Goal: Information Seeking & Learning: Learn about a topic

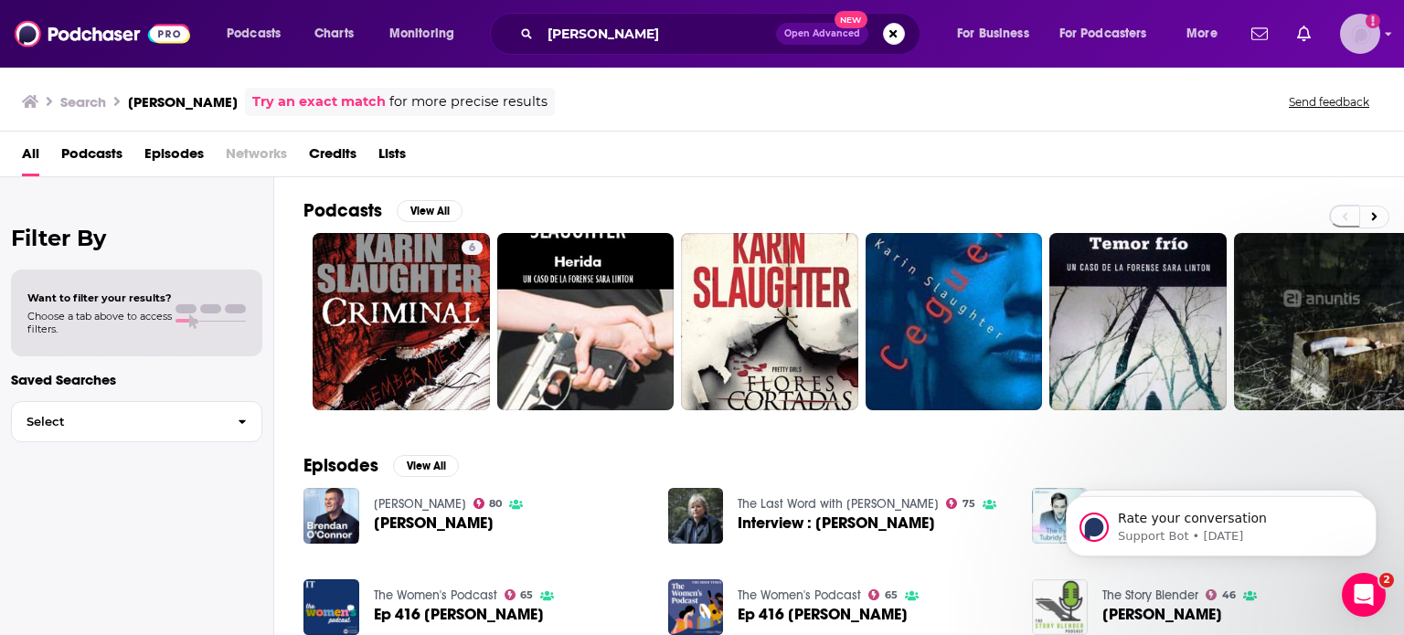
click at [1358, 45] on img "Logged in as madeleinelbrownkensington" at bounding box center [1360, 34] width 40 height 40
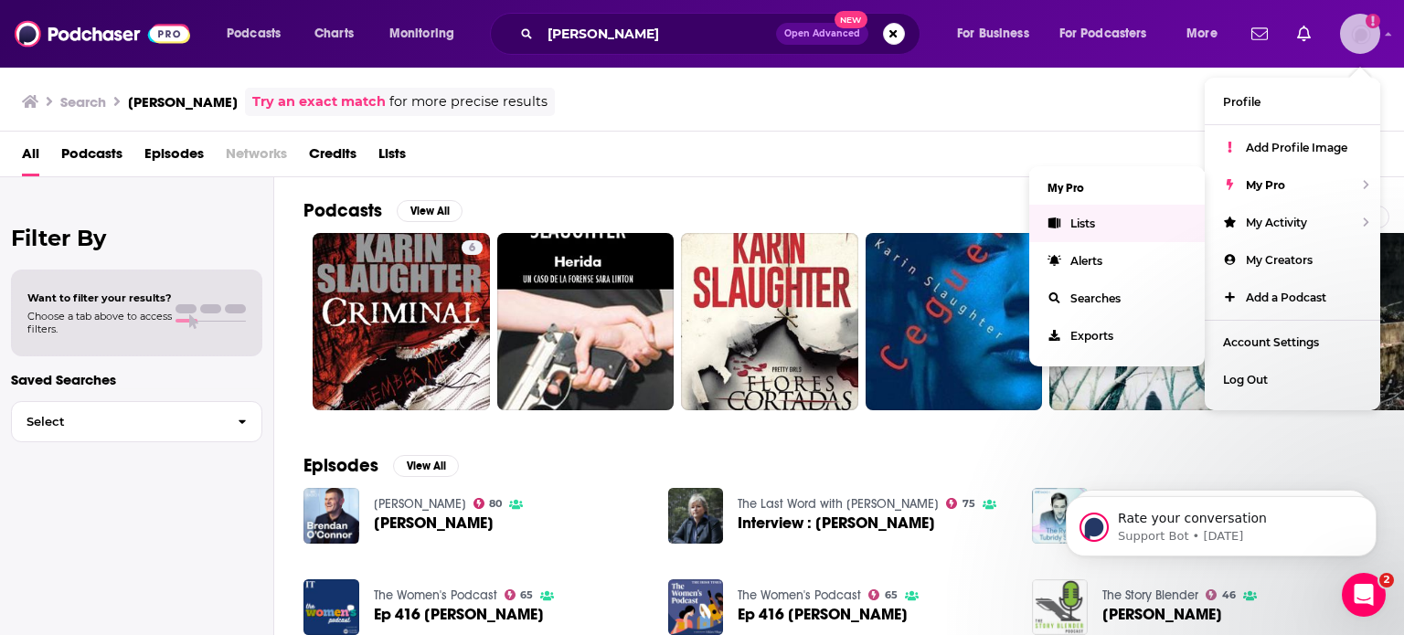
click at [1127, 218] on link "Lists" at bounding box center [1117, 223] width 176 height 37
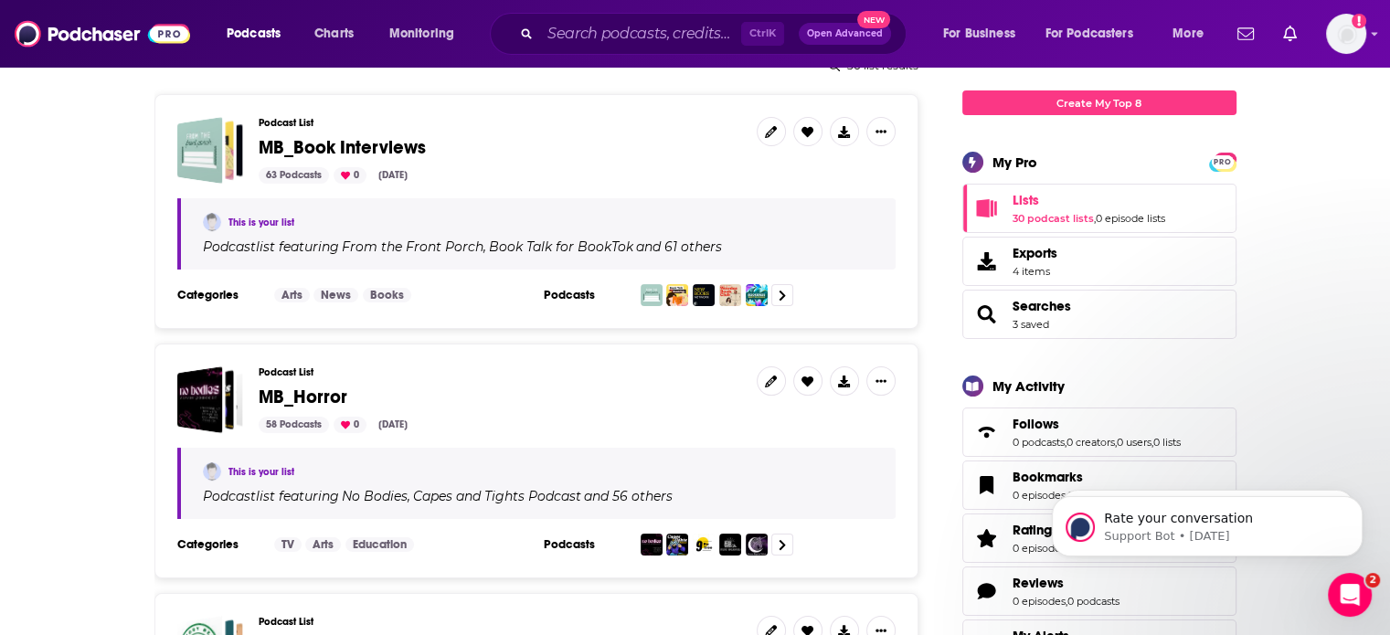
scroll to position [274, 0]
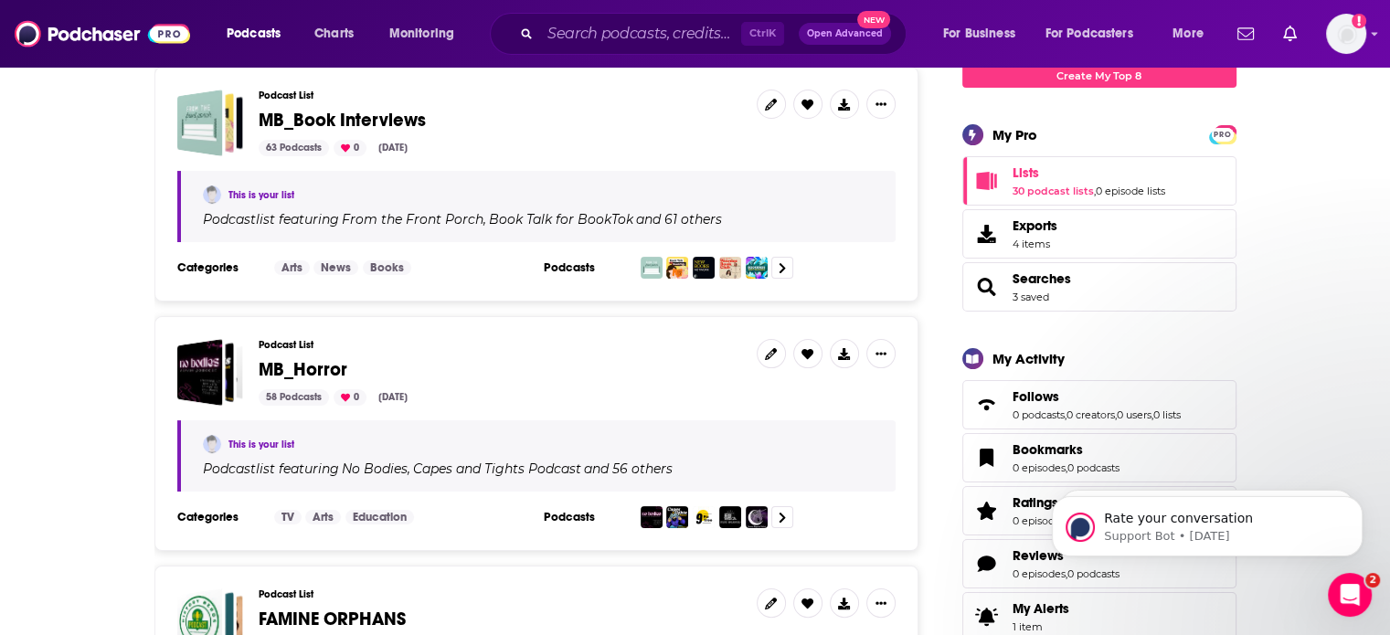
click at [300, 366] on span "MB_Horror" at bounding box center [303, 369] width 89 height 23
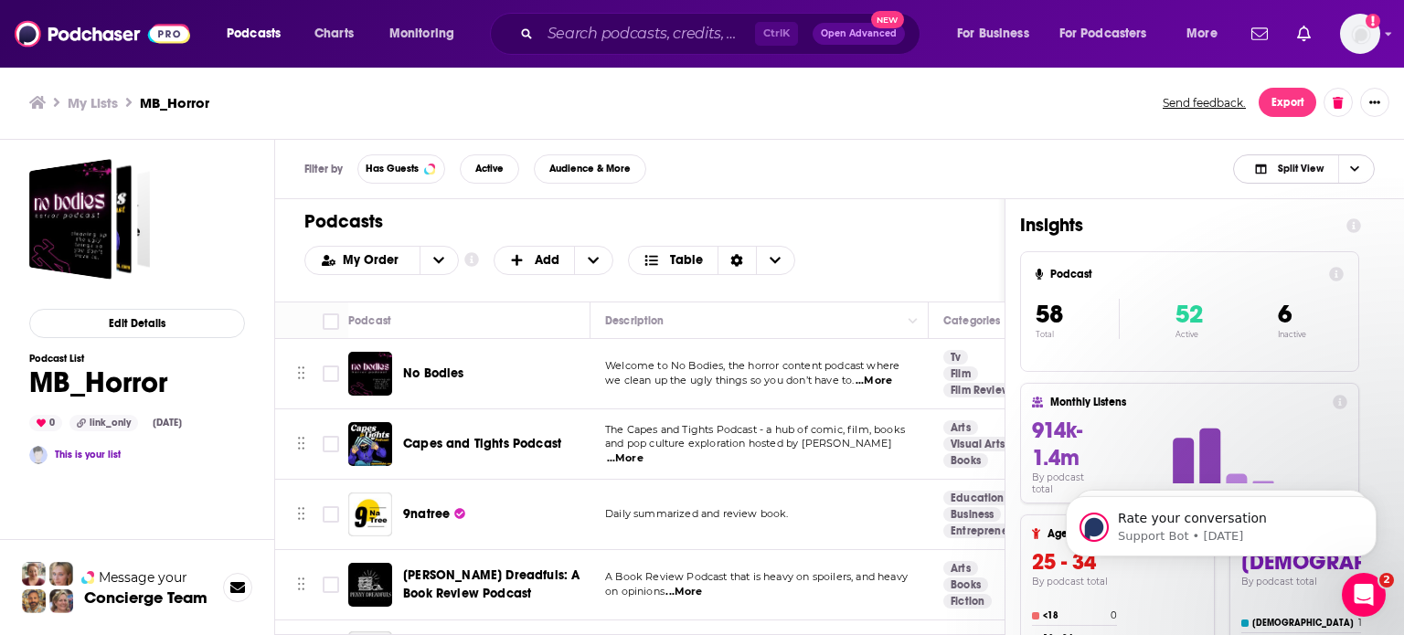
click at [1345, 171] on span "Choose View" at bounding box center [1353, 168] width 31 height 27
click at [1295, 228] on span "Podcast Only" at bounding box center [1315, 230] width 90 height 10
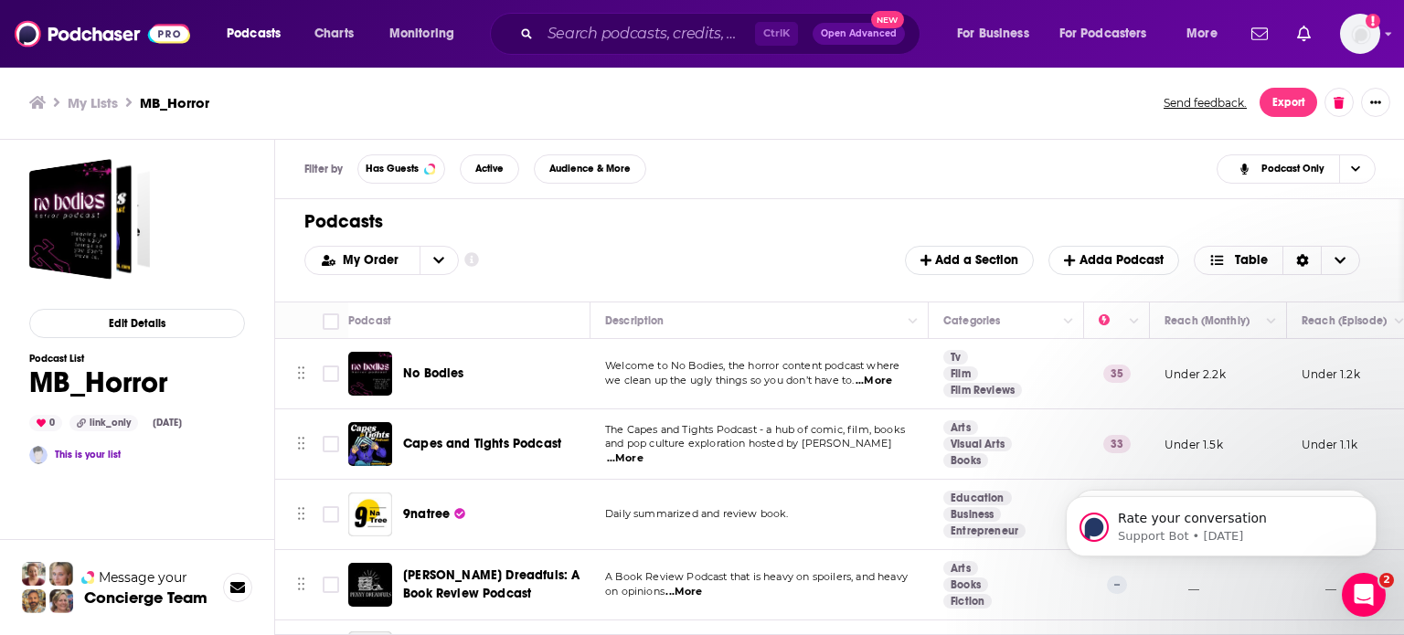
drag, startPoint x: 922, startPoint y: 182, endPoint x: 889, endPoint y: 178, distance: 34.0
click at [921, 183] on div "Filter by Has Guests Active Audience & More Podcast Only" at bounding box center [840, 169] width 1130 height 59
click at [340, 319] on icon at bounding box center [331, 322] width 22 height 22
click at [332, 325] on input "Toggle select all" at bounding box center [331, 322] width 16 height 16
checkbox input "true"
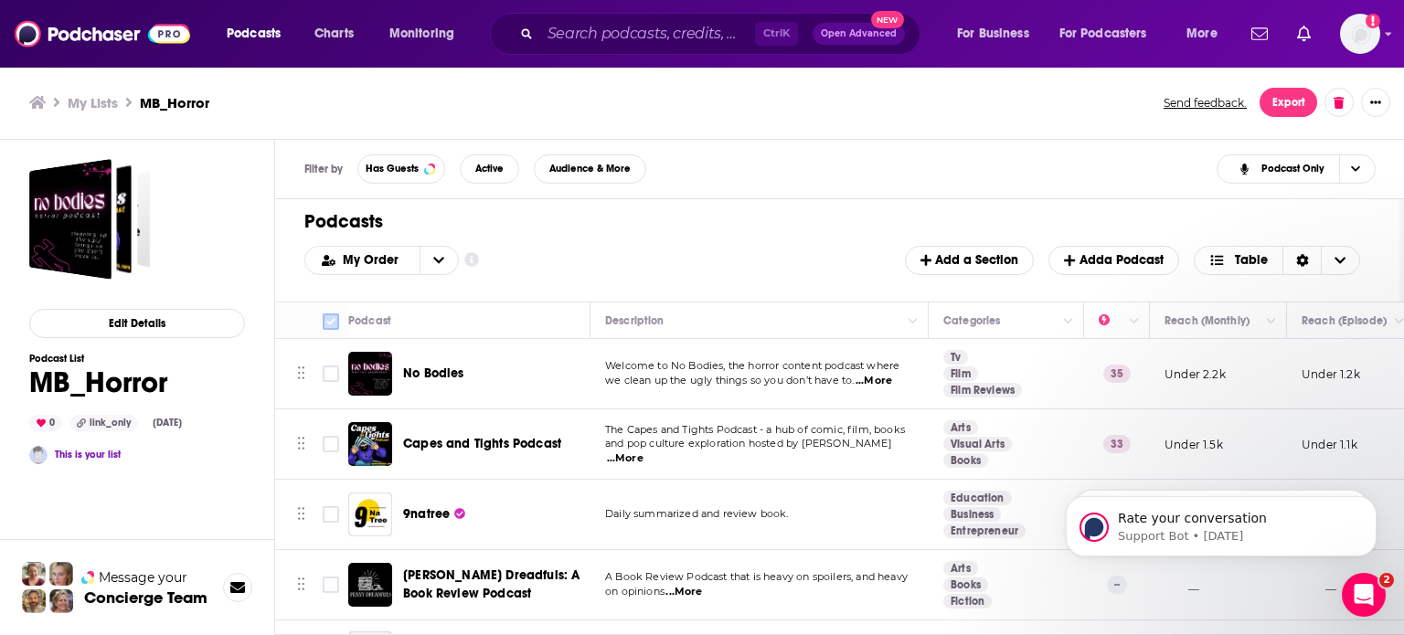
checkbox input "true"
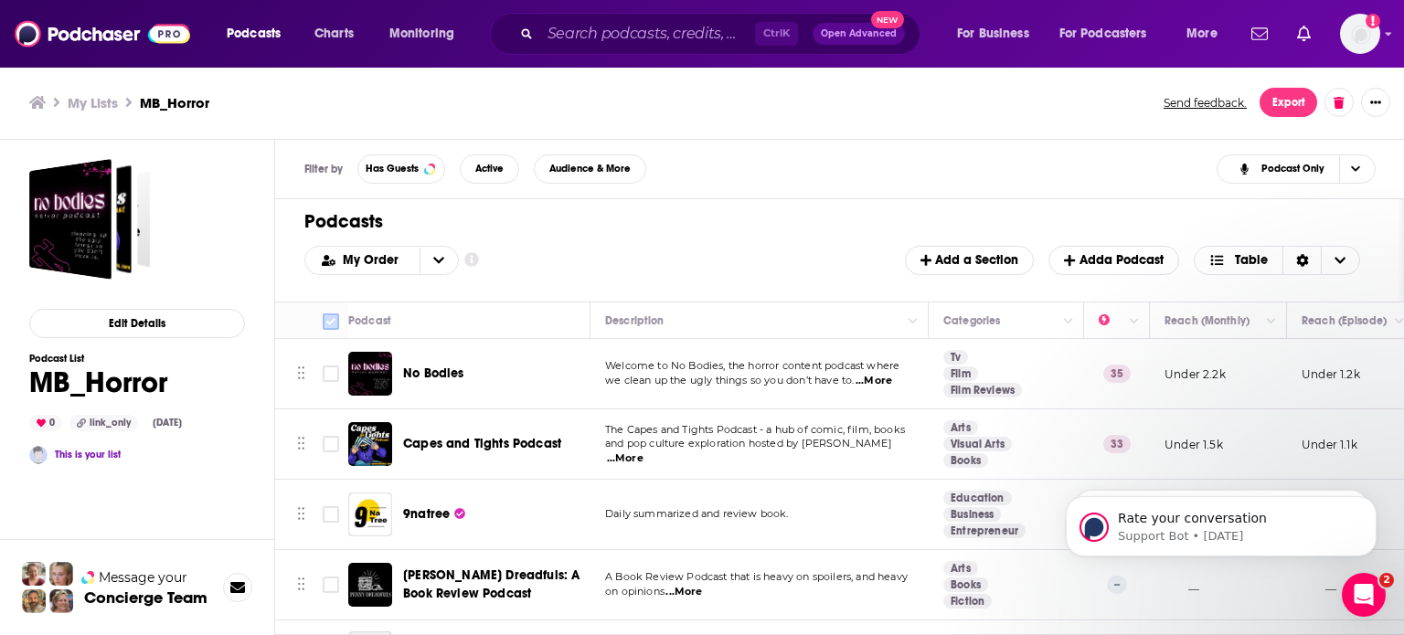
checkbox input "true"
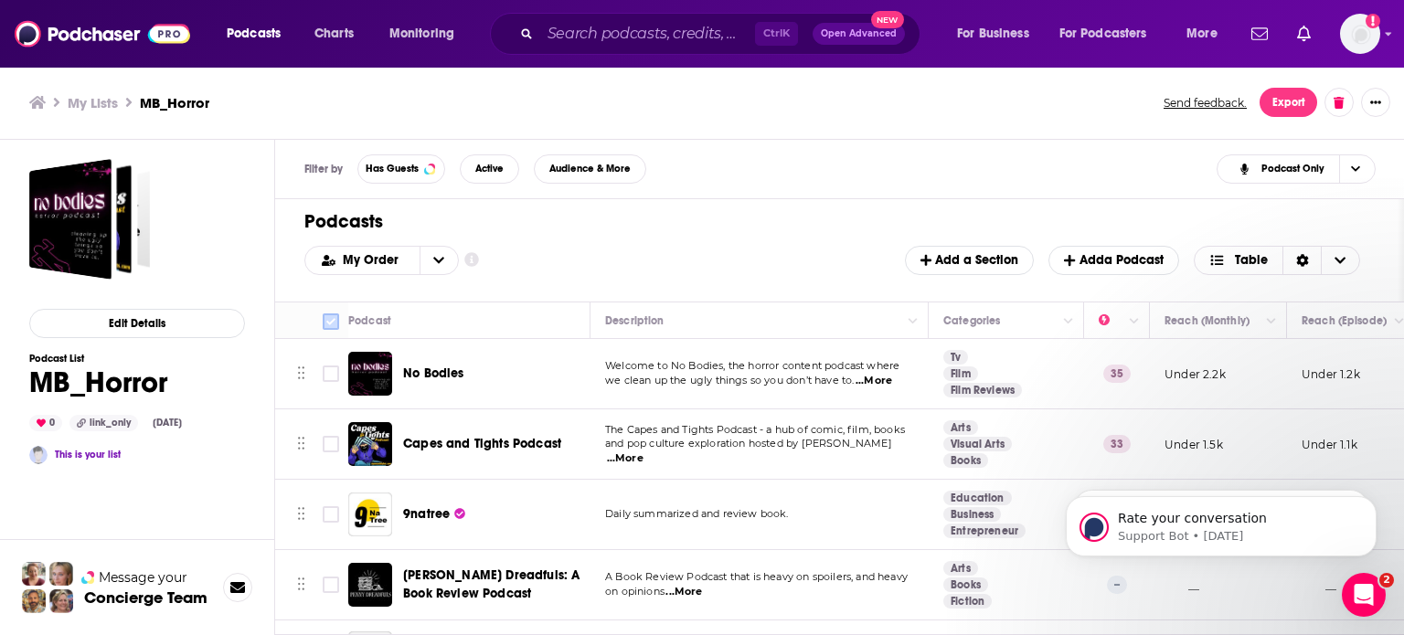
checkbox input "true"
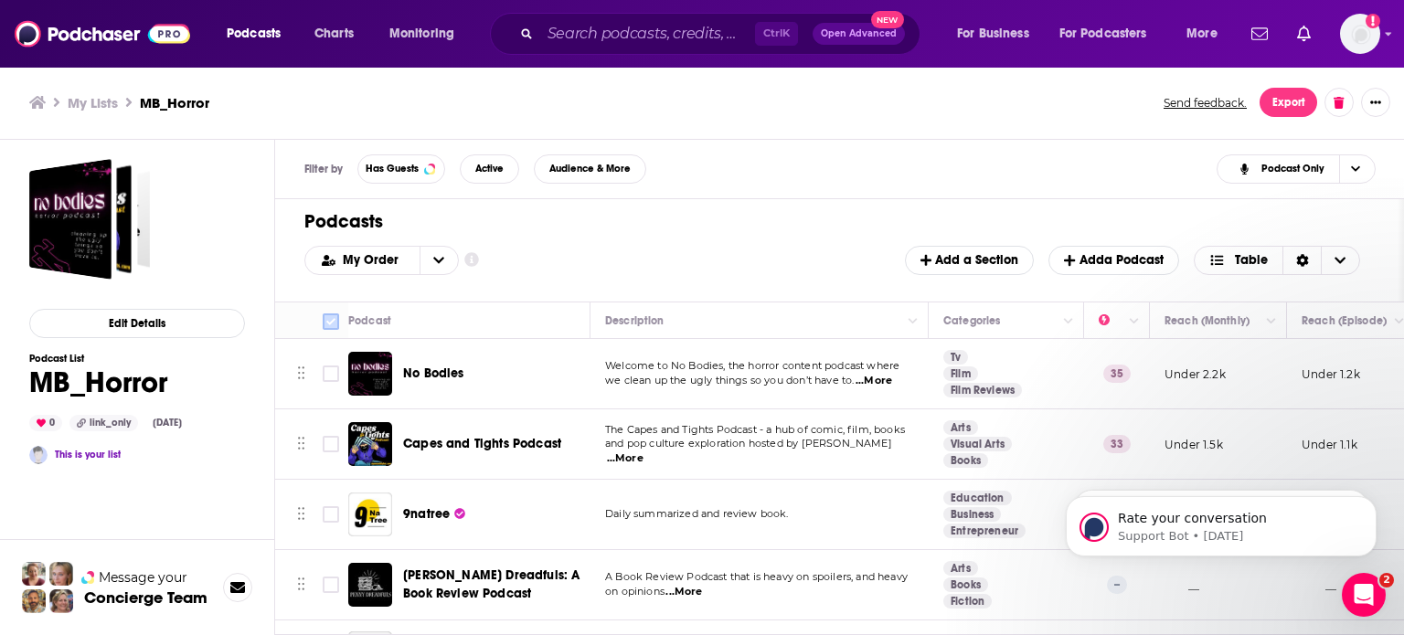
checkbox input "true"
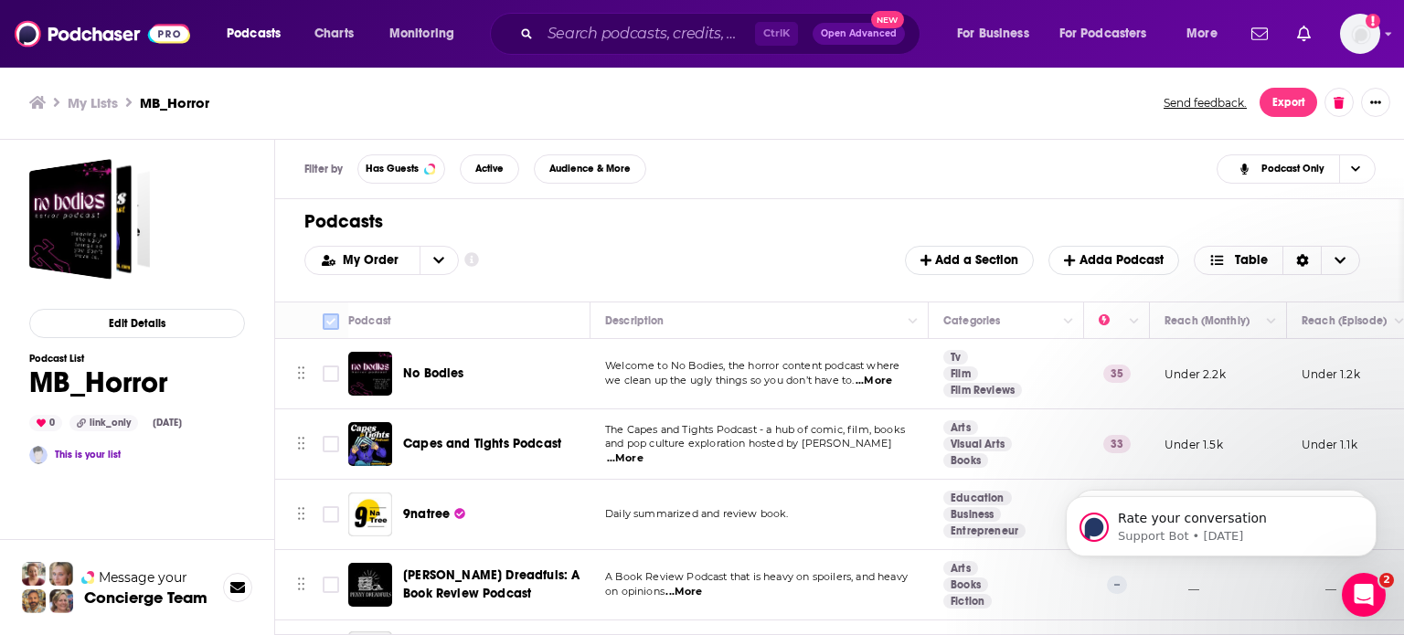
checkbox input "true"
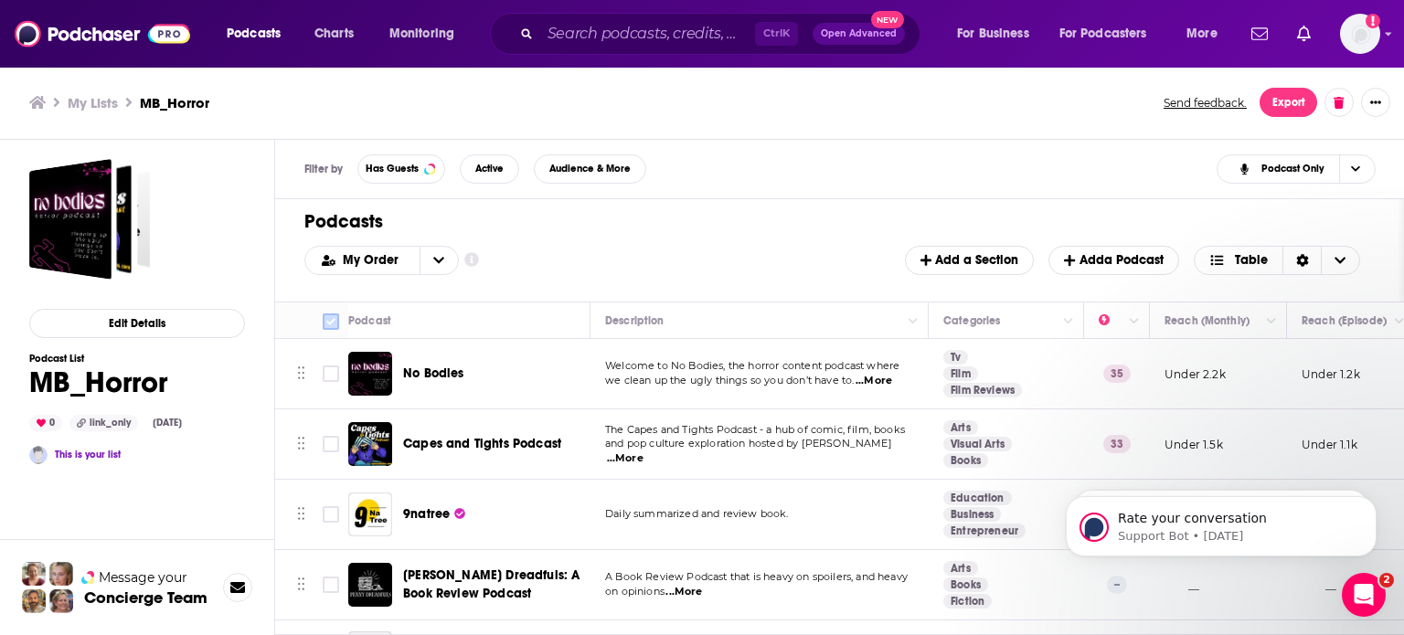
checkbox input "true"
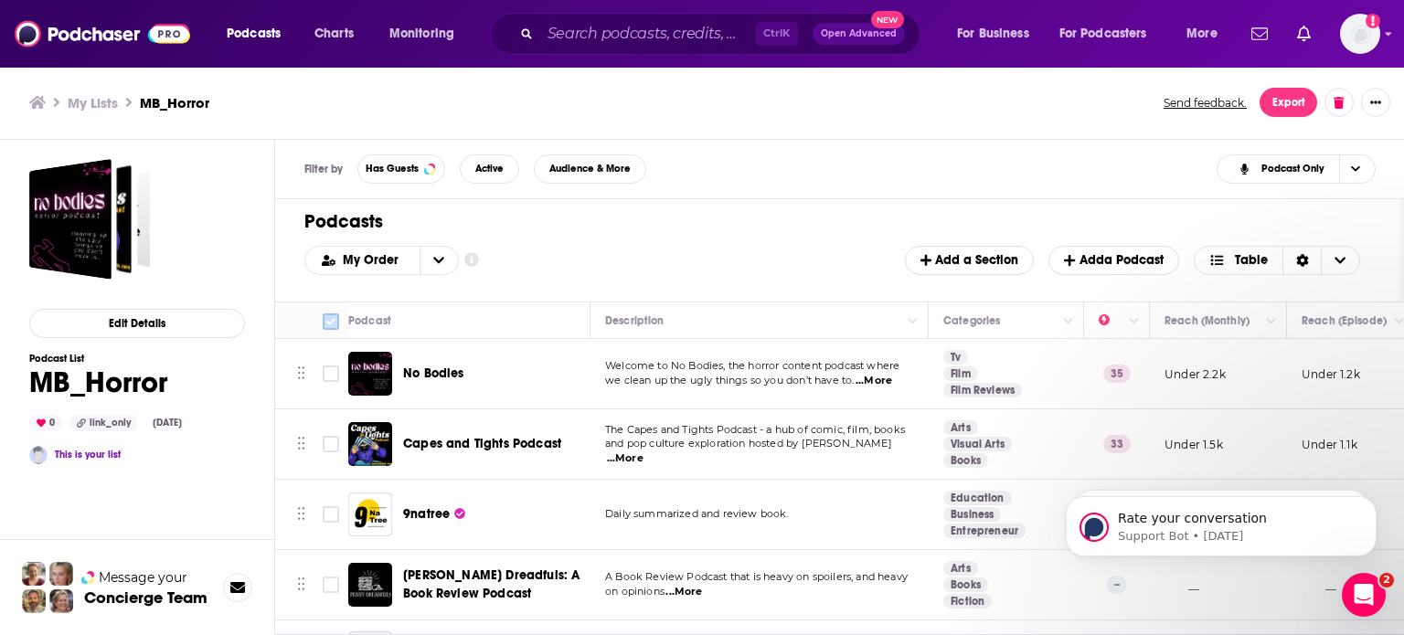
checkbox input "true"
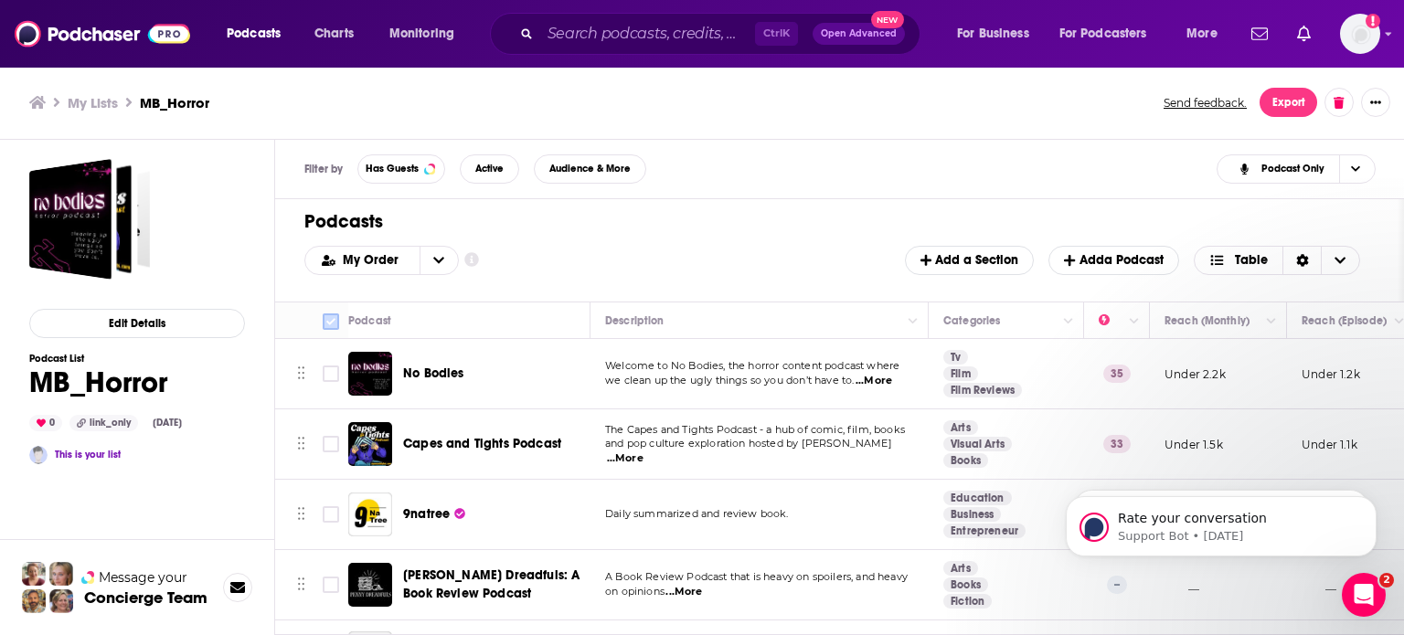
checkbox input "true"
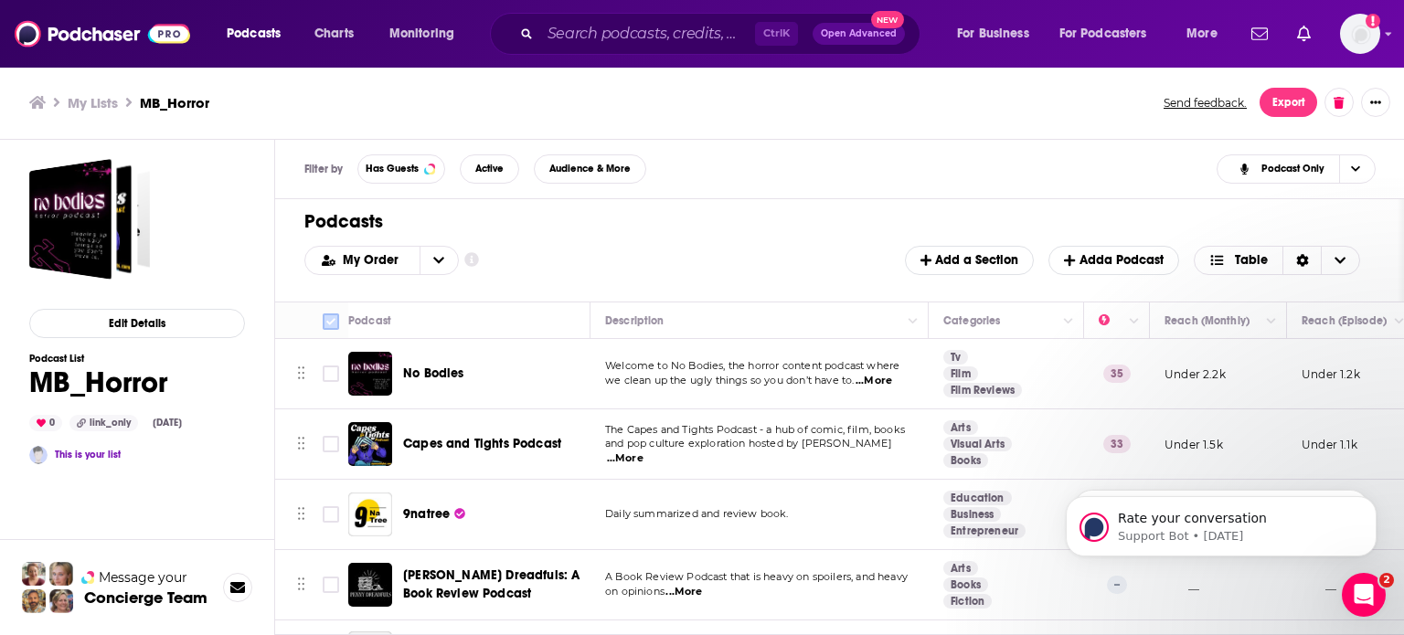
checkbox input "true"
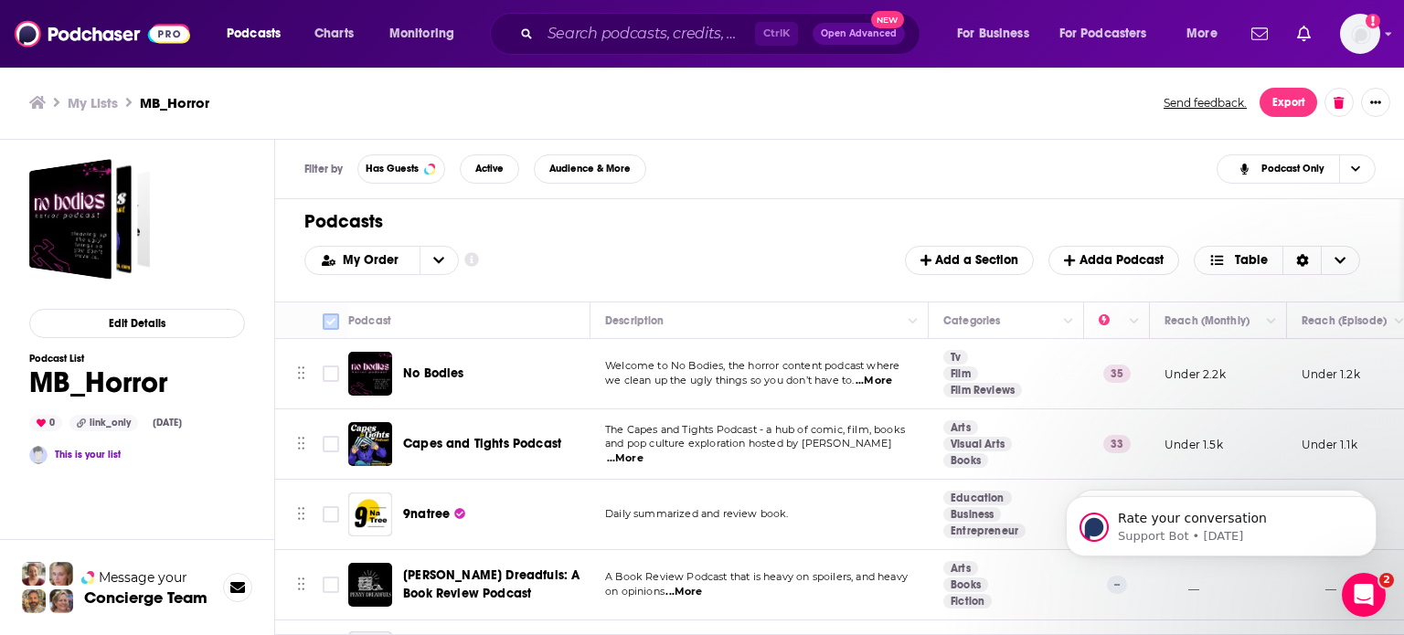
checkbox input "true"
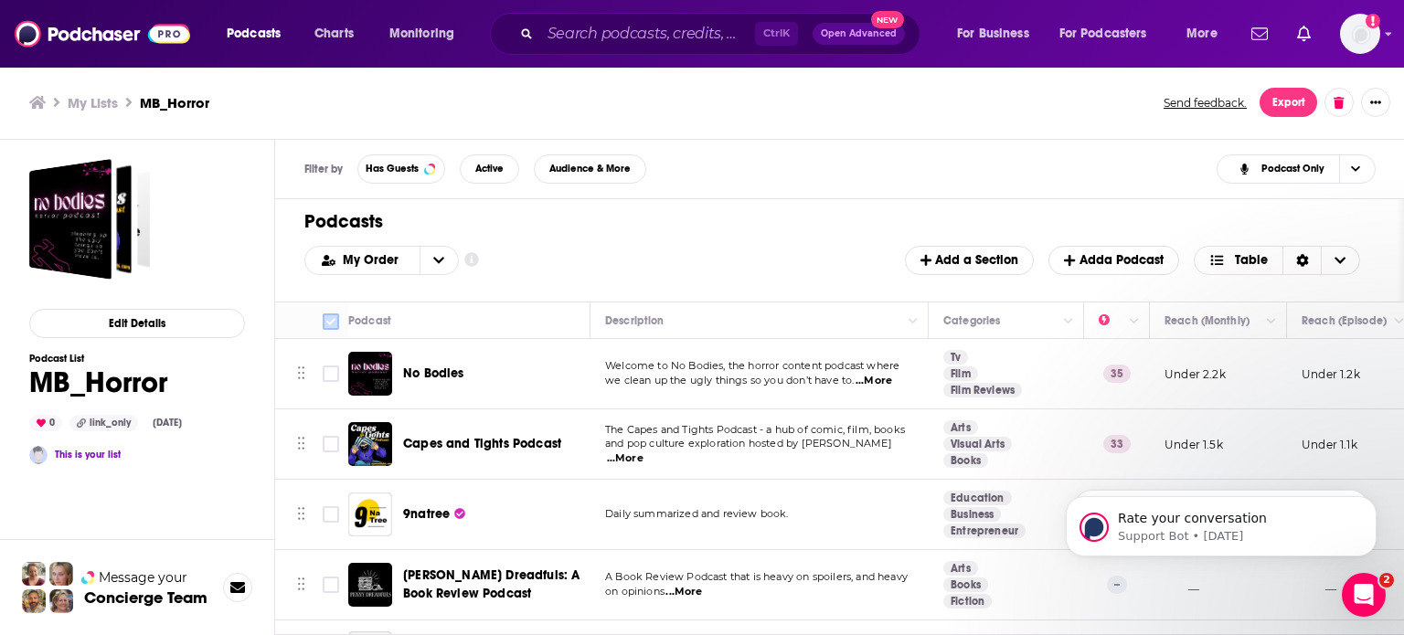
checkbox input "true"
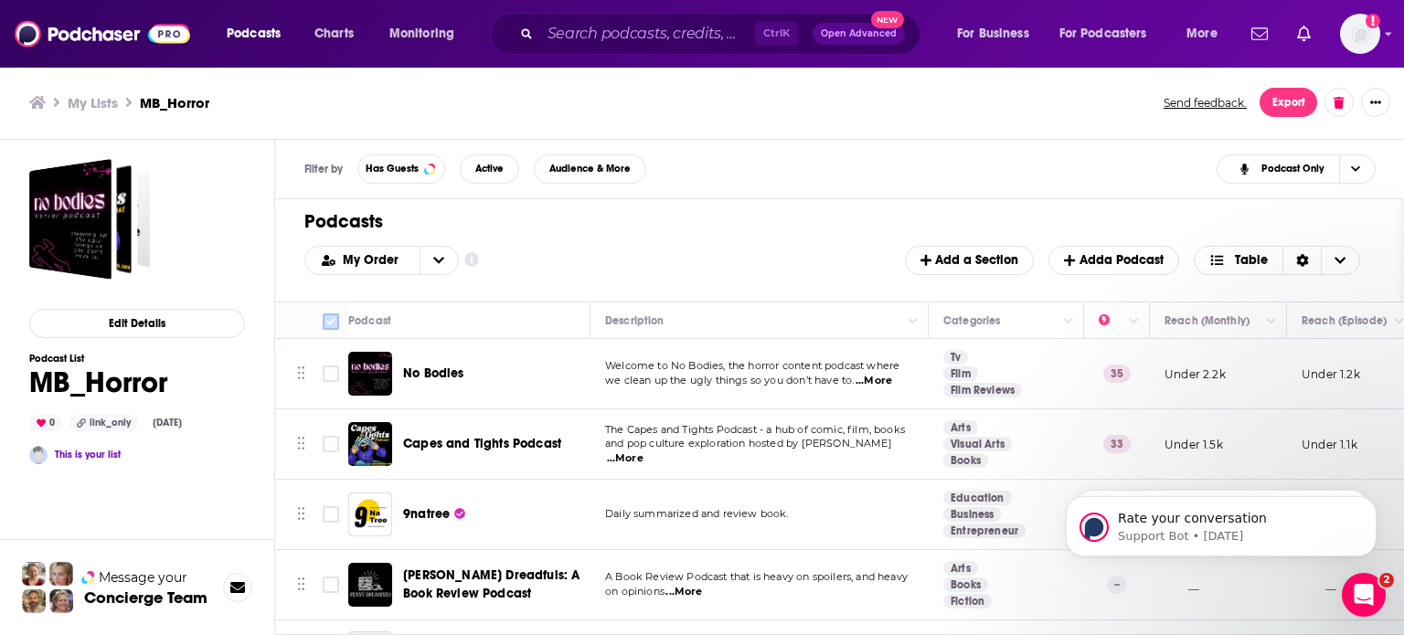
checkbox input "true"
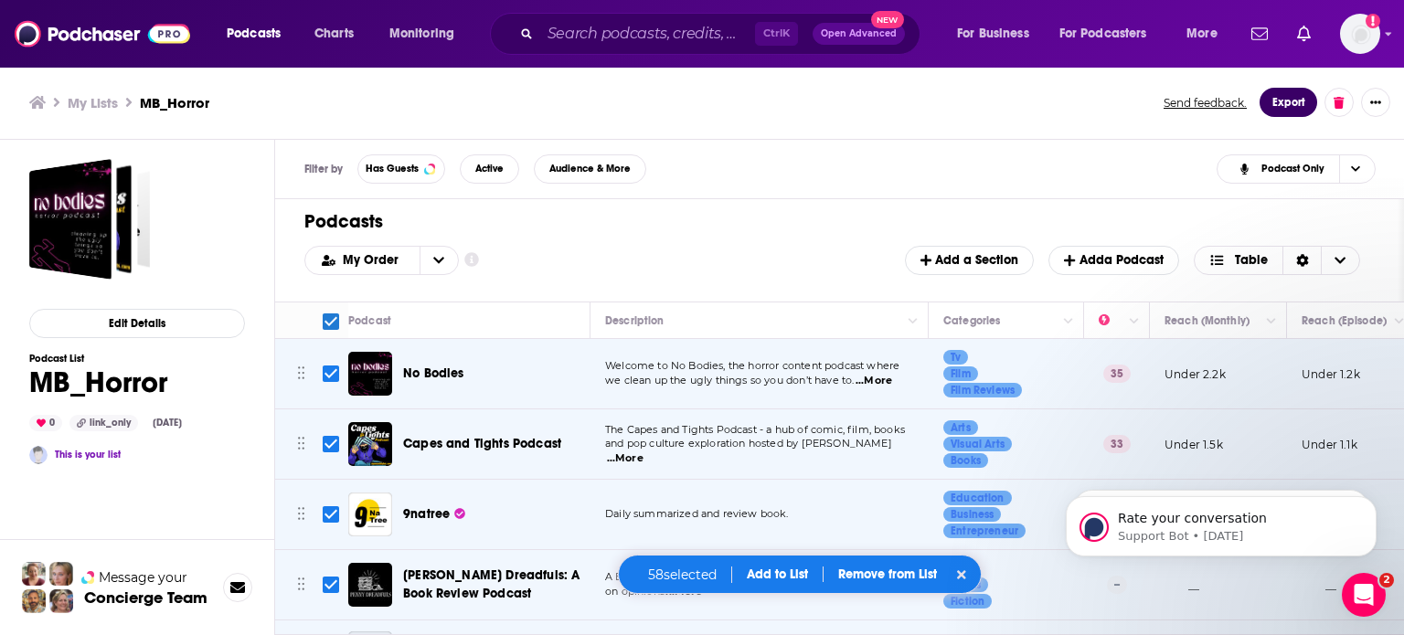
click at [1287, 109] on button "Export" at bounding box center [1289, 102] width 58 height 29
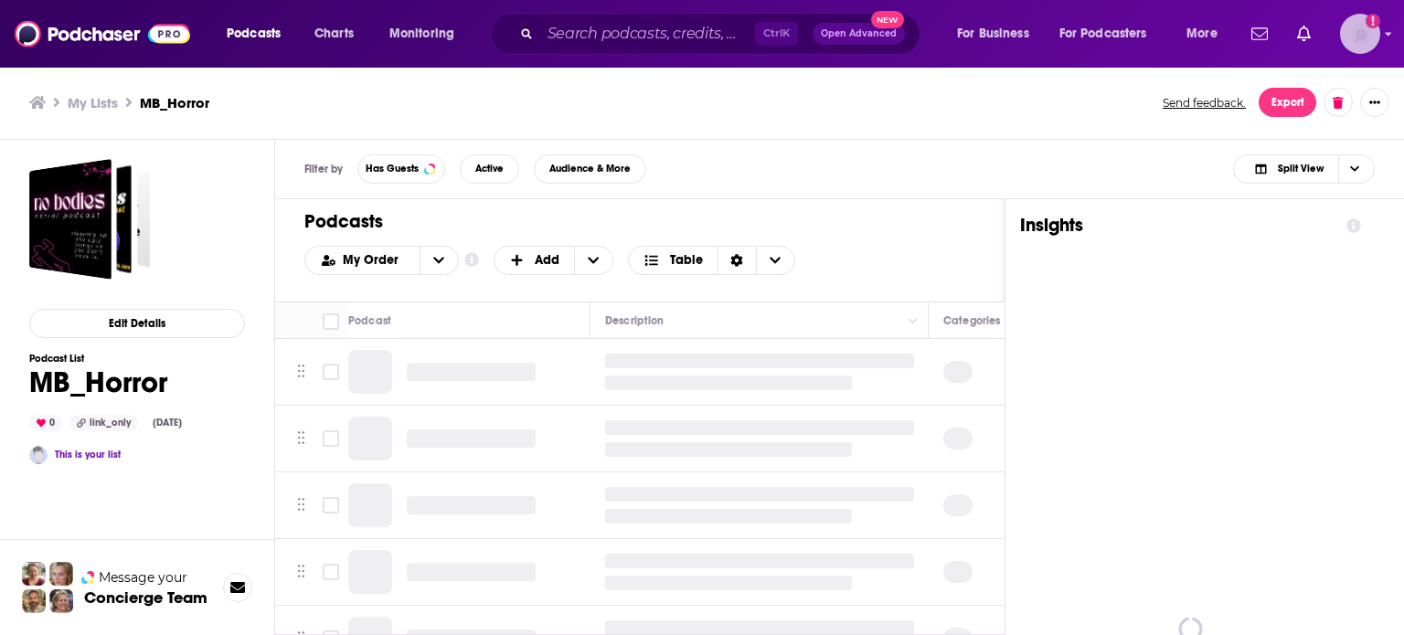
click at [1367, 37] on img "Logged in as madeleinelbrownkensington" at bounding box center [1360, 34] width 40 height 40
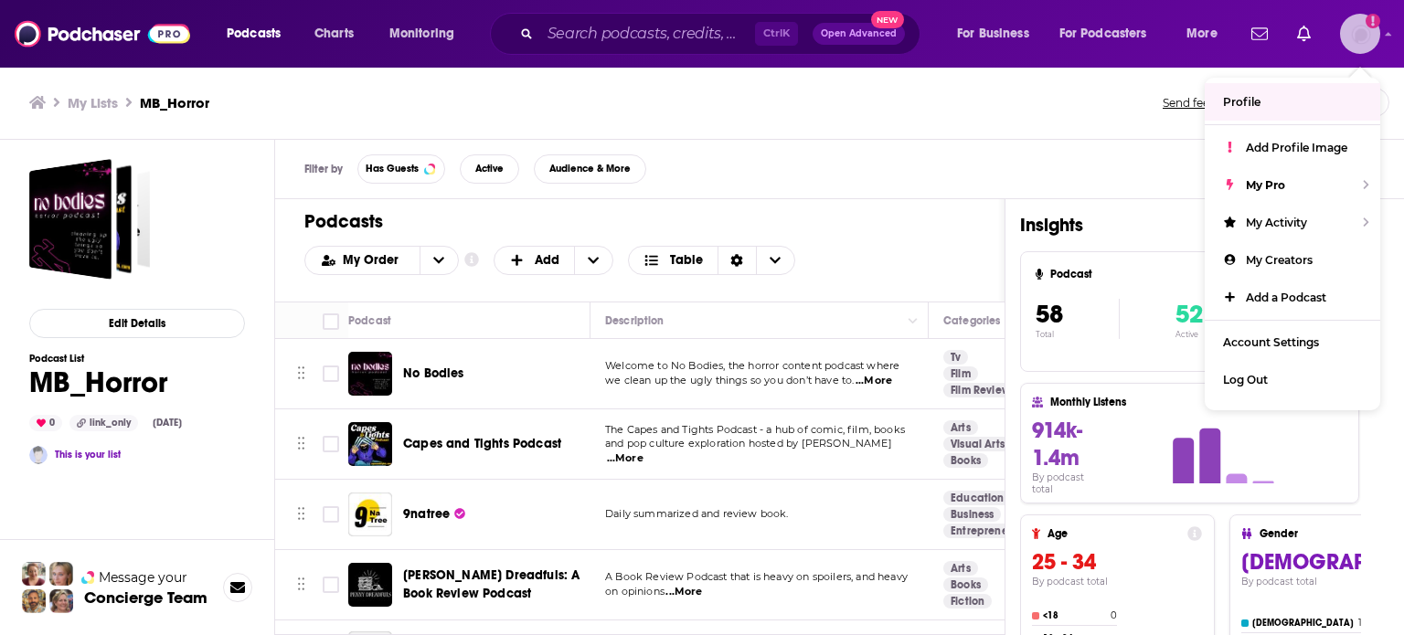
click at [1284, 105] on link "Profile" at bounding box center [1293, 101] width 176 height 37
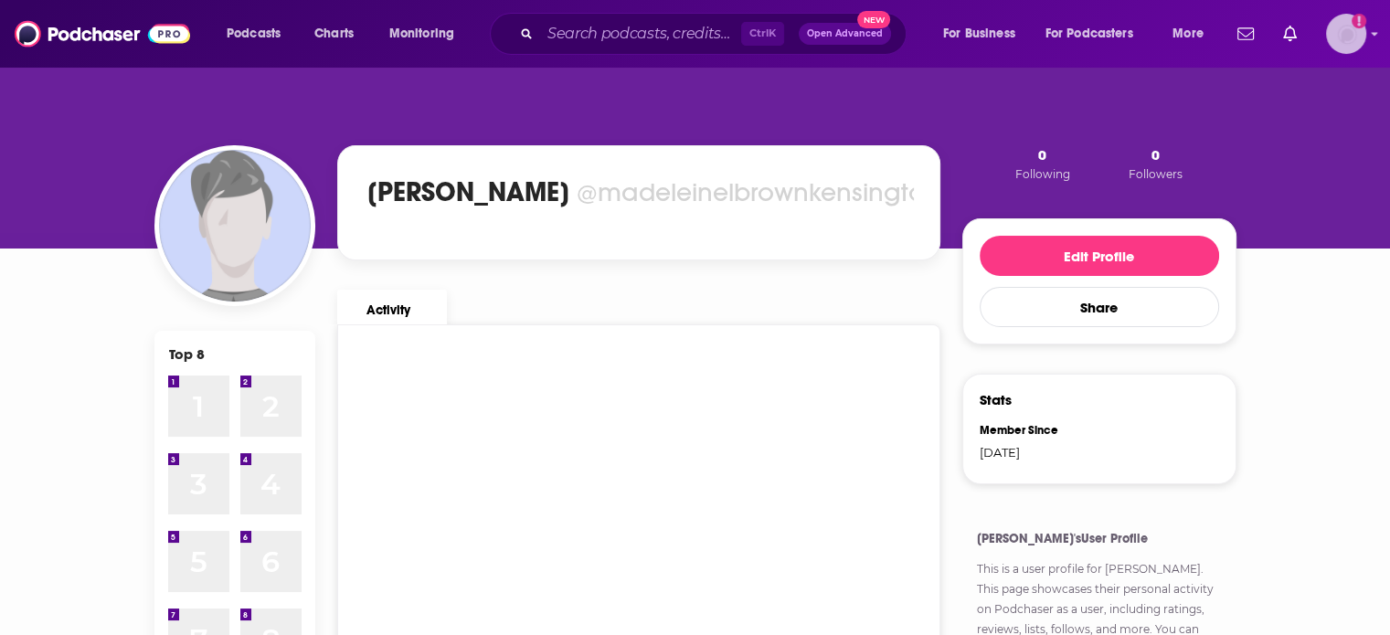
click at [1346, 23] on img "Logged in as madeleinelbrownkensington" at bounding box center [1346, 34] width 40 height 40
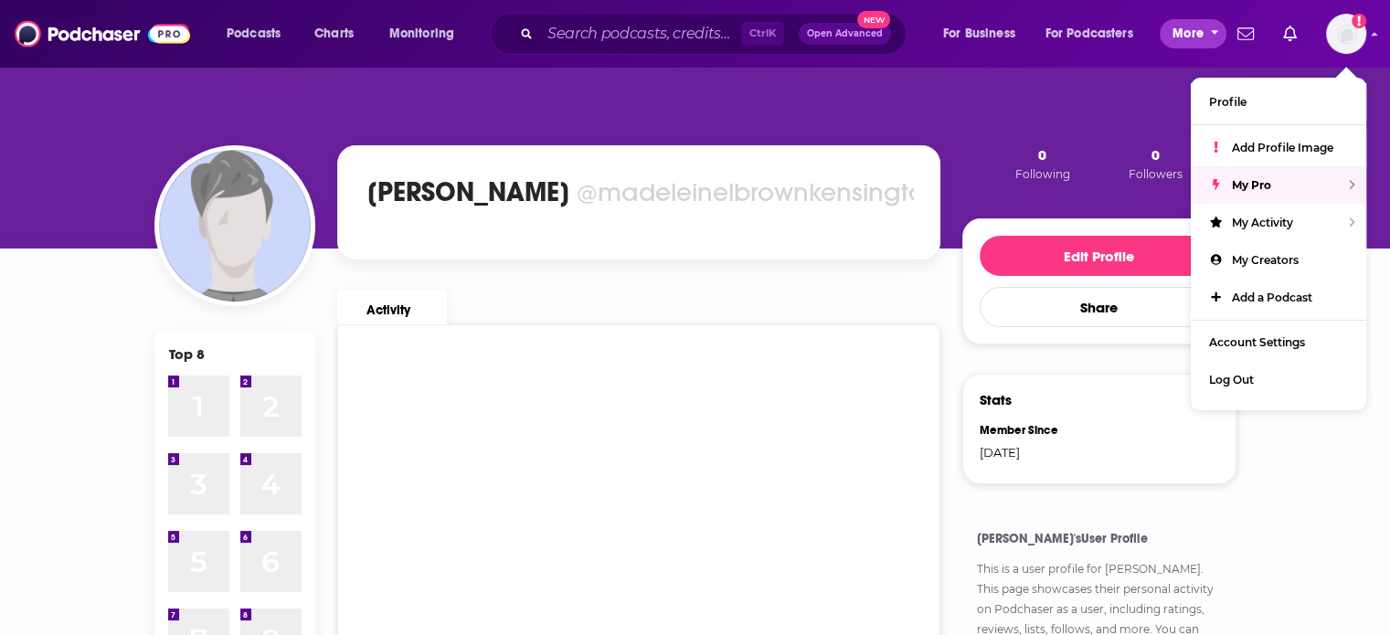
click at [1181, 36] on span "More" at bounding box center [1188, 34] width 31 height 26
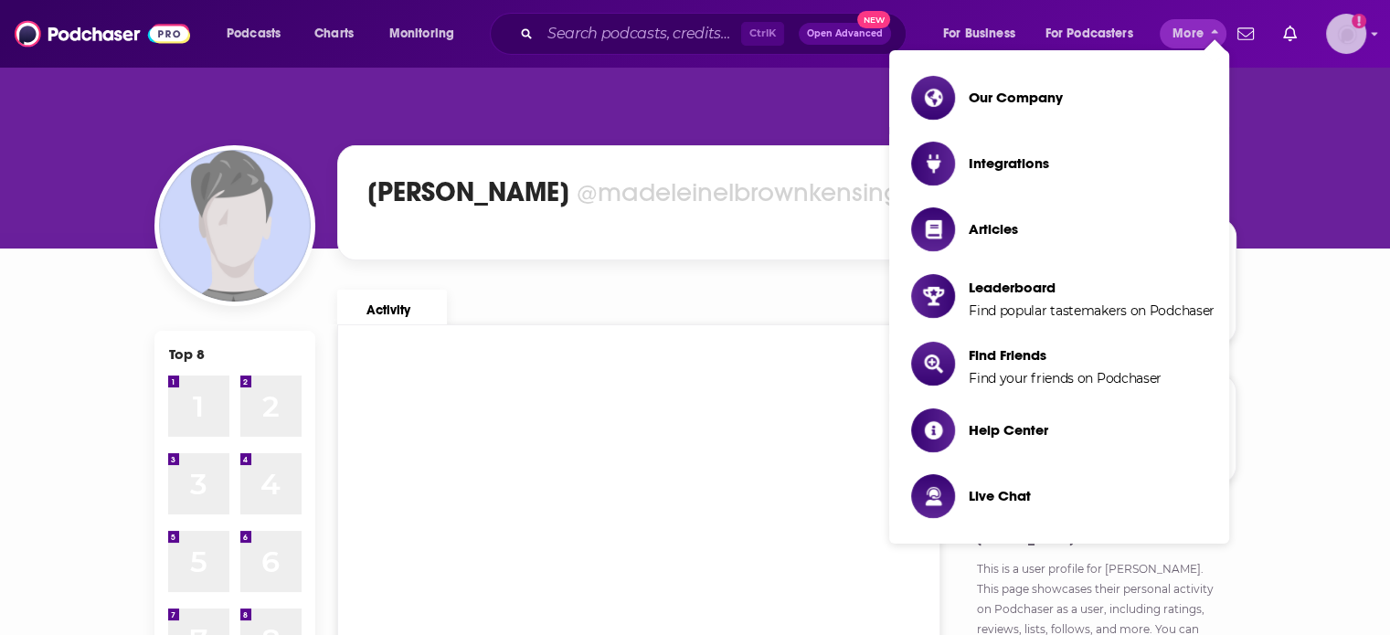
click at [1336, 35] on img "Logged in as madeleinelbrownkensington" at bounding box center [1346, 34] width 40 height 40
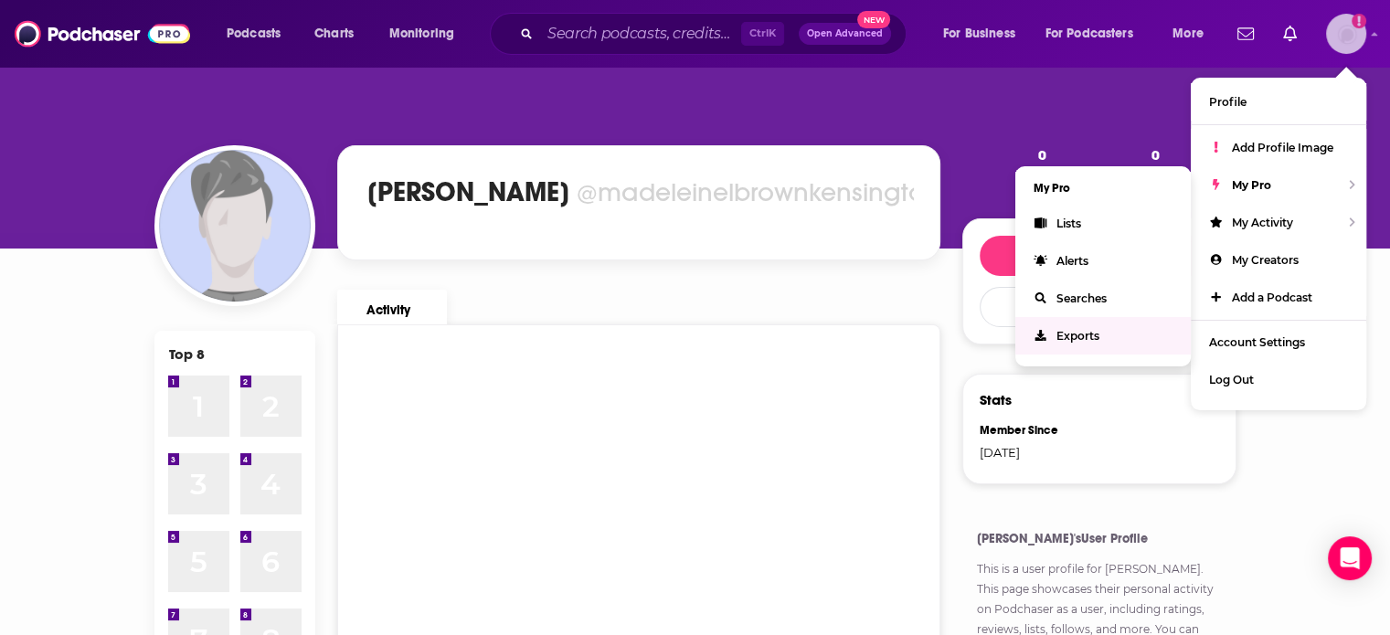
click at [1097, 340] on span "Exports" at bounding box center [1078, 336] width 43 height 14
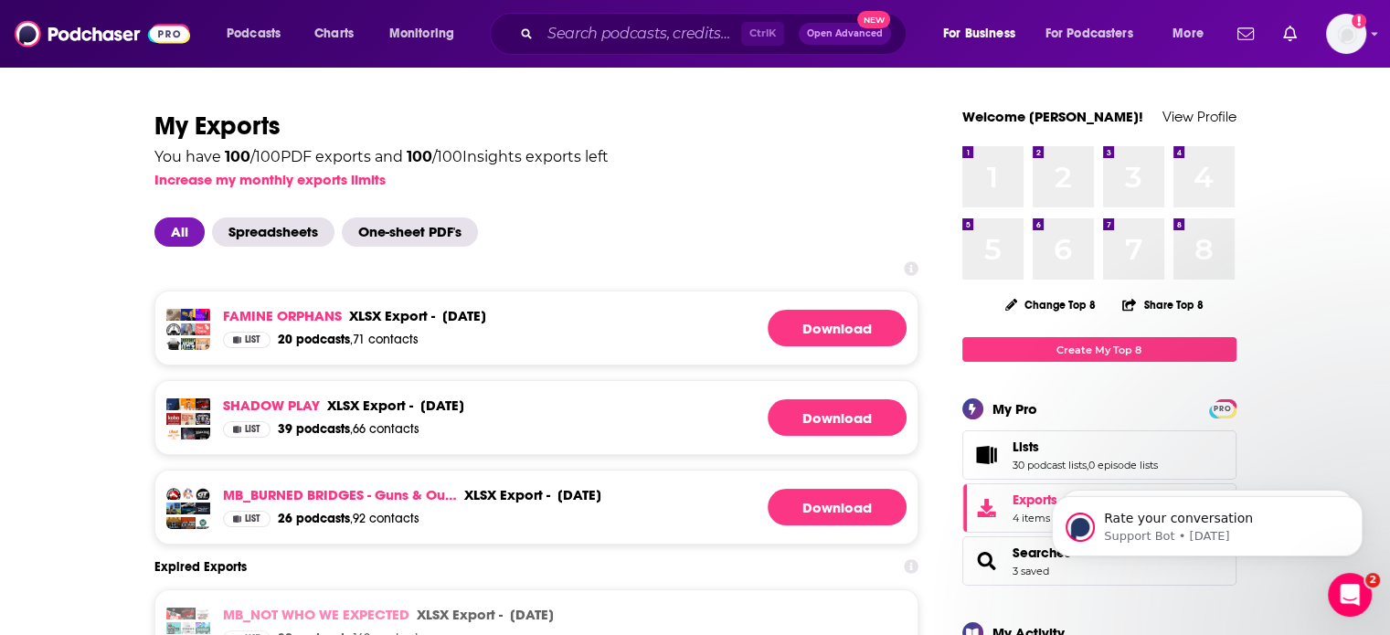
click at [1379, 37] on div "Podcasts Charts Monitoring Ctrl K Open Advanced New For Business For Podcasters…" at bounding box center [695, 34] width 1390 height 68
click at [1373, 33] on icon "Show profile menu" at bounding box center [1375, 35] width 6 height 4
click html "Rate your conversation Support Bot • 2w ago Rate your conversation Support Bot …"
click at [1345, 32] on img "Logged in as madeleinelbrownkensington" at bounding box center [1346, 34] width 40 height 40
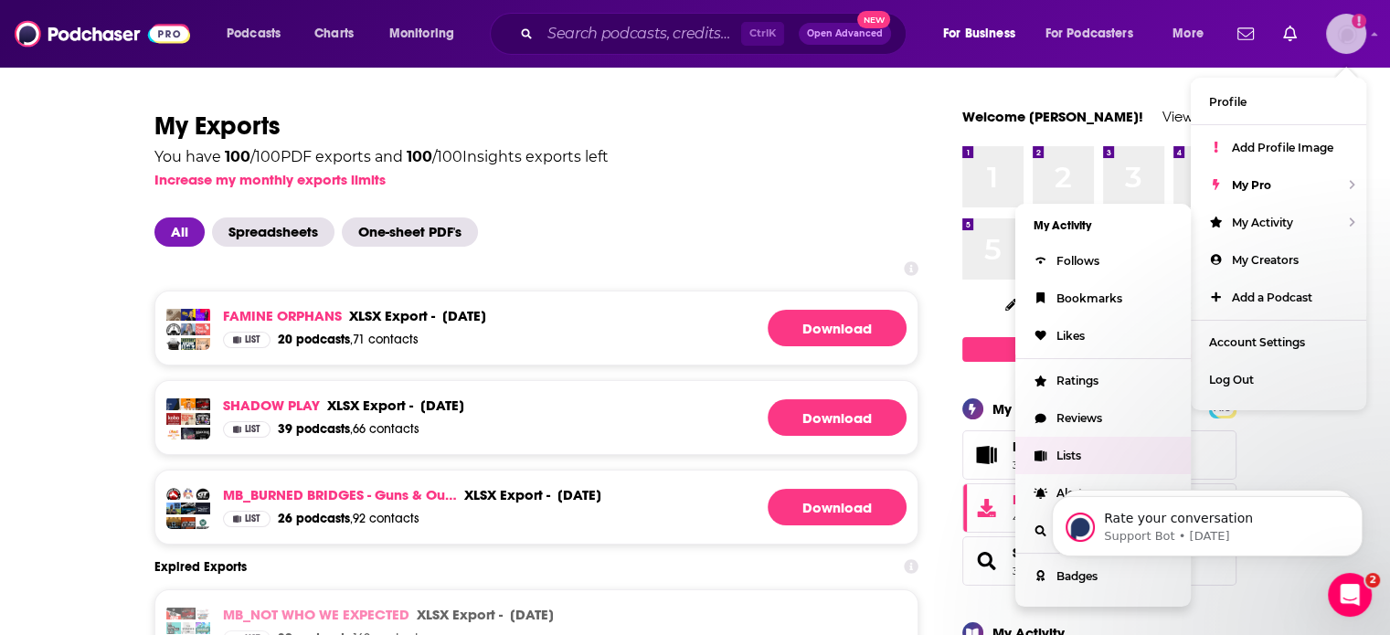
click at [1071, 450] on span "Lists" at bounding box center [1069, 456] width 25 height 14
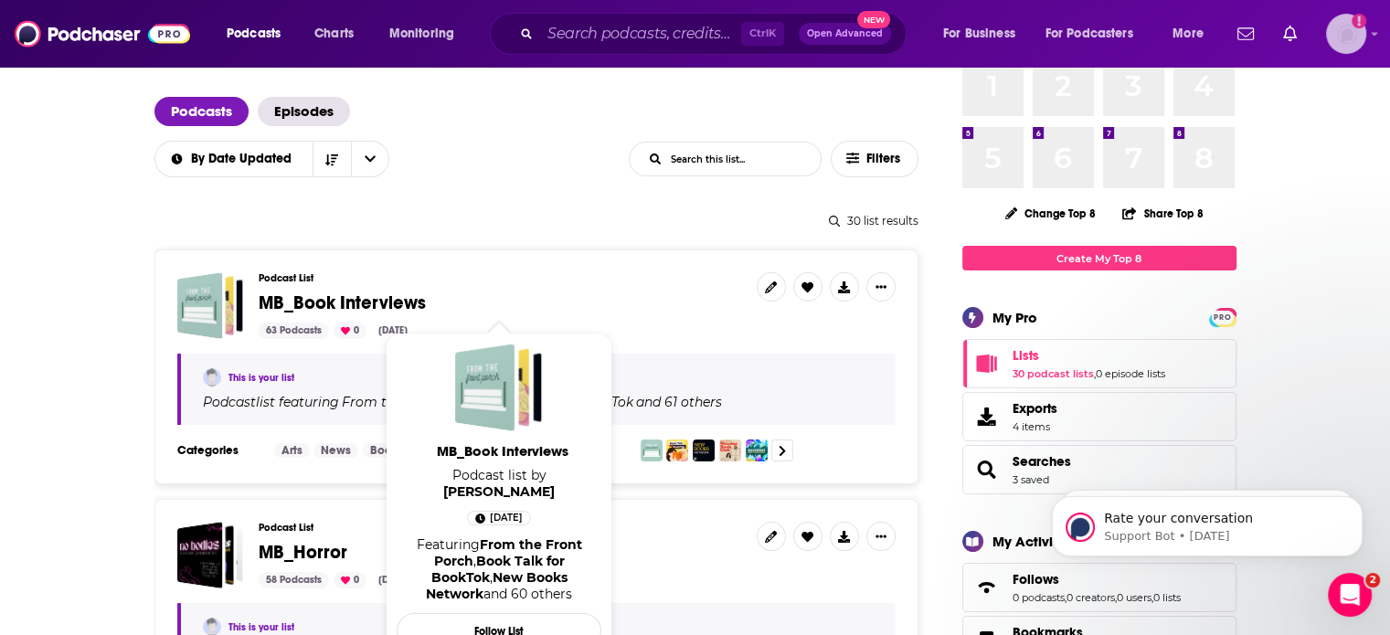
scroll to position [91, 0]
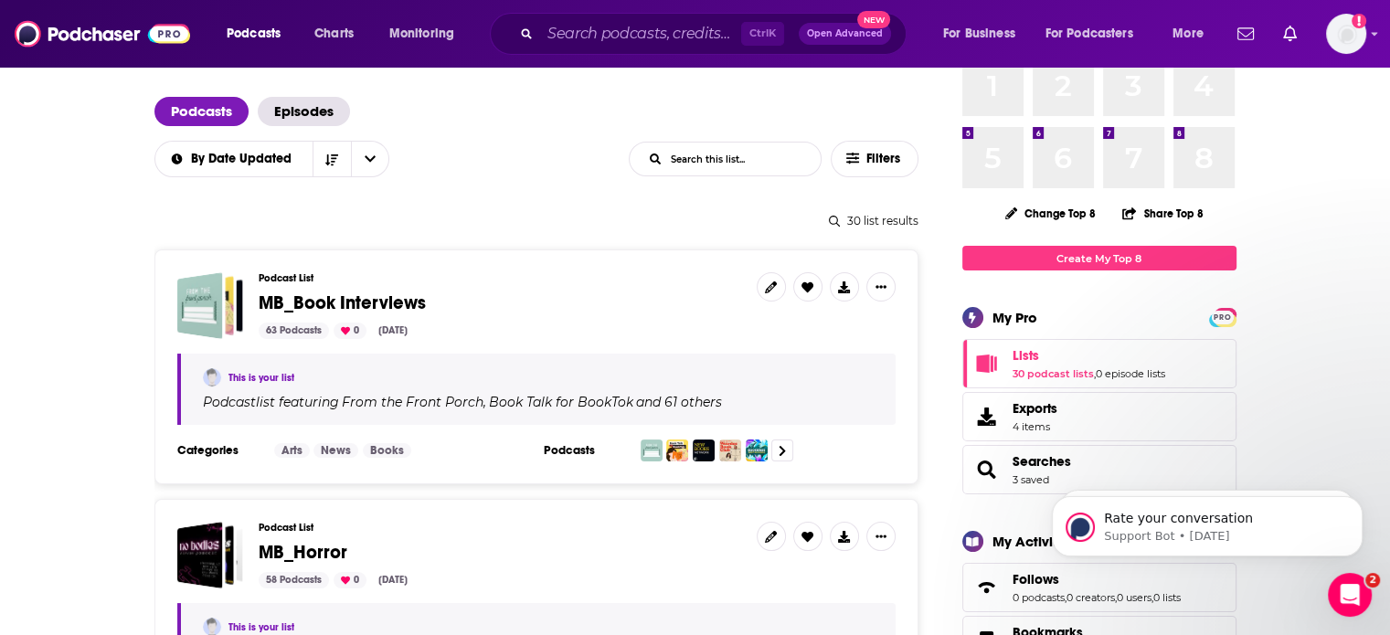
click at [331, 550] on span "MB_Horror" at bounding box center [303, 552] width 89 height 23
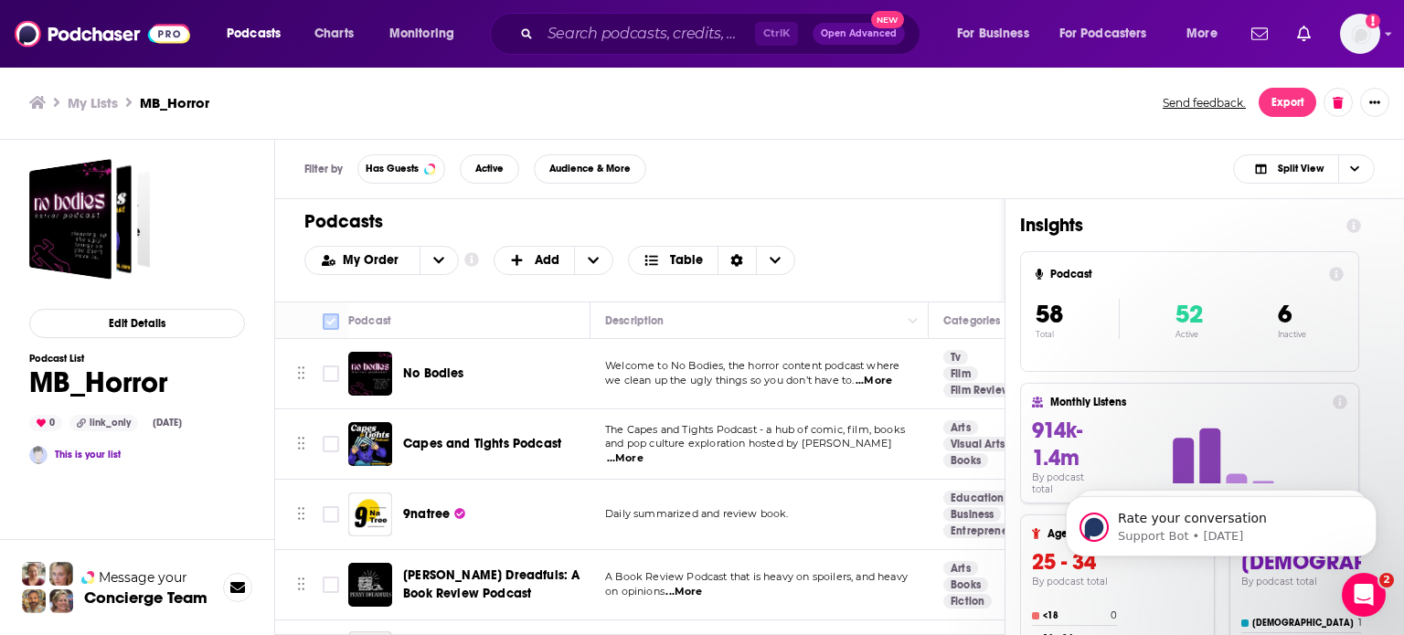
click at [325, 323] on input "Toggle select all" at bounding box center [331, 322] width 16 height 16
checkbox input "true"
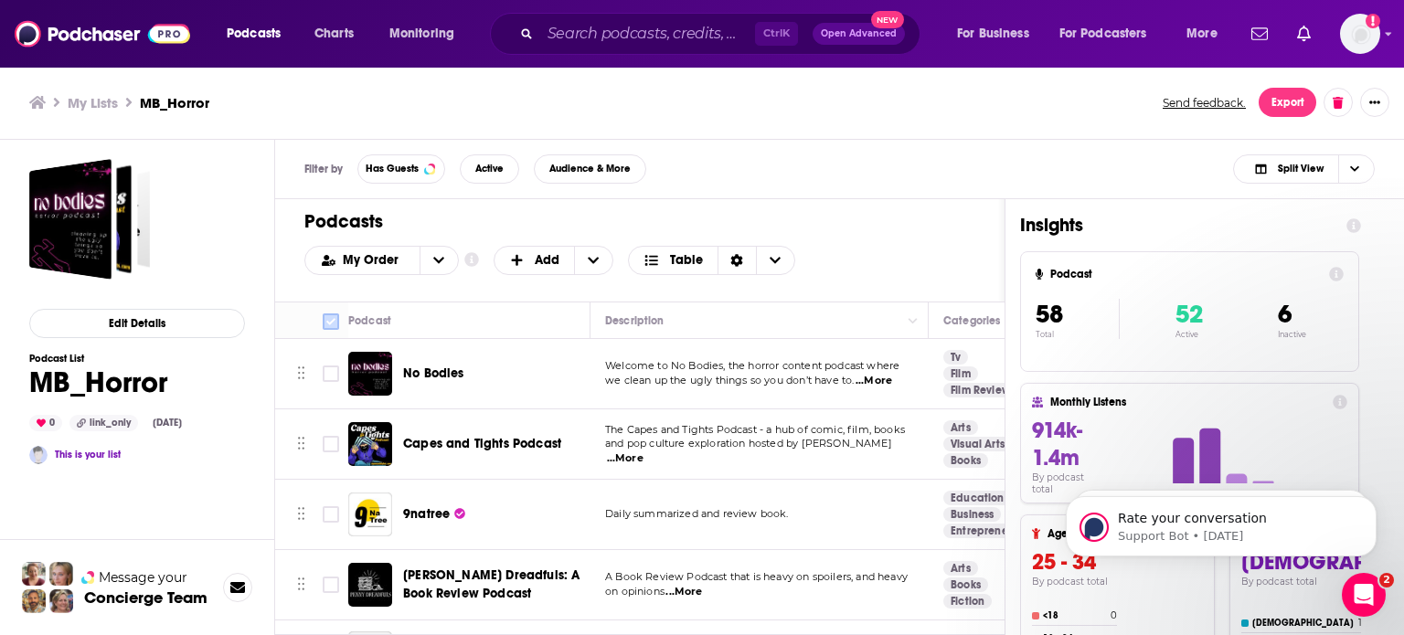
checkbox input "true"
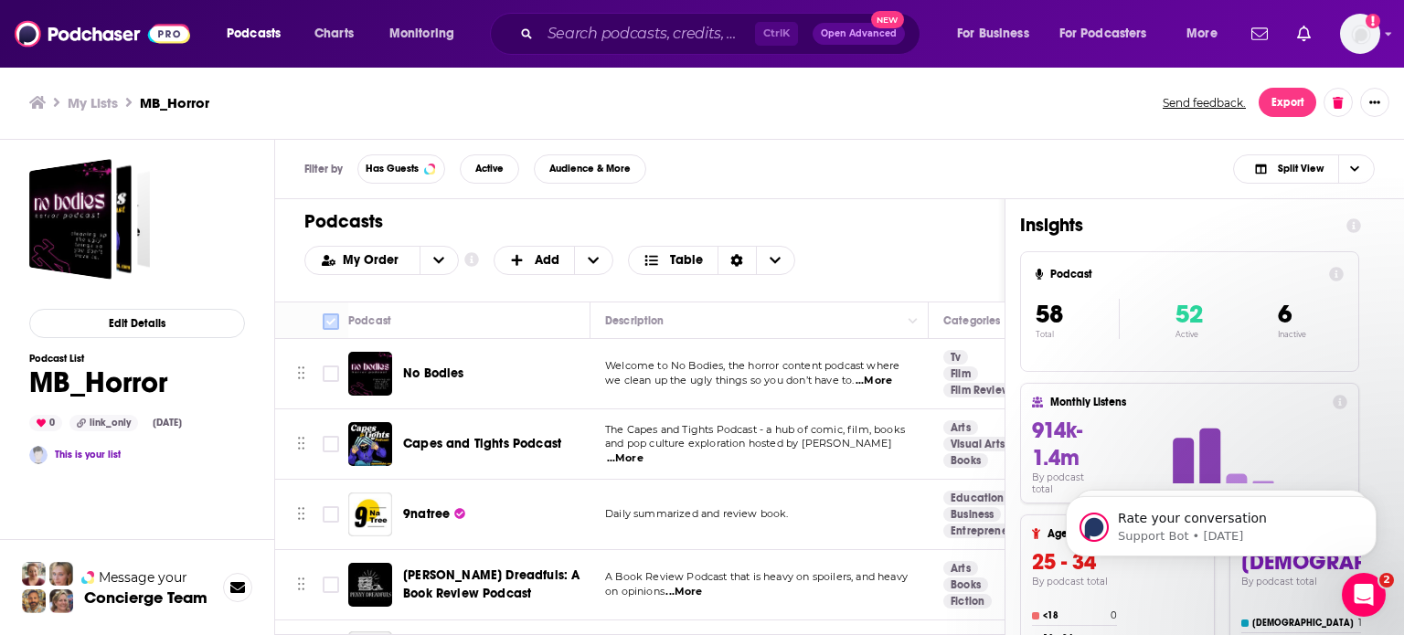
checkbox input "true"
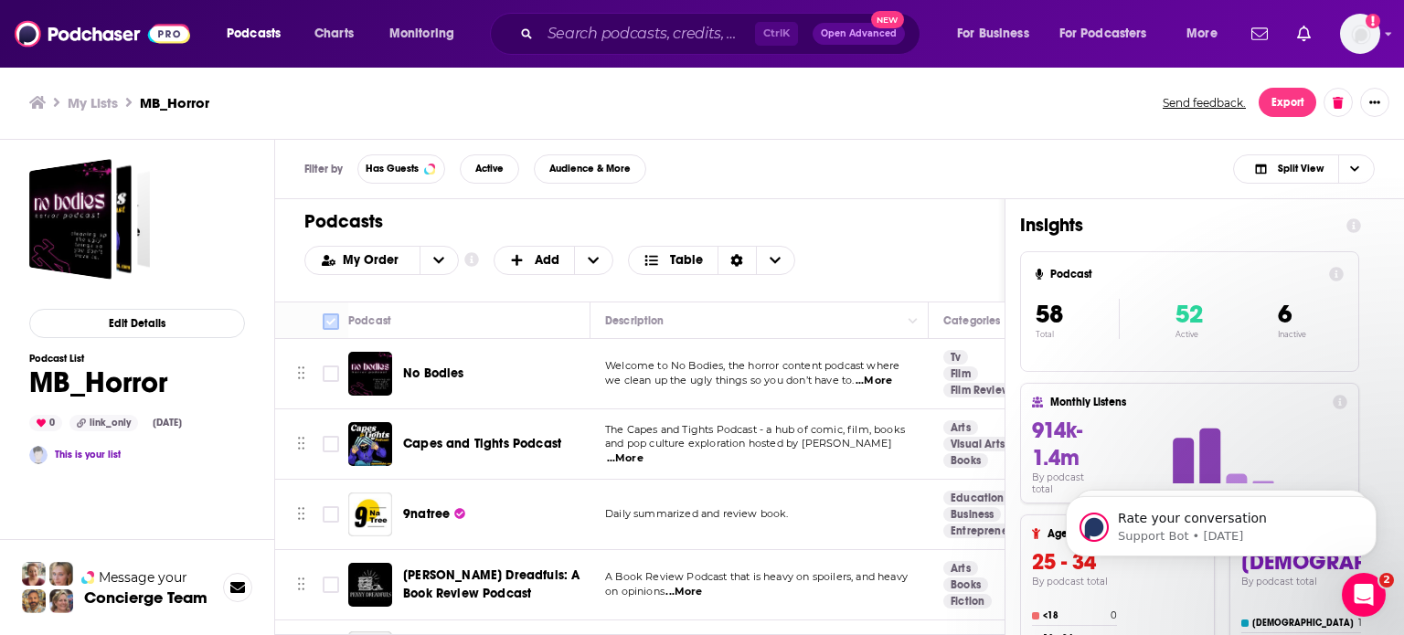
checkbox input "true"
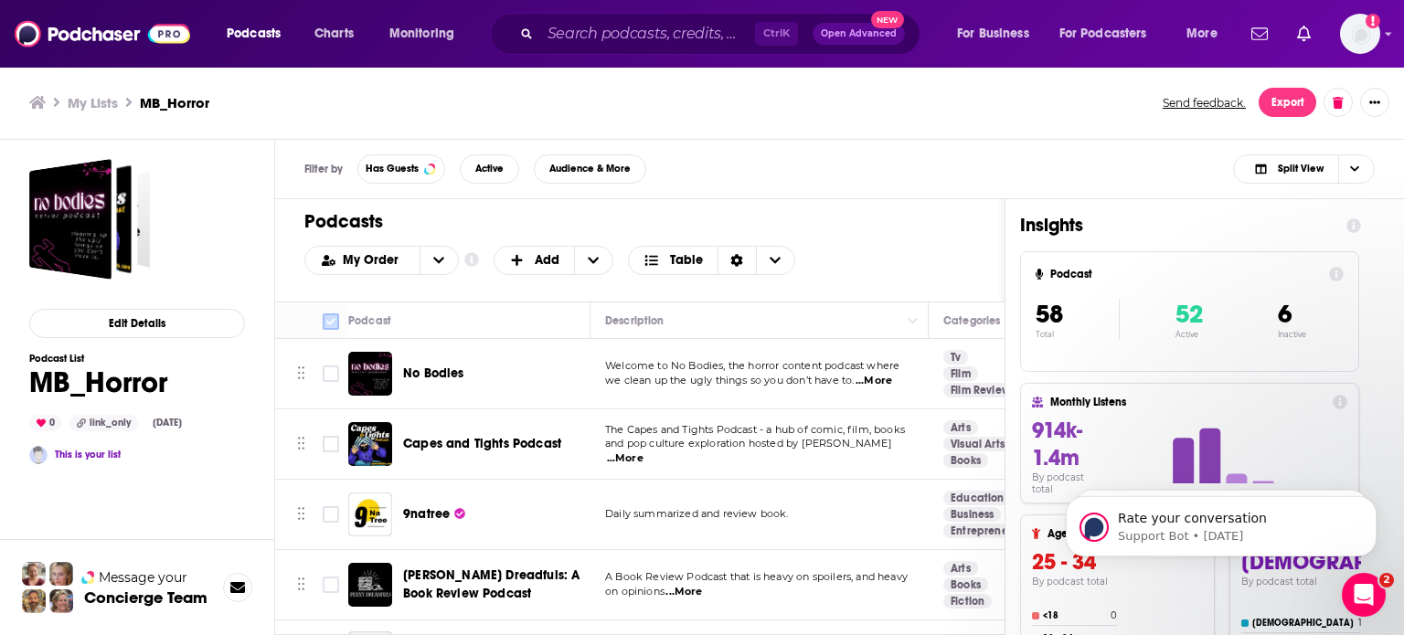
checkbox input "true"
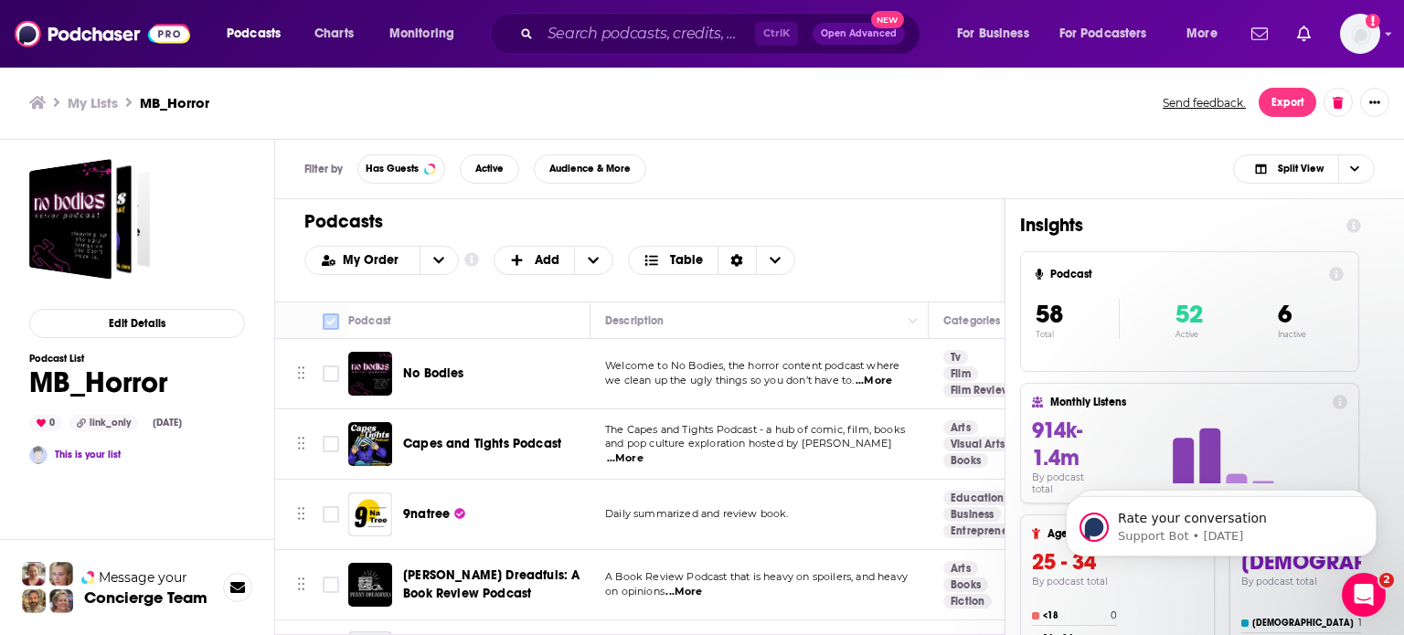
checkbox input "true"
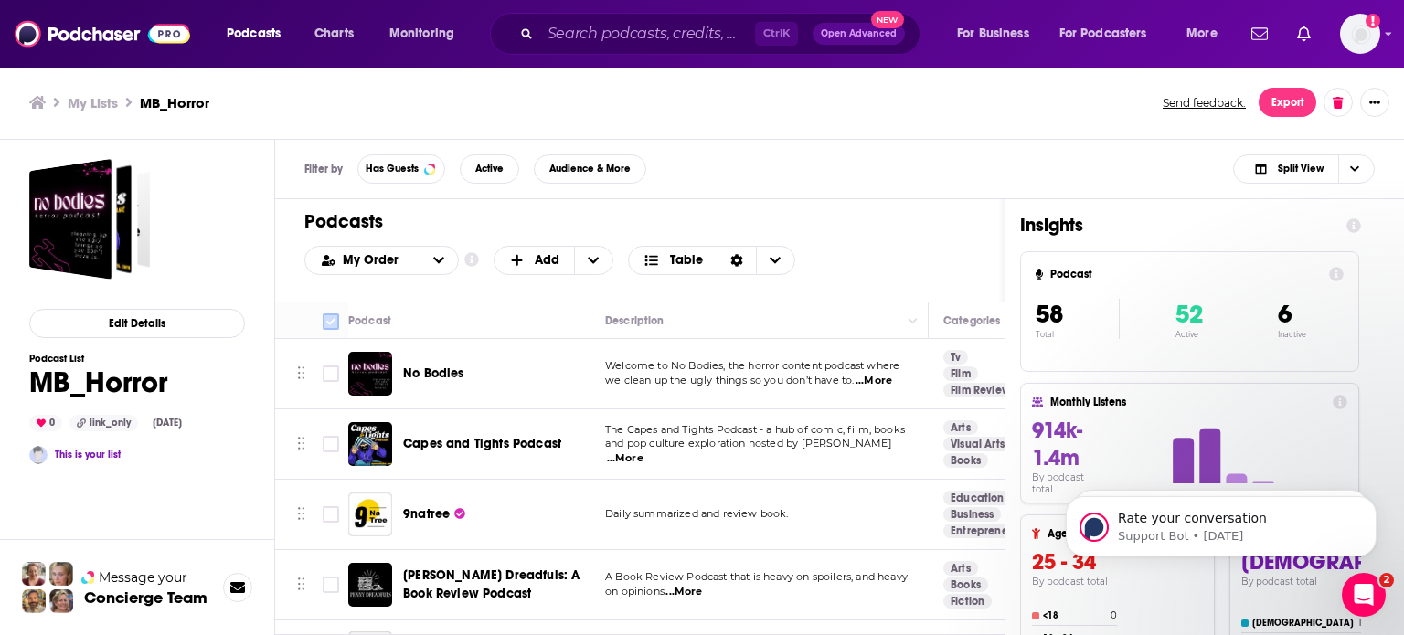
checkbox input "true"
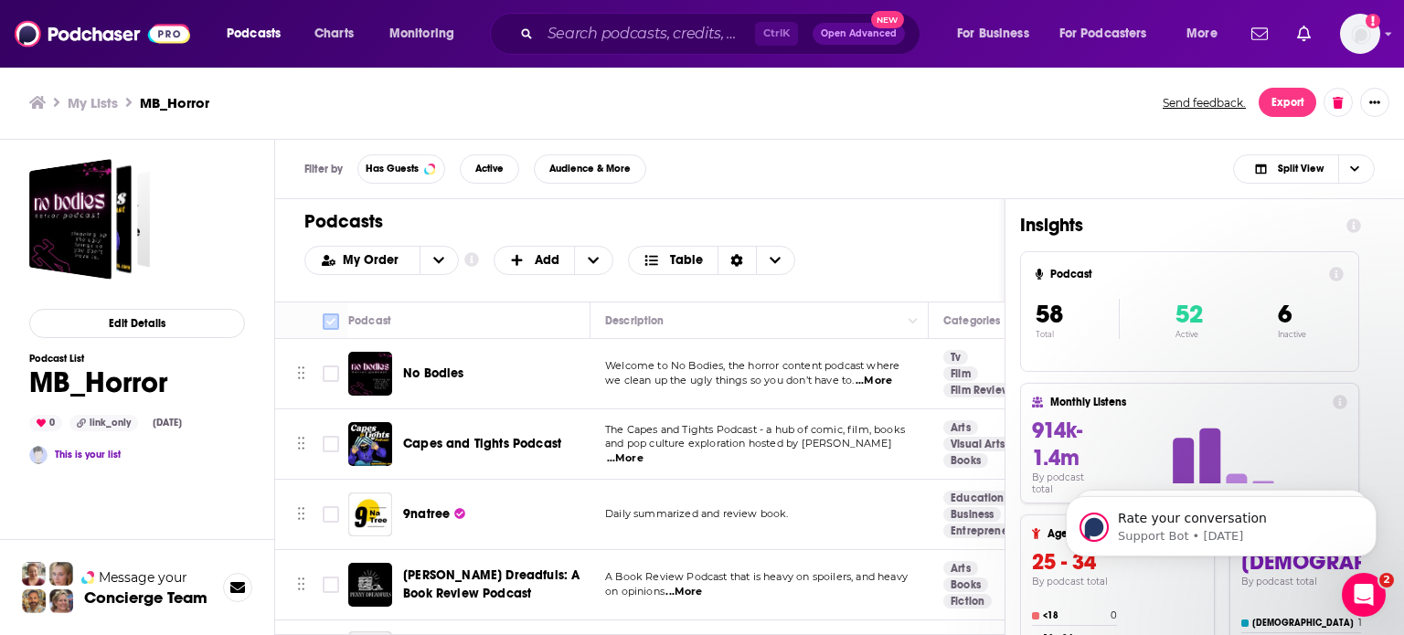
checkbox input "true"
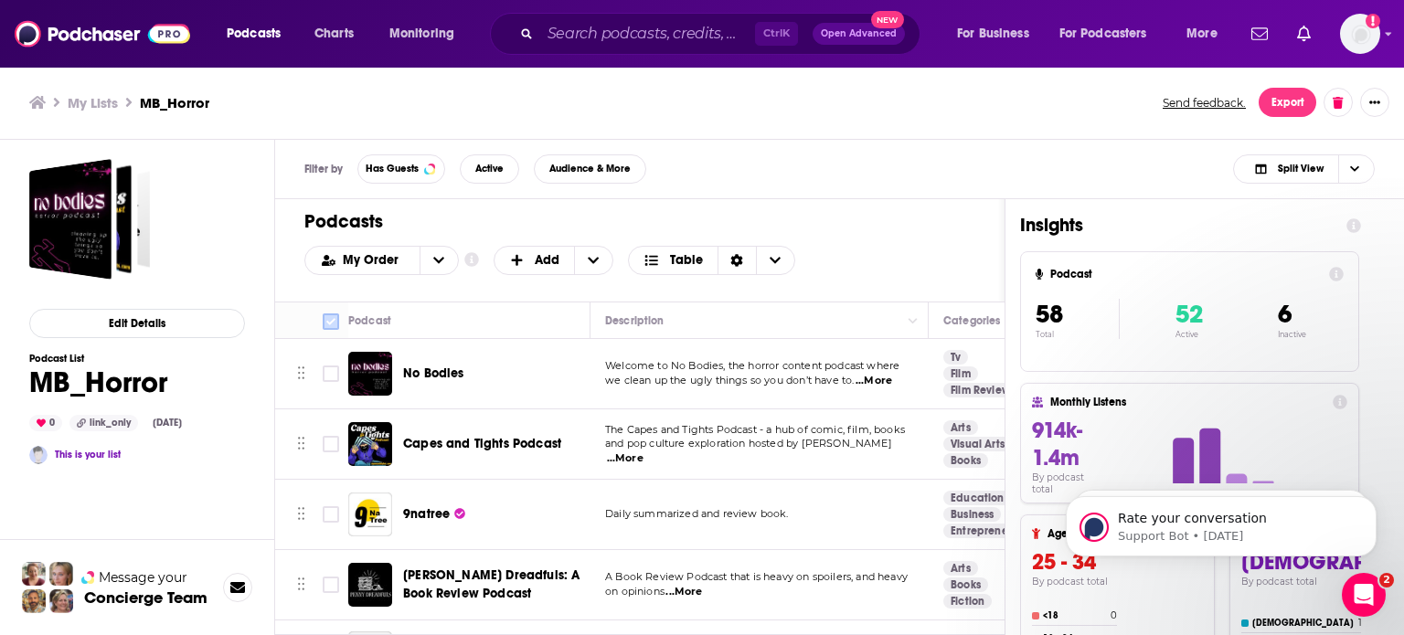
checkbox input "true"
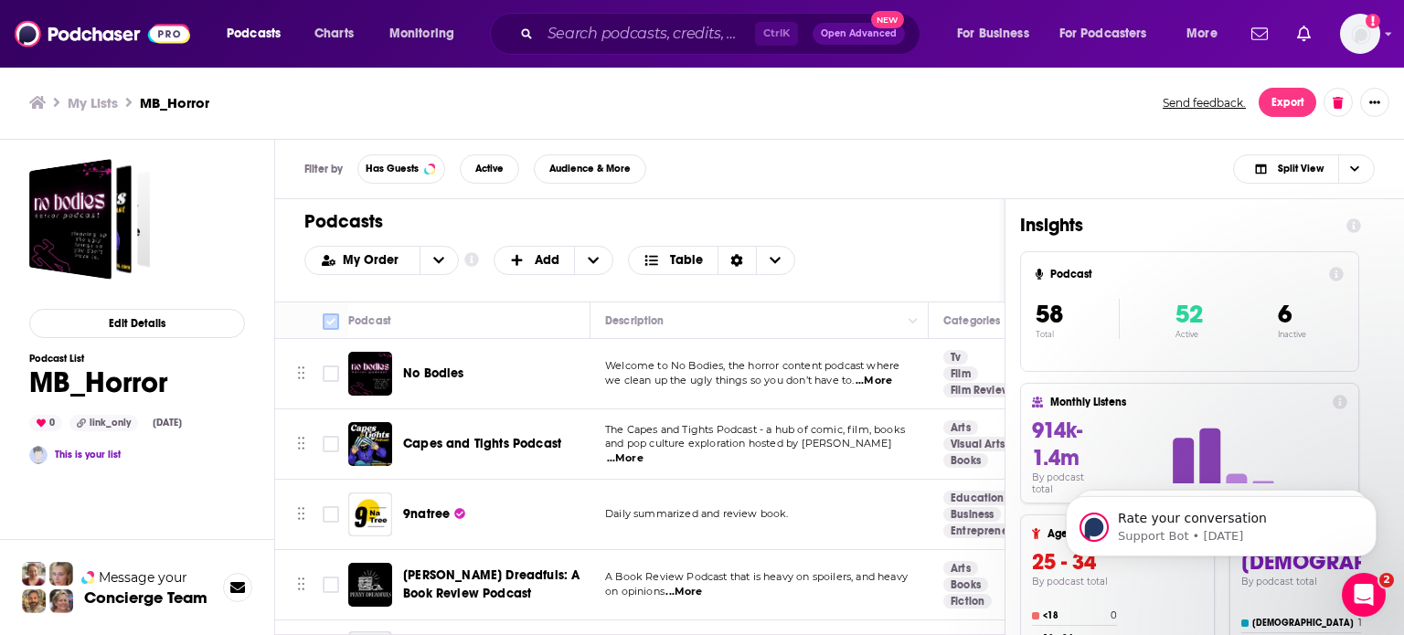
checkbox input "true"
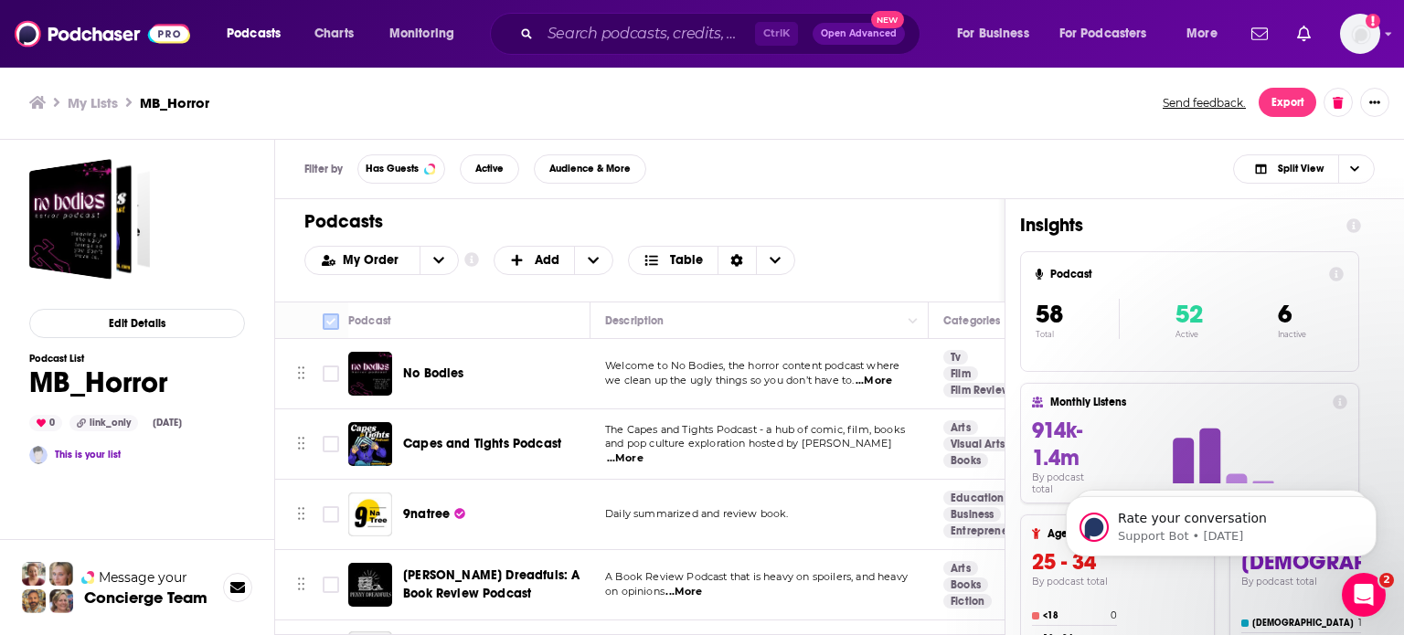
checkbox input "true"
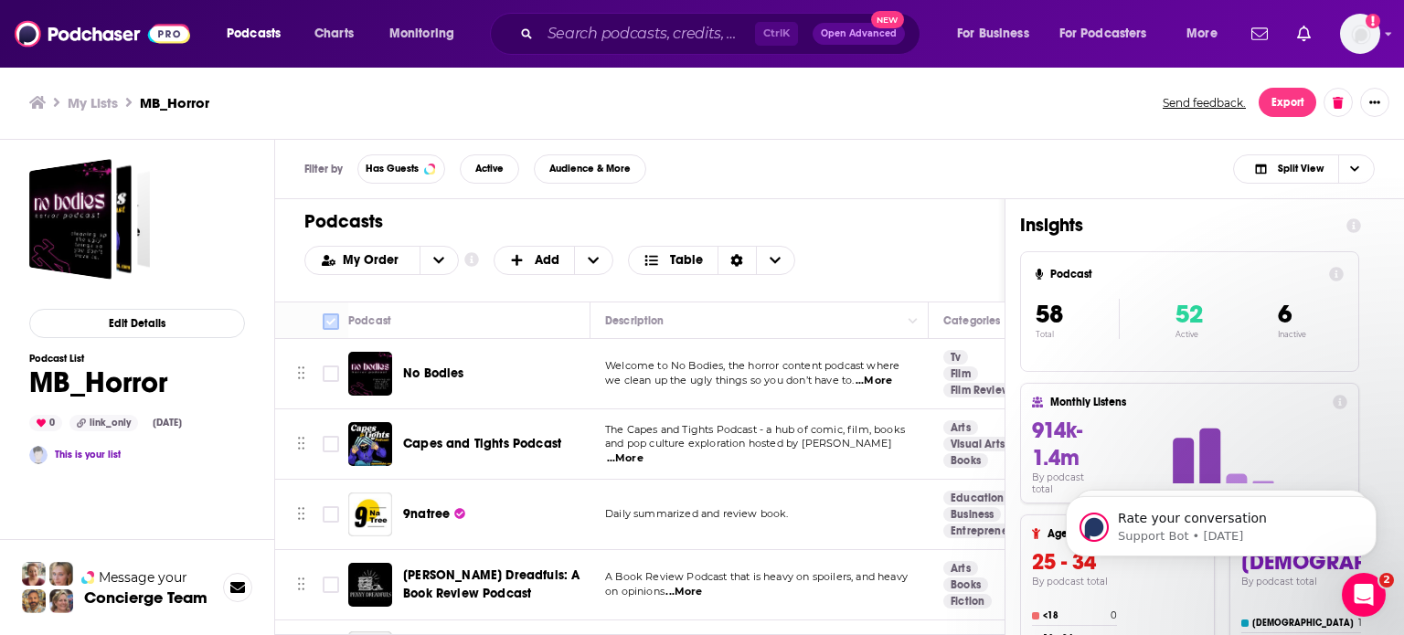
checkbox input "true"
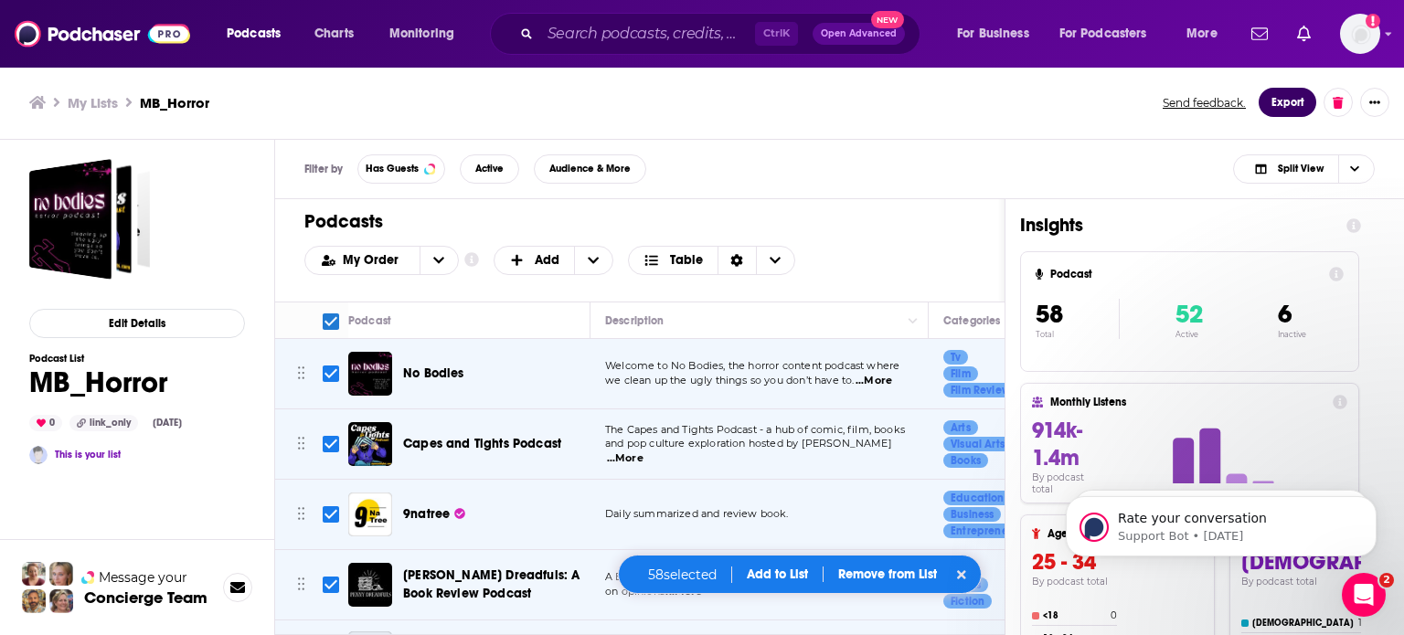
click at [1283, 101] on button "Export" at bounding box center [1288, 102] width 58 height 29
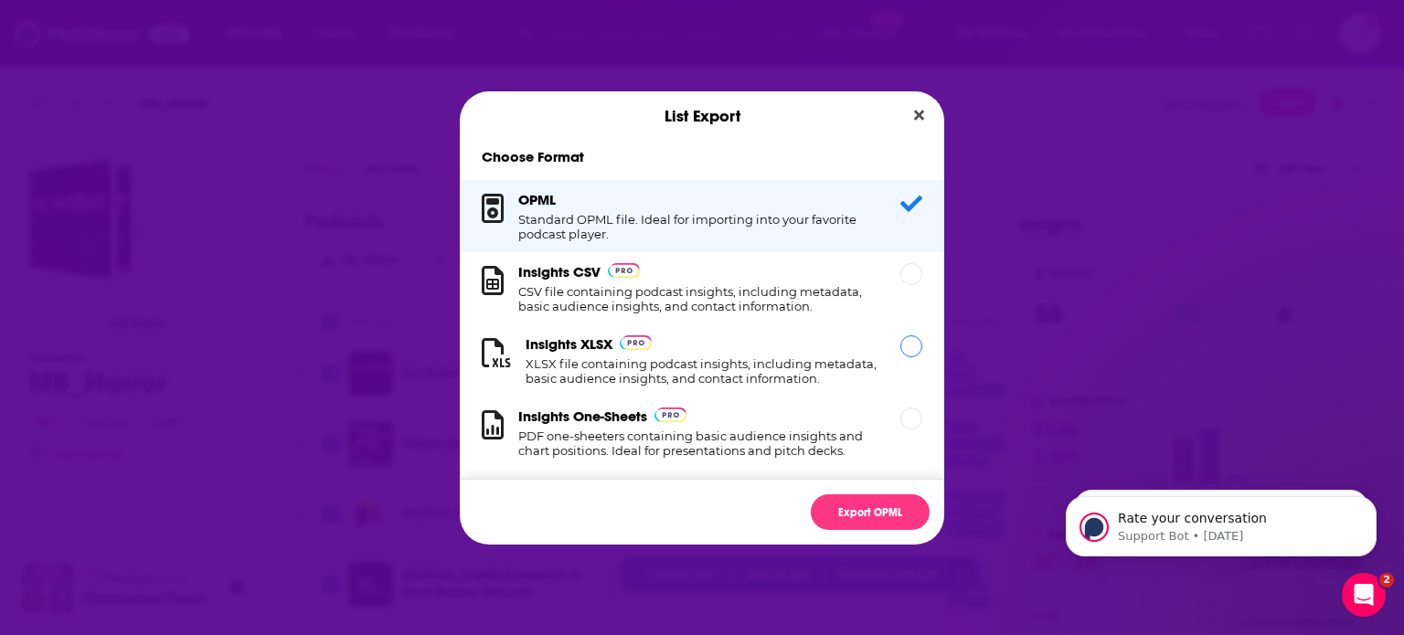
click at [900, 353] on div "Dialog" at bounding box center [911, 346] width 22 height 22
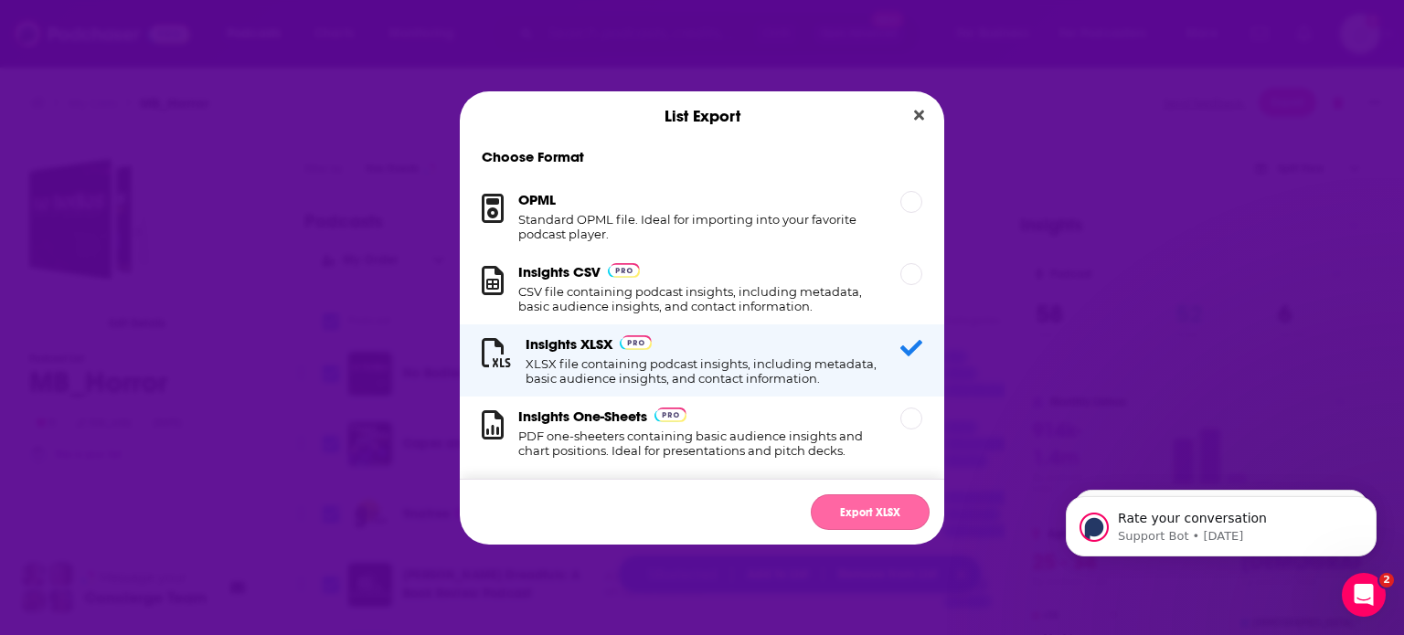
click at [878, 511] on button "Export XLSX" at bounding box center [870, 513] width 119 height 36
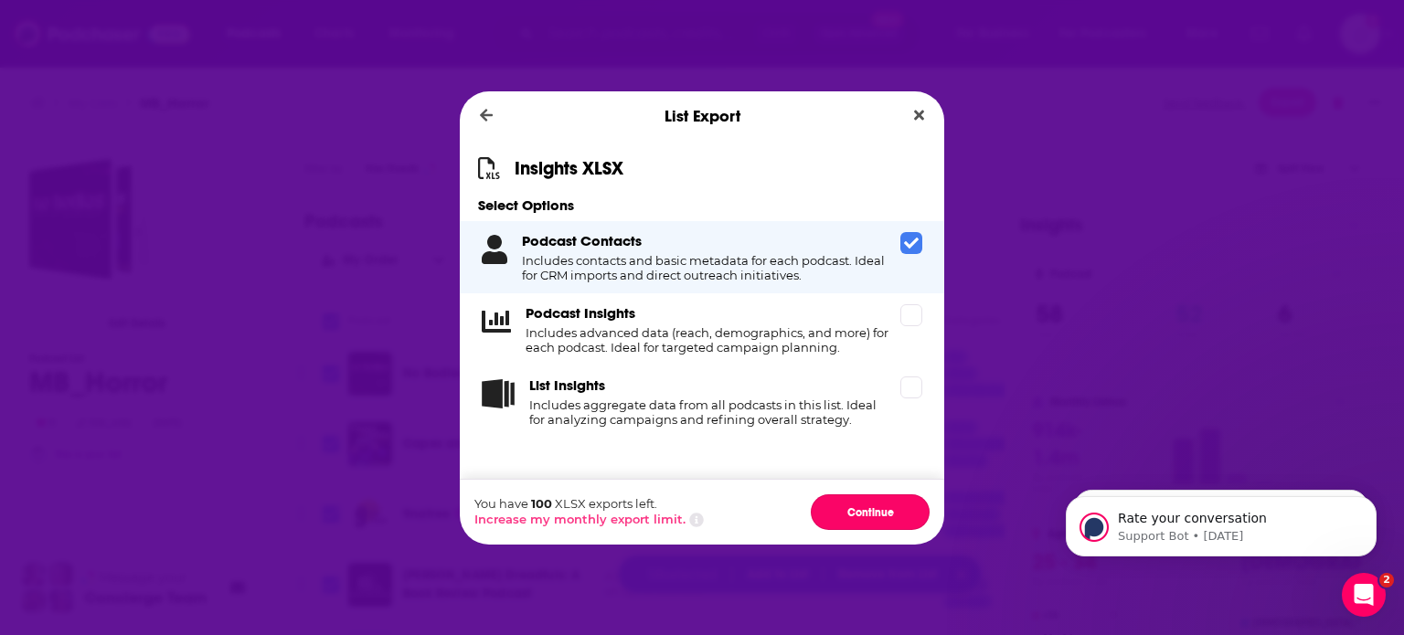
click at [878, 511] on button "Continue" at bounding box center [870, 513] width 119 height 36
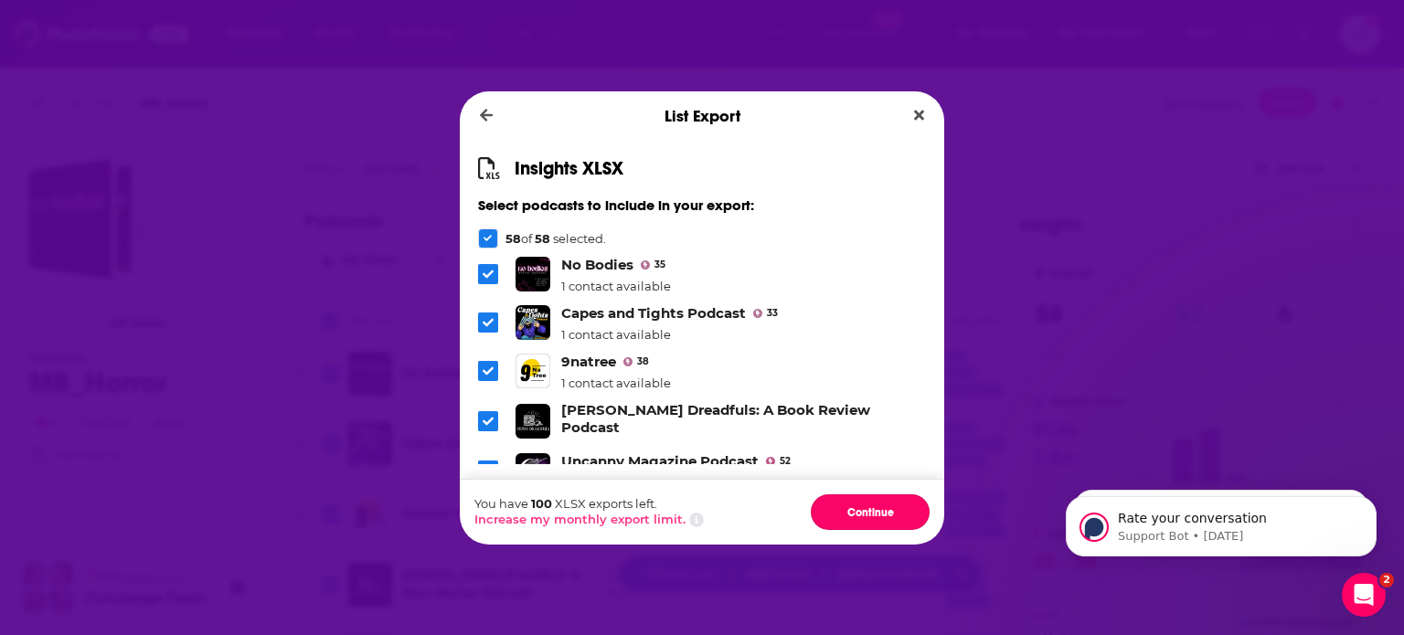
click at [878, 511] on button "Continue" at bounding box center [870, 513] width 119 height 36
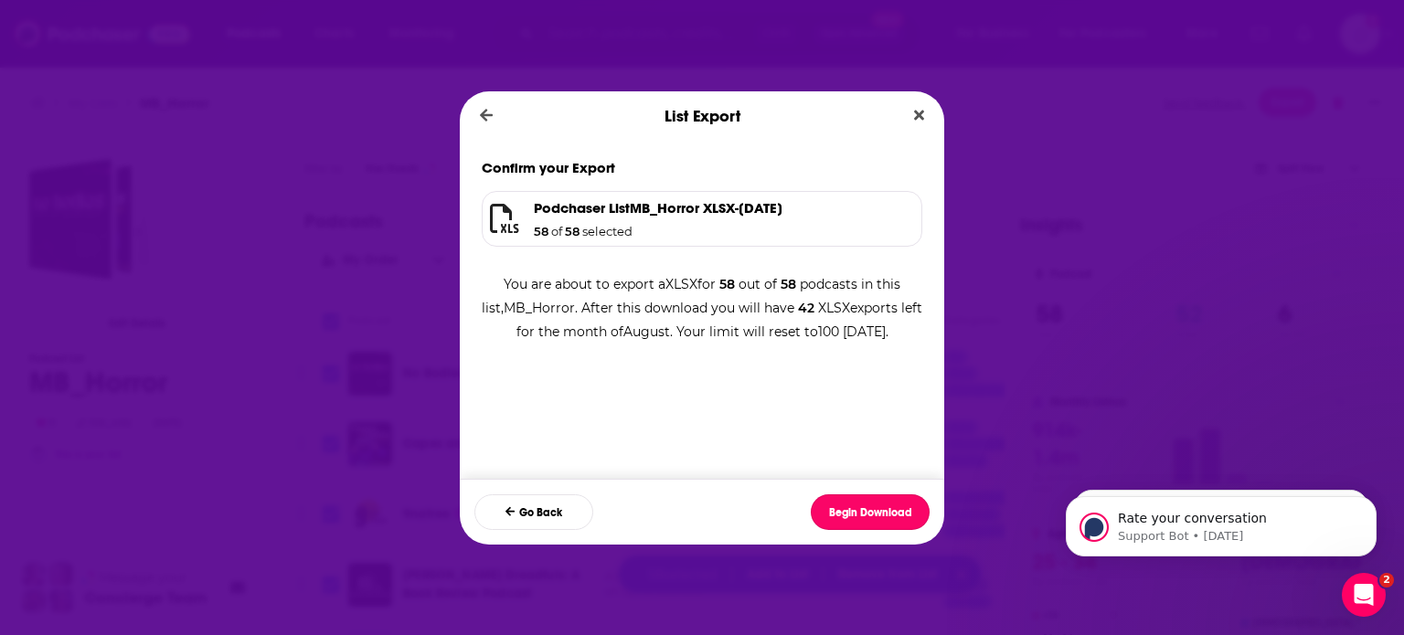
click at [878, 511] on button "Begin Download" at bounding box center [870, 513] width 119 height 36
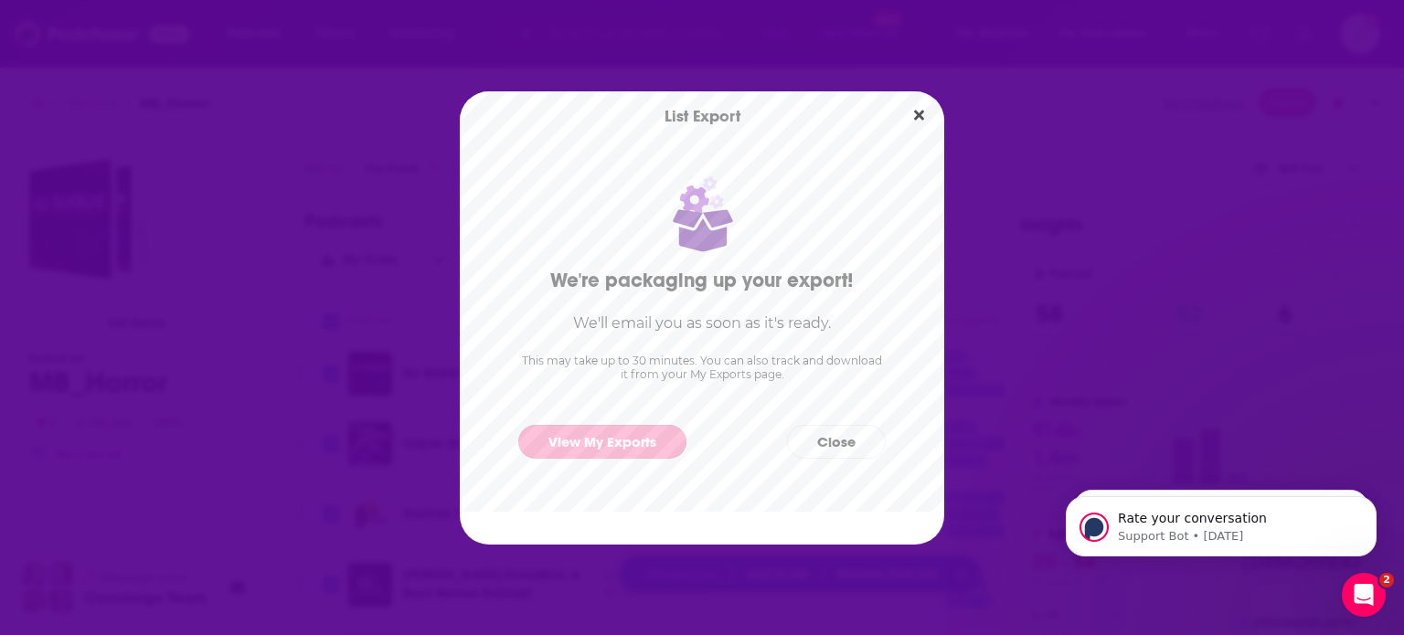
click at [598, 444] on link "View My Exports" at bounding box center [602, 442] width 168 height 34
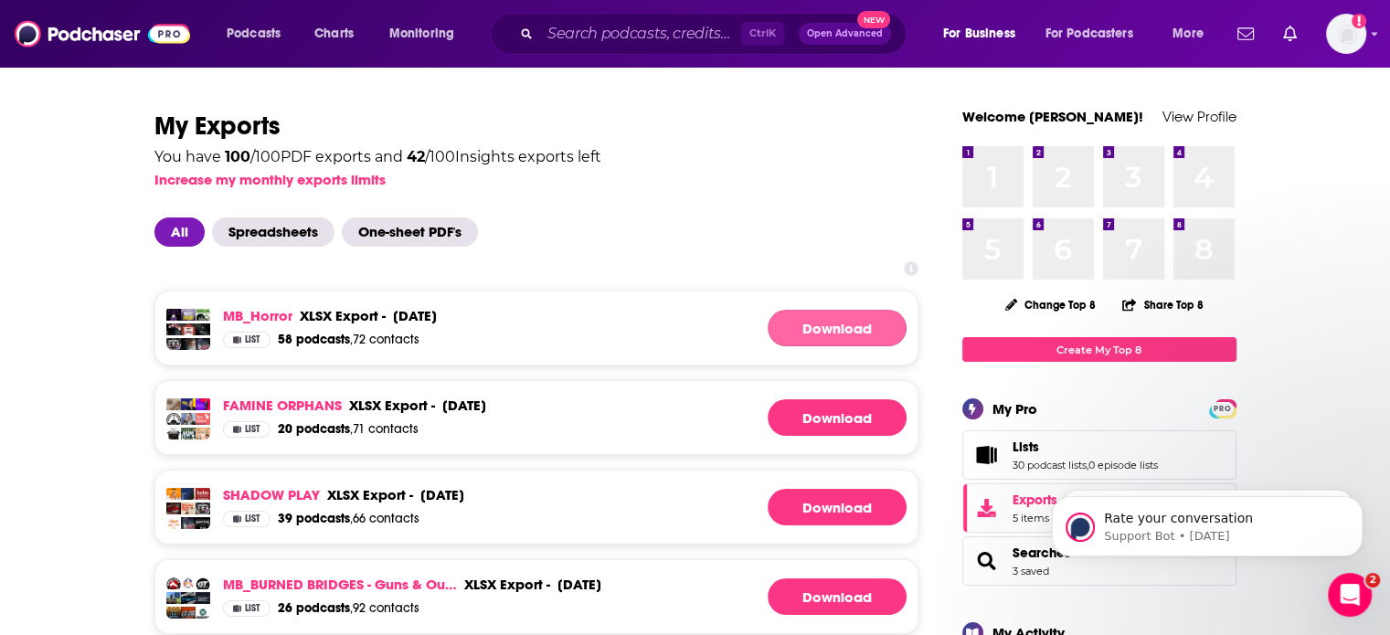
click at [801, 329] on link "Download" at bounding box center [837, 328] width 139 height 37
click at [622, 36] on input "Search podcasts, credits, & more..." at bounding box center [640, 33] width 201 height 29
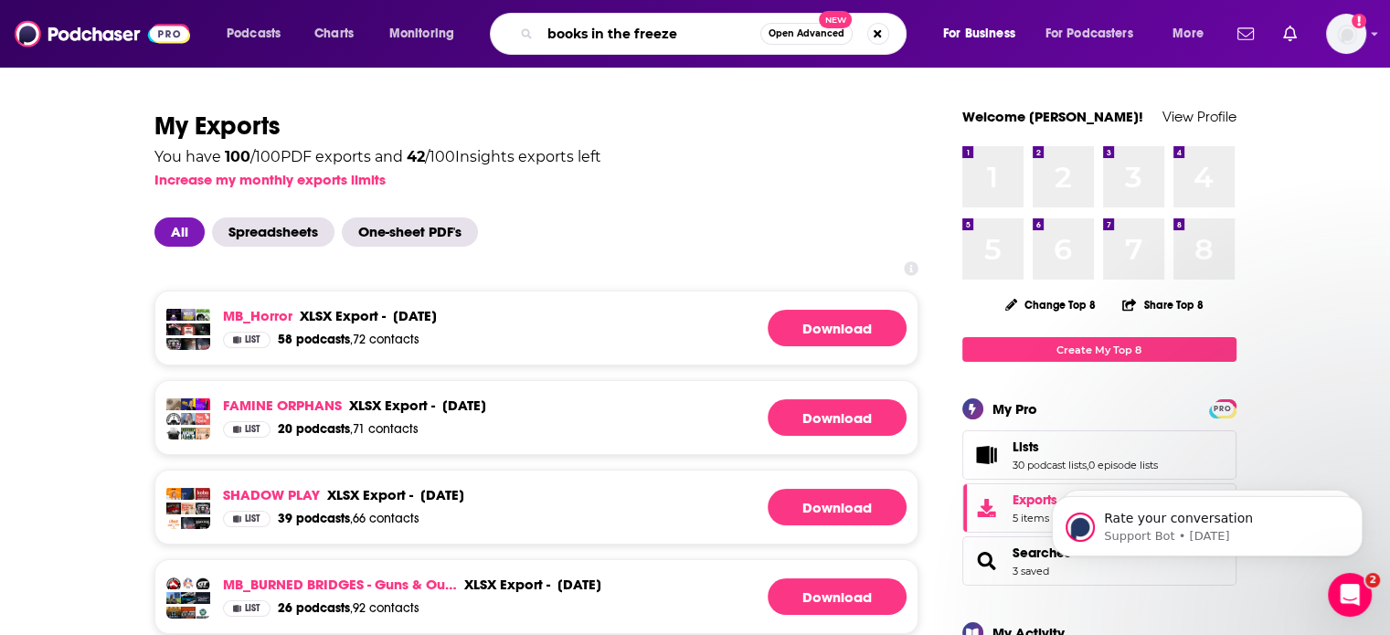
type input "books in the freezer"
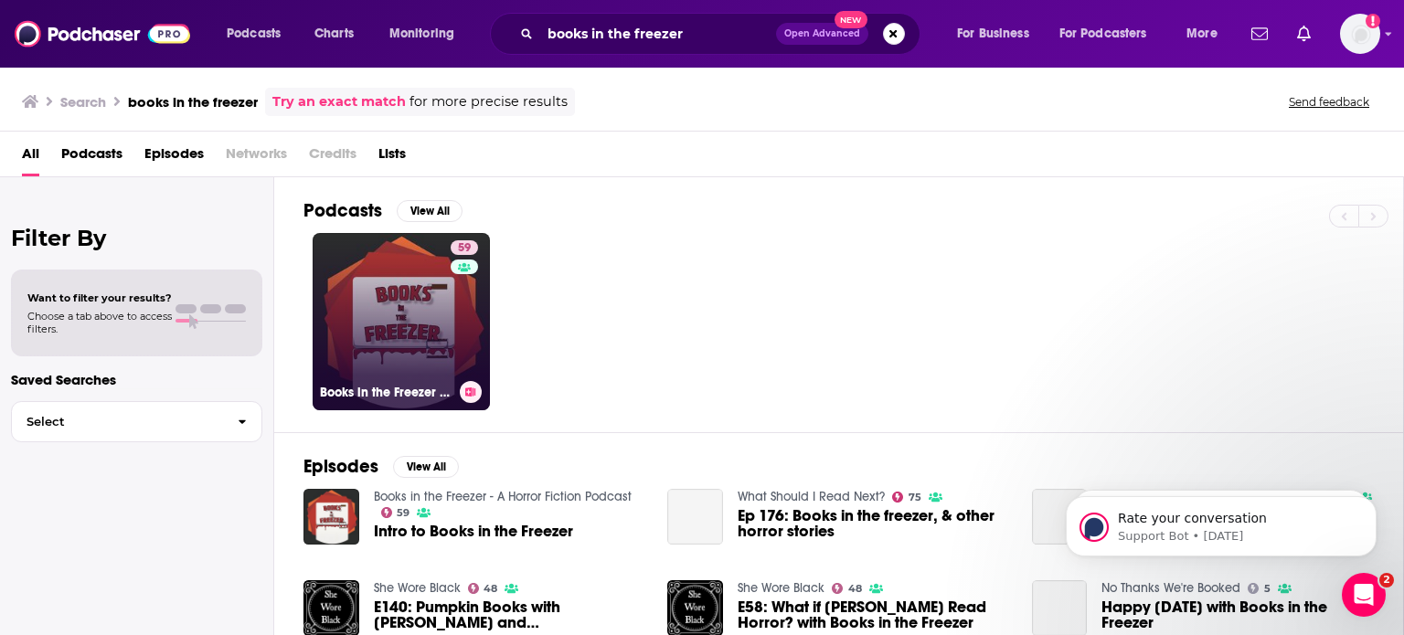
click at [443, 301] on link "59 Books in the Freezer - A Horror Fiction Podcast" at bounding box center [401, 321] width 177 height 177
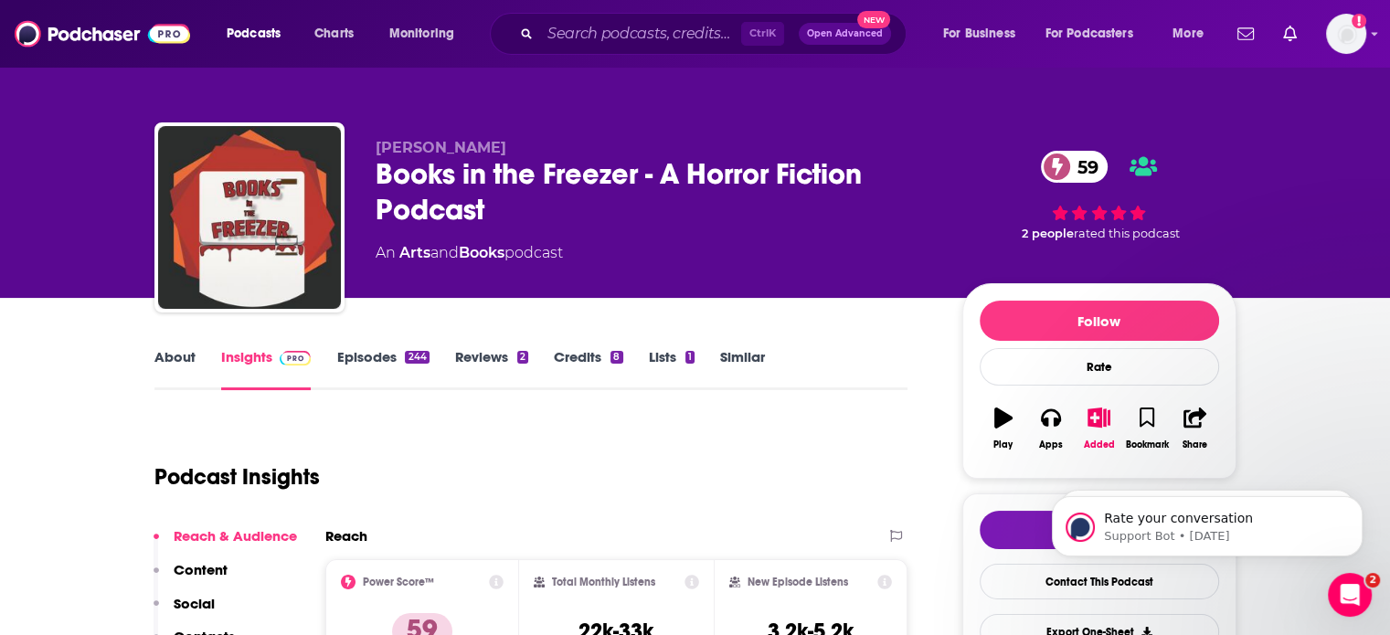
click at [419, 141] on span "Stephanie Gagnon" at bounding box center [441, 147] width 131 height 17
copy span "Stephanie"
click at [601, 35] on input "Search podcasts, credits, & more..." at bounding box center [640, 33] width 201 height 29
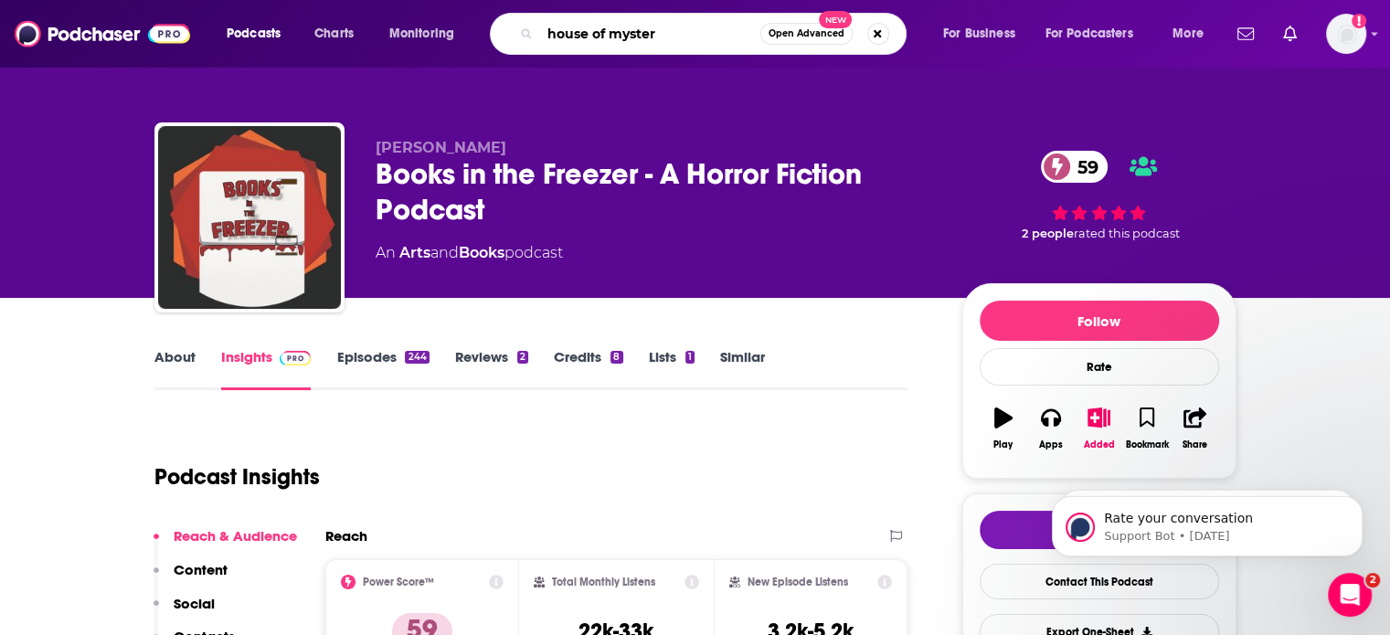
type input "house of mystery"
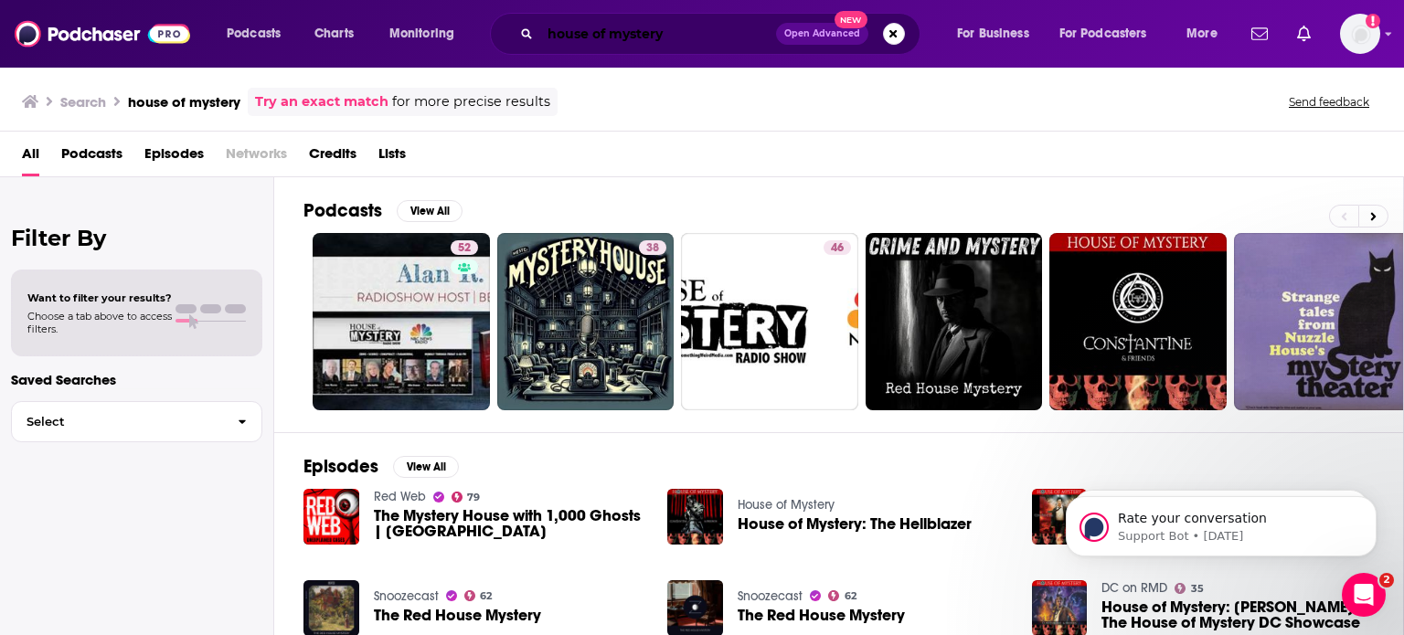
click at [578, 30] on input "house of mystery" at bounding box center [658, 33] width 236 height 29
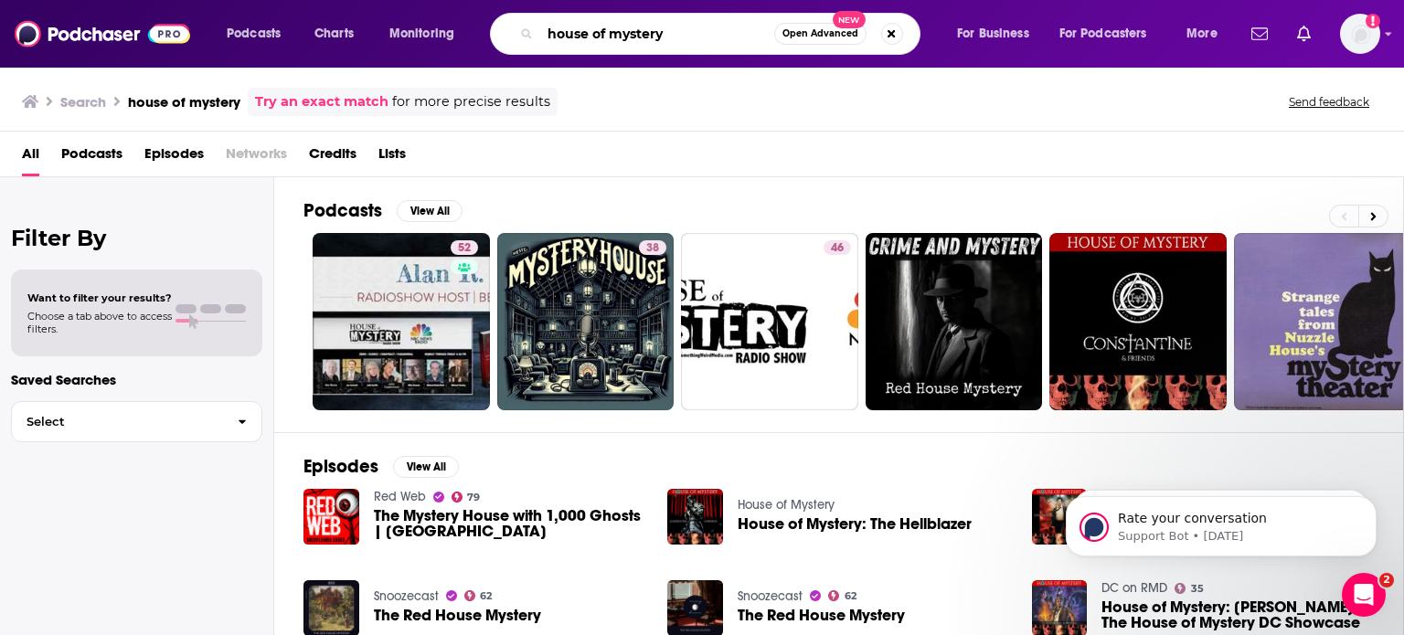
click at [581, 27] on input "house of mystery" at bounding box center [657, 33] width 234 height 29
paste input "Dog-eared Nightmares"
type input "Dog-eared Nightmares"
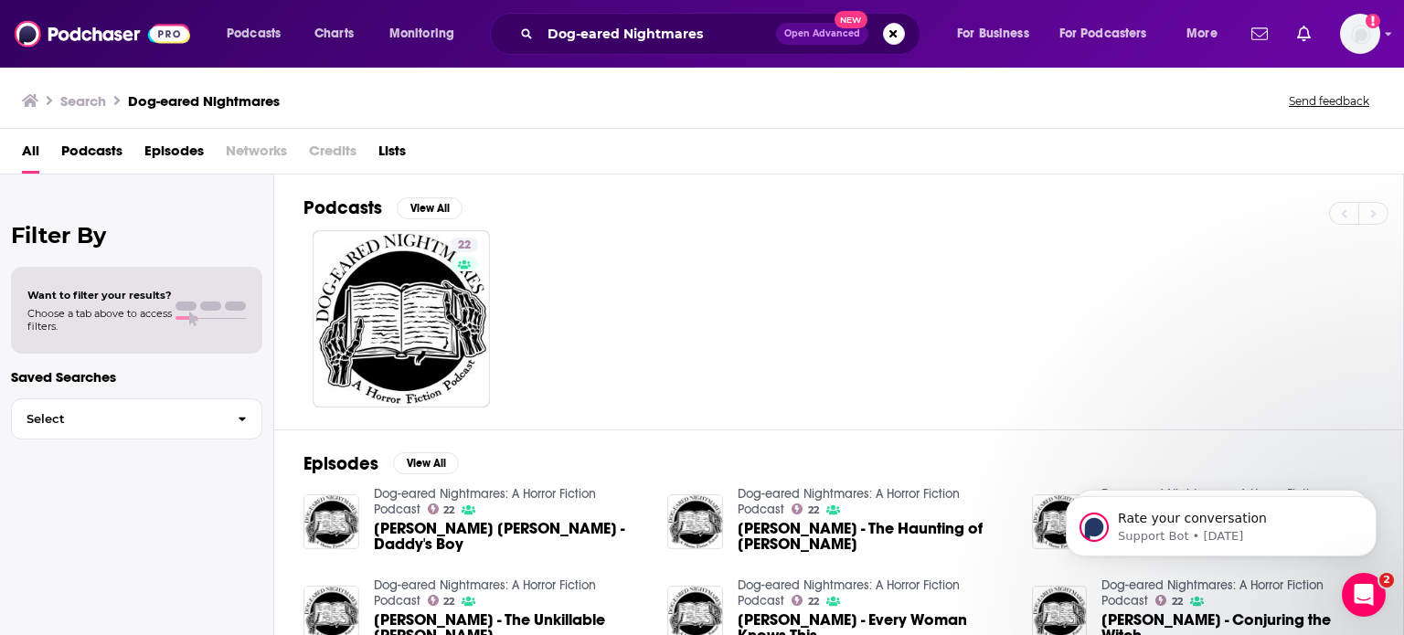
click at [1366, 583] on icon "Open Intercom Messenger" at bounding box center [1364, 595] width 30 height 30
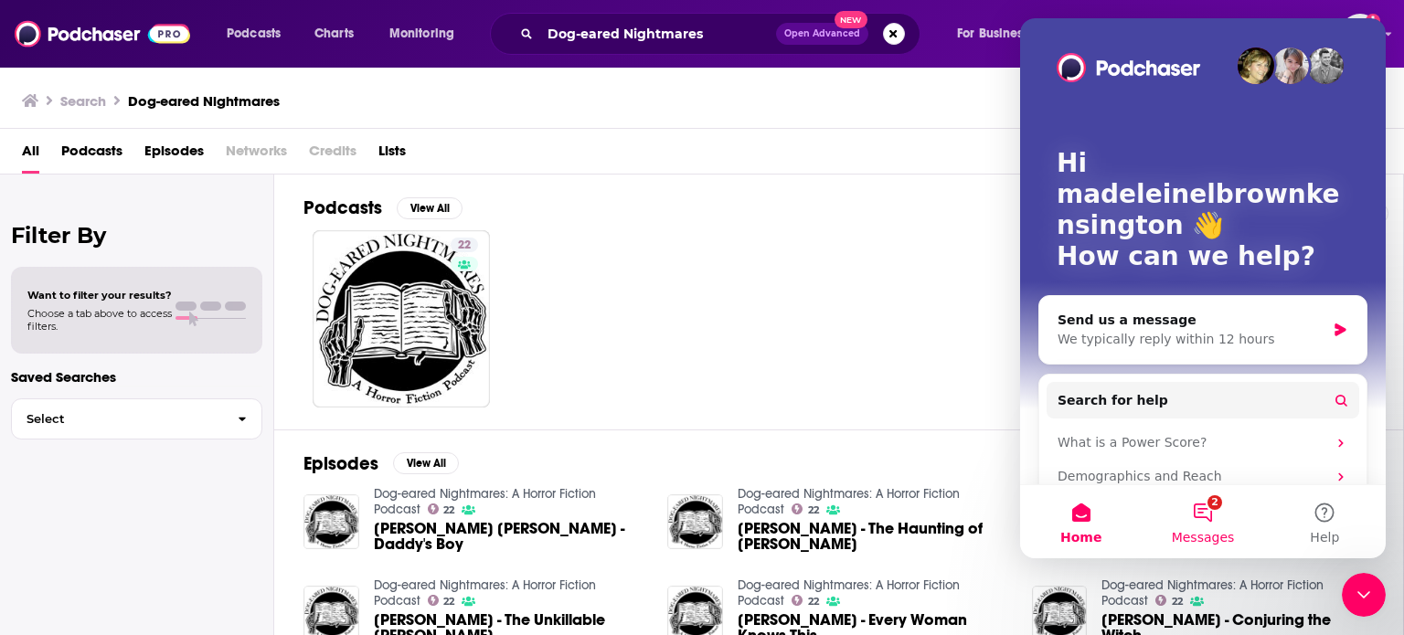
click at [1208, 518] on button "2 Messages" at bounding box center [1203, 521] width 122 height 73
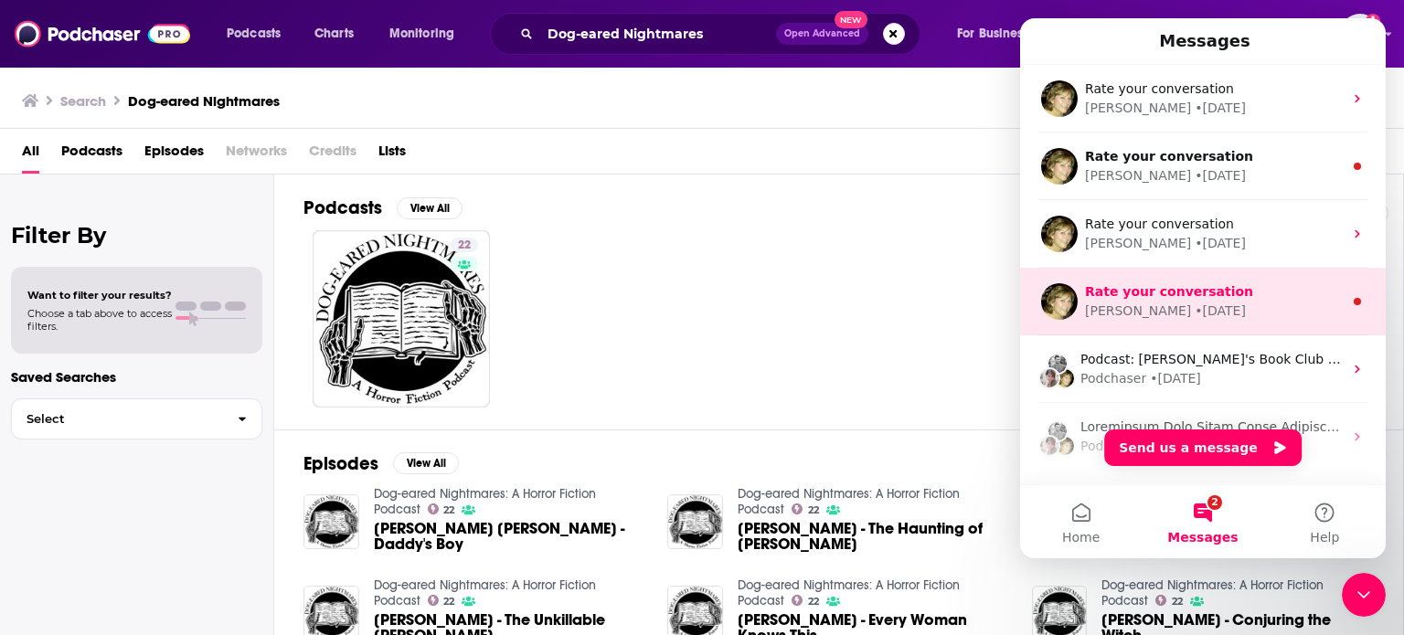
click at [1224, 296] on div "Rate your conversation" at bounding box center [1214, 291] width 258 height 19
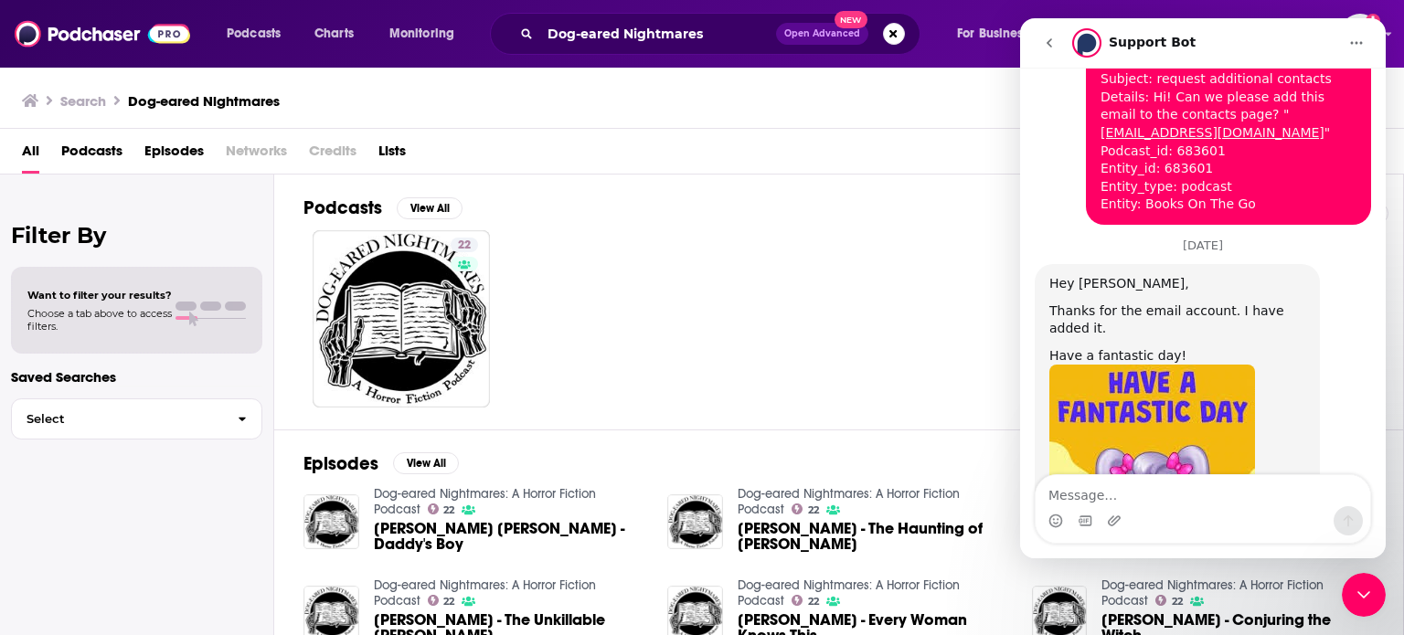
scroll to position [130, 0]
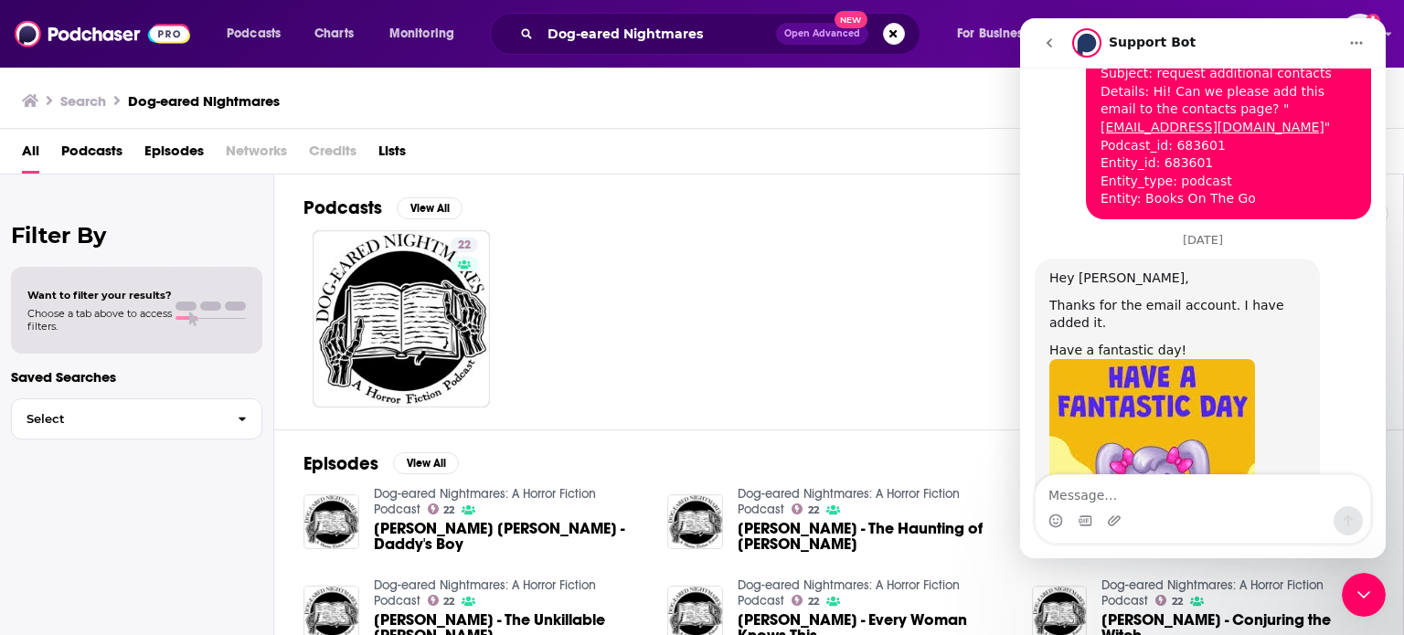
click at [1055, 48] on icon "go back" at bounding box center [1049, 43] width 15 height 15
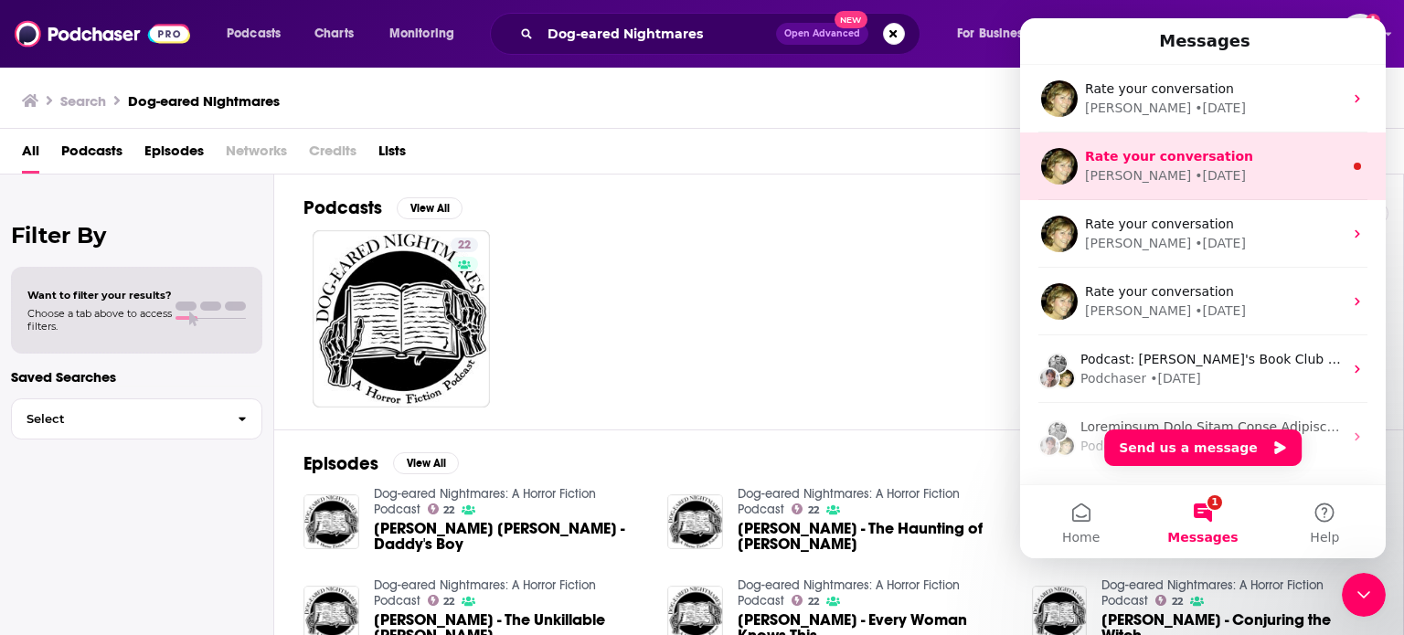
click at [1221, 181] on div "Barbara • 2w ago" at bounding box center [1214, 175] width 258 height 19
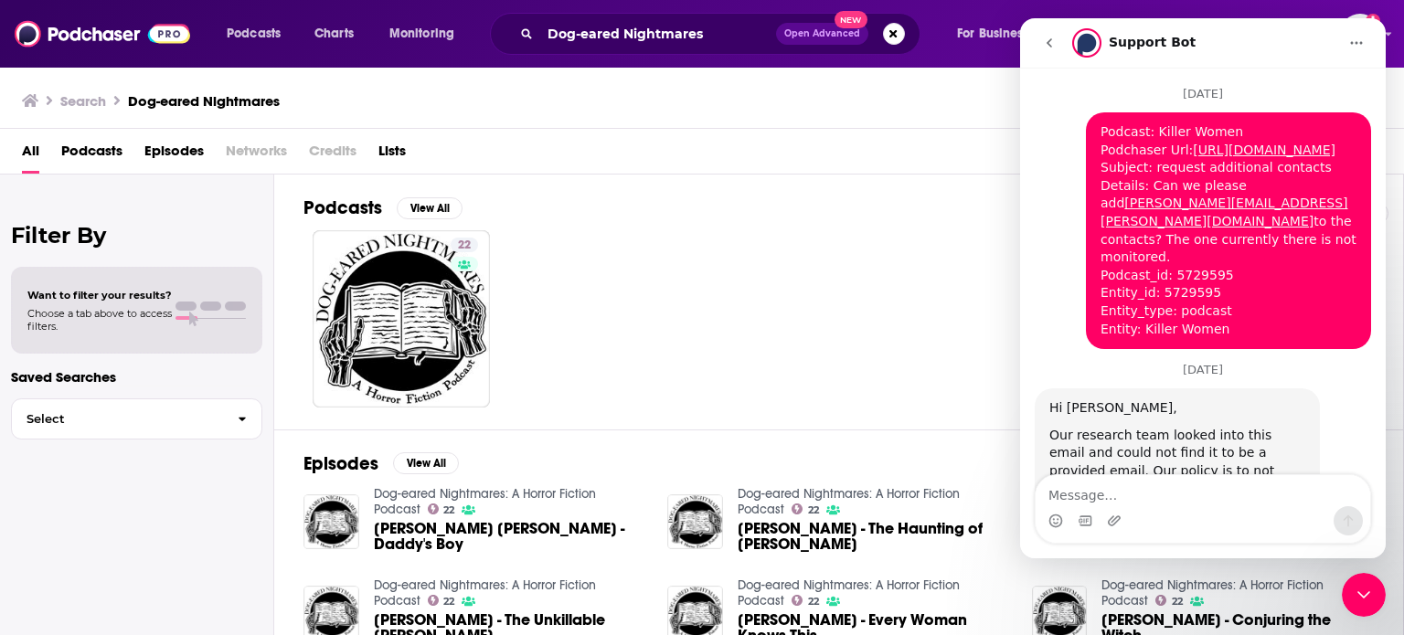
scroll to position [57, 0]
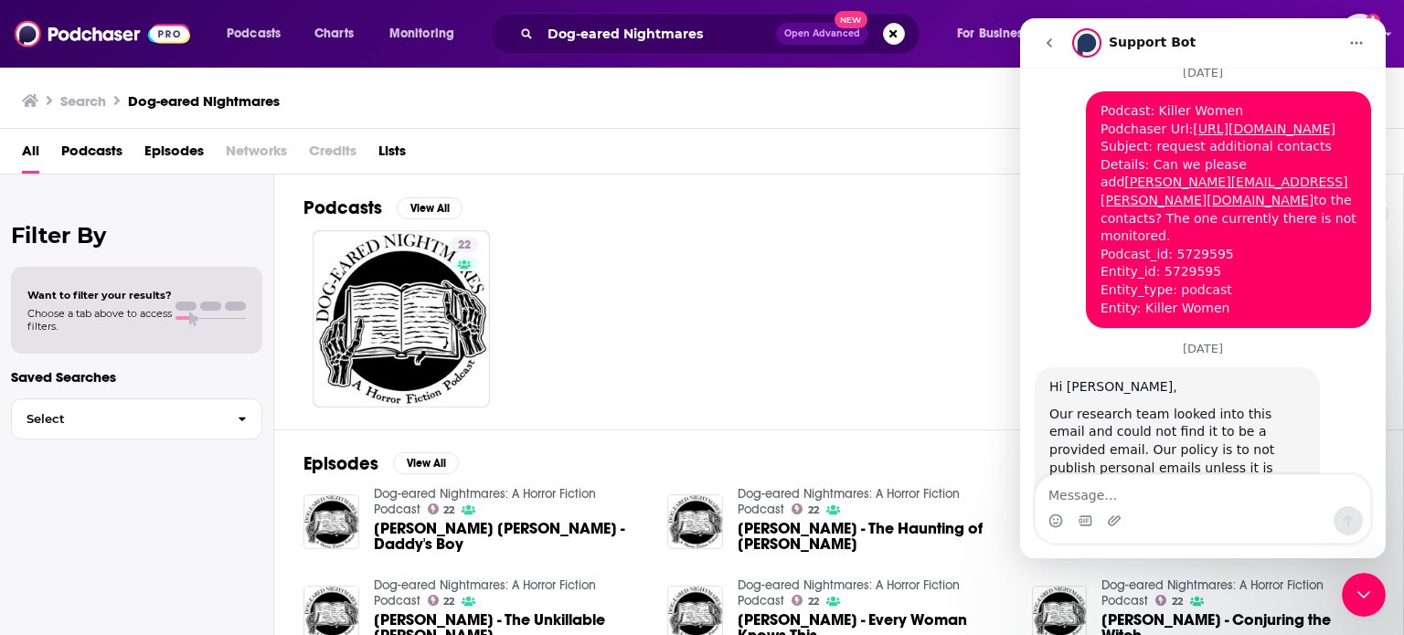
click at [1049, 37] on icon "go back" at bounding box center [1049, 43] width 15 height 15
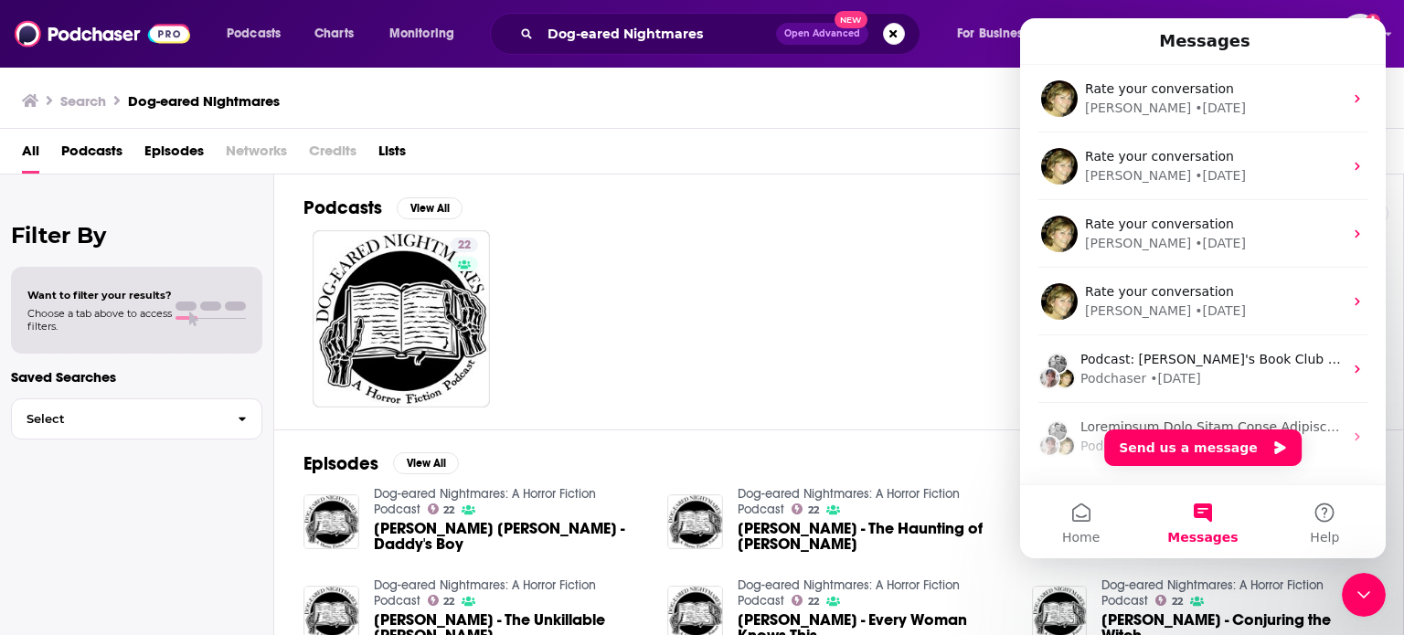
click at [921, 242] on div "22" at bounding box center [853, 318] width 1100 height 177
click at [1364, 580] on div "Close Intercom Messenger" at bounding box center [1364, 595] width 44 height 44
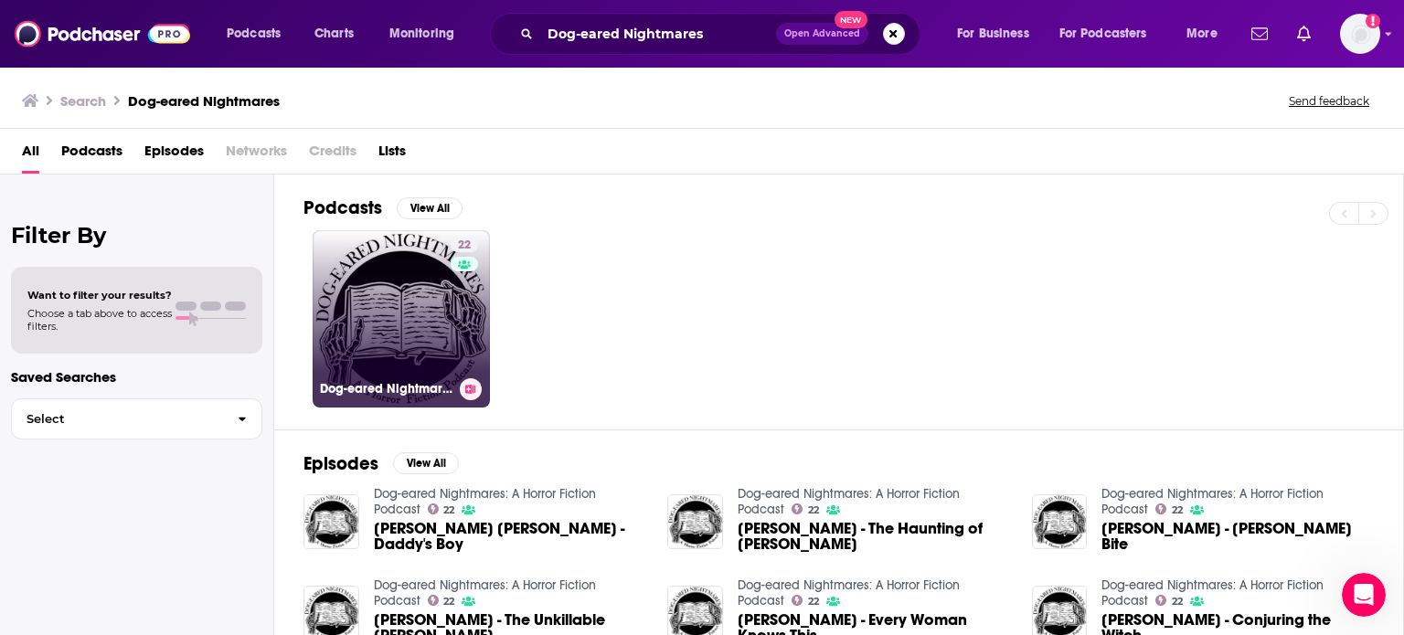
click at [426, 310] on link "22 Dog-eared Nightmares: A Horror Fiction Podcast" at bounding box center [401, 318] width 177 height 177
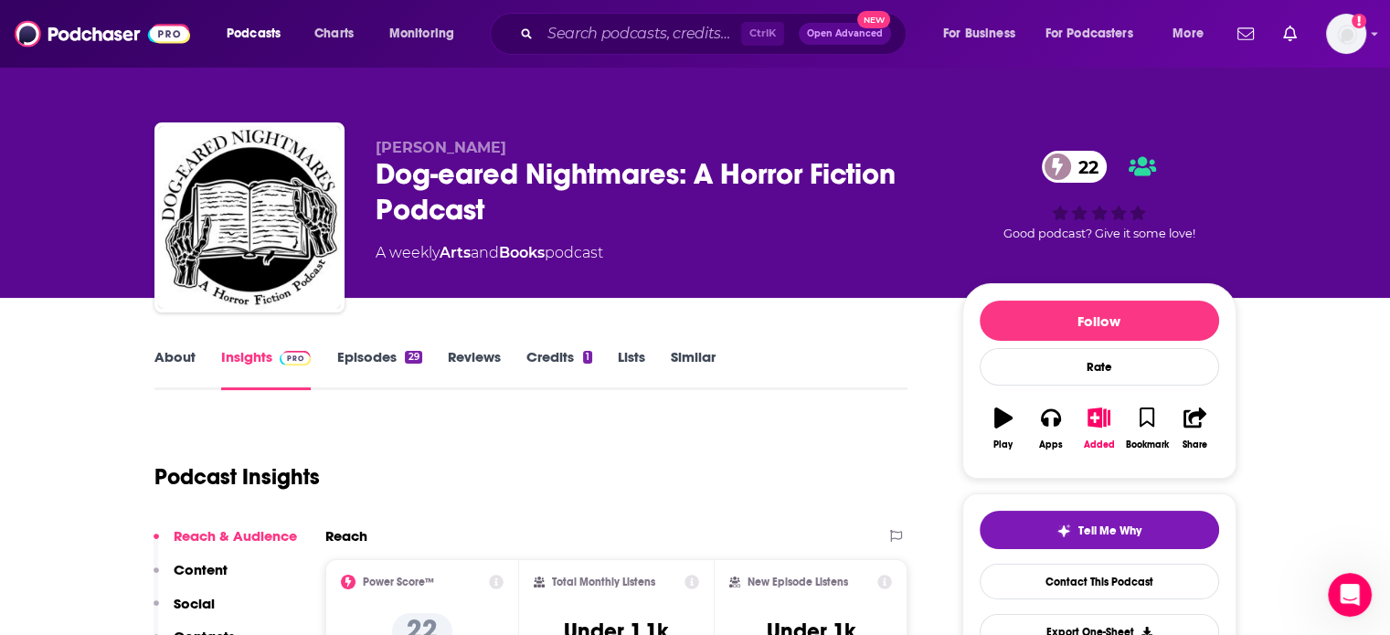
click at [176, 357] on link "About" at bounding box center [174, 369] width 41 height 42
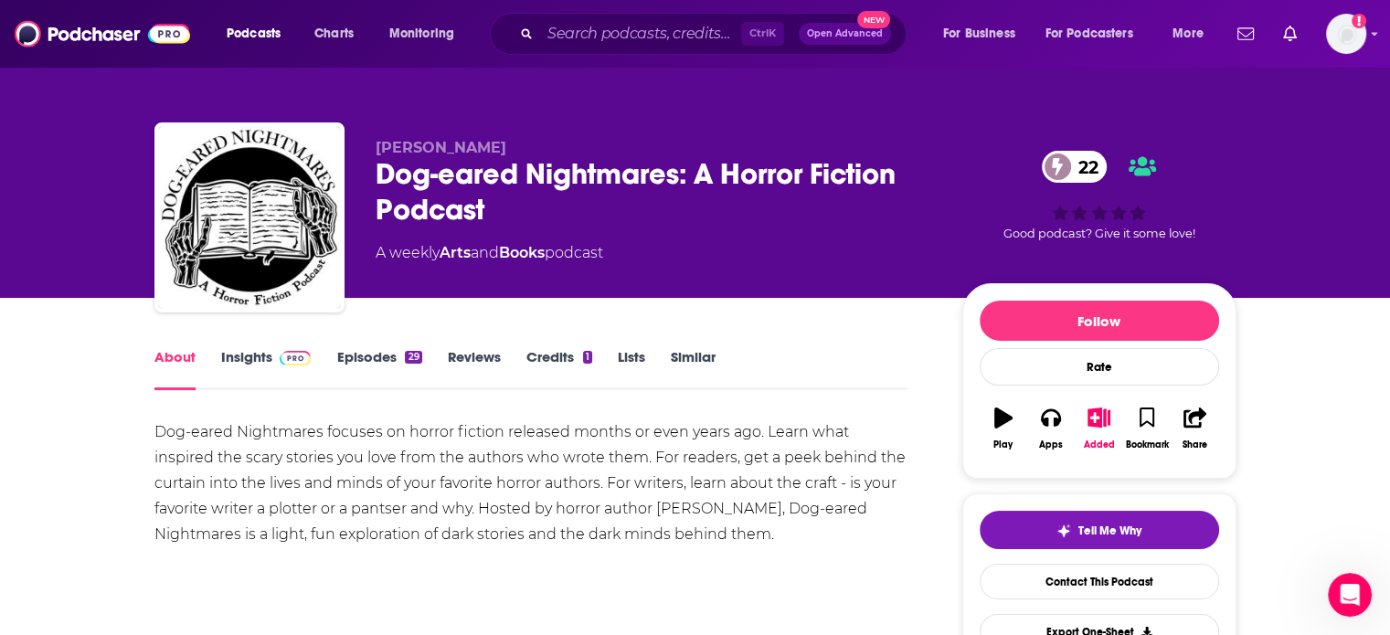
scroll to position [91, 0]
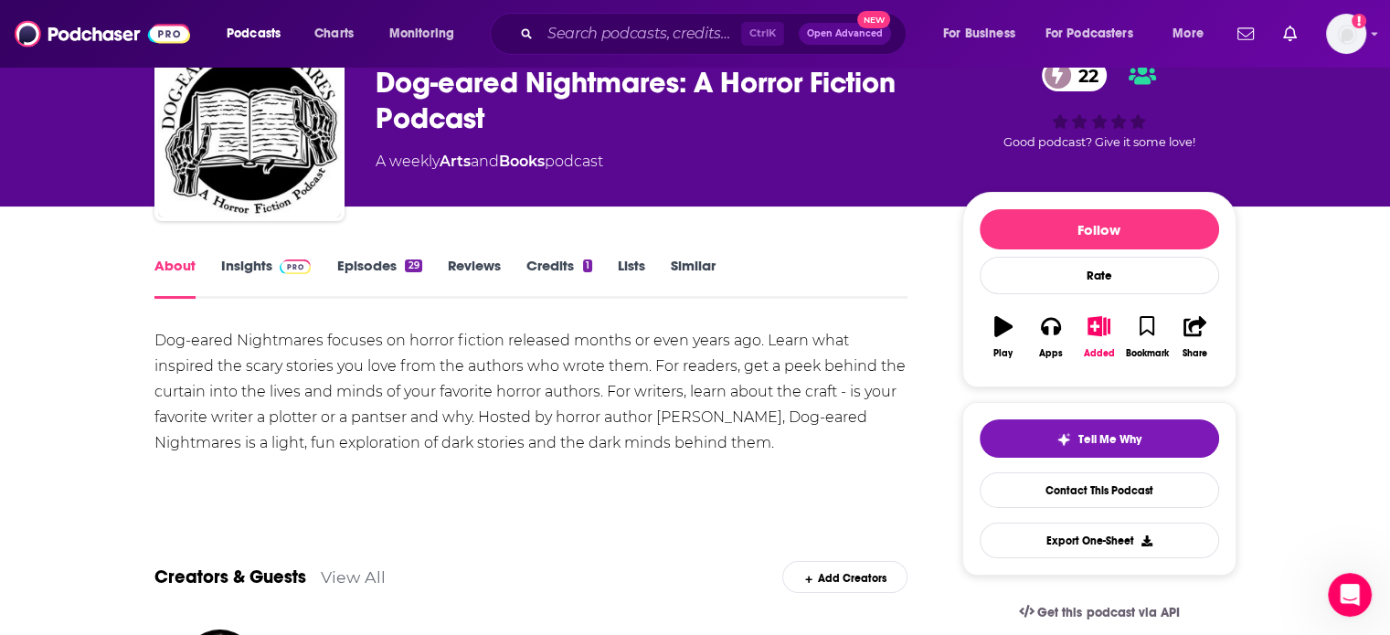
click at [629, 17] on div "Ctrl K Open Advanced New" at bounding box center [698, 34] width 417 height 42
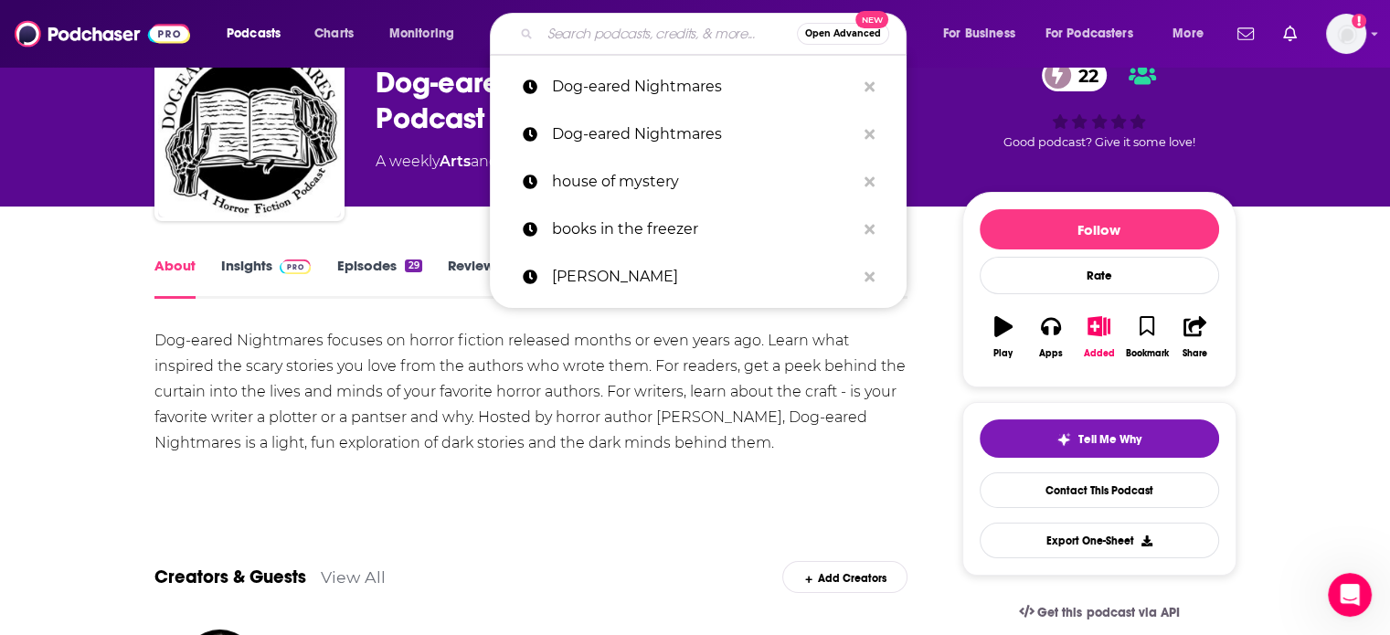
click at [623, 39] on input "Search podcasts, credits, & more..." at bounding box center [668, 33] width 257 height 29
paste input "HORROR 421"
type input "HORROR 421"
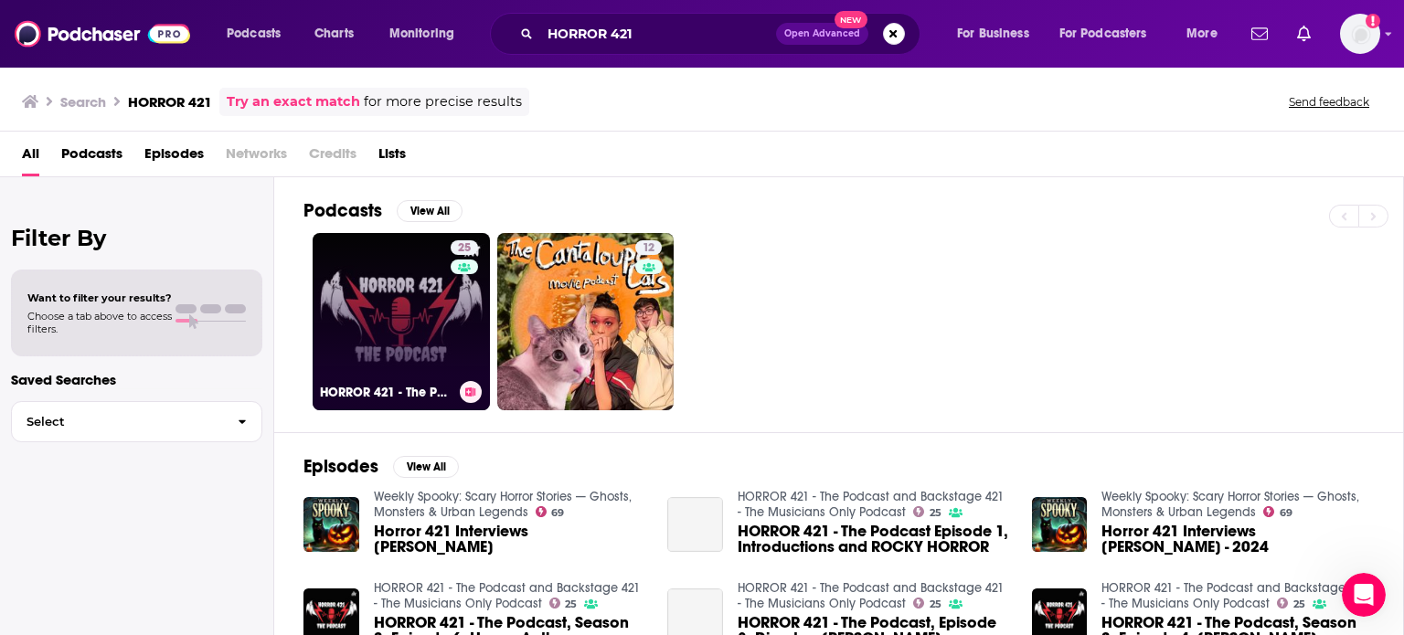
click at [416, 357] on link "25 HORROR 421 - The Podcast and Backstage 421 - The Musicians Only Podcast" at bounding box center [401, 321] width 177 height 177
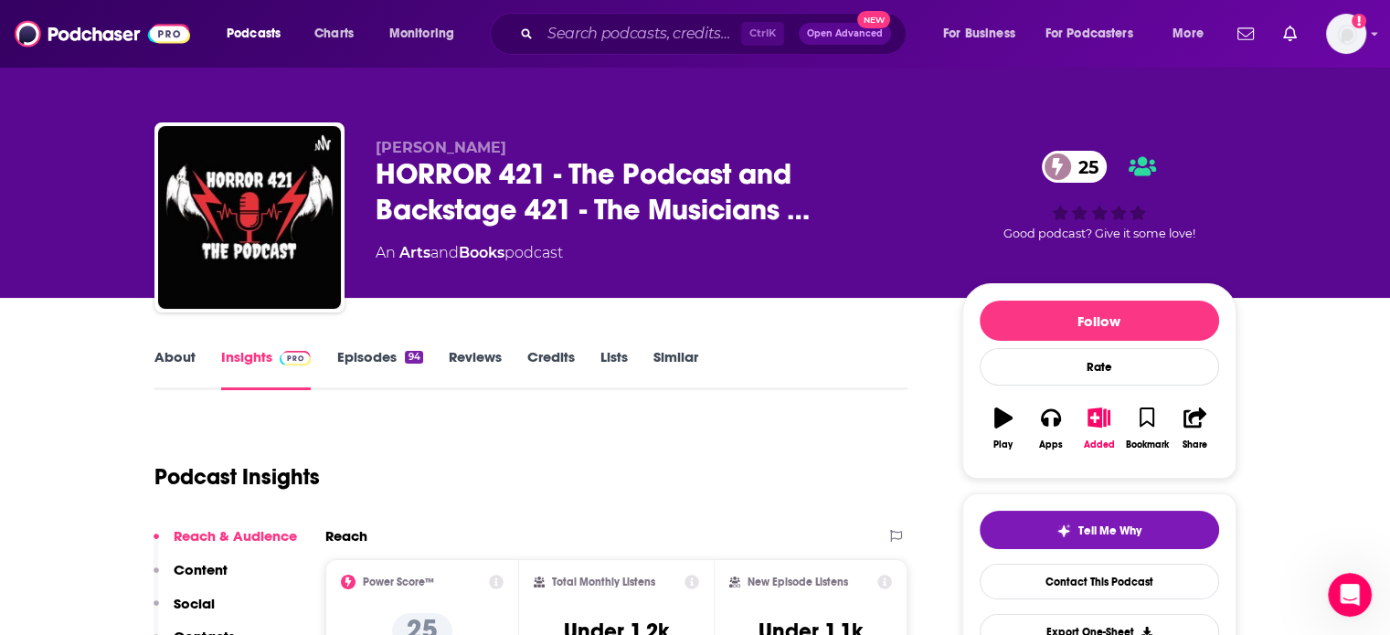
click at [190, 368] on link "About" at bounding box center [174, 369] width 41 height 42
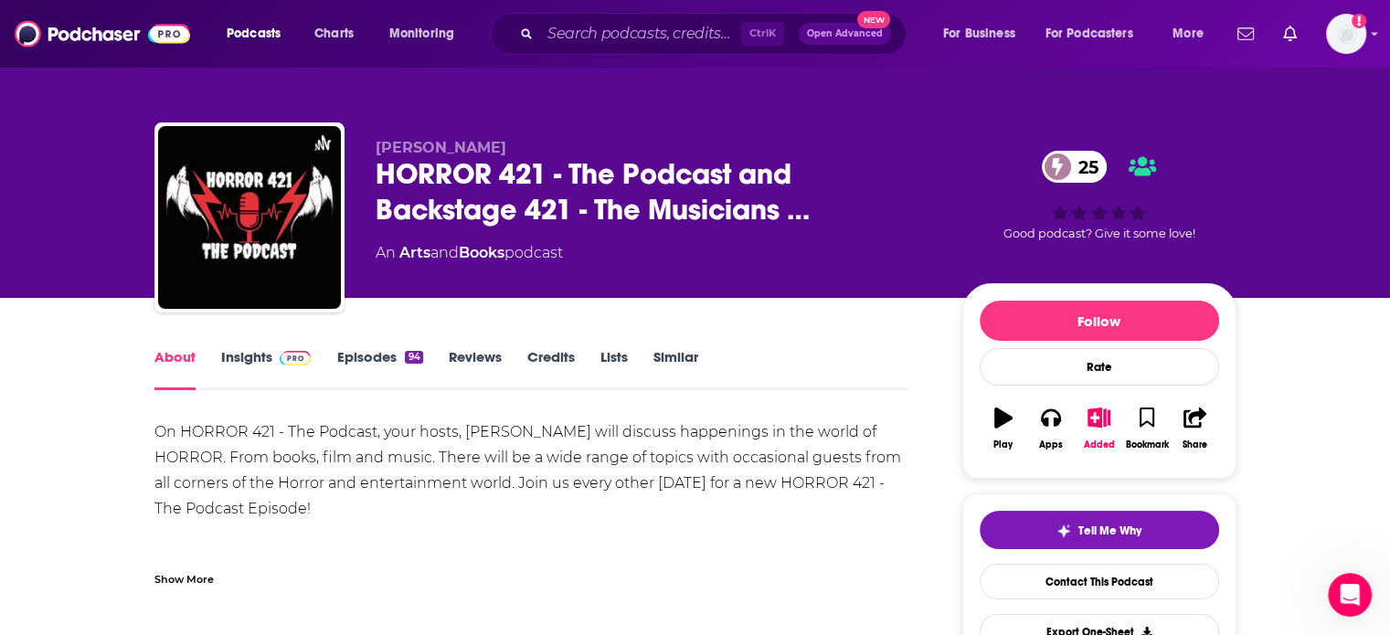
click at [373, 360] on link "Episodes 94" at bounding box center [379, 369] width 86 height 42
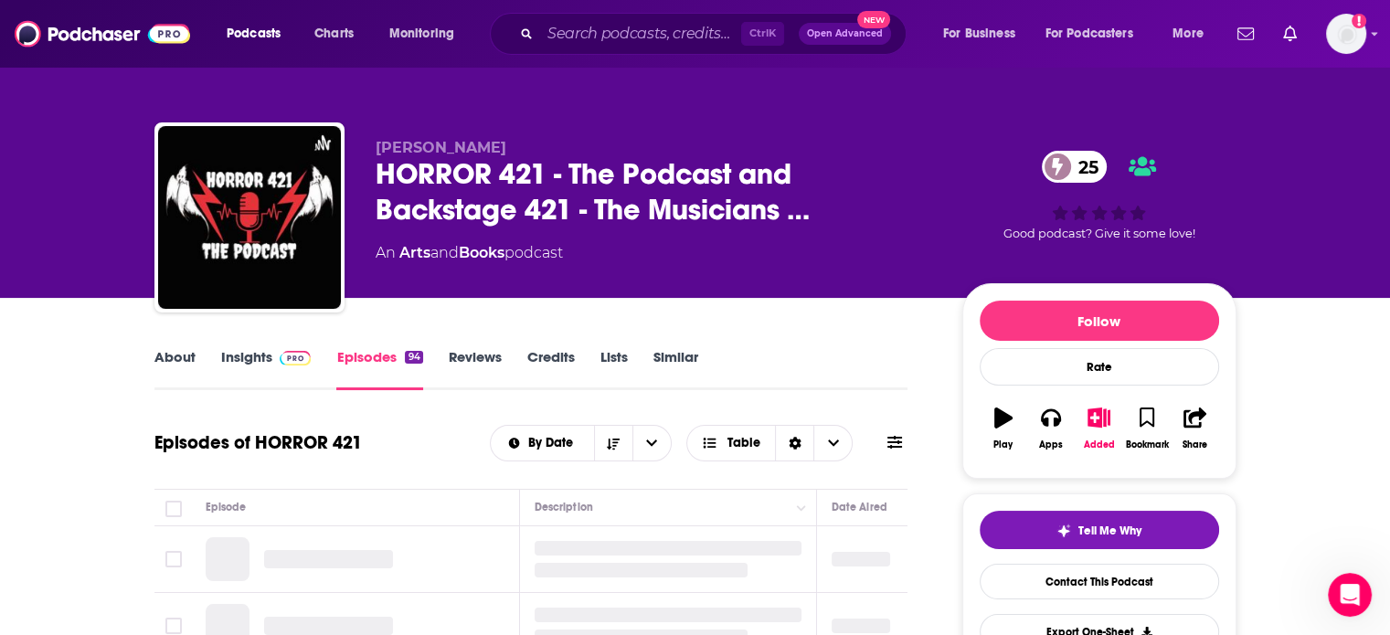
click at [292, 373] on link "Insights" at bounding box center [266, 369] width 90 height 42
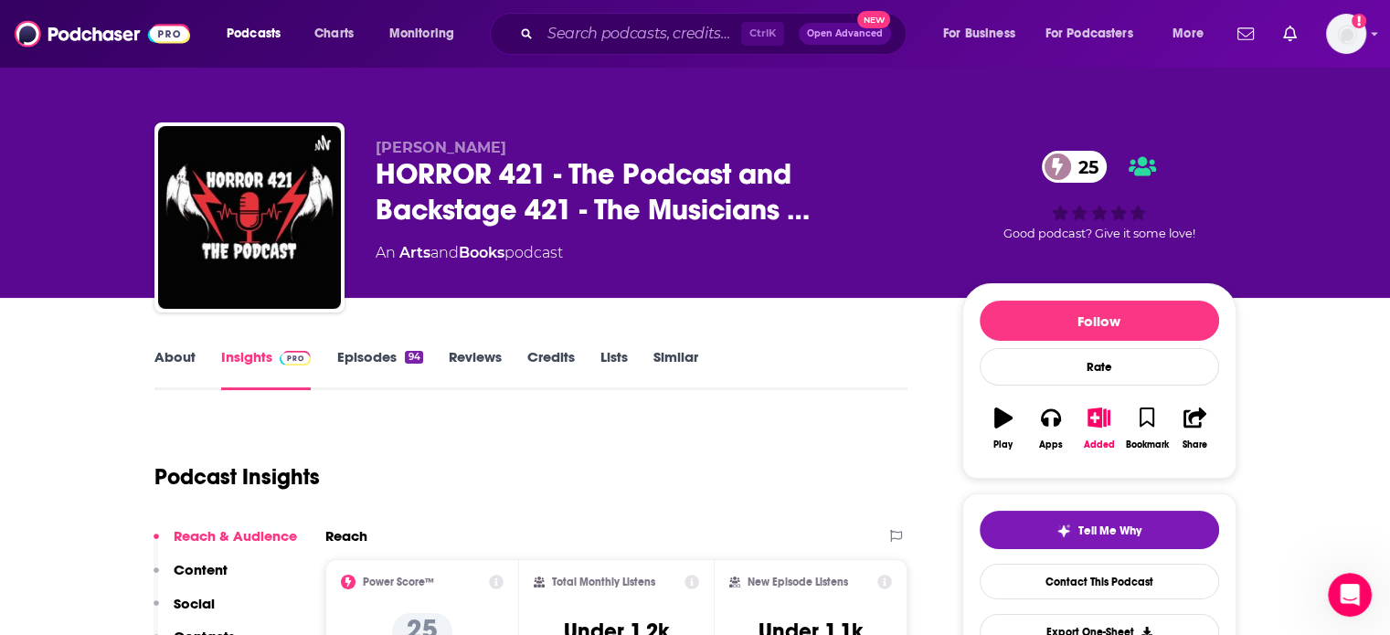
click at [176, 365] on link "About" at bounding box center [174, 369] width 41 height 42
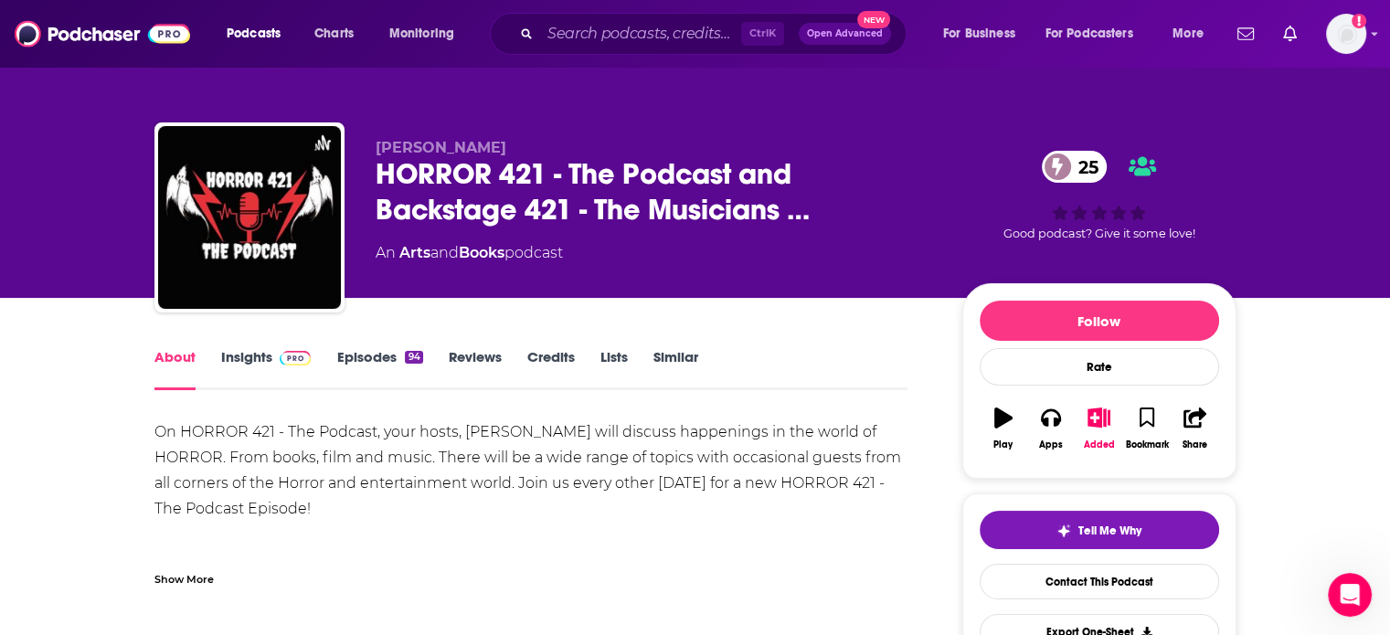
click at [384, 367] on link "Episodes 94" at bounding box center [379, 369] width 86 height 42
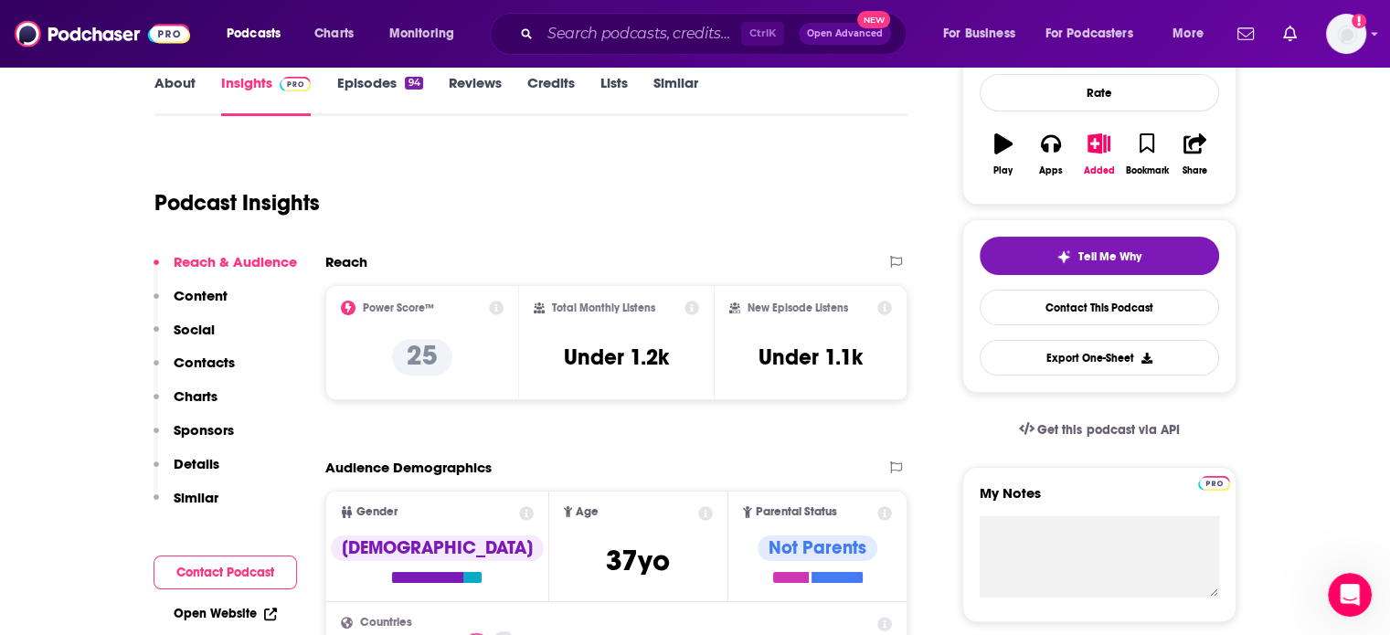
scroll to position [366, 0]
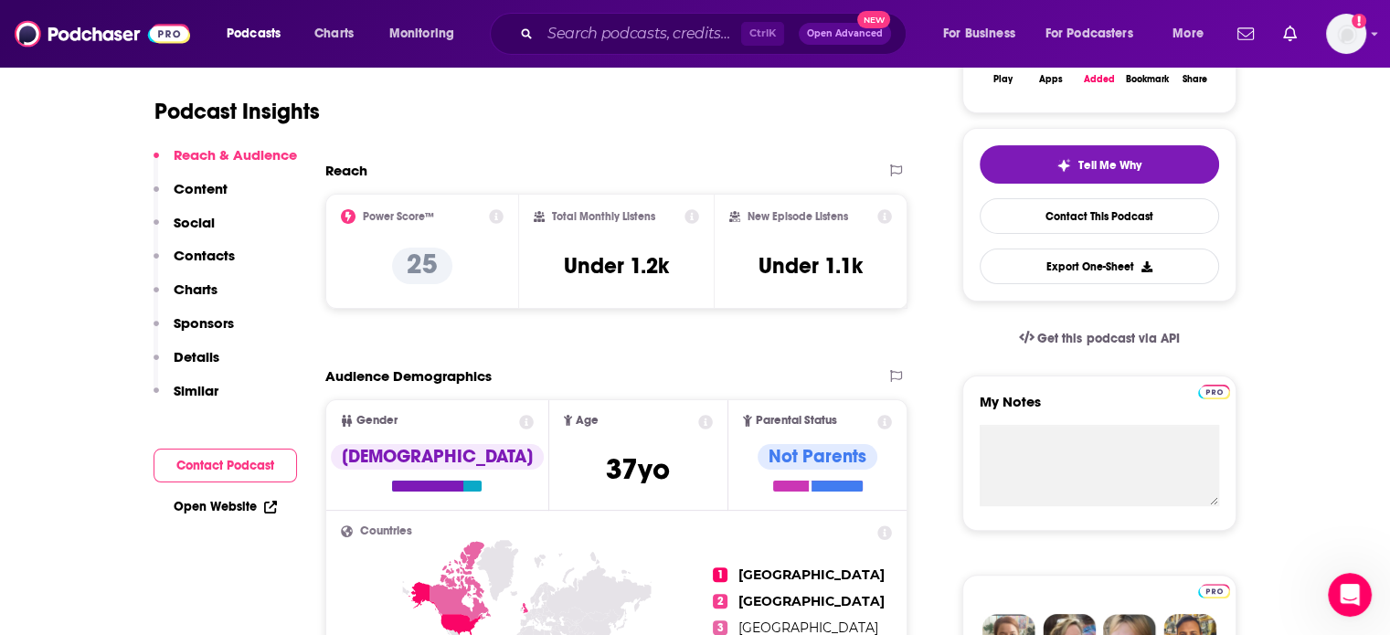
click at [212, 263] on p "Contacts" at bounding box center [204, 255] width 61 height 17
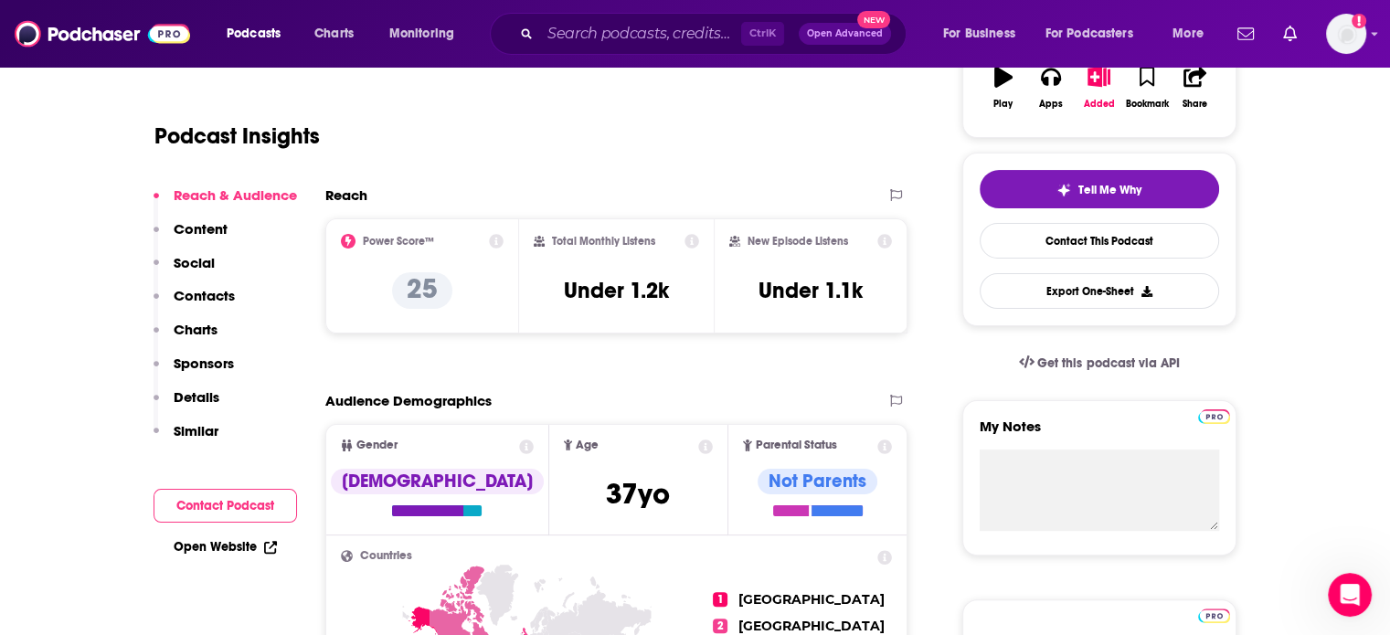
scroll to position [0, 0]
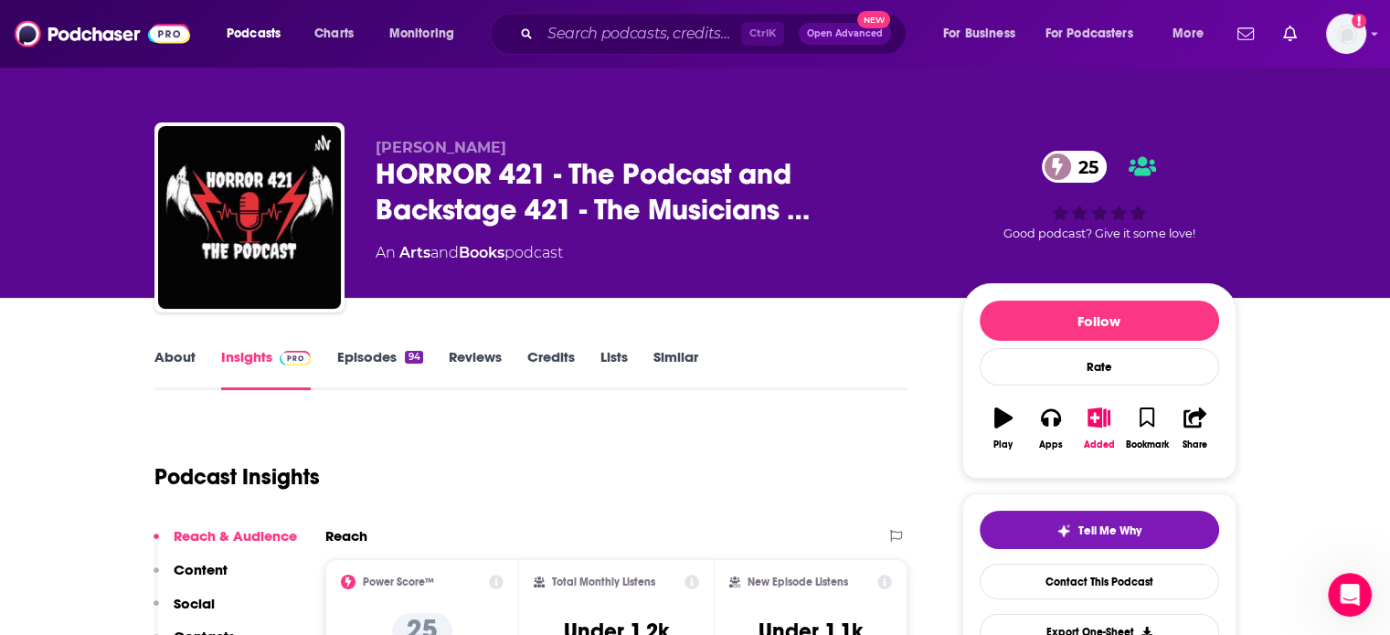
click at [580, 48] on div "Ctrl K Open Advanced New" at bounding box center [698, 34] width 417 height 42
click at [595, 36] on input "Search podcasts, credits, & more..." at bounding box center [640, 33] width 201 height 29
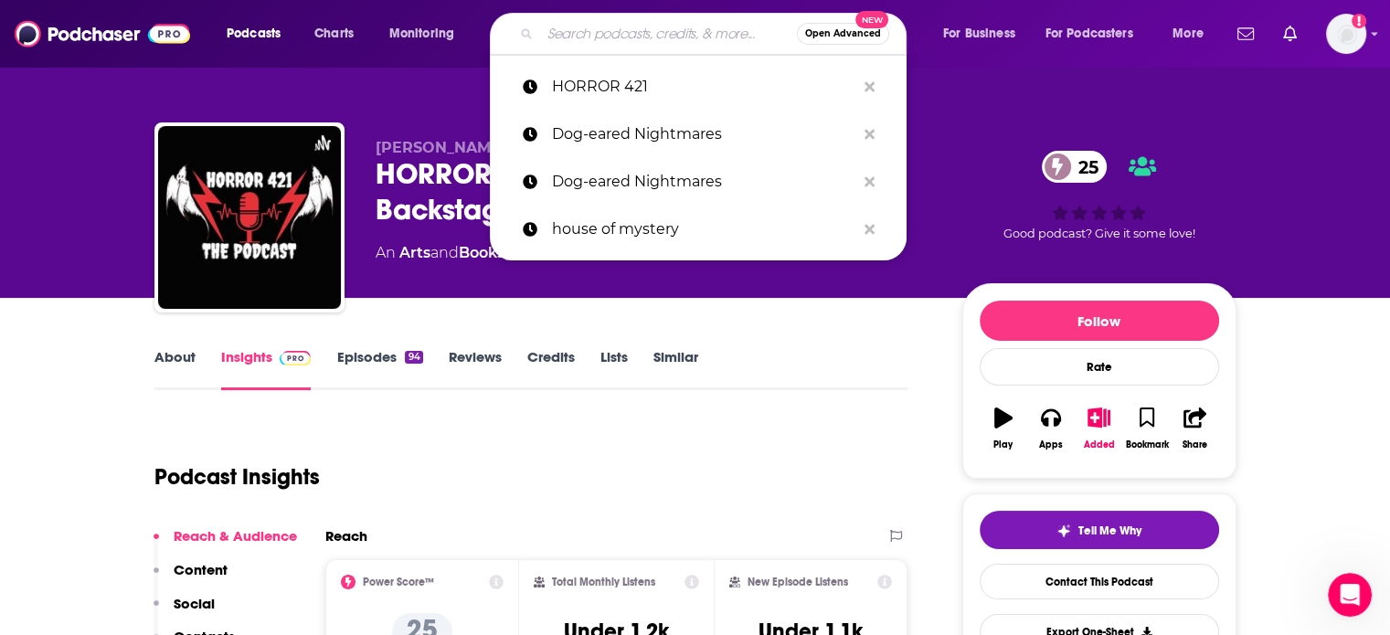
type input "v"
paste input "Must Read Murder"
type input "Must Read Murder"
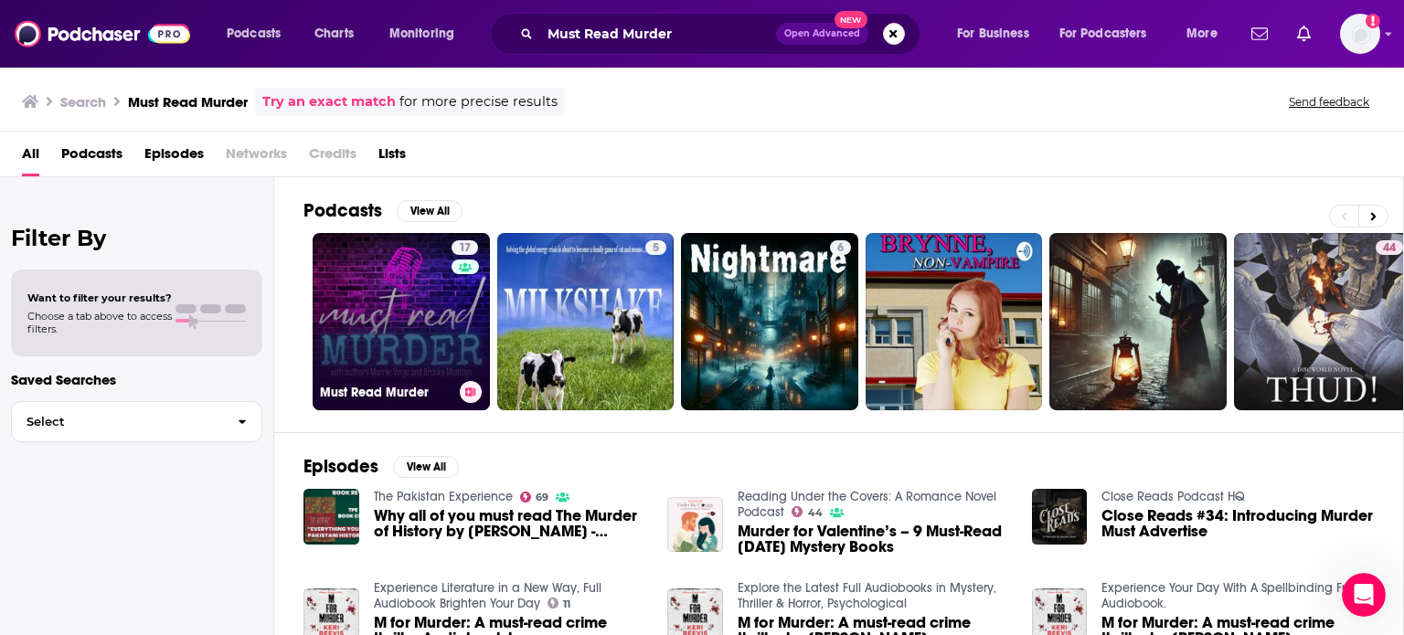
click at [409, 321] on link "17 Must Read Murder" at bounding box center [401, 321] width 177 height 177
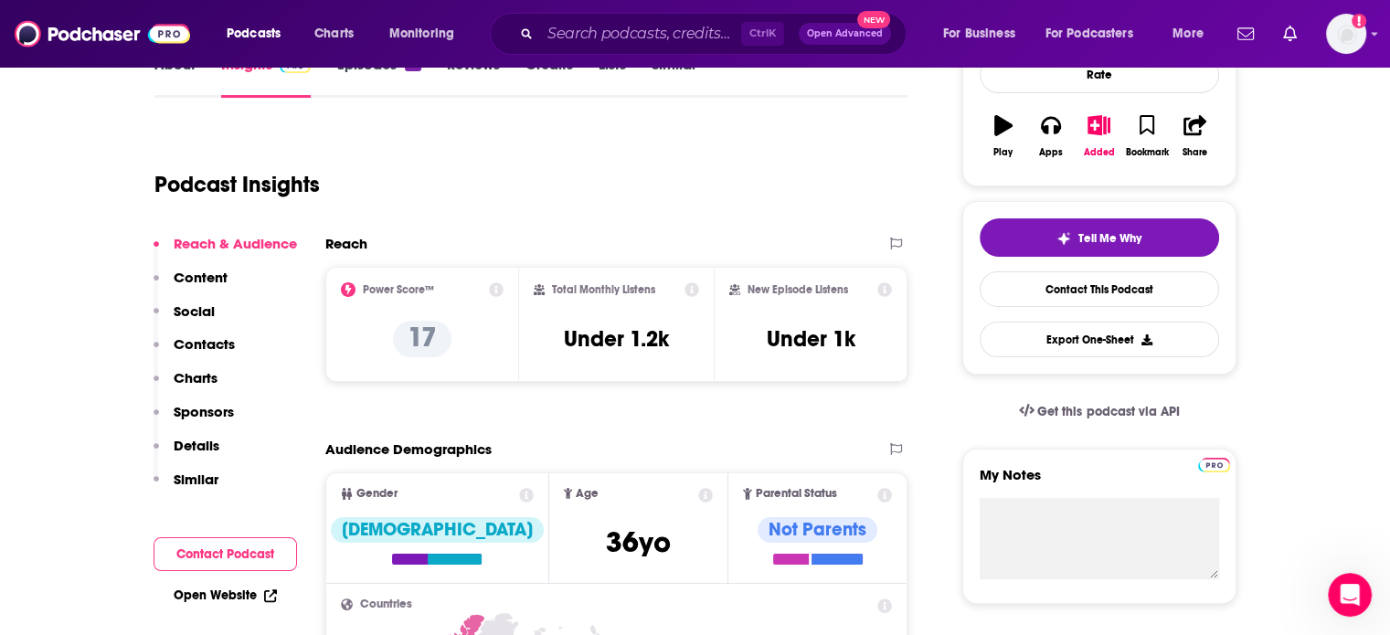
scroll to position [365, 0]
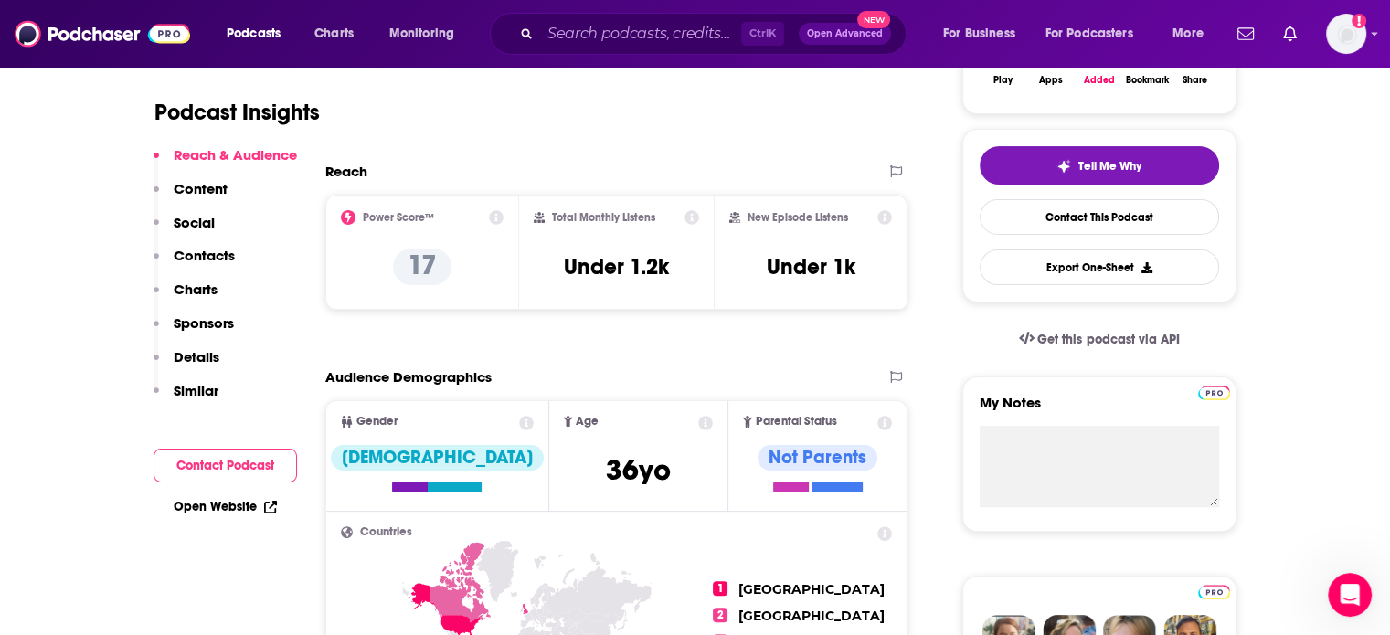
click at [221, 259] on p "Contacts" at bounding box center [204, 255] width 61 height 17
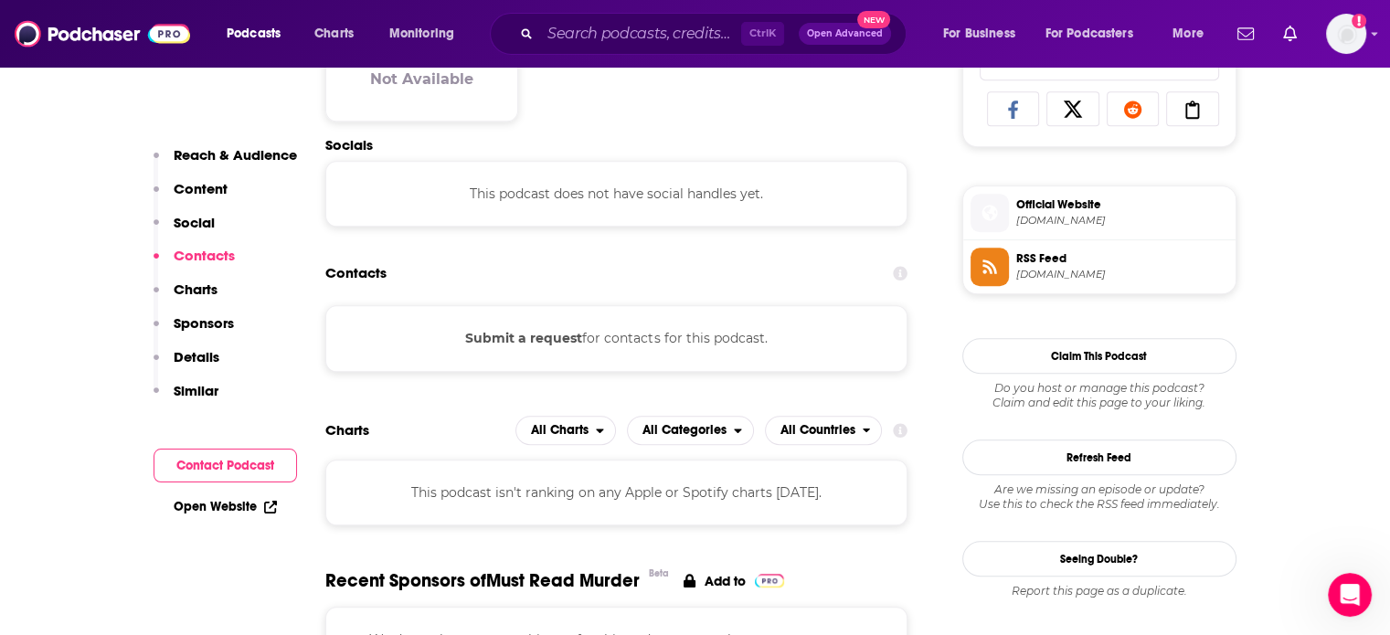
scroll to position [1221, 0]
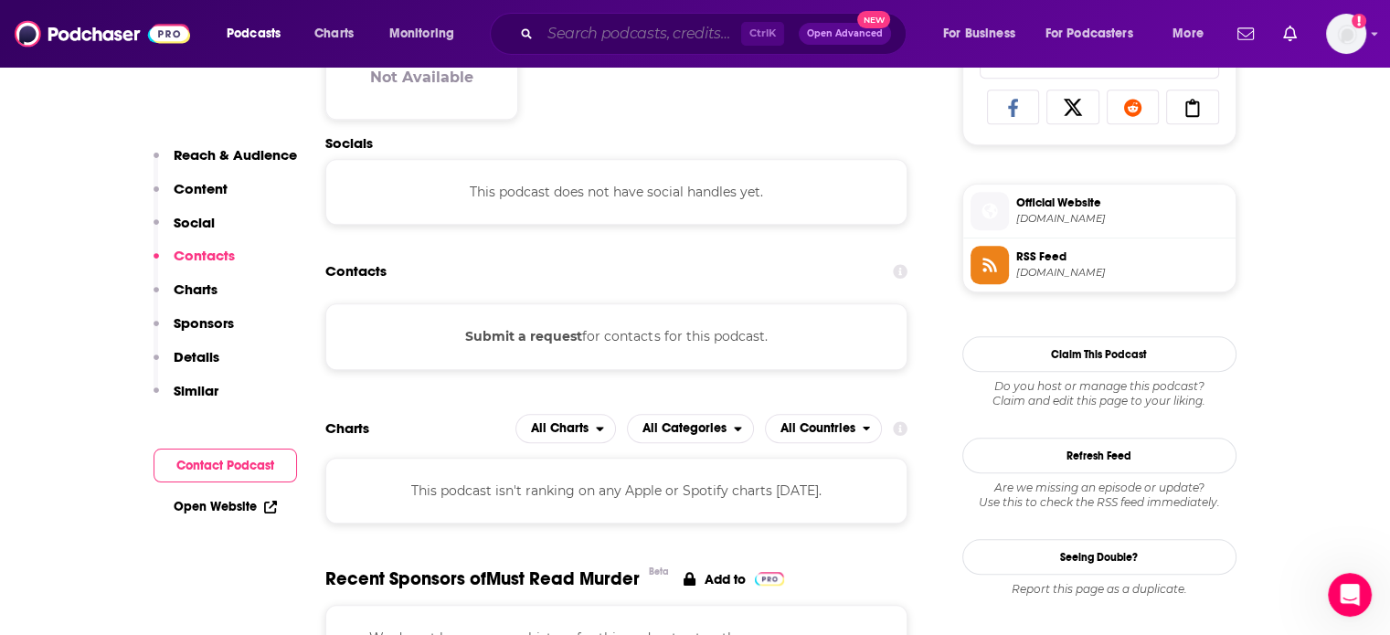
click at [609, 33] on input "Search podcasts, credits, & more..." at bounding box center [640, 33] width 201 height 29
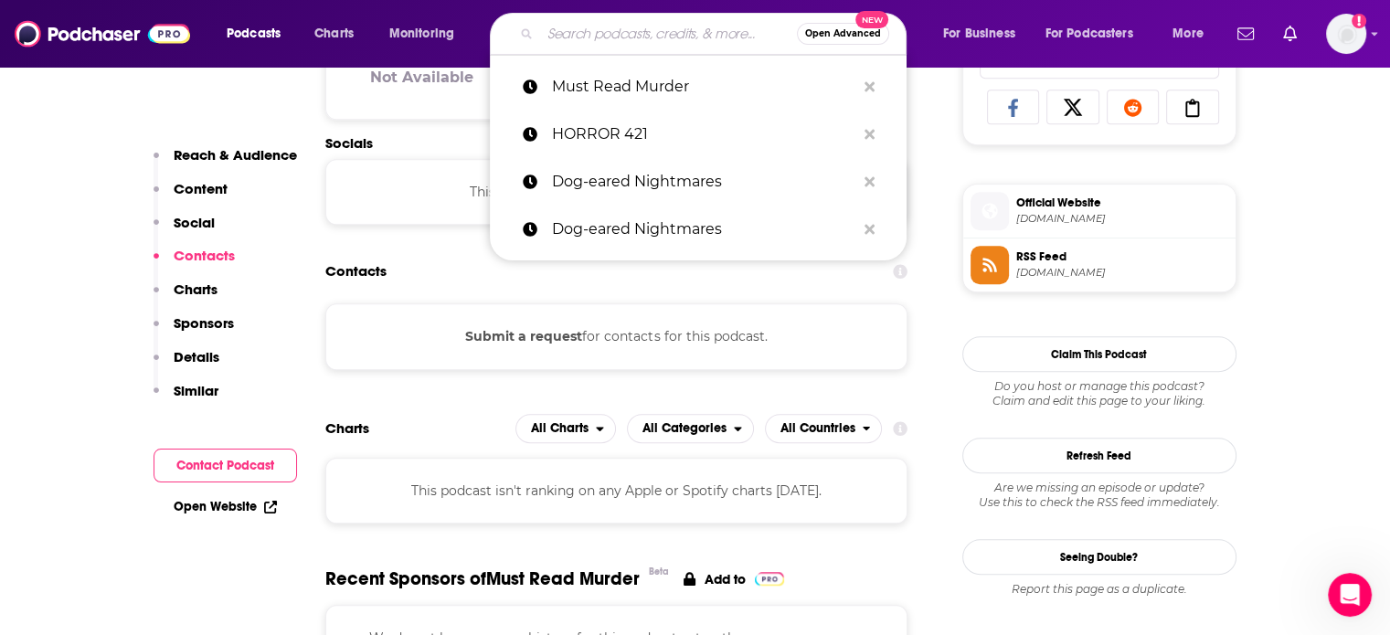
paste input "Penny Dreadfuls"
type input "Penny Dreadfuls"
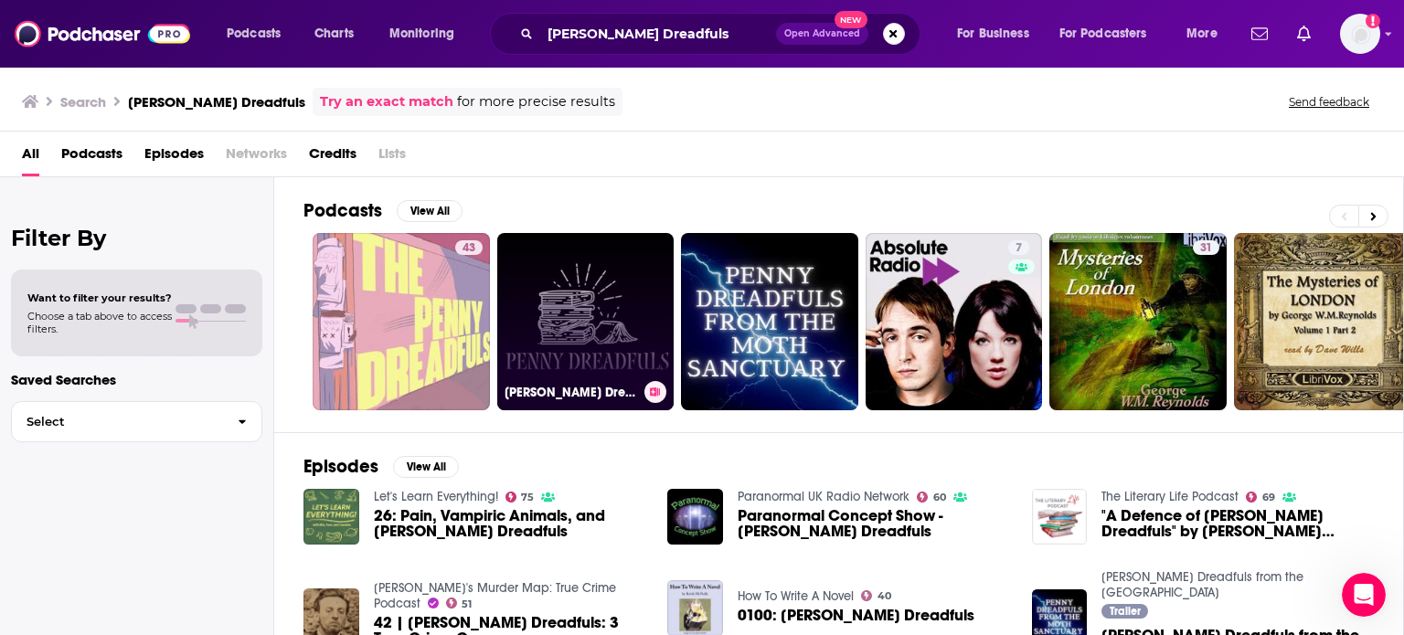
click at [589, 357] on link "Penny Dreadfuls: A Book Review Podcast" at bounding box center [585, 321] width 177 height 177
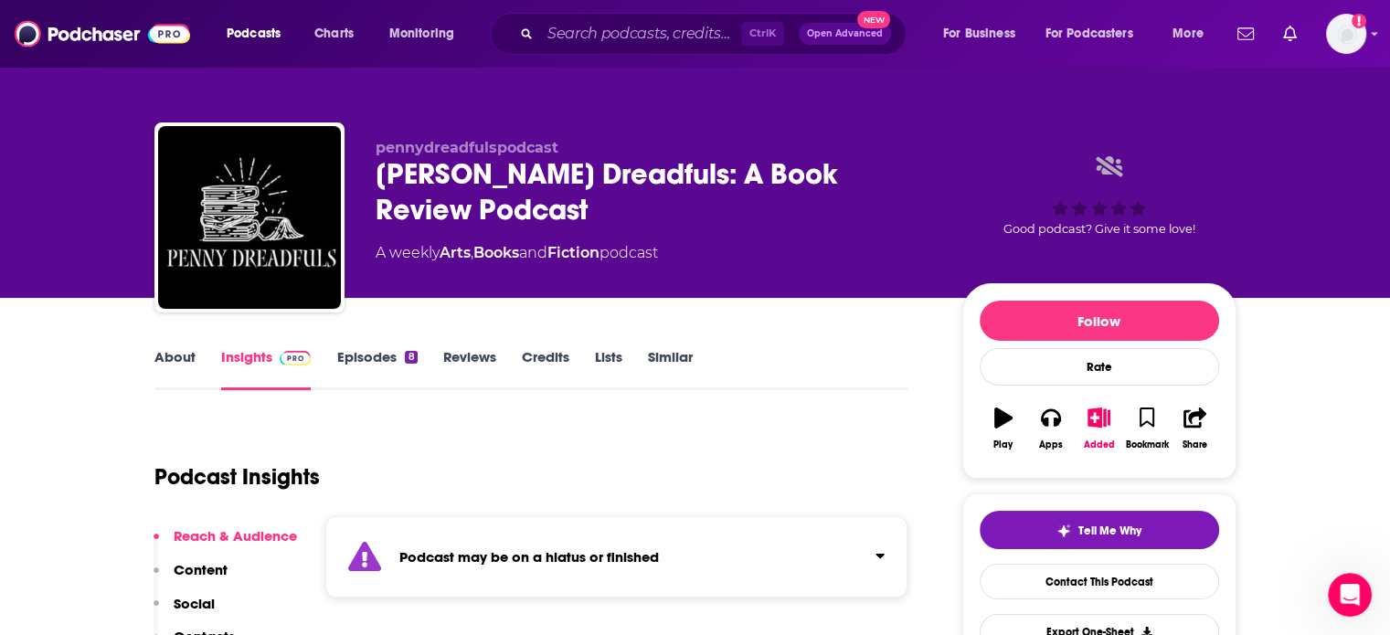
click at [382, 377] on link "Episodes 8" at bounding box center [376, 369] width 80 height 42
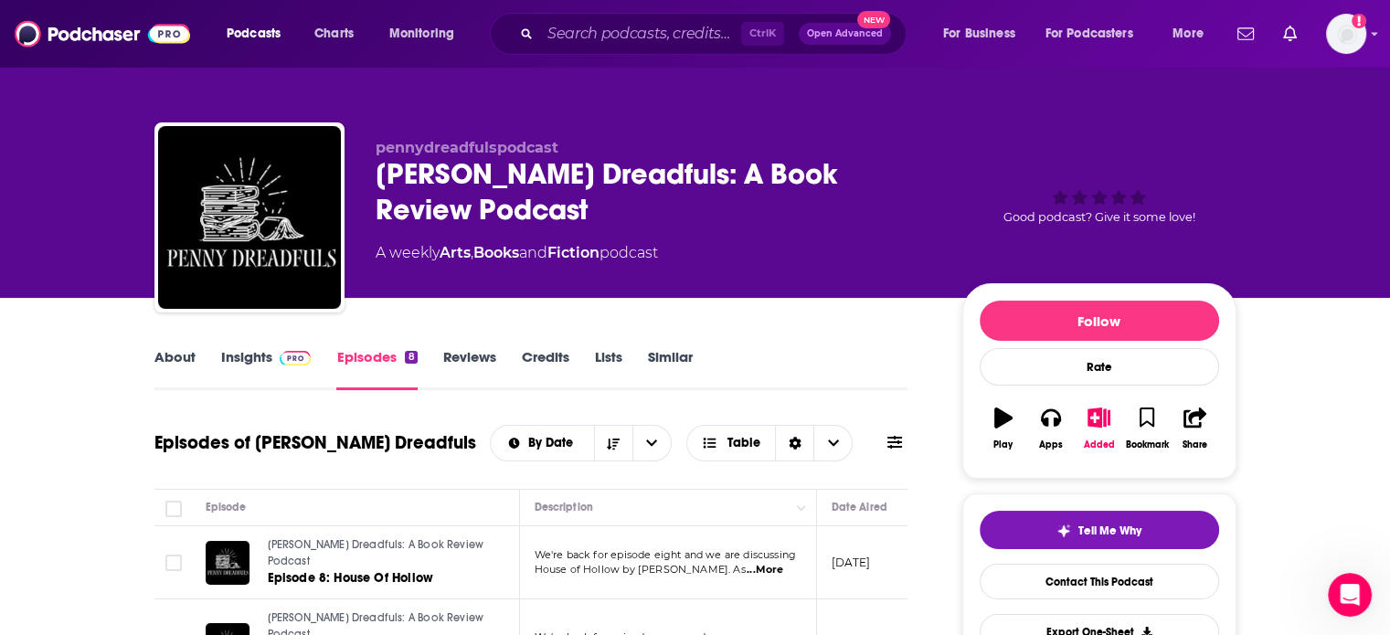
click at [430, 186] on div "Penny Dreadfuls: A Book Review Podcast" at bounding box center [655, 191] width 558 height 71
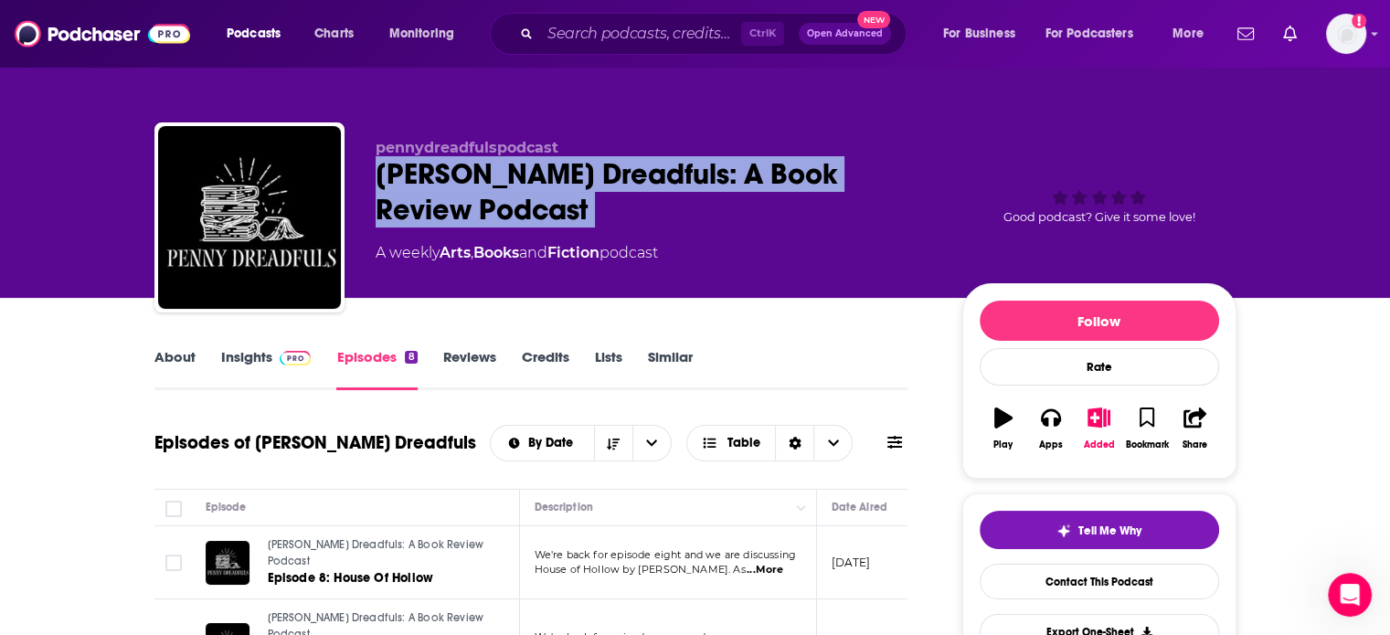
click at [430, 186] on div "Penny Dreadfuls: A Book Review Podcast" at bounding box center [655, 191] width 558 height 71
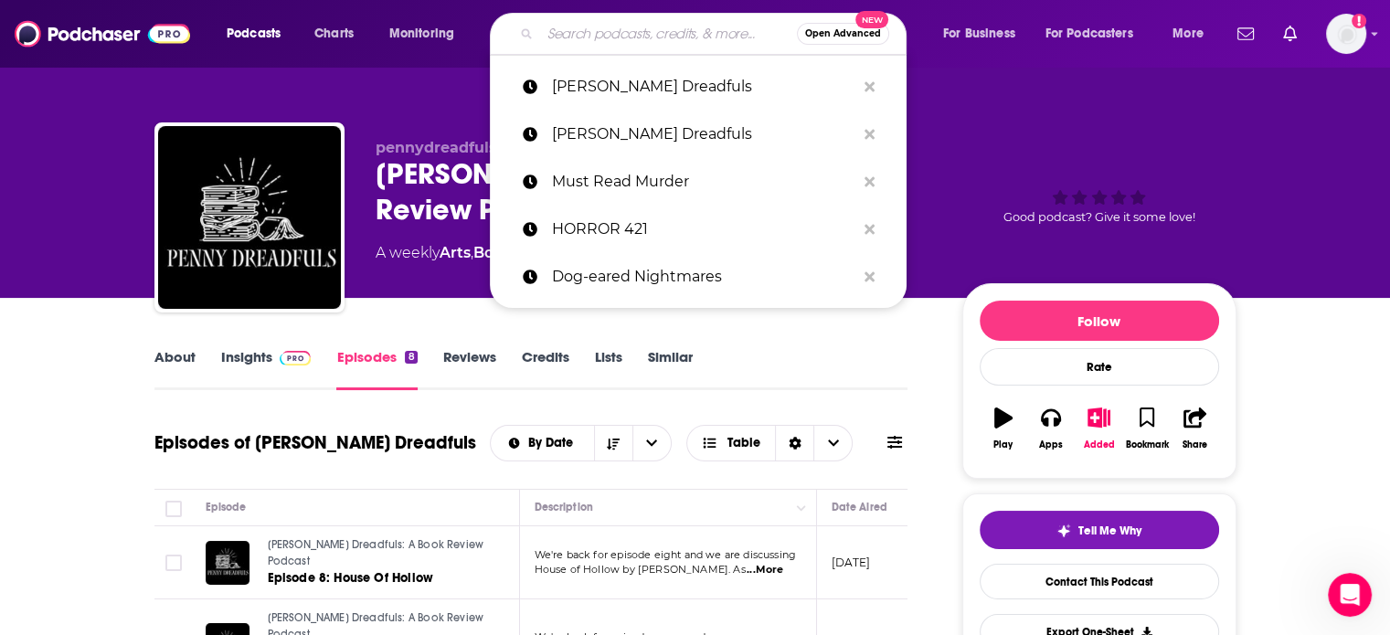
click at [574, 37] on input "Search podcasts, credits, & more..." at bounding box center [668, 33] width 257 height 29
paste input "Progressively Horrified"
type input "Progressively Horrified"
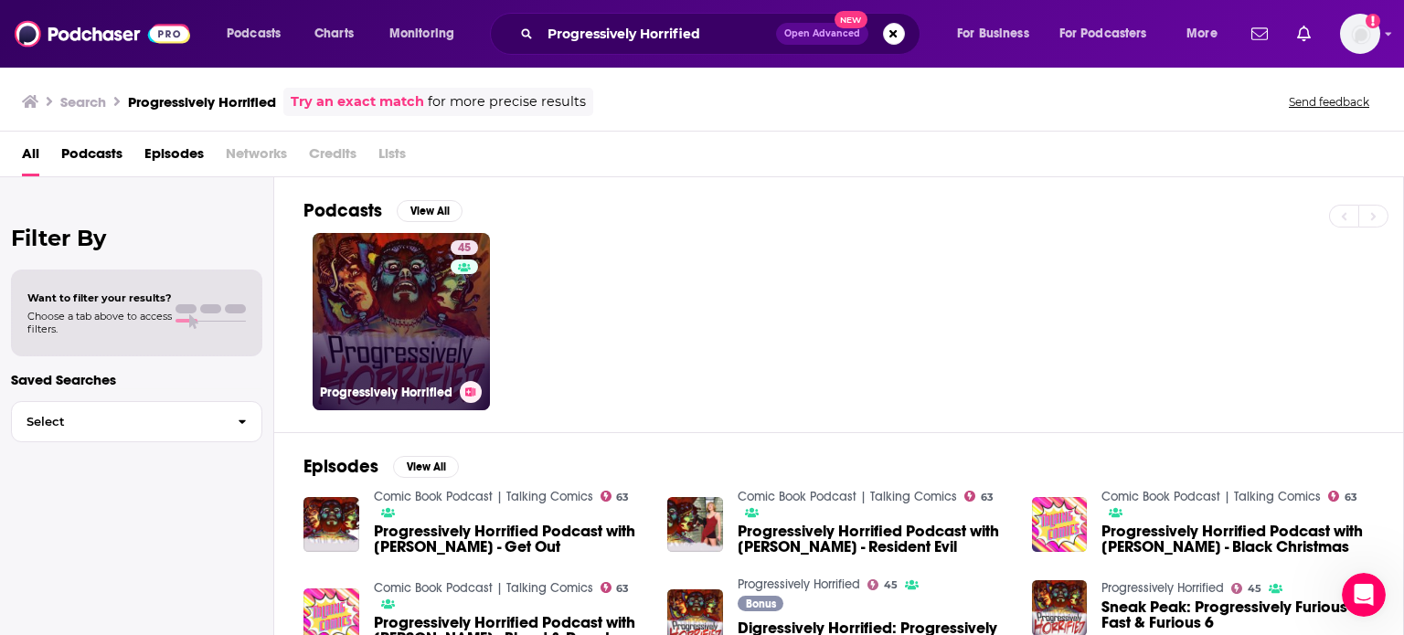
click at [398, 303] on link "45 Progressively Horrified" at bounding box center [401, 321] width 177 height 177
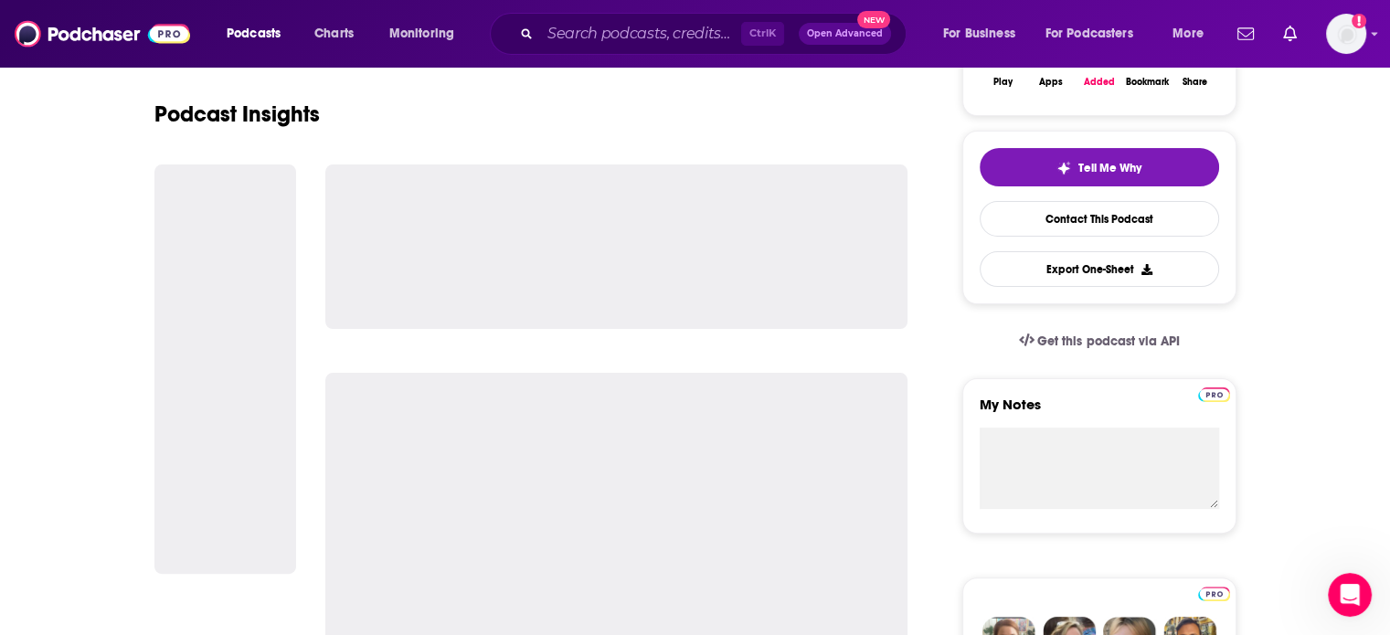
scroll to position [67, 0]
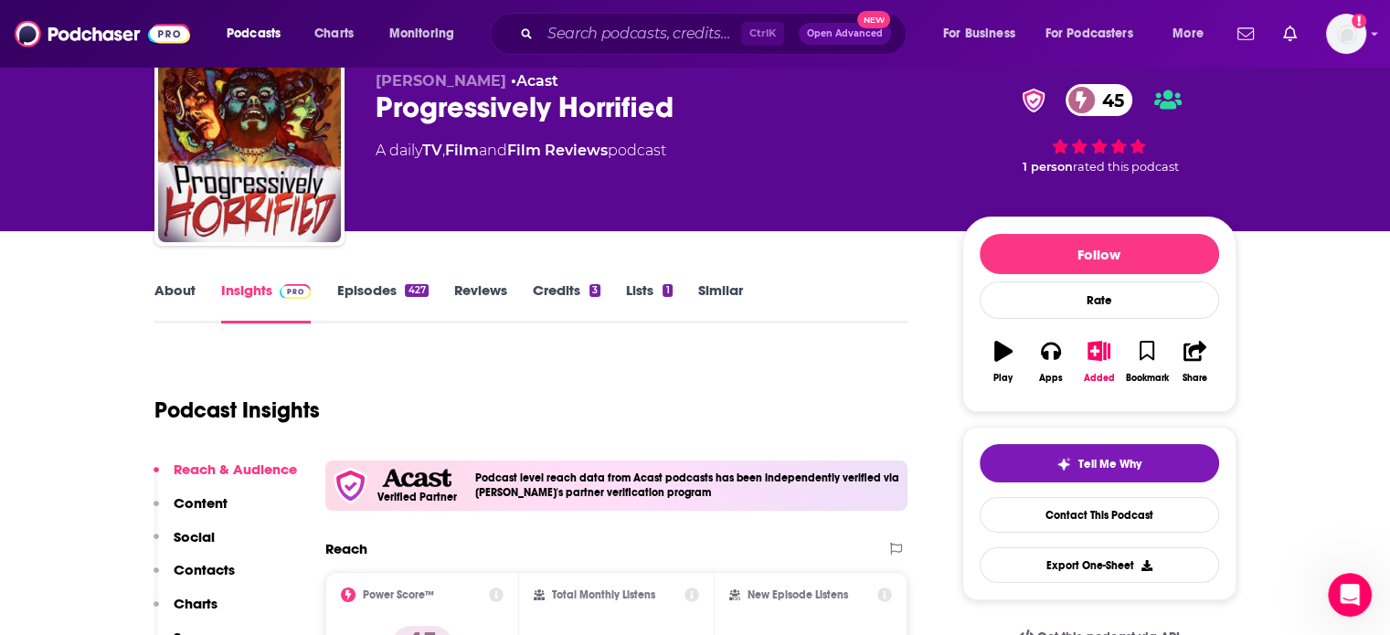
drag, startPoint x: 375, startPoint y: 76, endPoint x: 494, endPoint y: 82, distance: 119.0
click at [494, 82] on span "Jeremy Whitley" at bounding box center [441, 80] width 131 height 17
copy span "Jeremy Whitley"
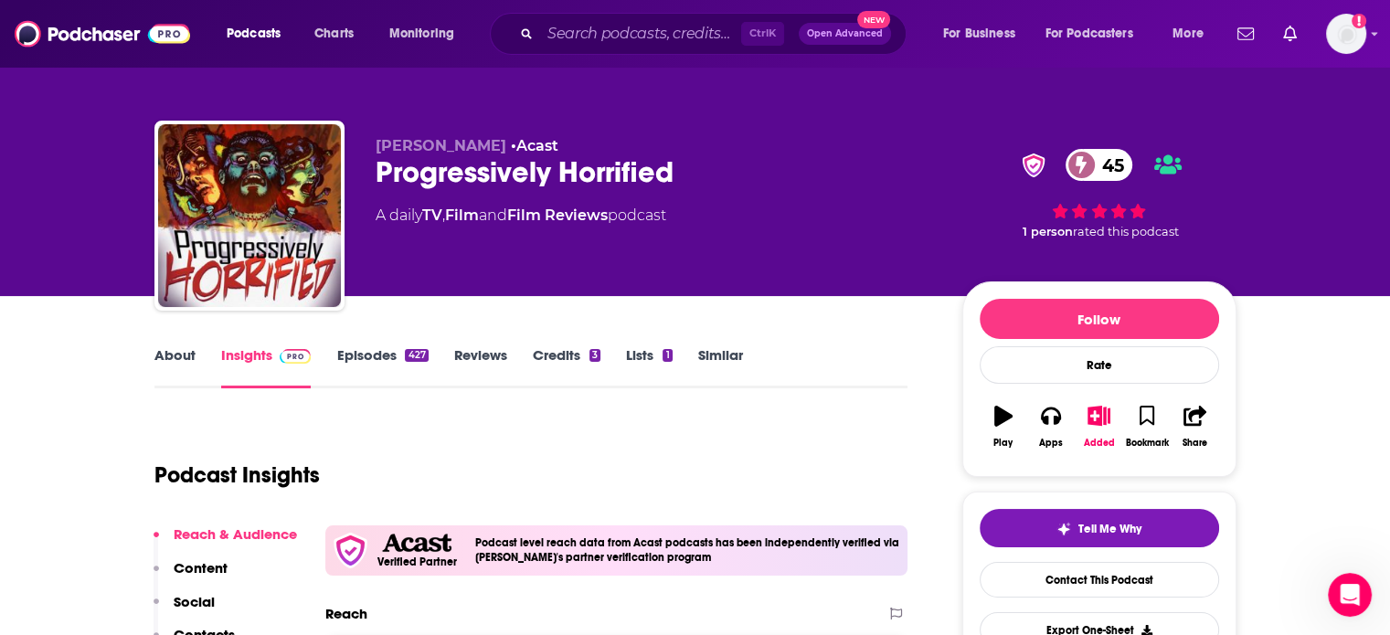
scroll to position [0, 0]
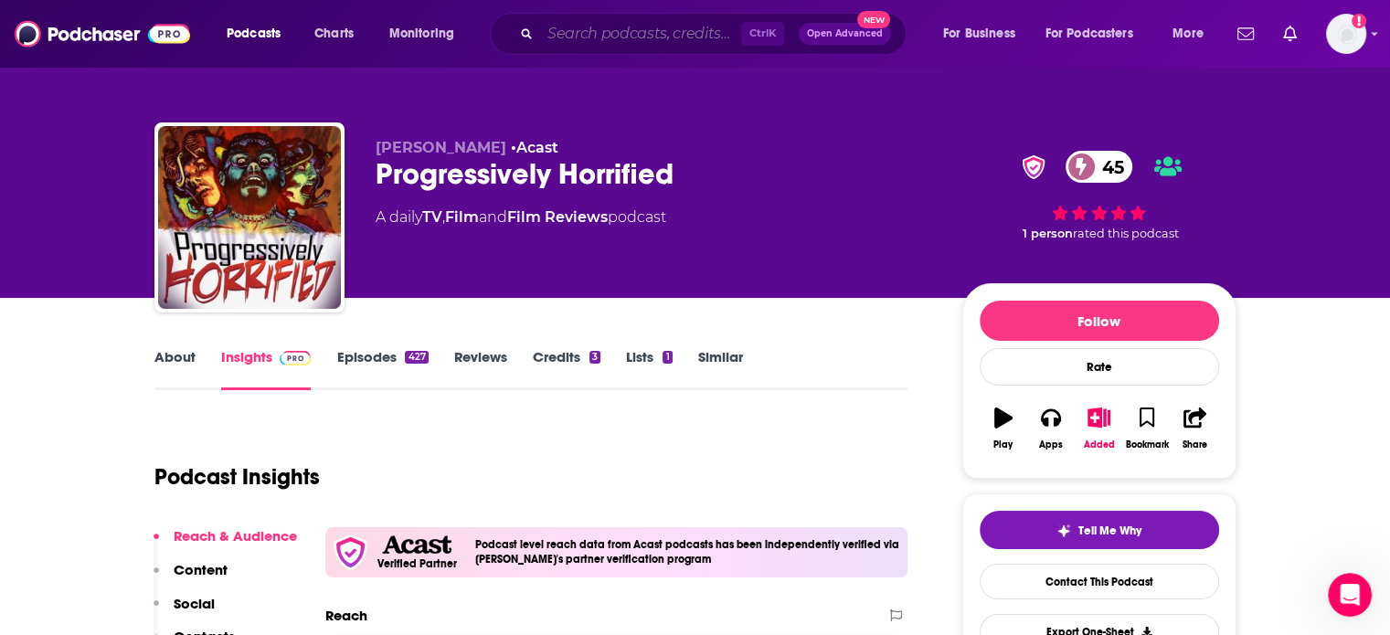
click at [656, 38] on input "Search podcasts, credits, & more..." at bounding box center [640, 33] width 201 height 29
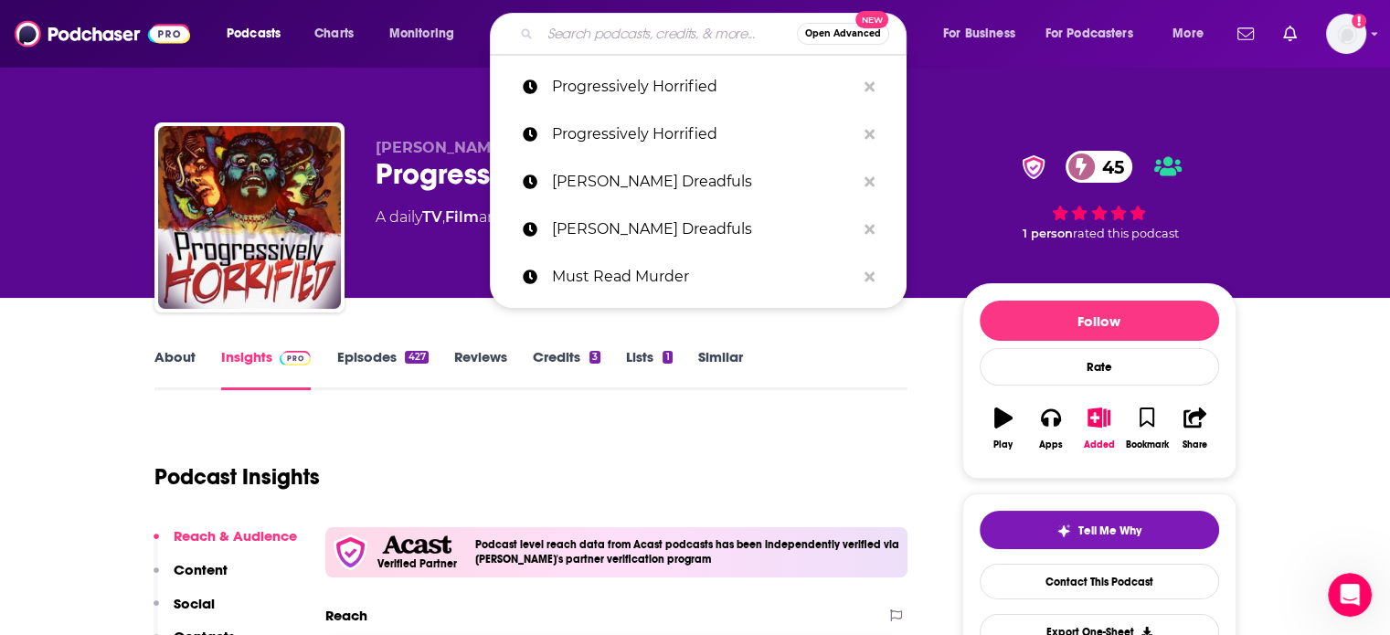
paste input "Shadows and Ink Podcast"
type input "Shadows and Ink Podcast"
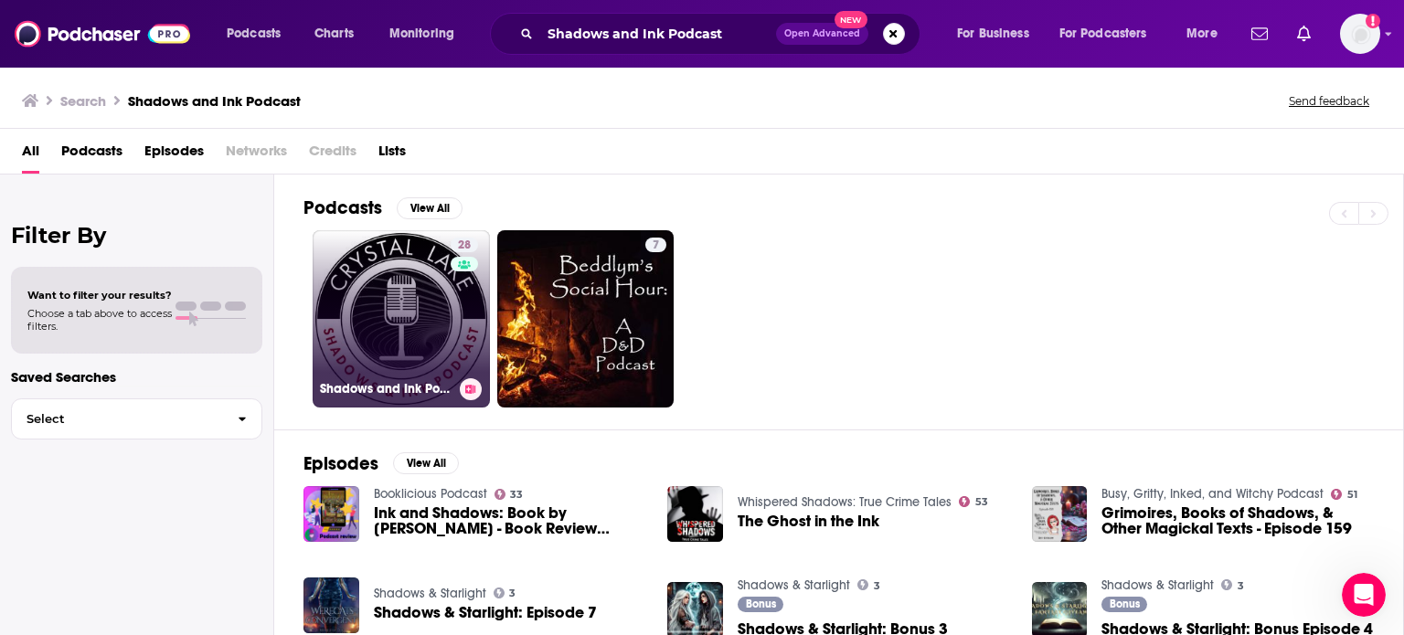
click at [438, 317] on link "28 Shadows and Ink Podcast" at bounding box center [401, 318] width 177 height 177
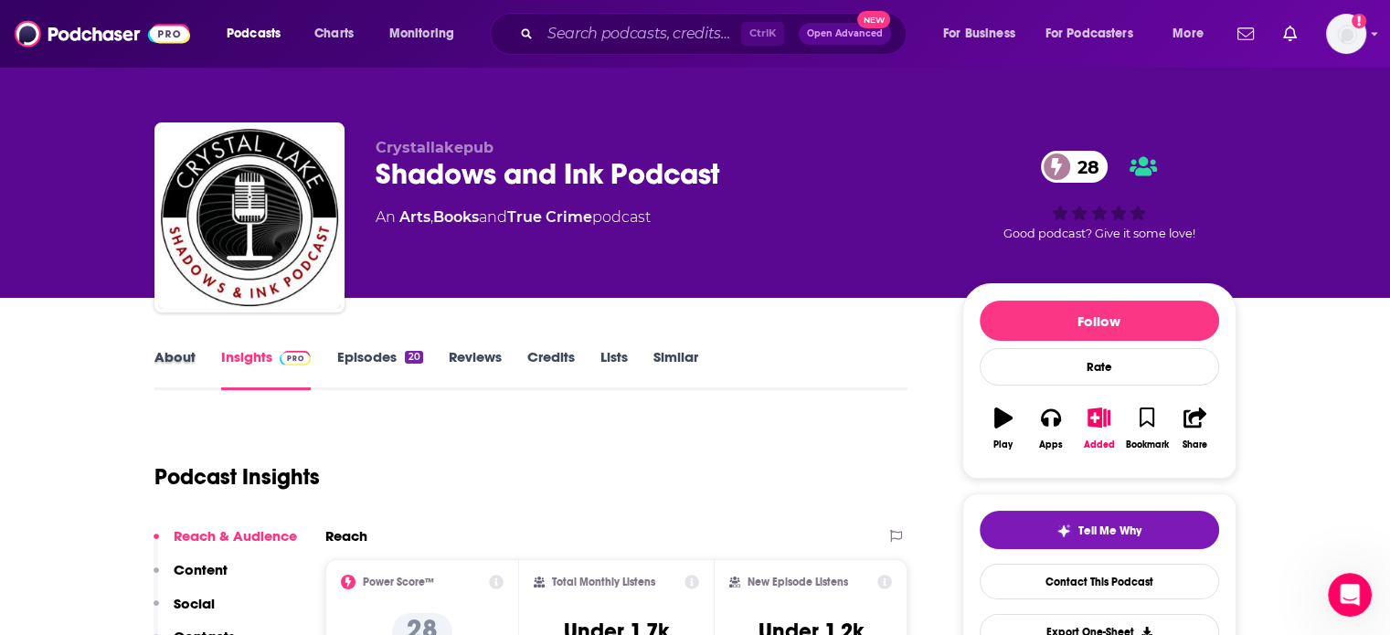
click at [197, 357] on div "About" at bounding box center [187, 369] width 67 height 42
click at [160, 365] on link "About" at bounding box center [174, 369] width 41 height 42
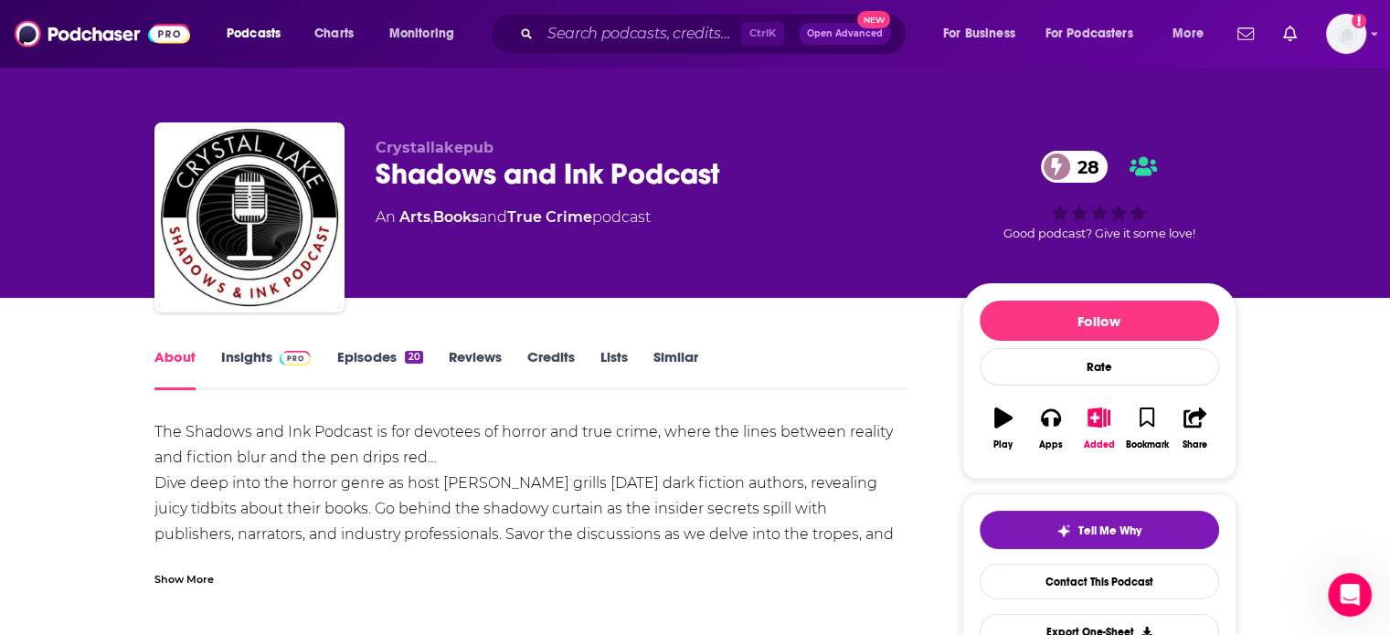
click at [194, 573] on div "Show More" at bounding box center [183, 578] width 59 height 17
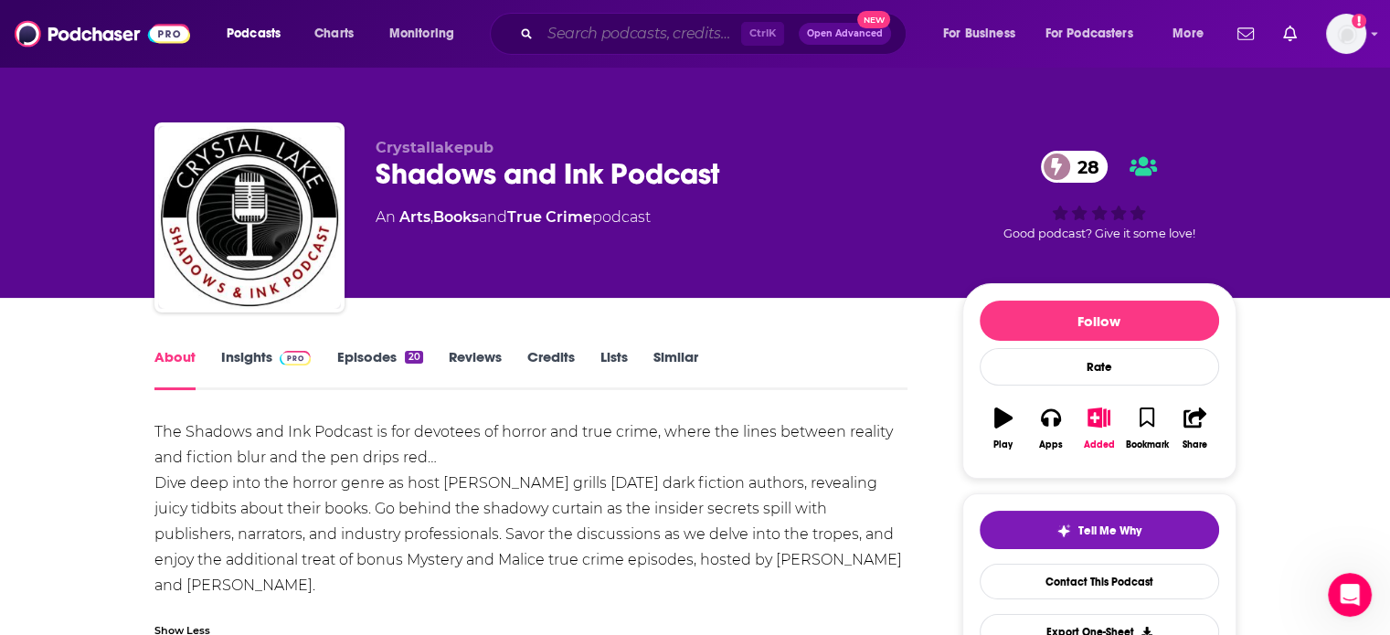
click at [625, 40] on input "Search podcasts, credits, & more..." at bounding box center [640, 33] width 201 height 29
paste input "True Hauntings & Scary Stories"
type input "True Hauntings & Scary Stories"
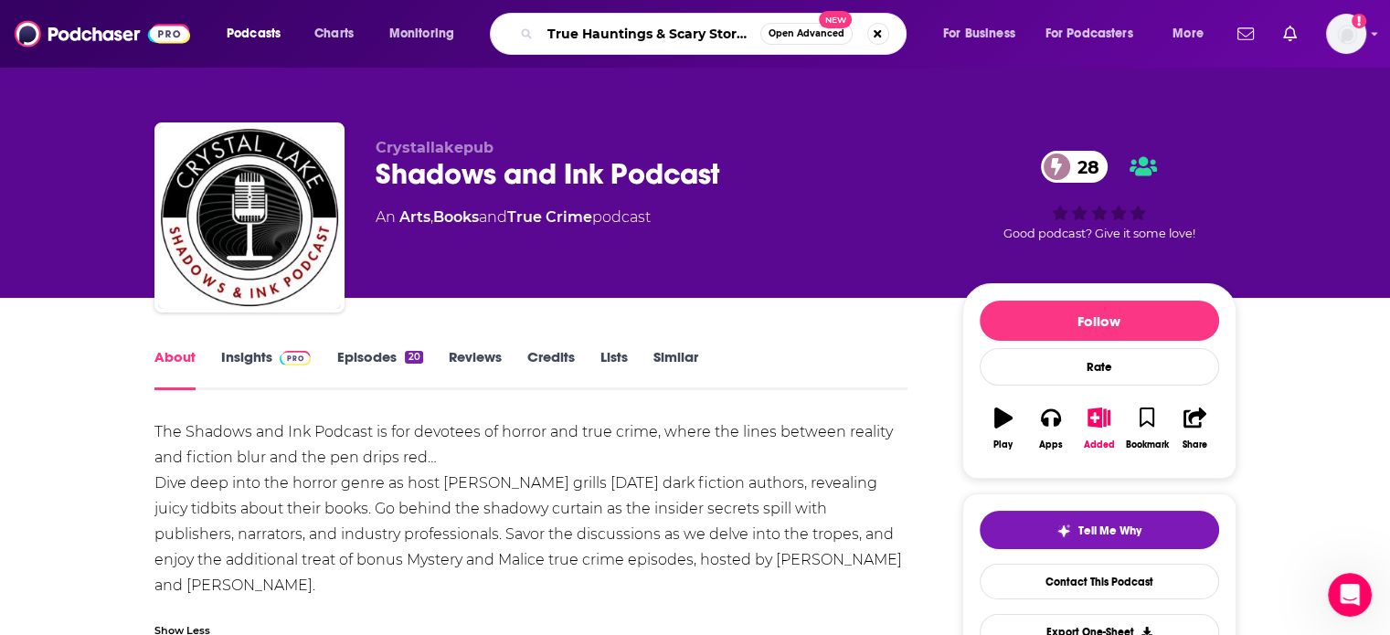
scroll to position [0, 3]
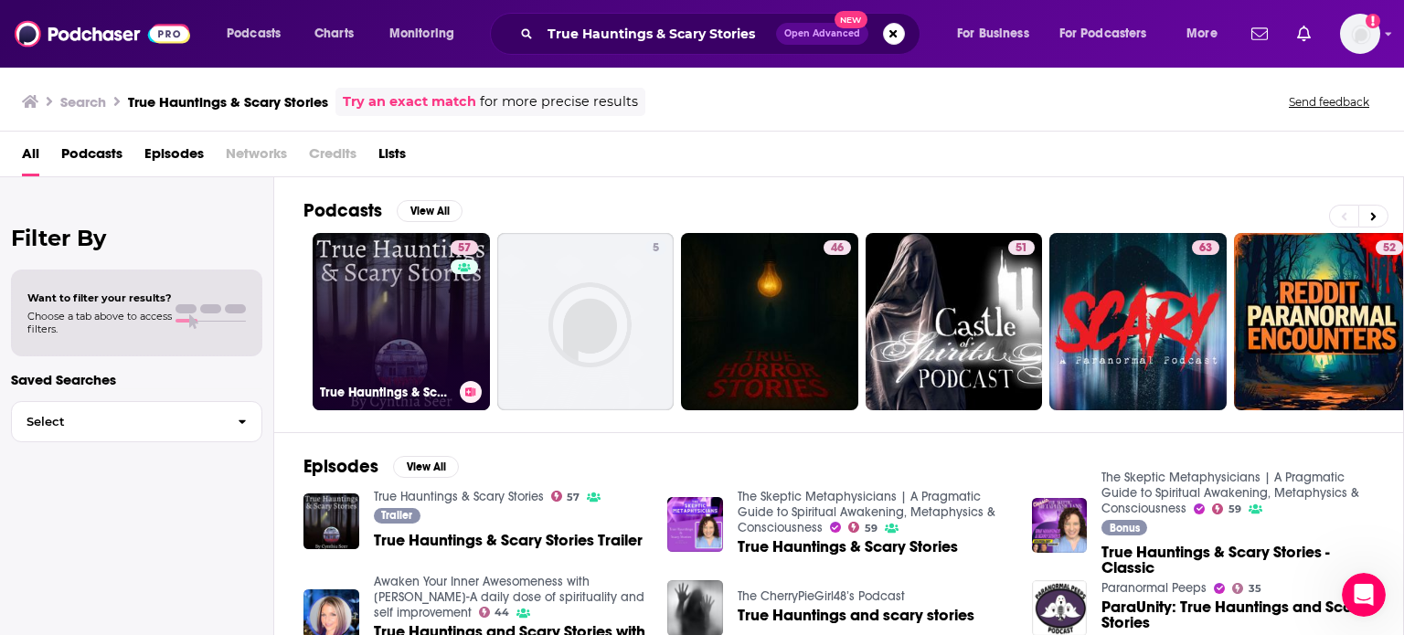
click at [382, 339] on link "57 True Hauntings & Scary Stories" at bounding box center [401, 321] width 177 height 177
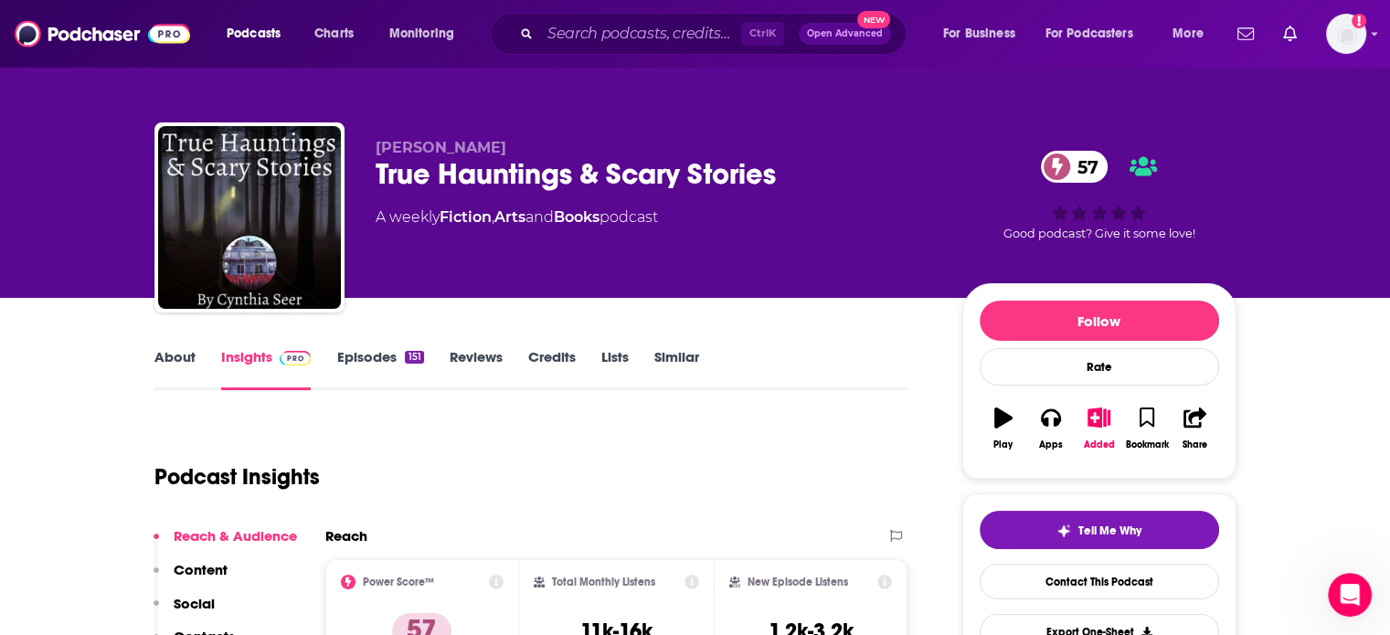
click at [165, 354] on link "About" at bounding box center [174, 369] width 41 height 42
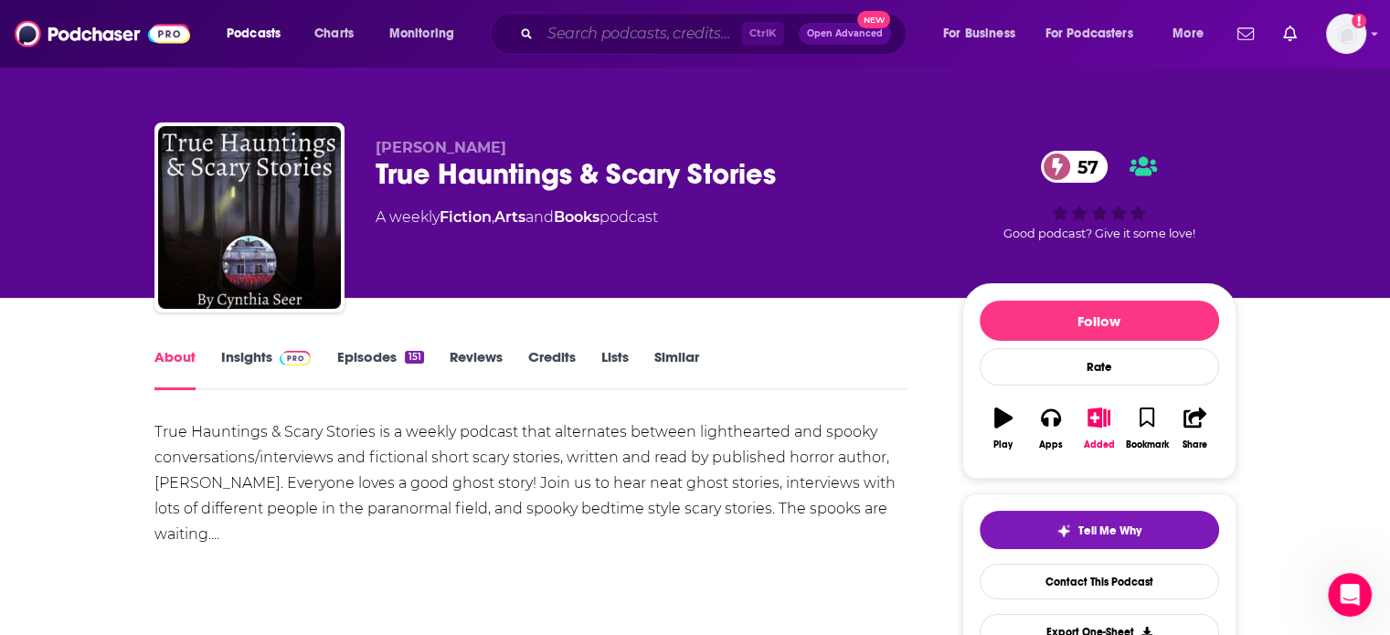
click at [620, 39] on input "Search podcasts, credits, & more..." at bounding box center [640, 33] width 201 height 29
paste input "We Bleed Orange and Black"
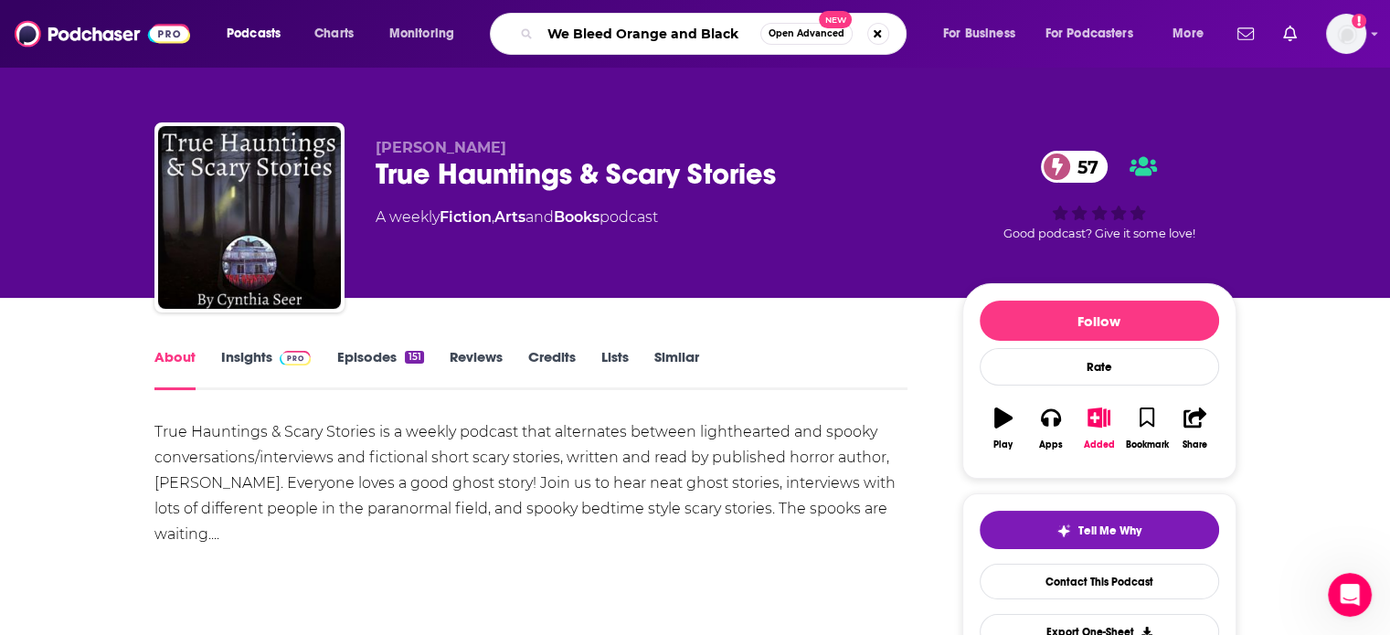
type input "We Bleed Orange and Black"
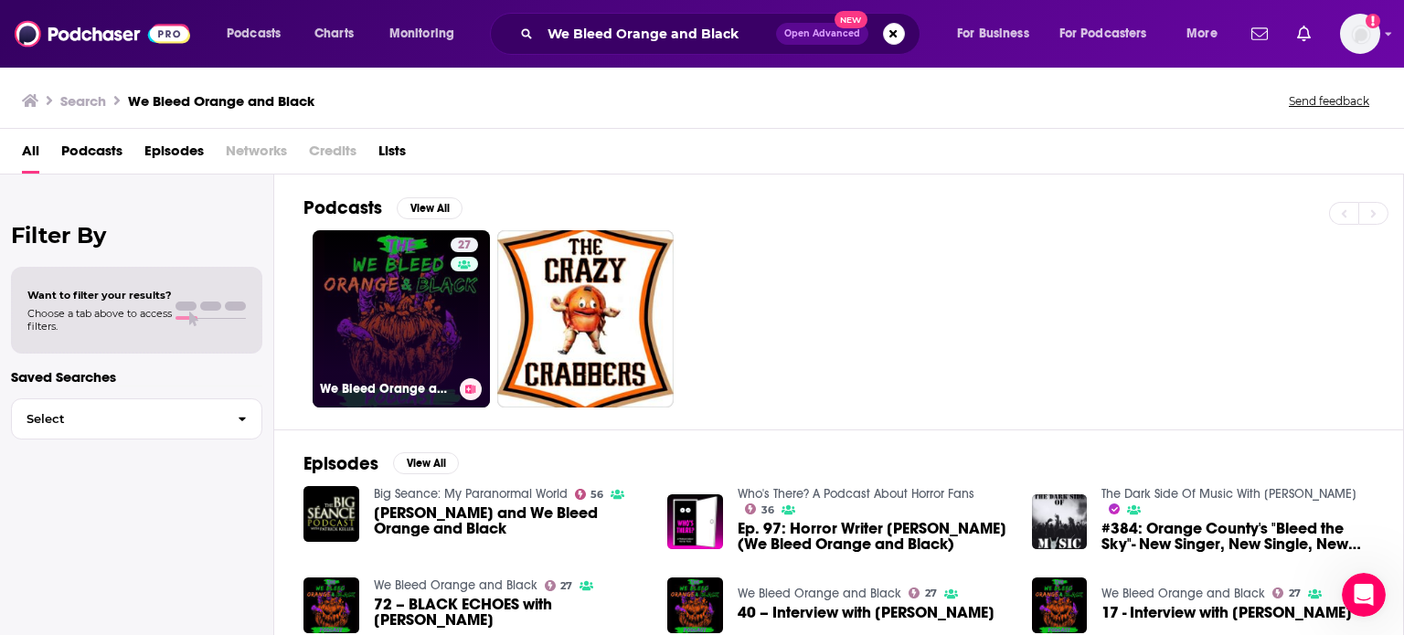
click at [447, 309] on link "27 We Bleed Orange and Black" at bounding box center [401, 318] width 177 height 177
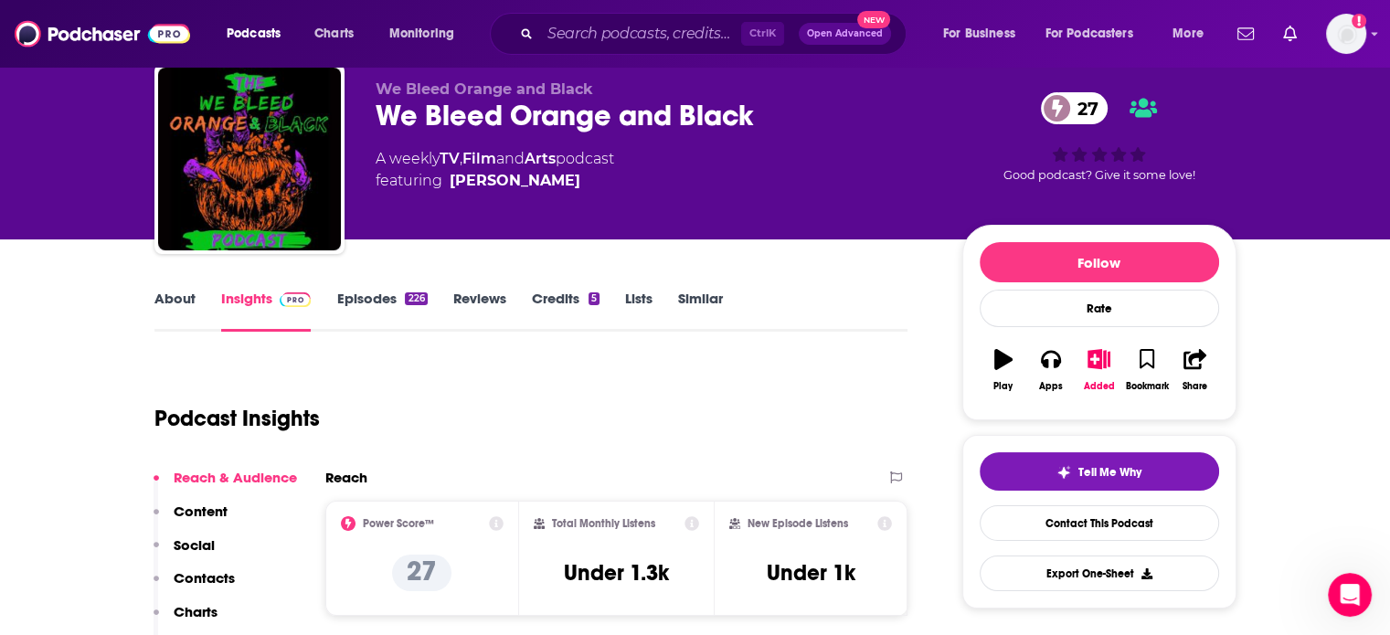
scroll to position [91, 0]
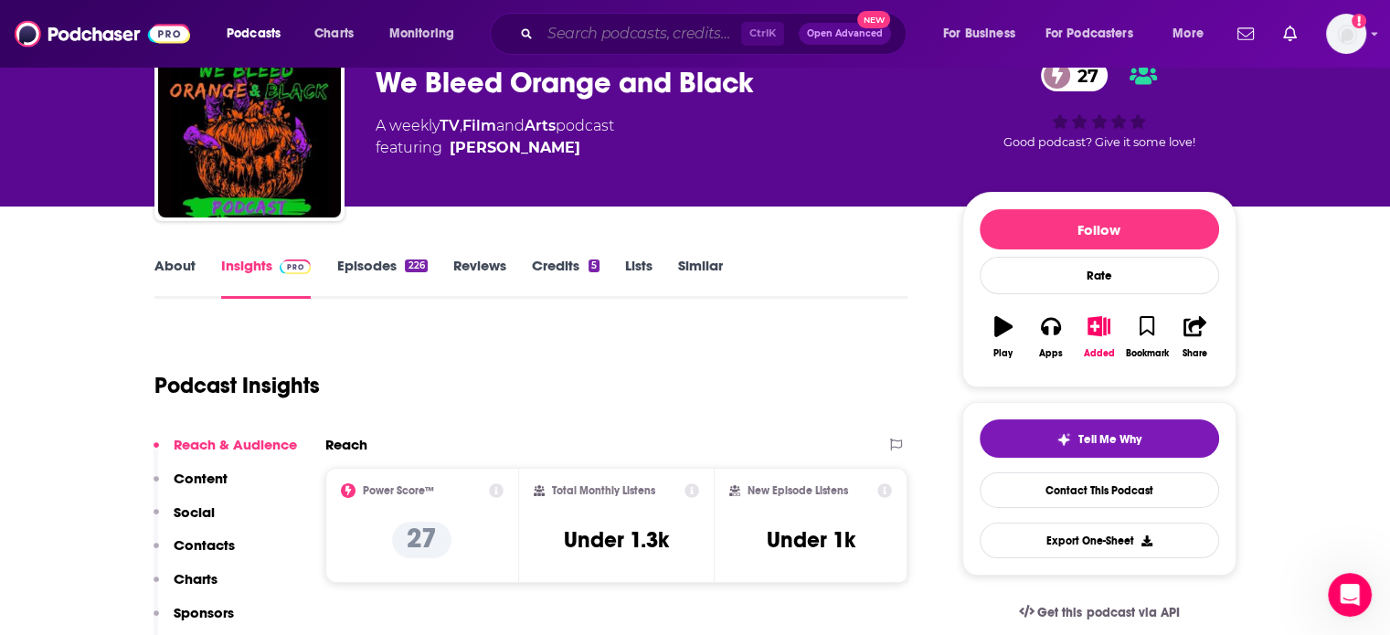
click at [589, 47] on input "Search podcasts, credits, & more..." at bounding box center [640, 33] width 201 height 29
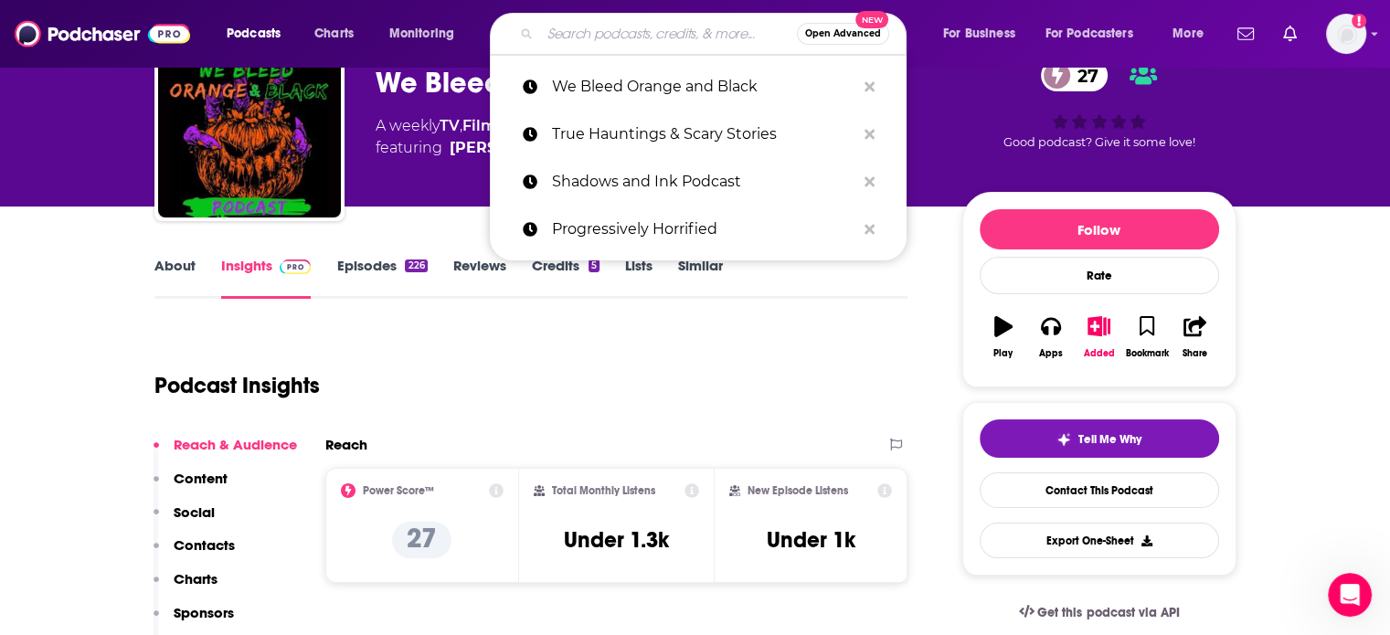
paste input "Wicked Words Book Club"
type input "Wicked Words Book Club"
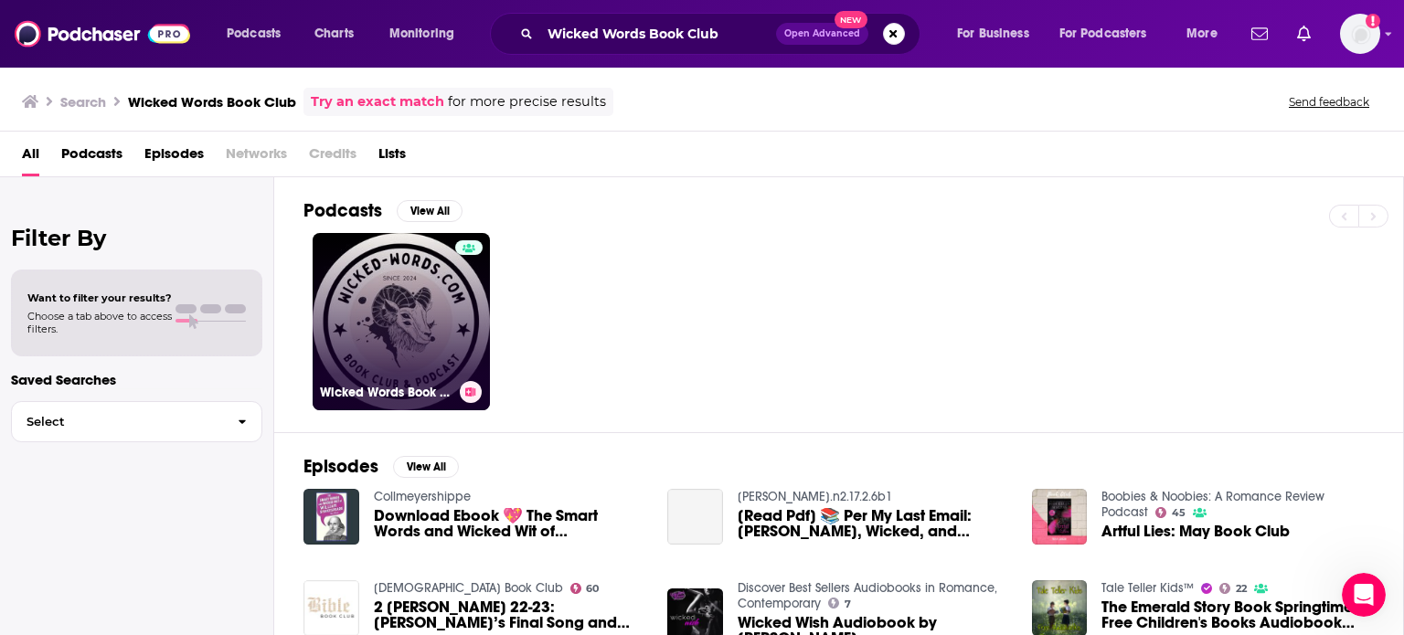
click at [468, 280] on div at bounding box center [468, 310] width 27 height 141
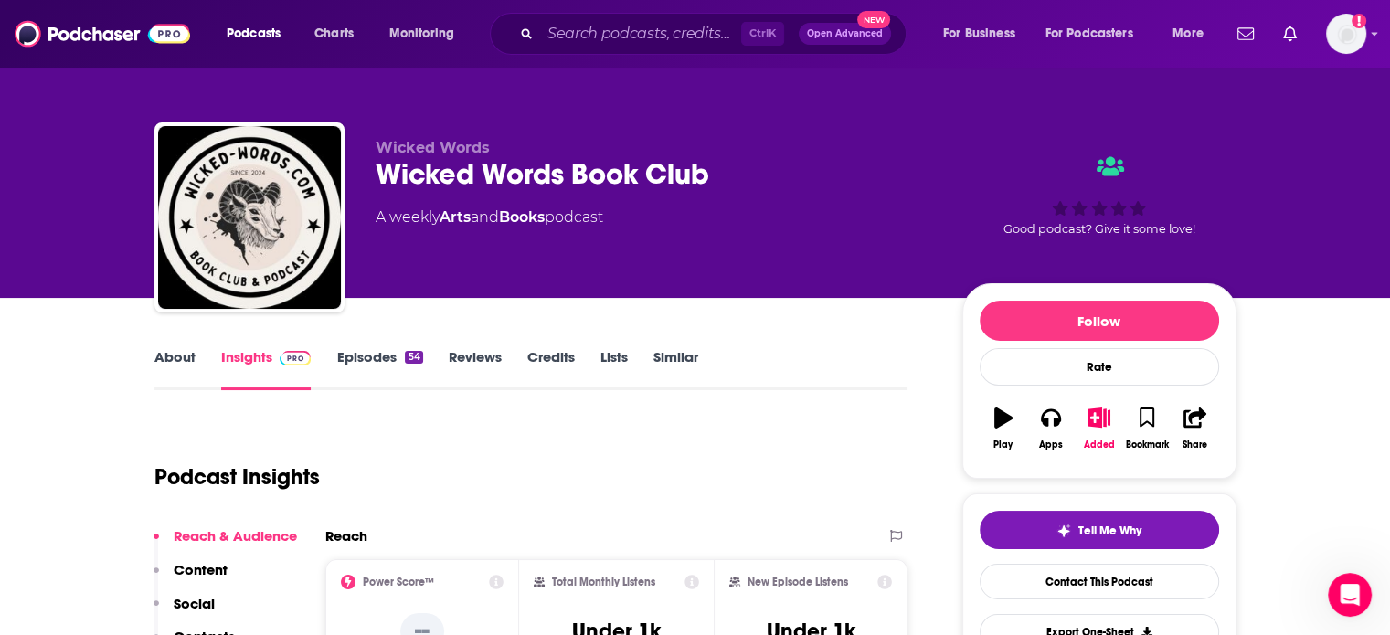
click at [167, 356] on link "About" at bounding box center [174, 369] width 41 height 42
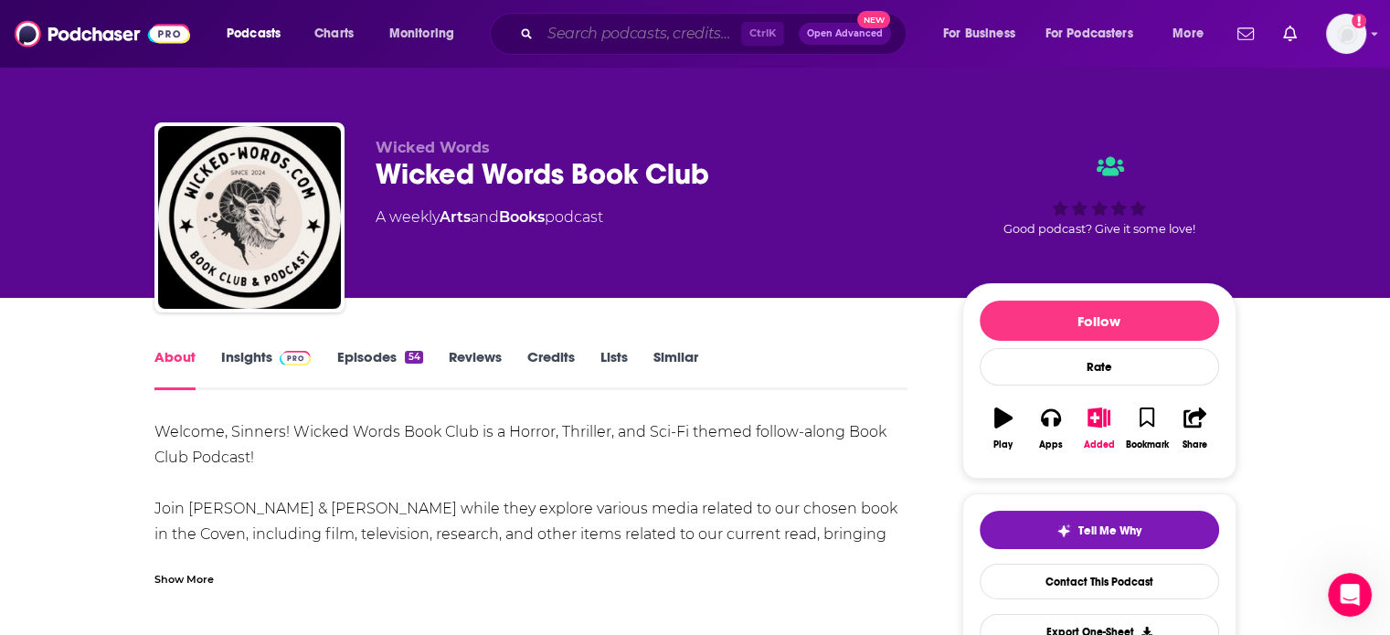
click at [660, 33] on input "Search podcasts, credits, & more..." at bounding box center [640, 33] width 201 height 29
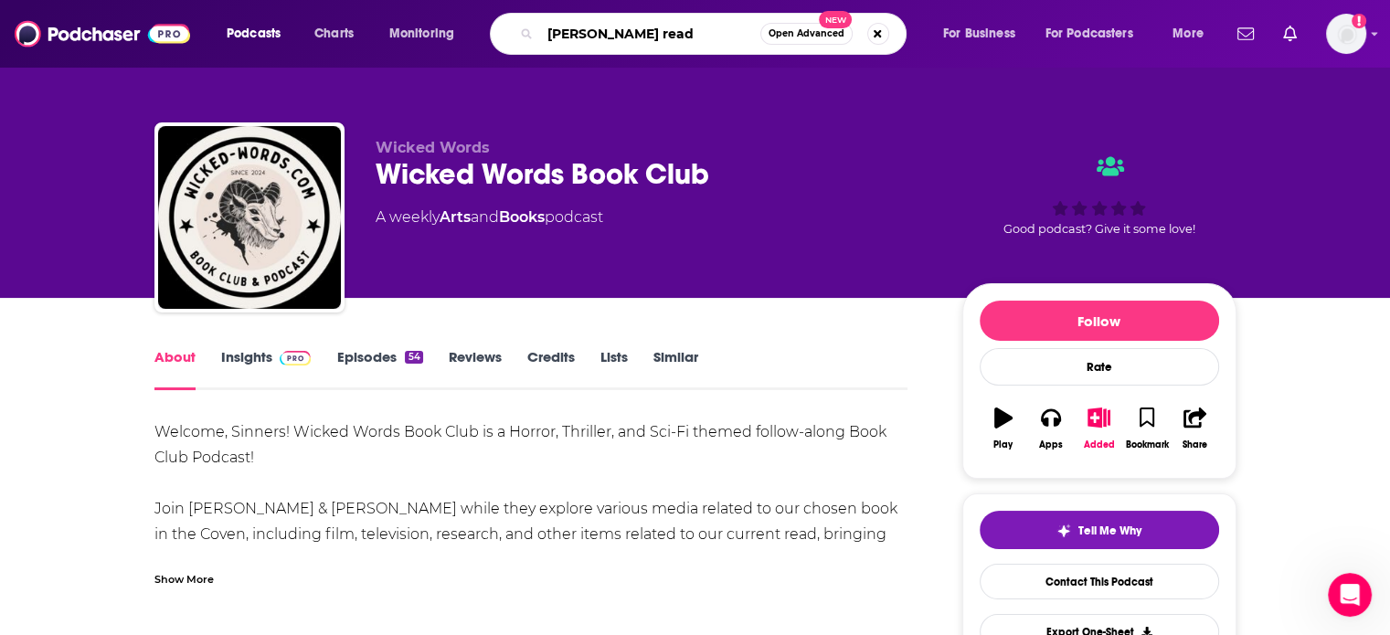
type input "baker reads"
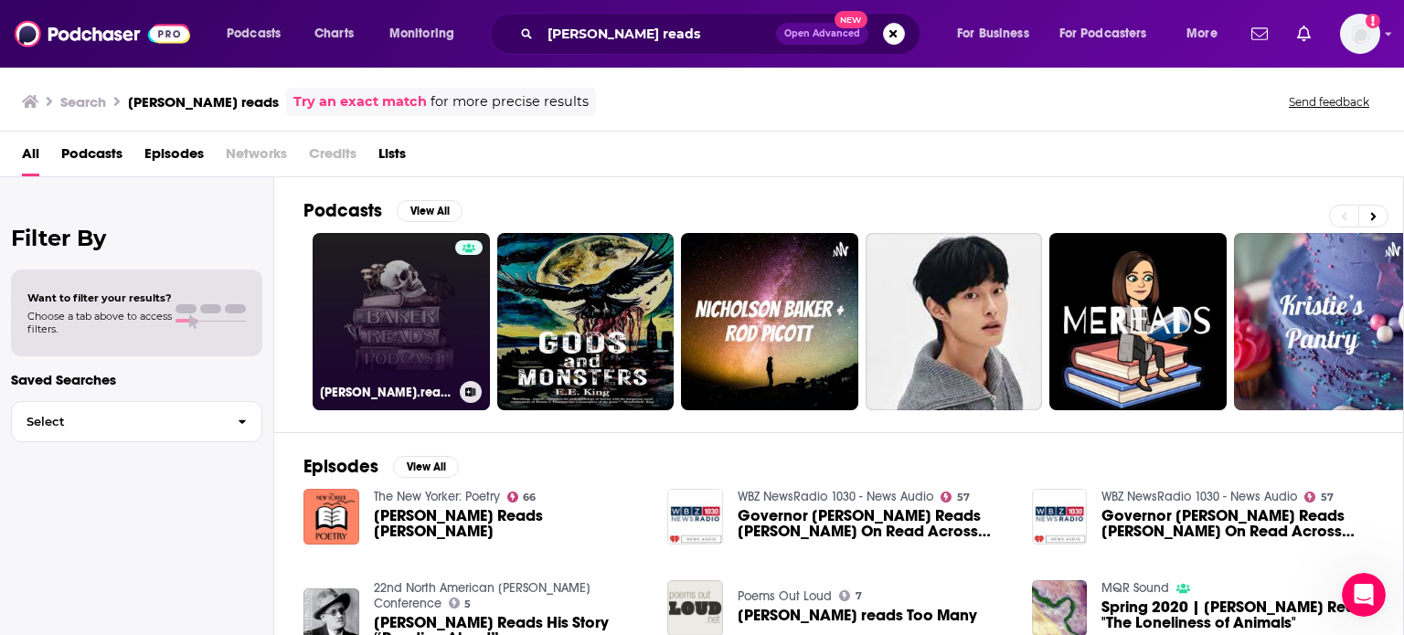
click at [353, 316] on link "Baker.reads" at bounding box center [401, 321] width 177 height 177
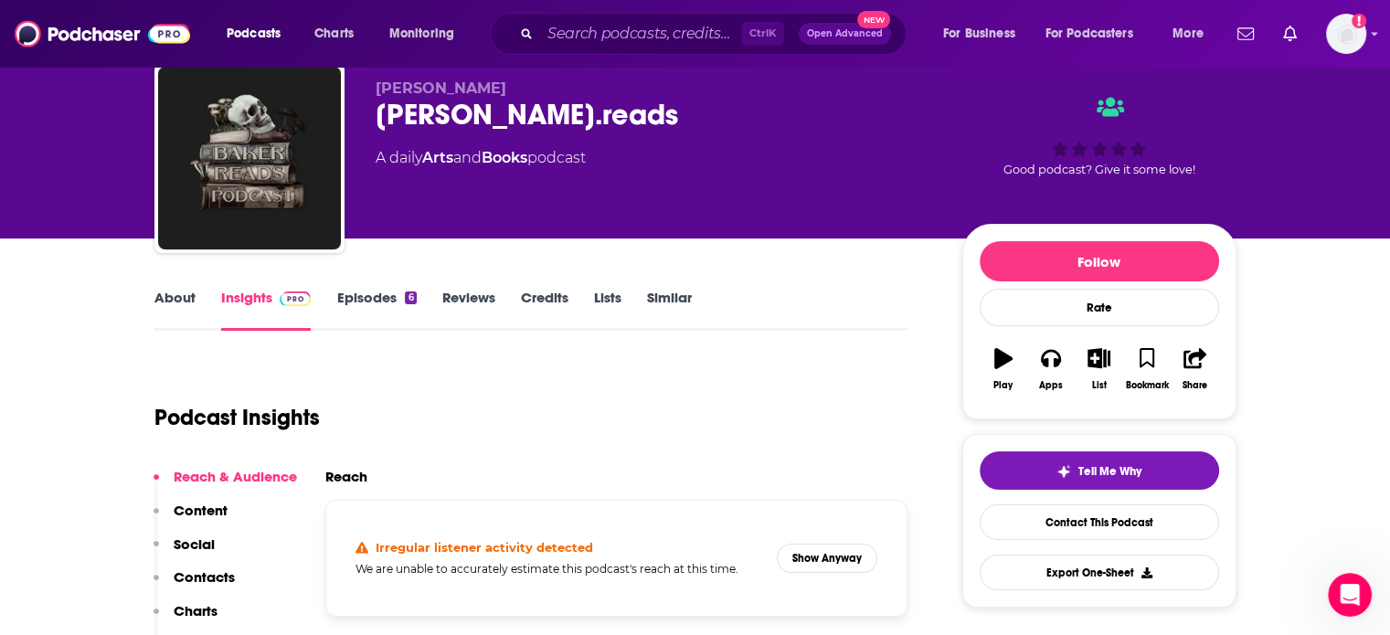
scroll to position [91, 0]
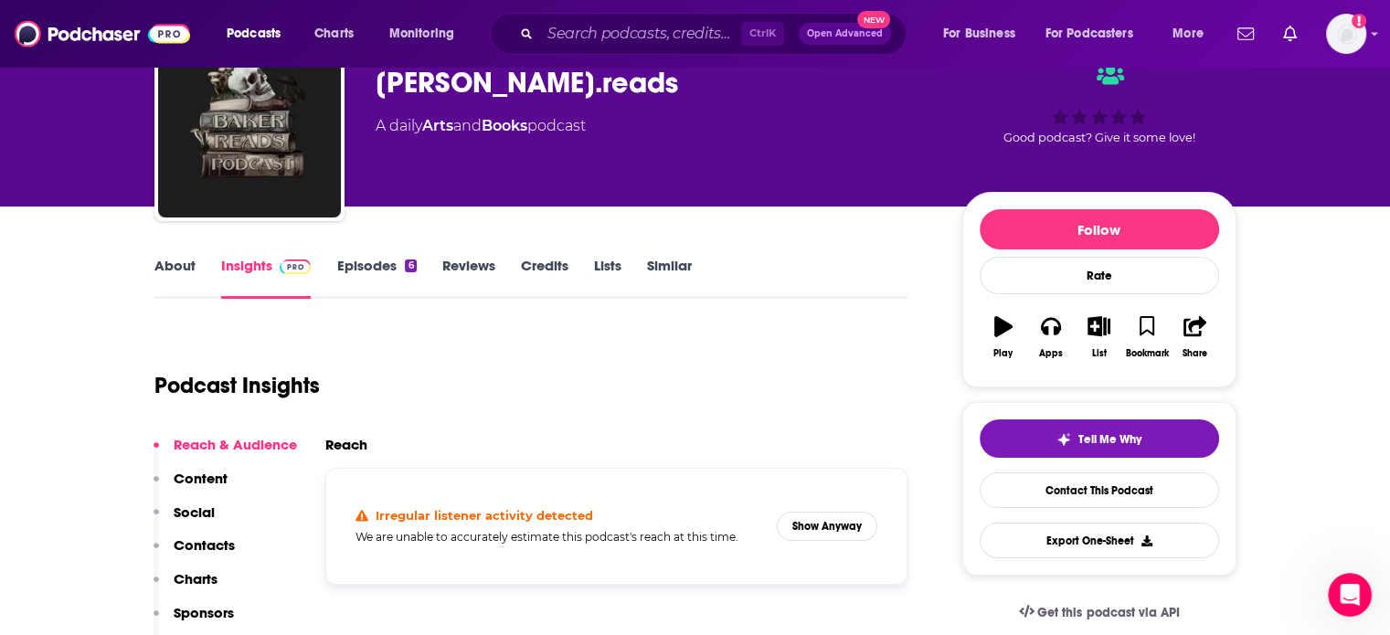
click at [212, 543] on p "Contacts" at bounding box center [204, 545] width 61 height 17
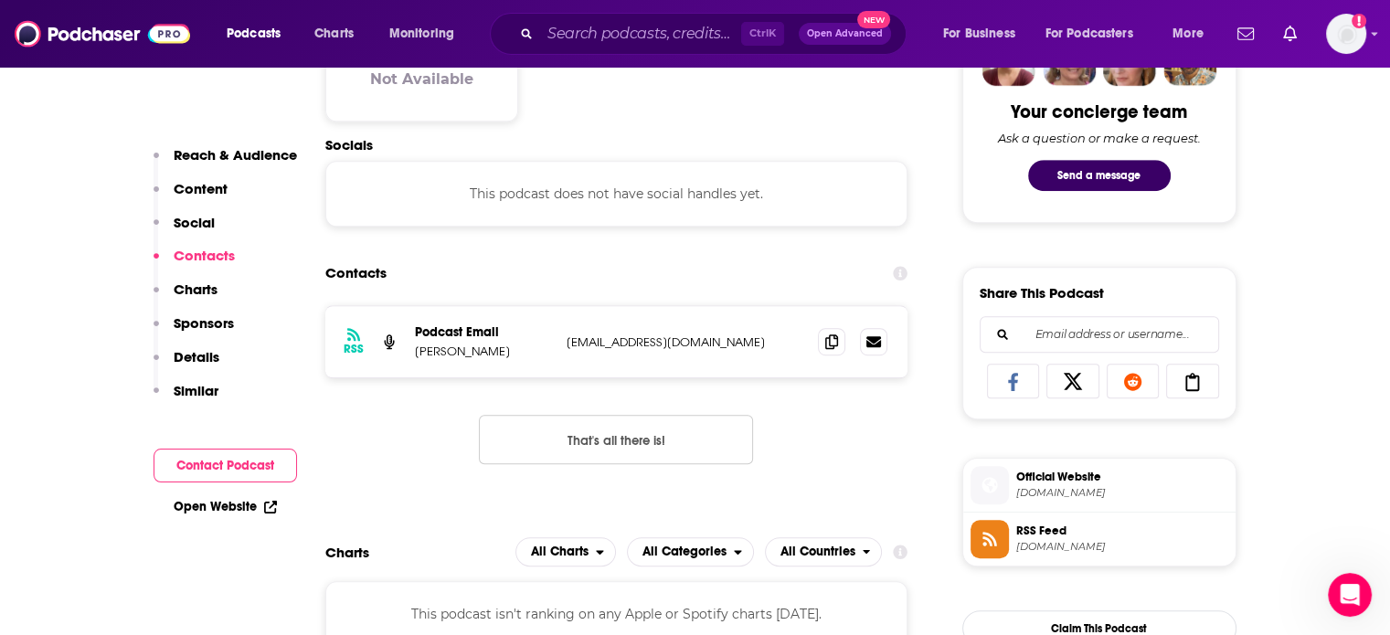
scroll to position [950, 0]
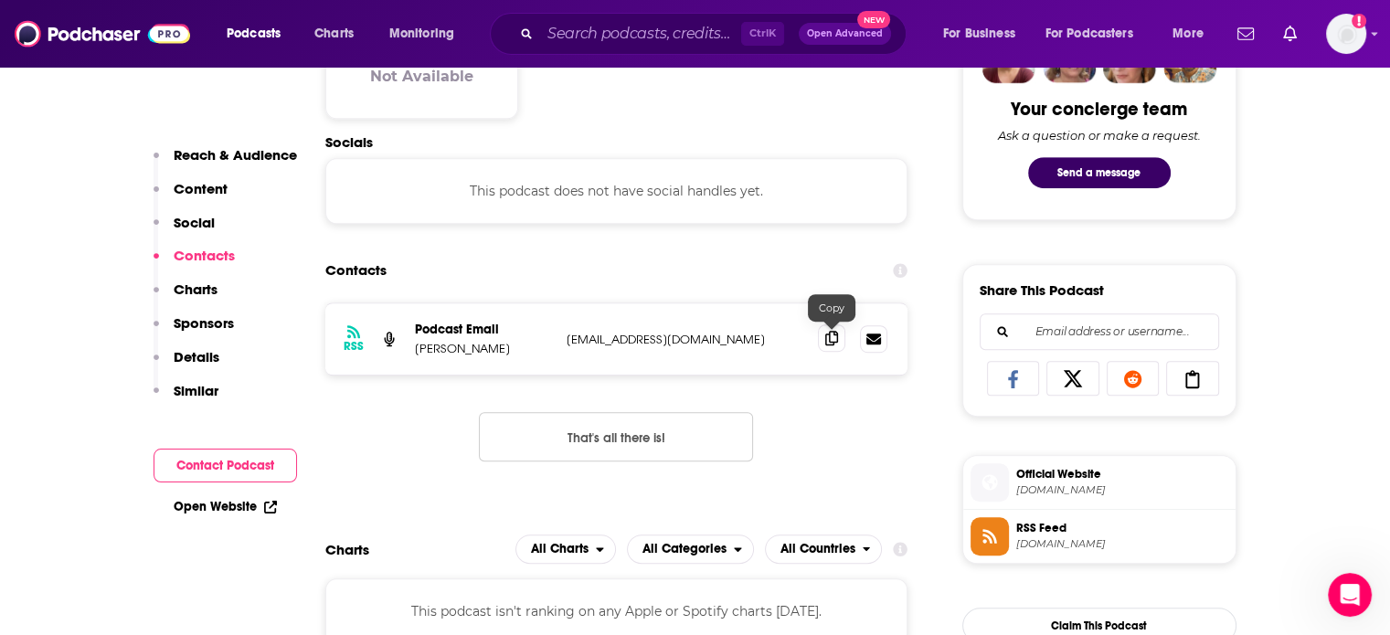
click at [830, 350] on span at bounding box center [831, 338] width 27 height 27
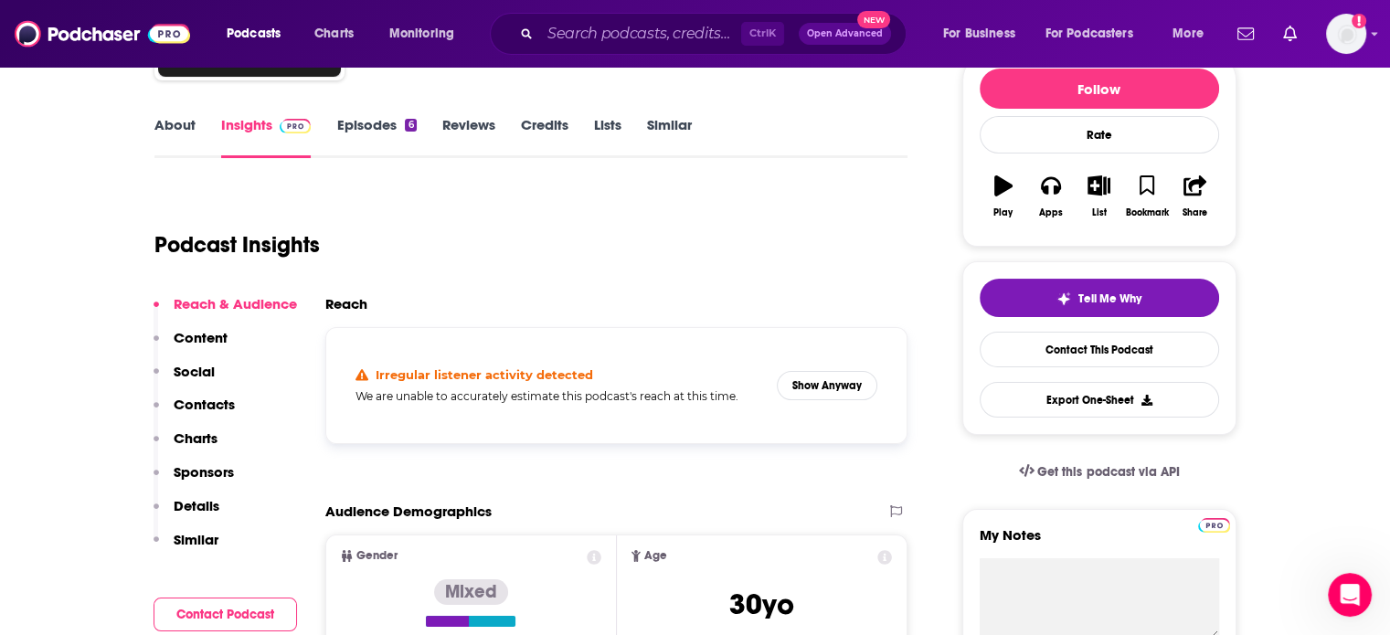
scroll to position [274, 0]
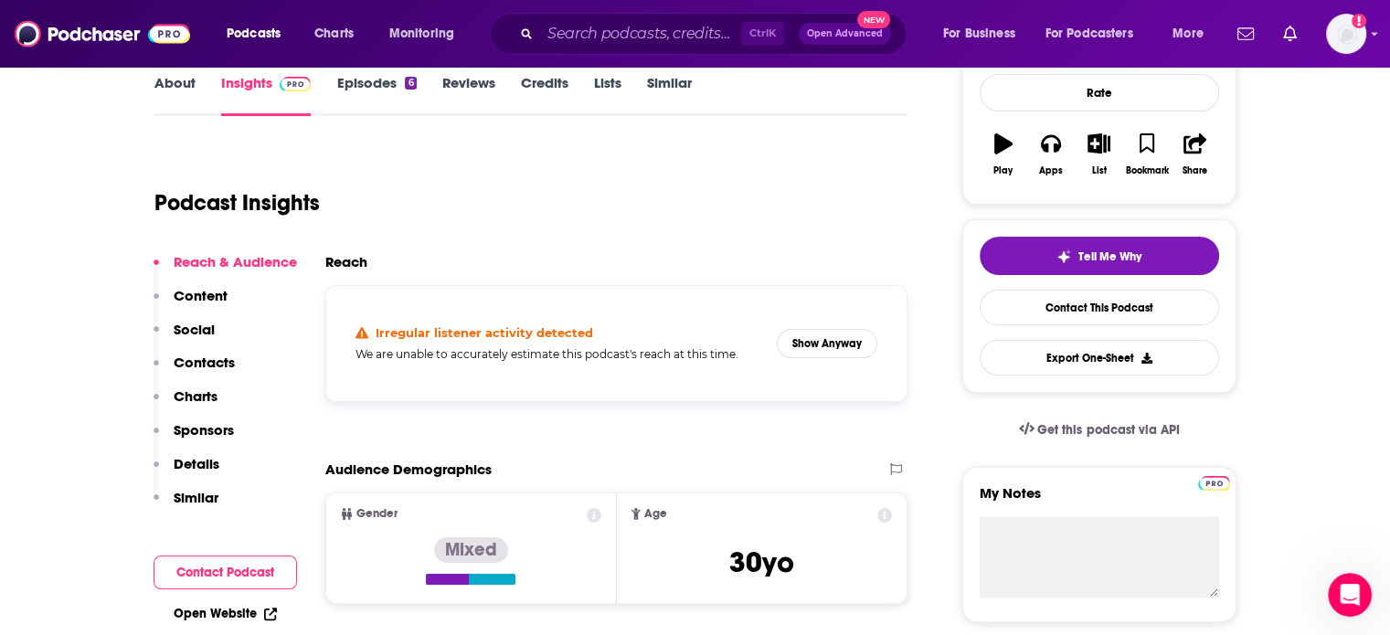
click at [393, 91] on link "Episodes 6" at bounding box center [376, 95] width 80 height 42
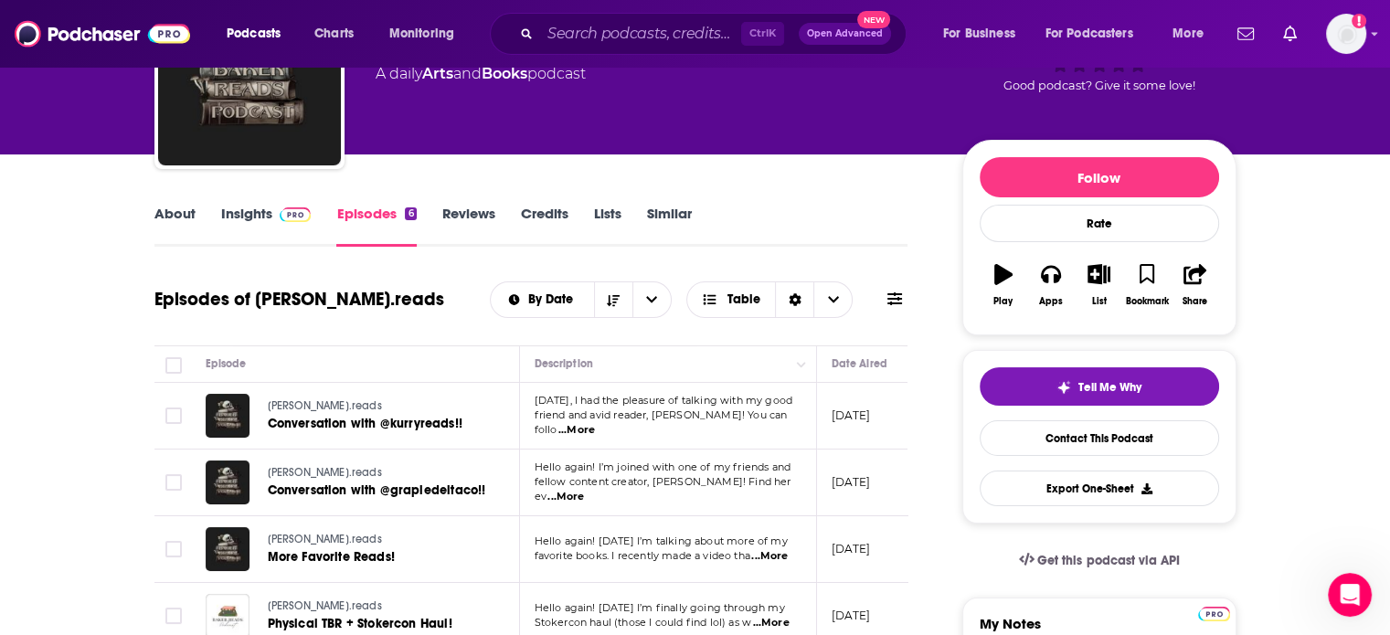
scroll to position [183, 0]
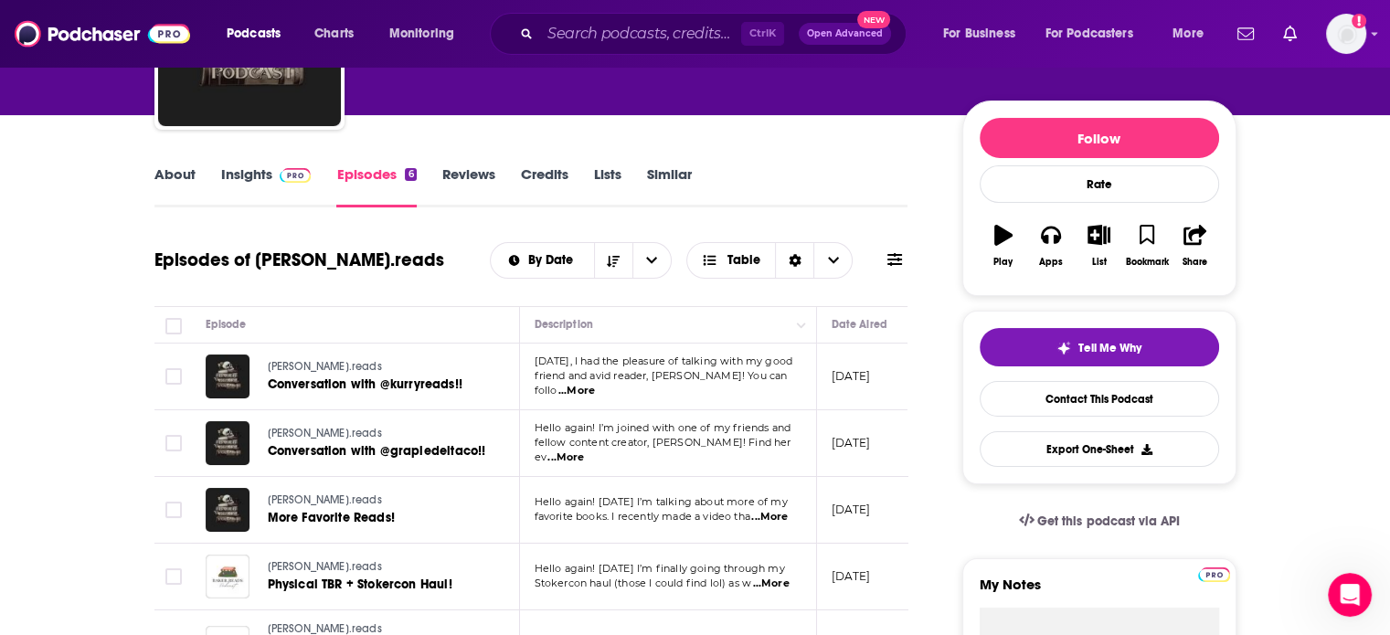
click at [595, 384] on span "...More" at bounding box center [577, 391] width 37 height 15
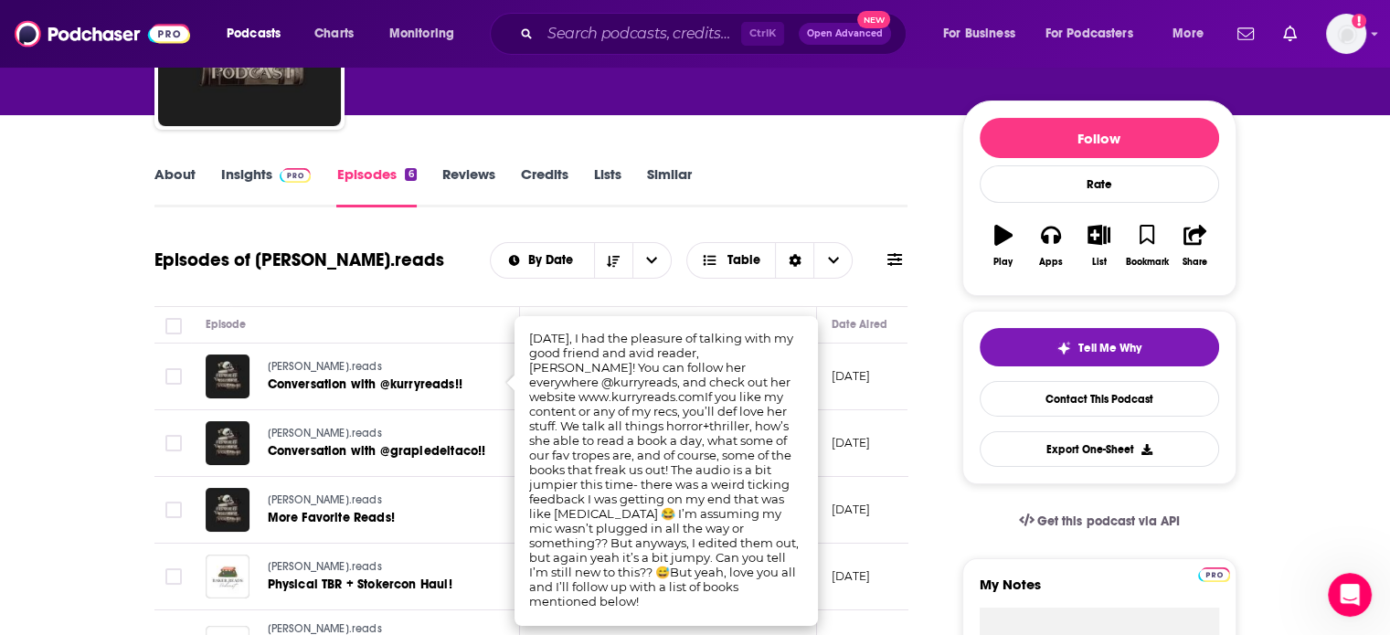
click at [465, 463] on div "Baker.reads Conversation with @grapiedeltaco!!" at bounding box center [377, 443] width 218 height 44
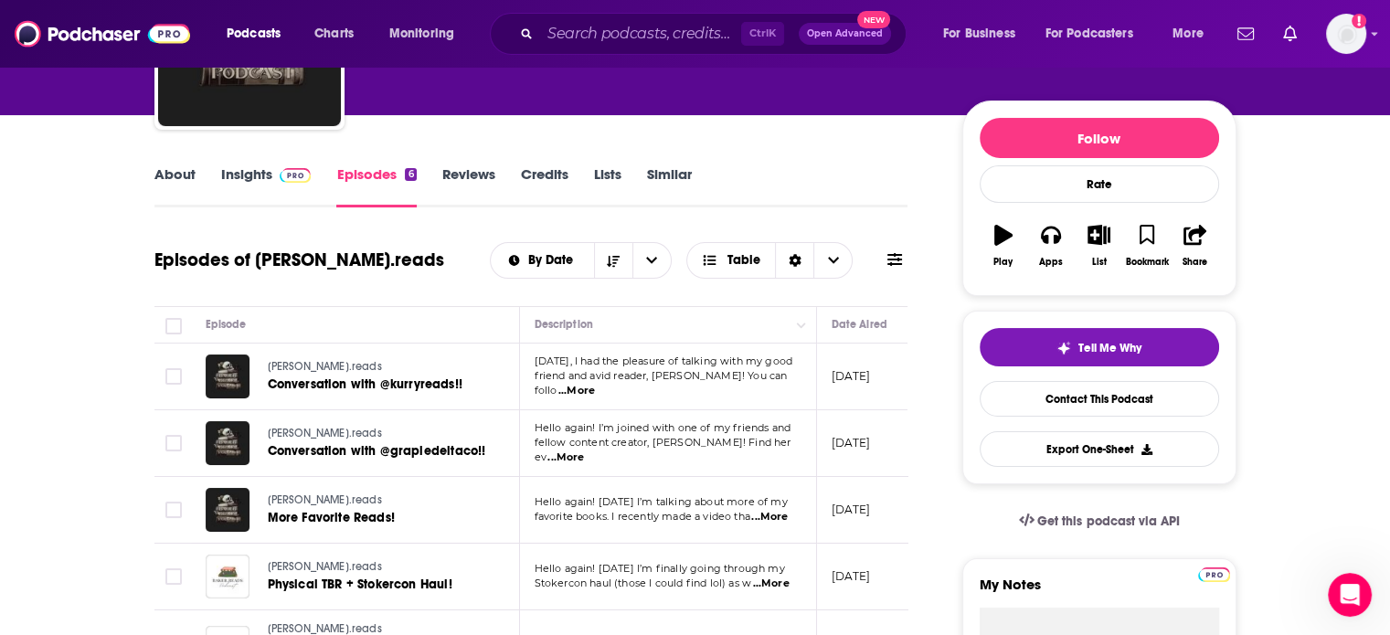
click at [584, 451] on span "...More" at bounding box center [566, 458] width 37 height 15
drag, startPoint x: 625, startPoint y: 195, endPoint x: 687, endPoint y: 200, distance: 62.4
click at [584, 451] on span "...More" at bounding box center [566, 458] width 37 height 15
drag, startPoint x: 626, startPoint y: 193, endPoint x: 664, endPoint y: 192, distance: 37.5
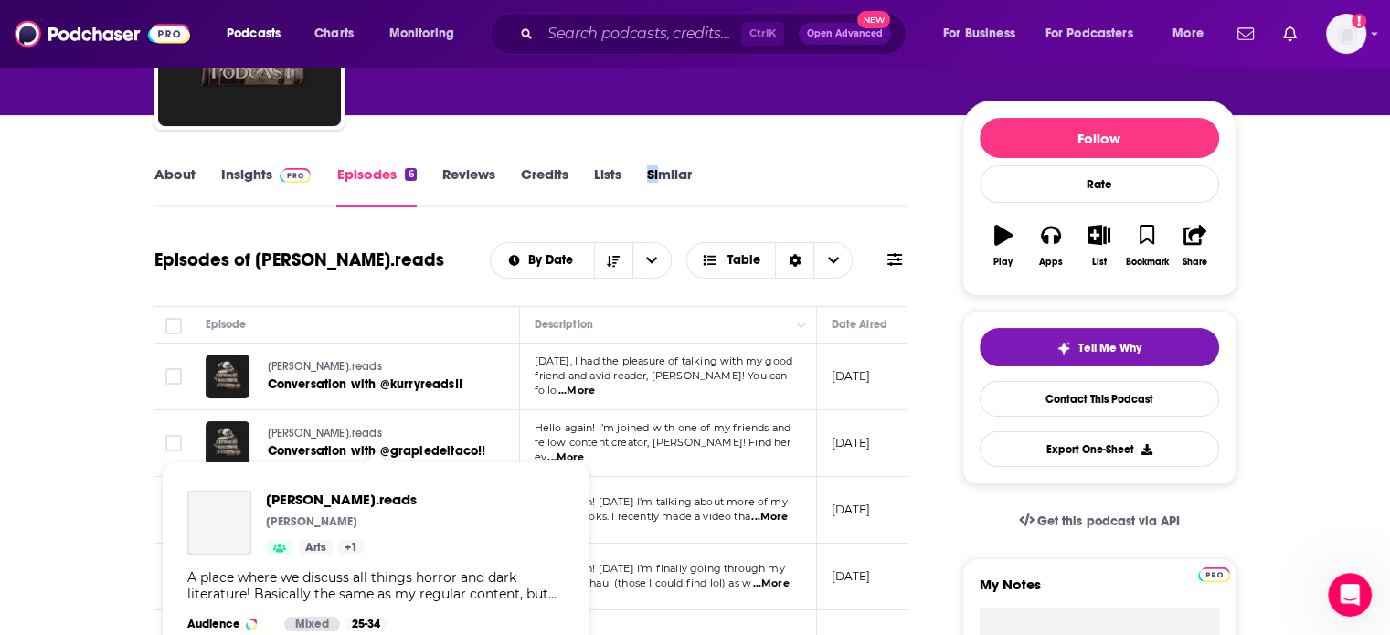
click at [427, 435] on link "Baker.reads" at bounding box center [377, 434] width 218 height 16
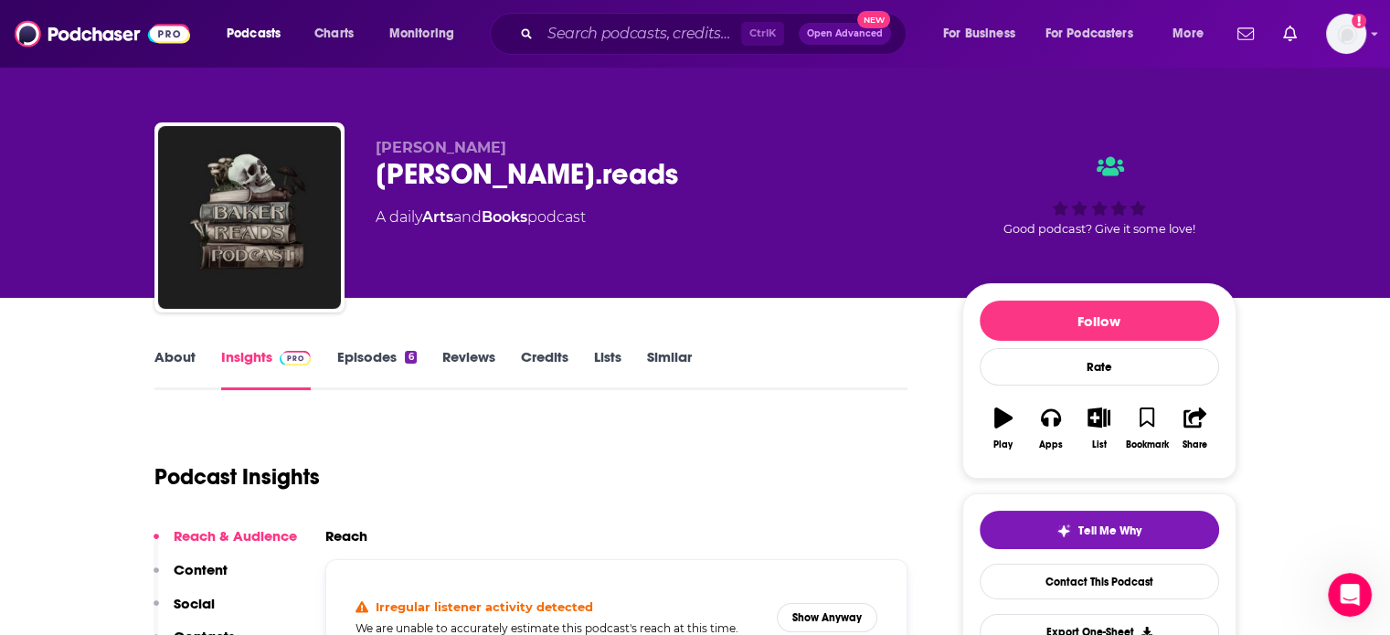
click at [368, 363] on link "Episodes 6" at bounding box center [376, 369] width 80 height 42
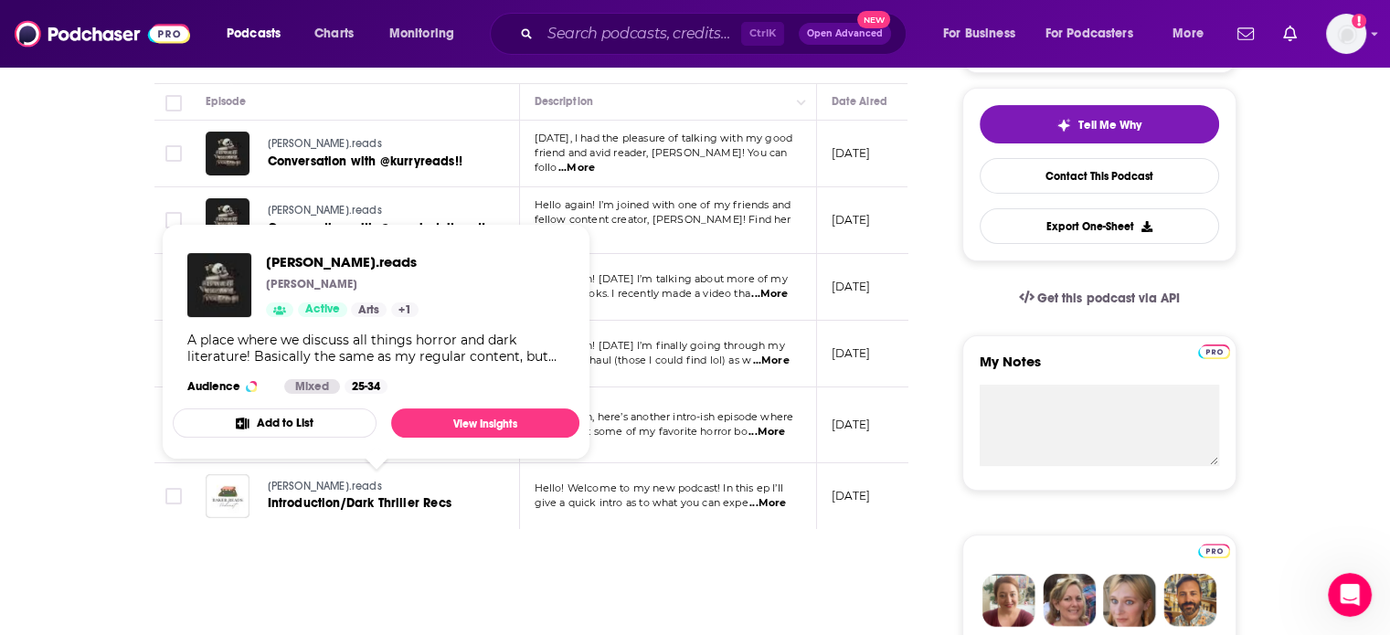
scroll to position [366, 0]
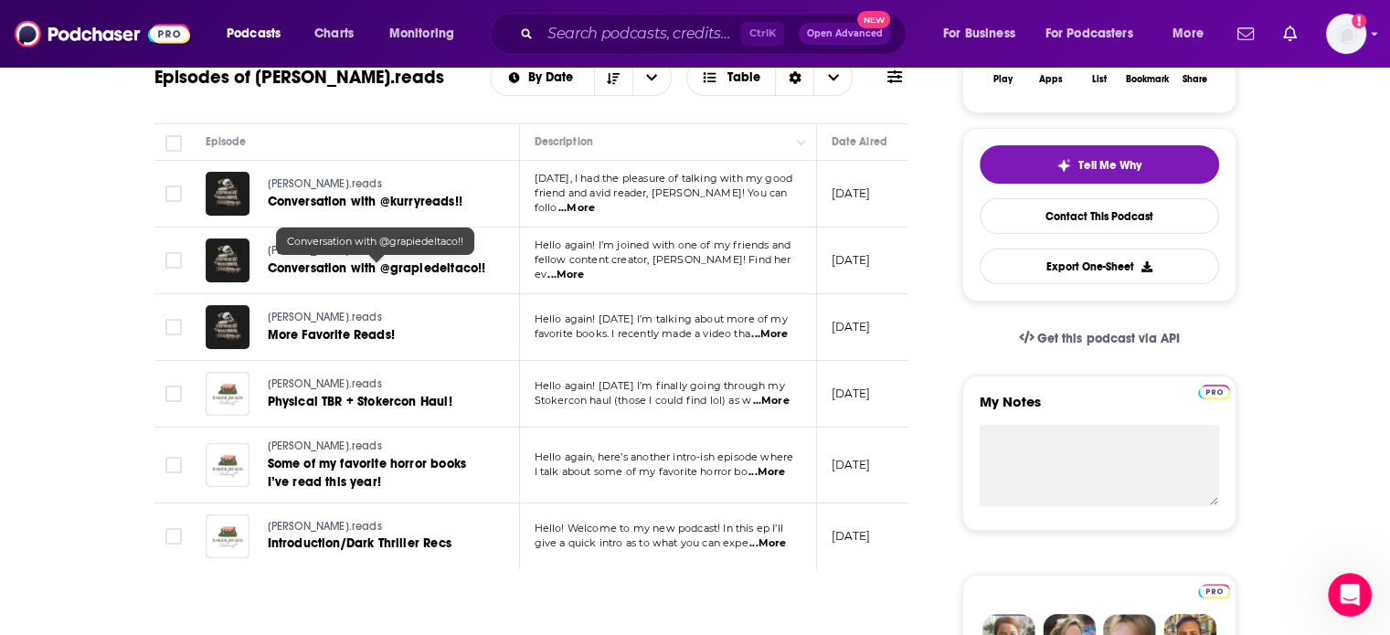
click at [387, 262] on span "Conversation with @grapiedeltaco!!" at bounding box center [377, 269] width 218 height 16
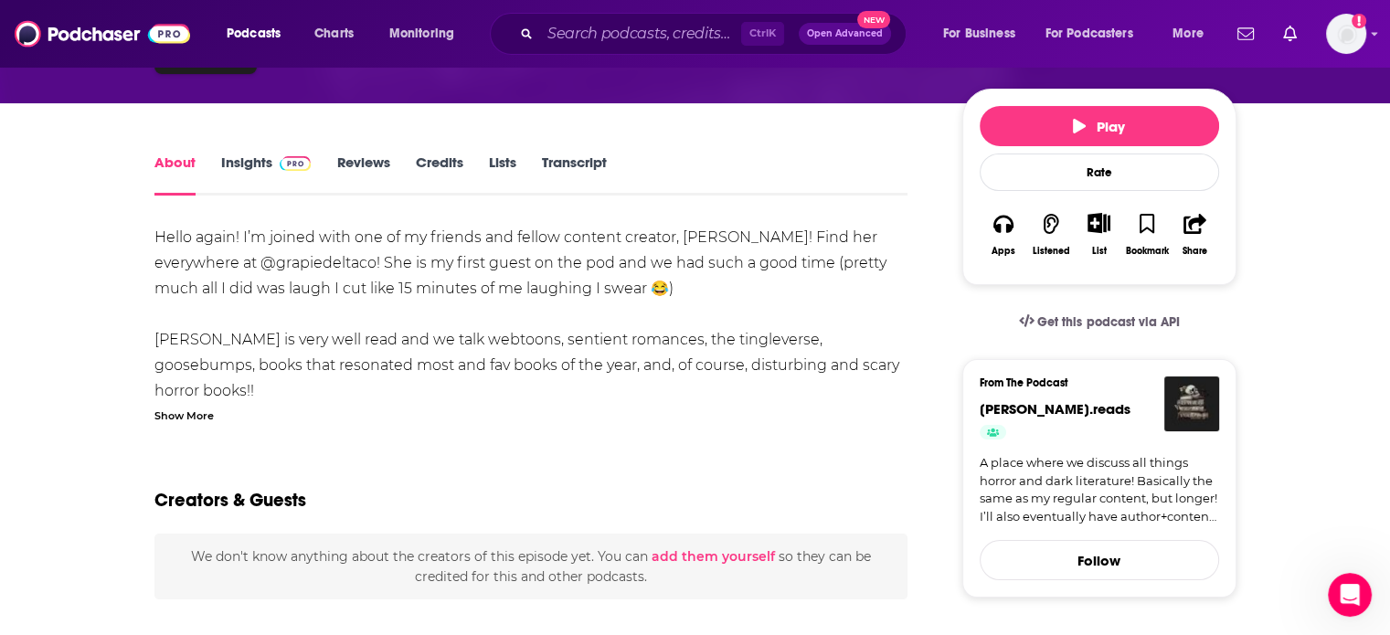
scroll to position [91, 0]
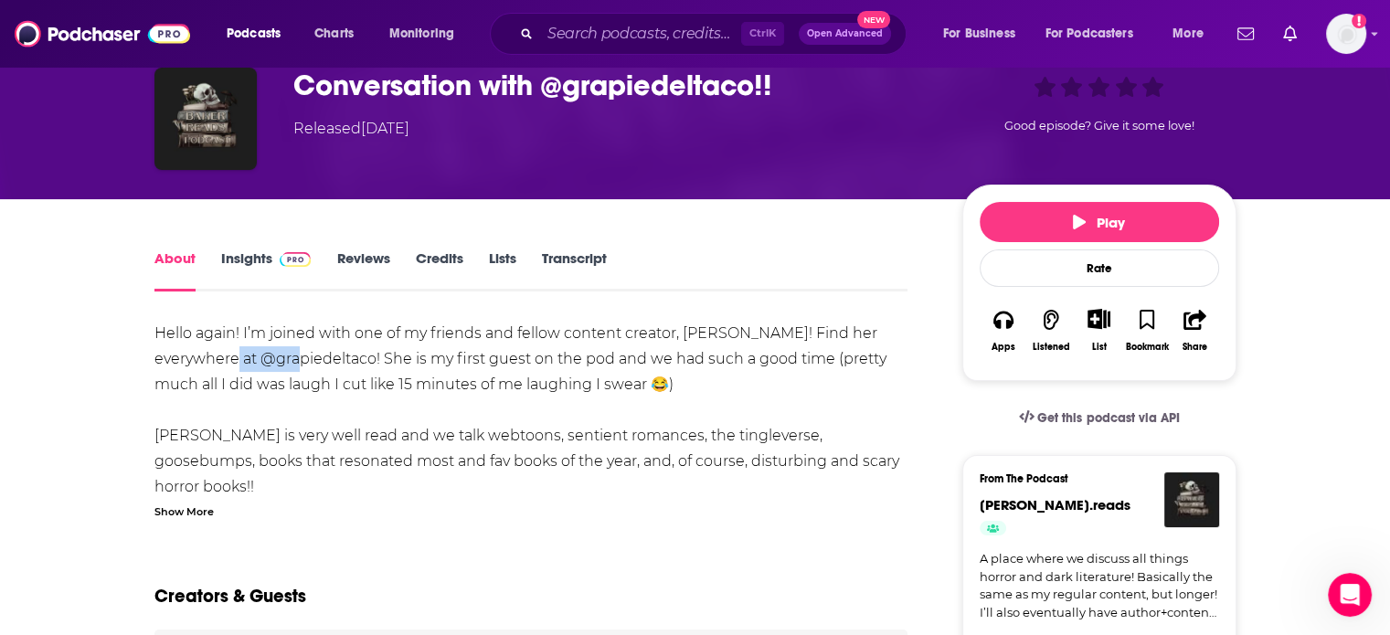
drag, startPoint x: 186, startPoint y: 362, endPoint x: 245, endPoint y: 365, distance: 58.6
drag, startPoint x: 171, startPoint y: 363, endPoint x: 266, endPoint y: 364, distance: 95.1
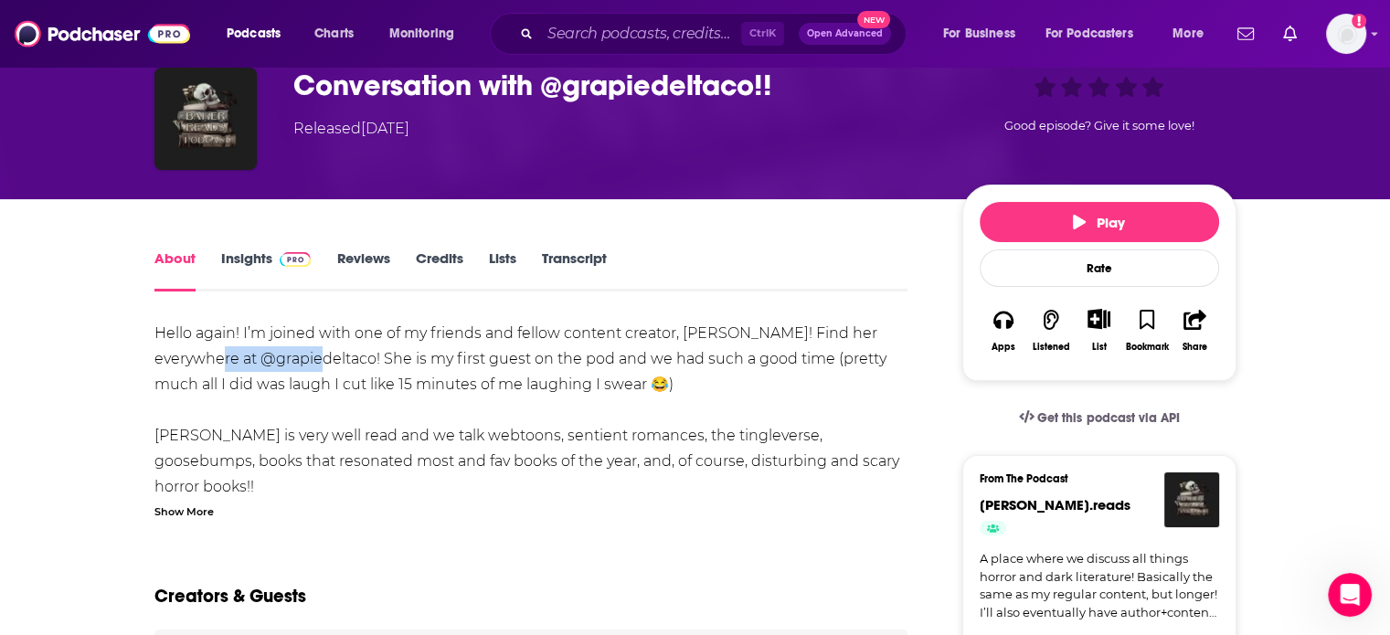
copy div "grapiedeltaco"
click at [165, 502] on div "Show More" at bounding box center [183, 510] width 59 height 17
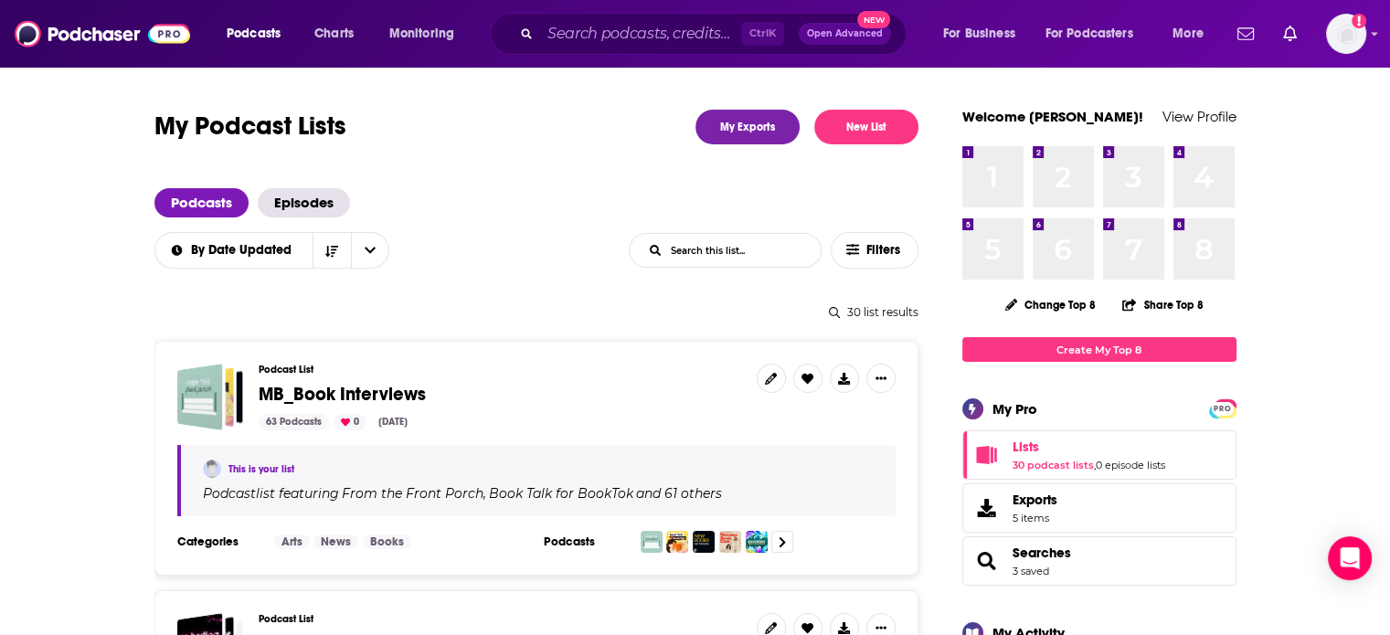
click at [791, 257] on input "List Search Input" at bounding box center [725, 250] width 191 height 33
type input "thriller"
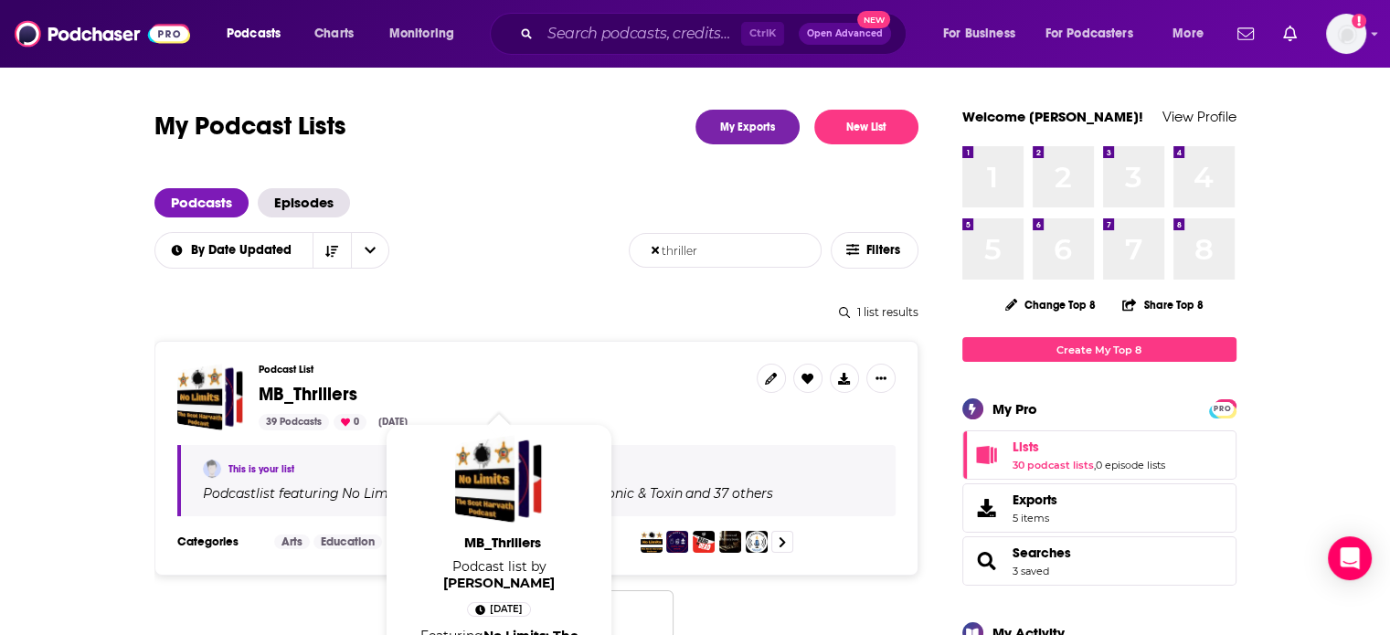
click at [317, 394] on span "MB_Thrillers" at bounding box center [308, 394] width 99 height 23
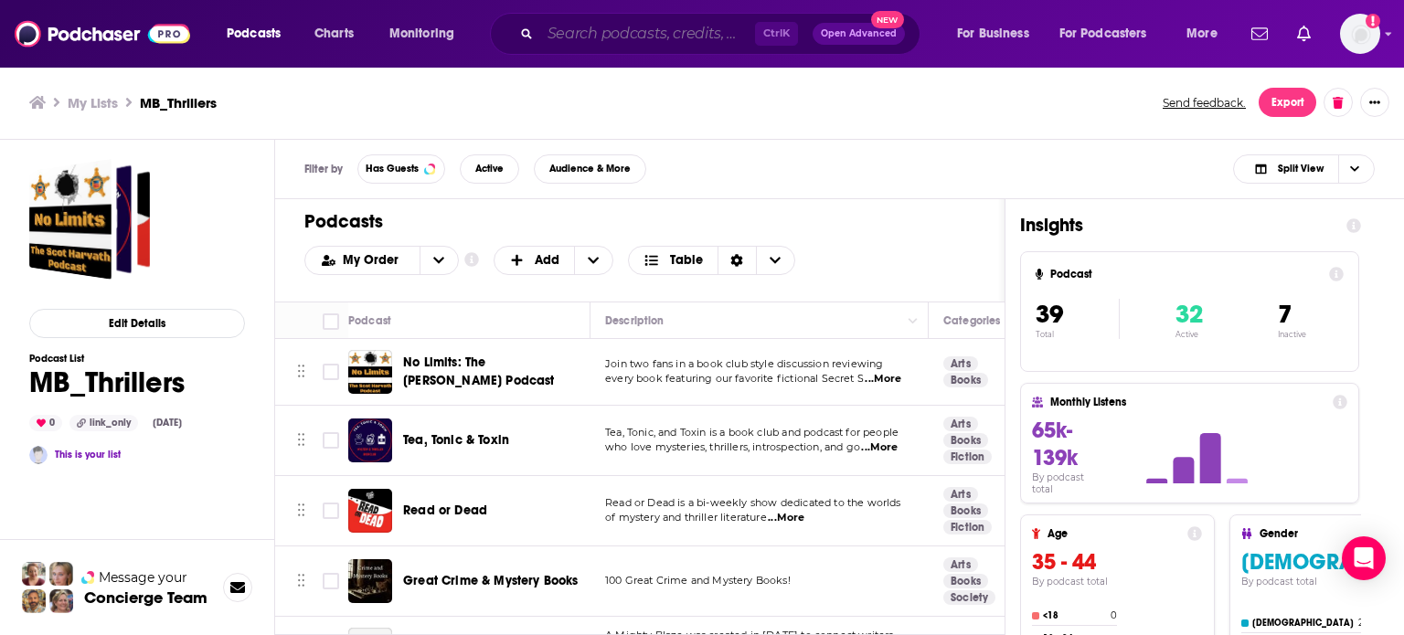
click at [644, 29] on input "Search podcasts, credits, & more..." at bounding box center [647, 33] width 215 height 29
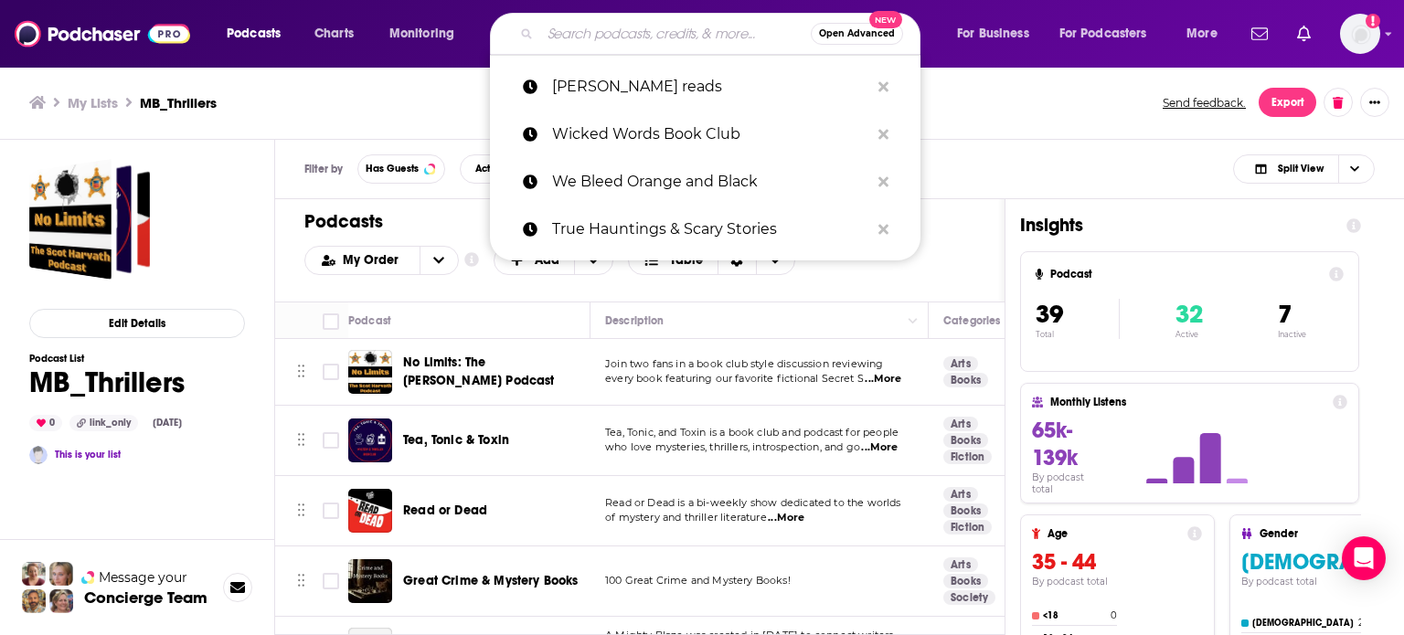
paste input "The Two Authors’ Podcast"
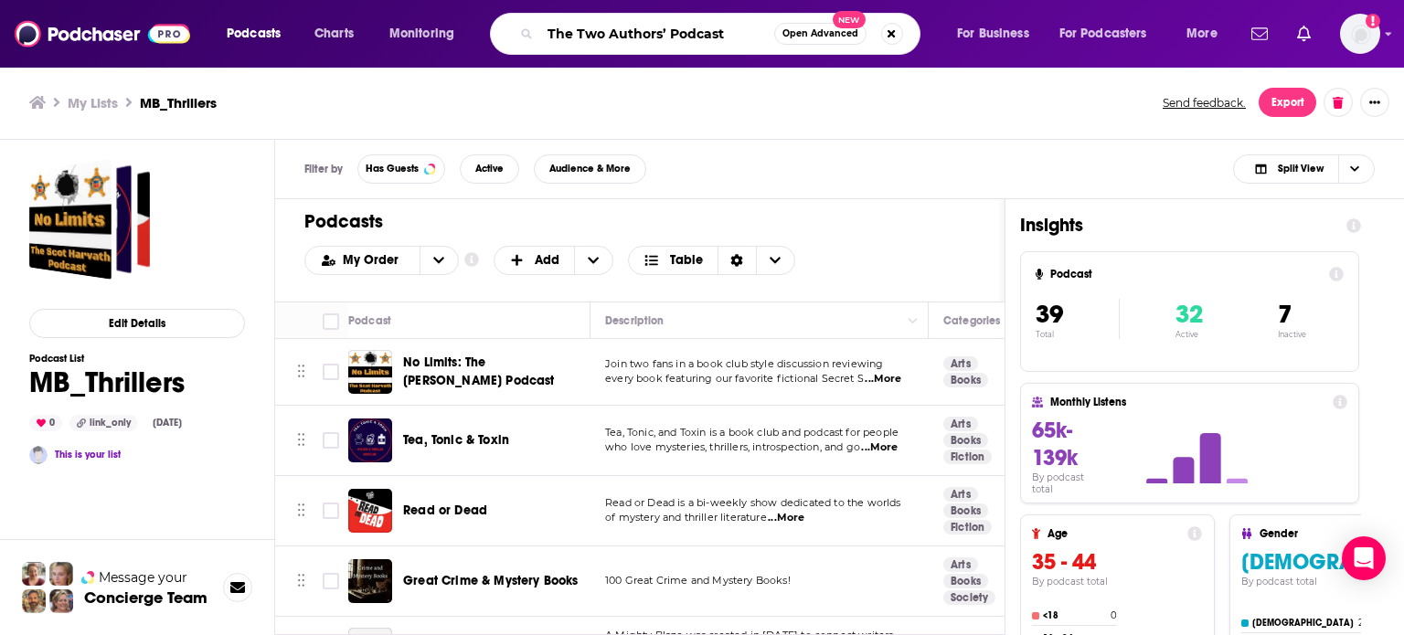
type input "The Two Authors’ Podcast"
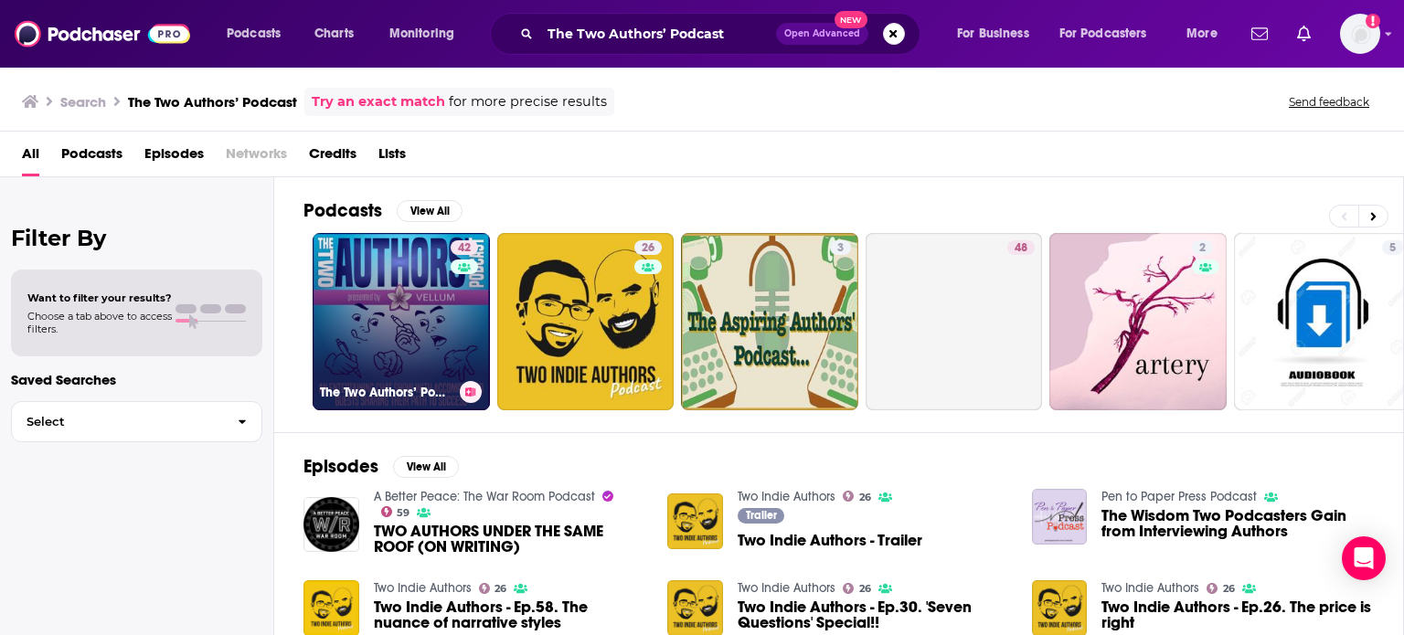
click at [402, 302] on link "42 The Two Authors’ Podcast" at bounding box center [401, 321] width 177 height 177
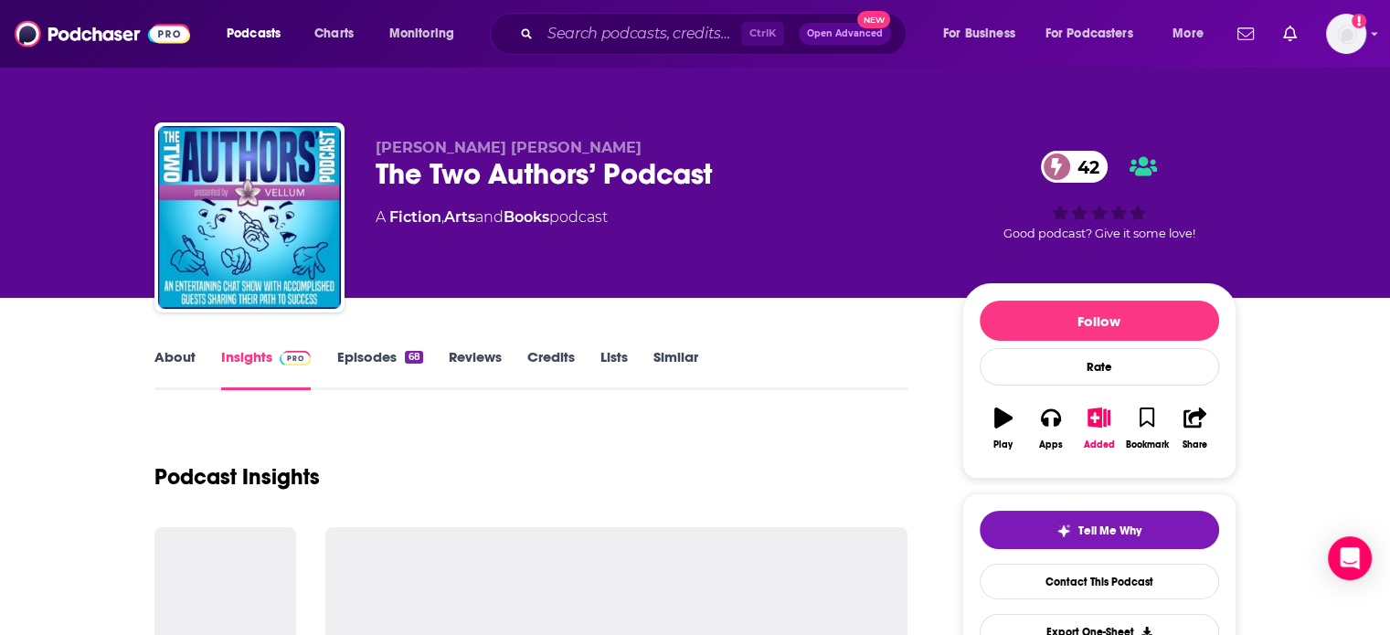
click at [168, 367] on link "About" at bounding box center [174, 369] width 41 height 42
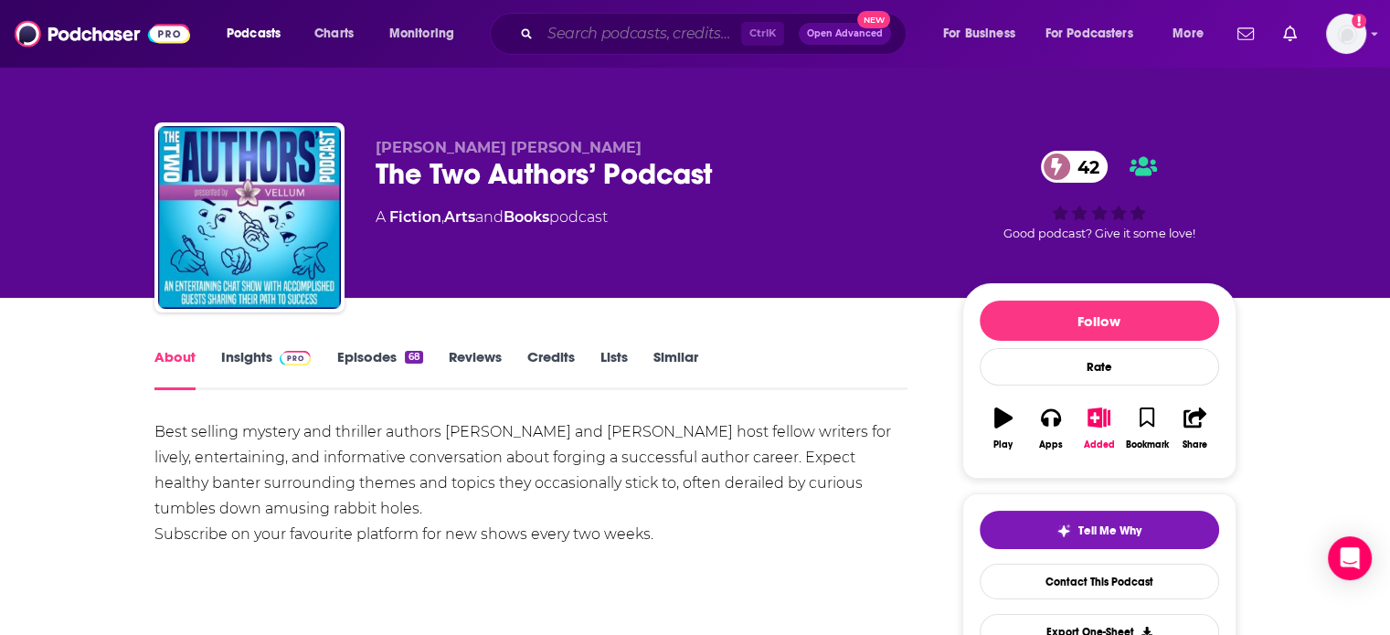
click at [632, 38] on input "Search podcasts, credits, & more..." at bounding box center [640, 33] width 201 height 29
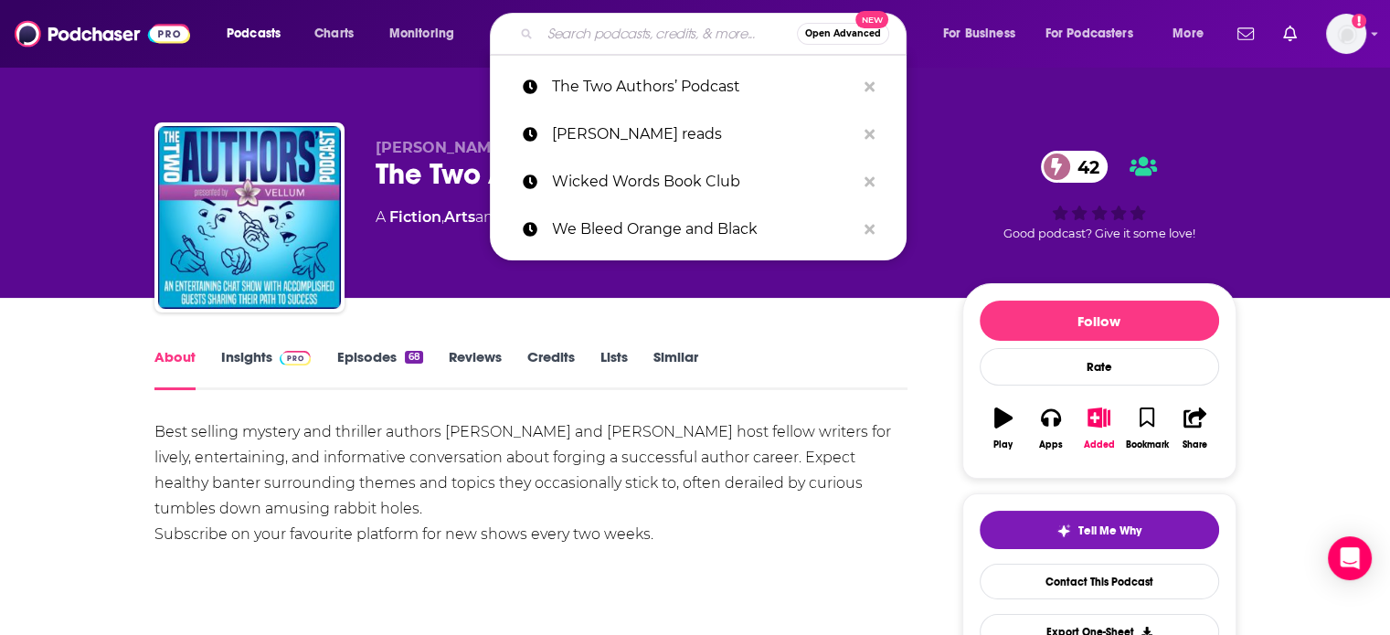
paste input "Lisa's Book Club"
type input "Lisa's Book Club"
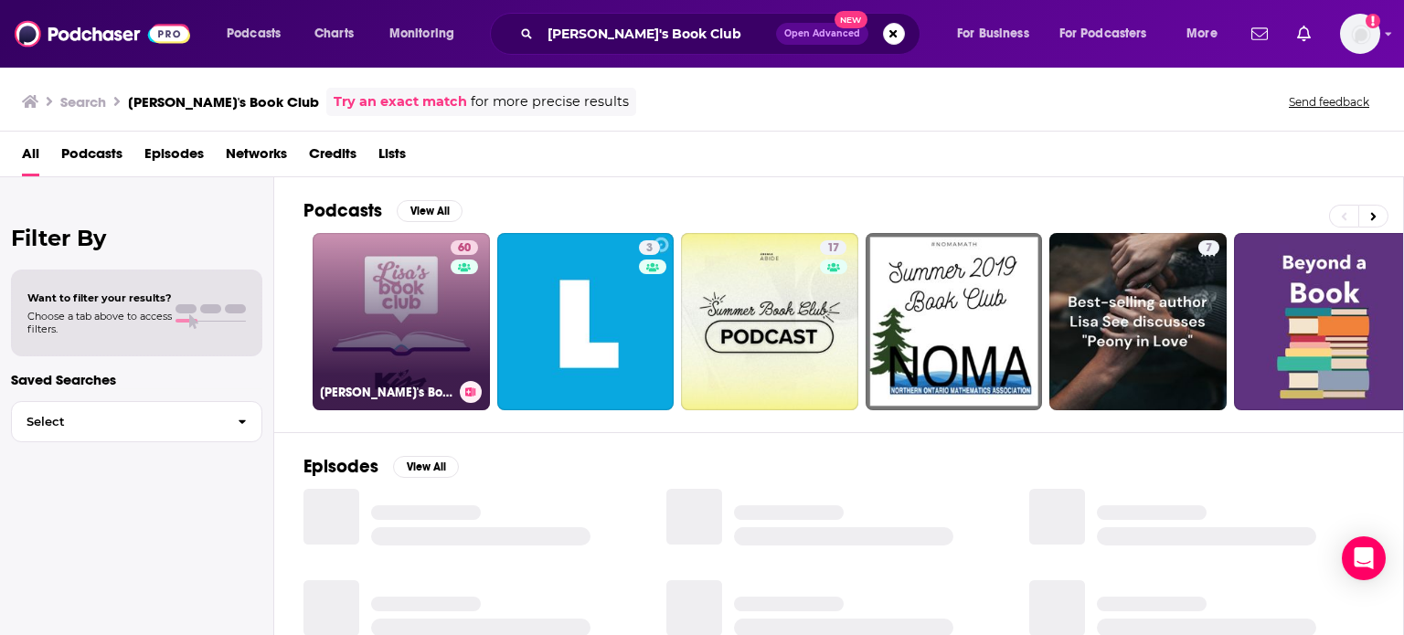
click at [378, 307] on link "60 Lisa's Book Club" at bounding box center [401, 321] width 177 height 177
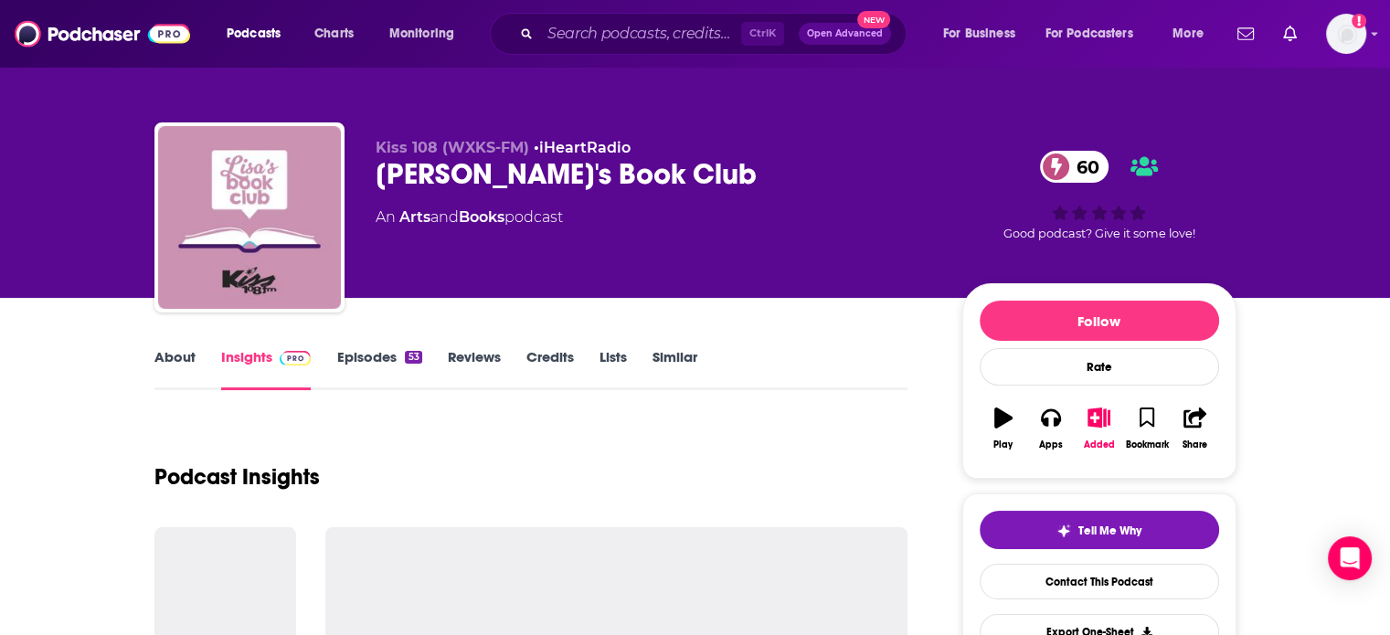
click at [179, 357] on link "About" at bounding box center [174, 369] width 41 height 42
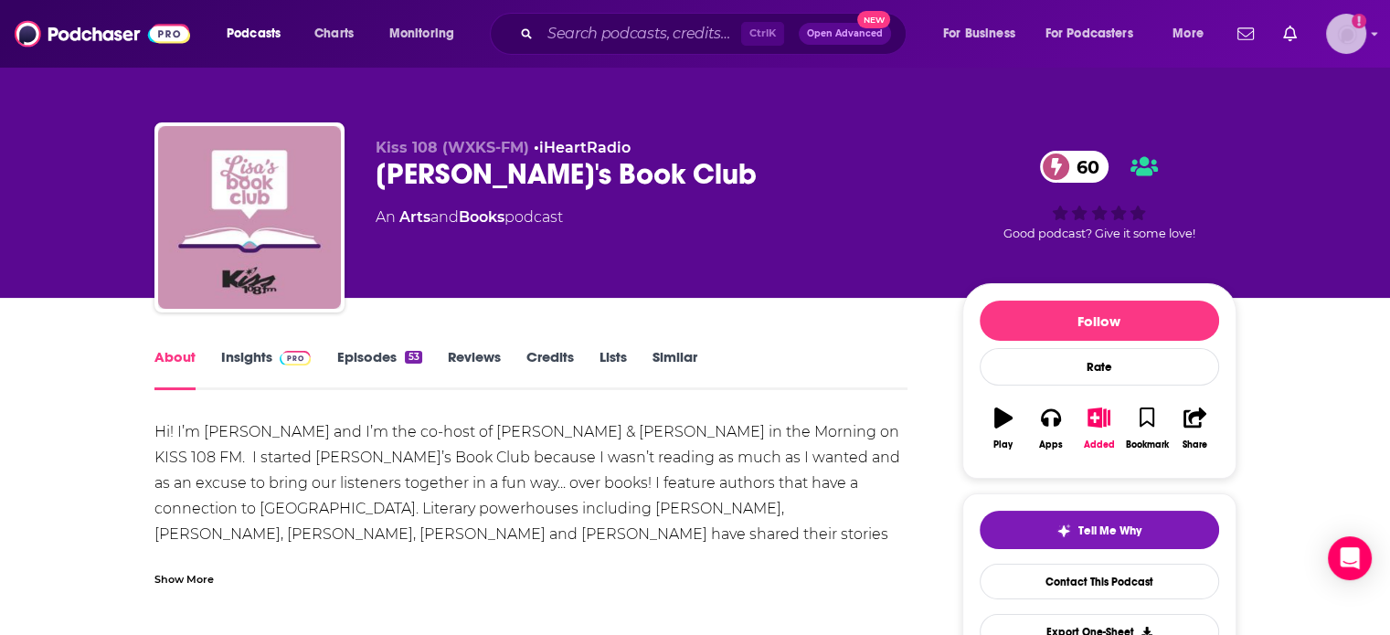
click at [1336, 47] on img "Logged in as madeleinelbrownkensington" at bounding box center [1346, 34] width 40 height 40
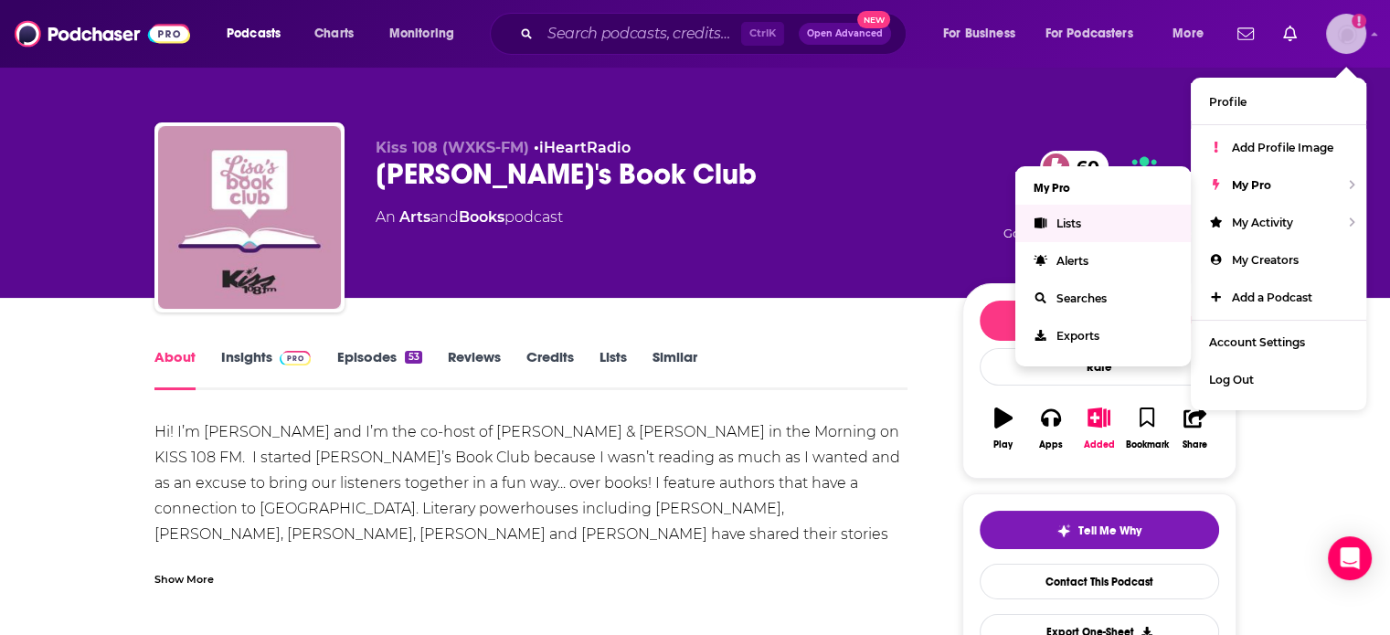
click at [1096, 220] on link "Lists" at bounding box center [1104, 223] width 176 height 37
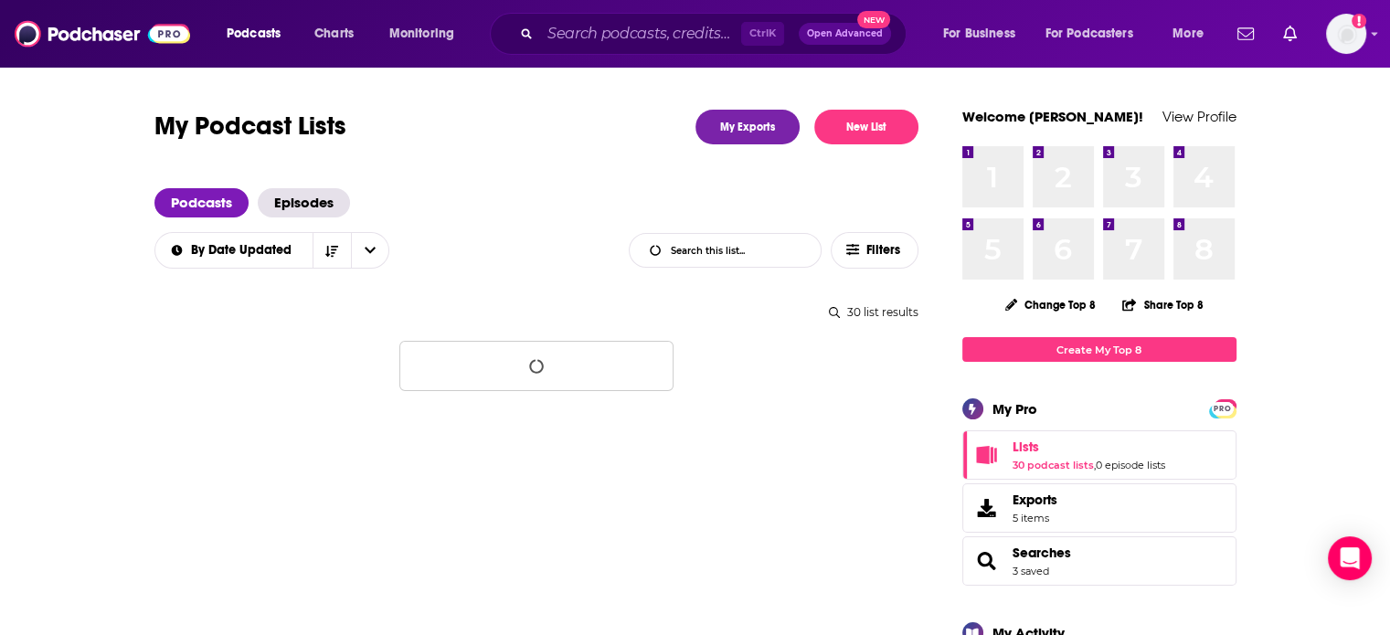
click at [746, 250] on input "List Search Input" at bounding box center [725, 250] width 191 height 33
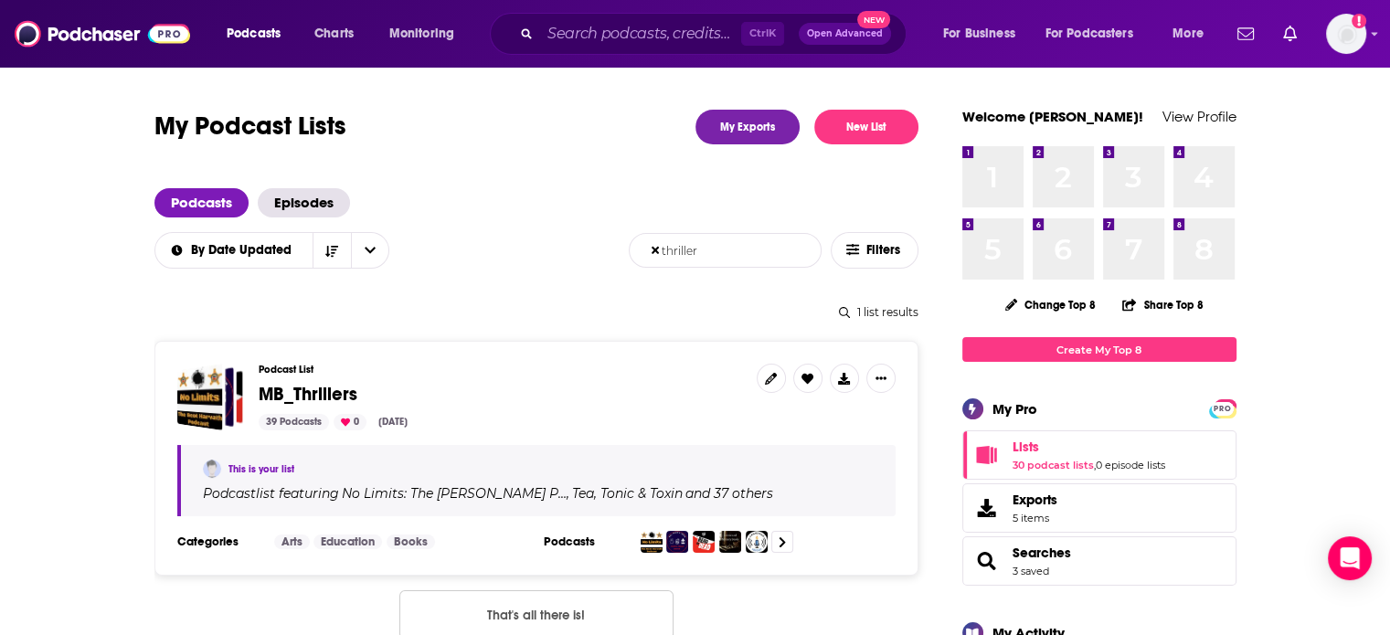
type input "thriller"
click at [340, 395] on span "MB_Thrillers" at bounding box center [308, 394] width 99 height 23
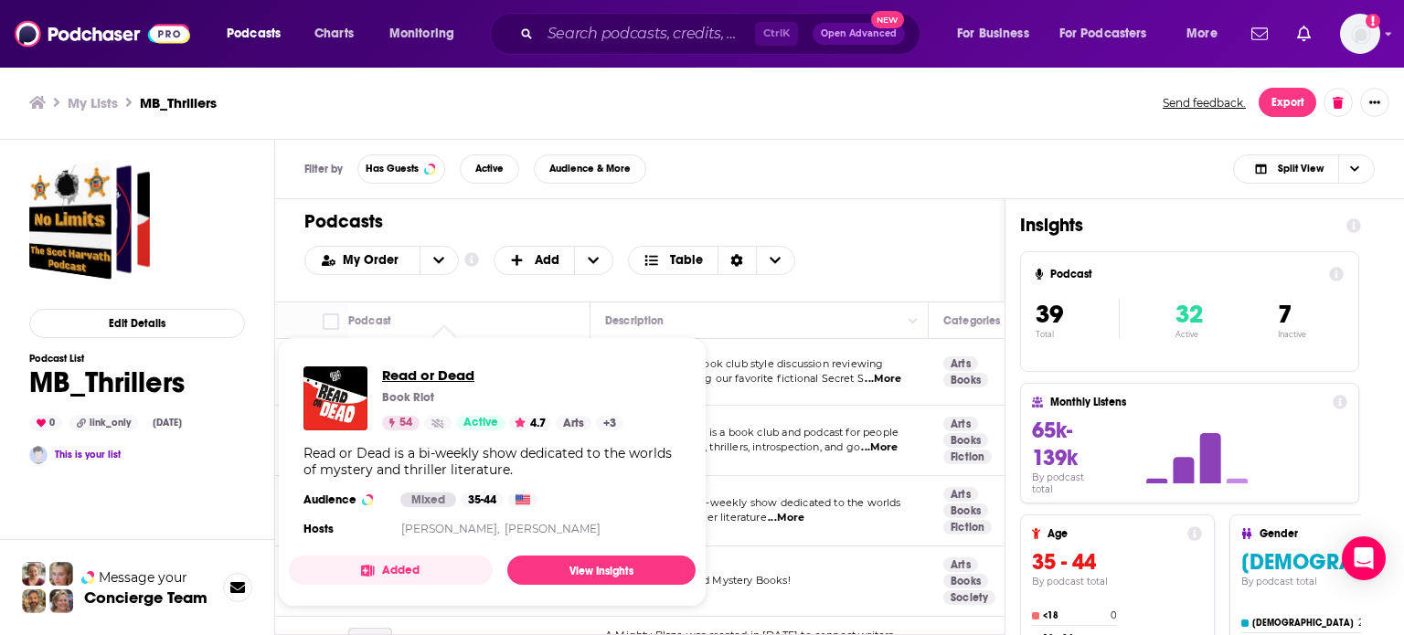
drag, startPoint x: 457, startPoint y: 507, endPoint x: 403, endPoint y: 380, distance: 138.0
click at [792, 179] on div "Filter by Has Guests Active Audience & More Split View" at bounding box center [839, 169] width 1129 height 59
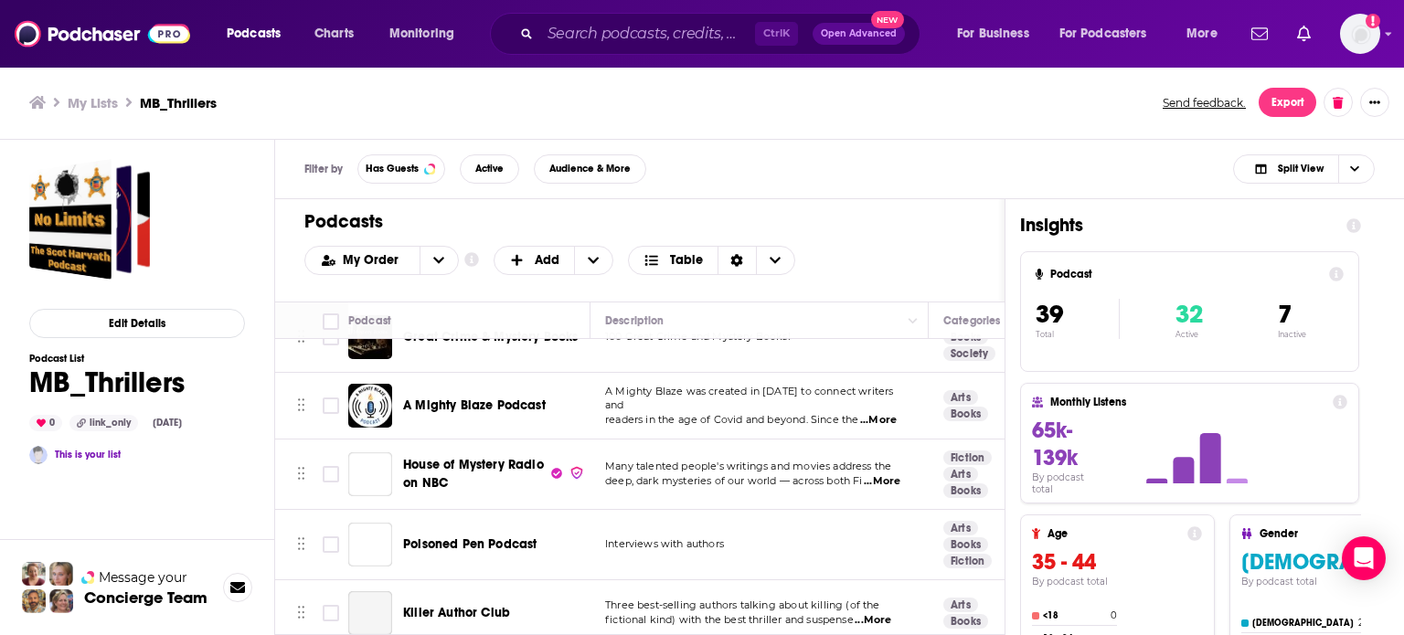
scroll to position [274, 0]
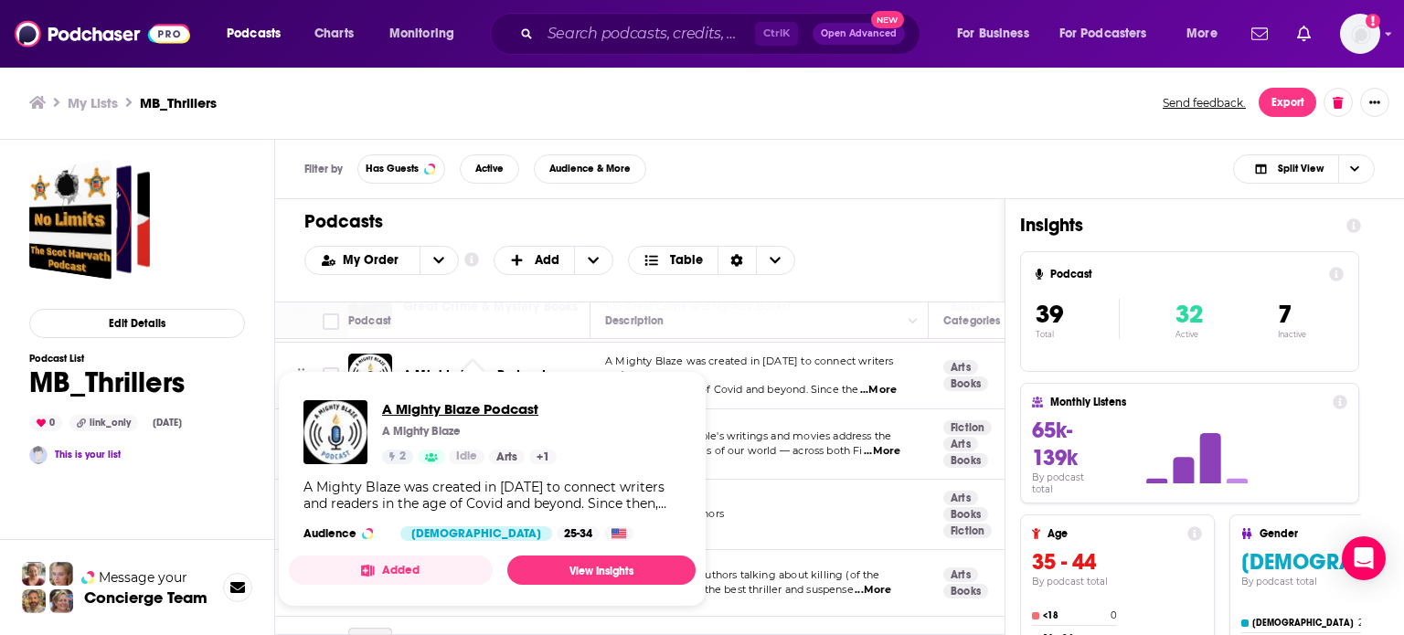
drag, startPoint x: 508, startPoint y: 378, endPoint x: 477, endPoint y: 409, distance: 44.0
click at [852, 199] on div "Podcasts Add My Order Customize Your List Order Select the “My Order” sort and …" at bounding box center [639, 250] width 729 height 102
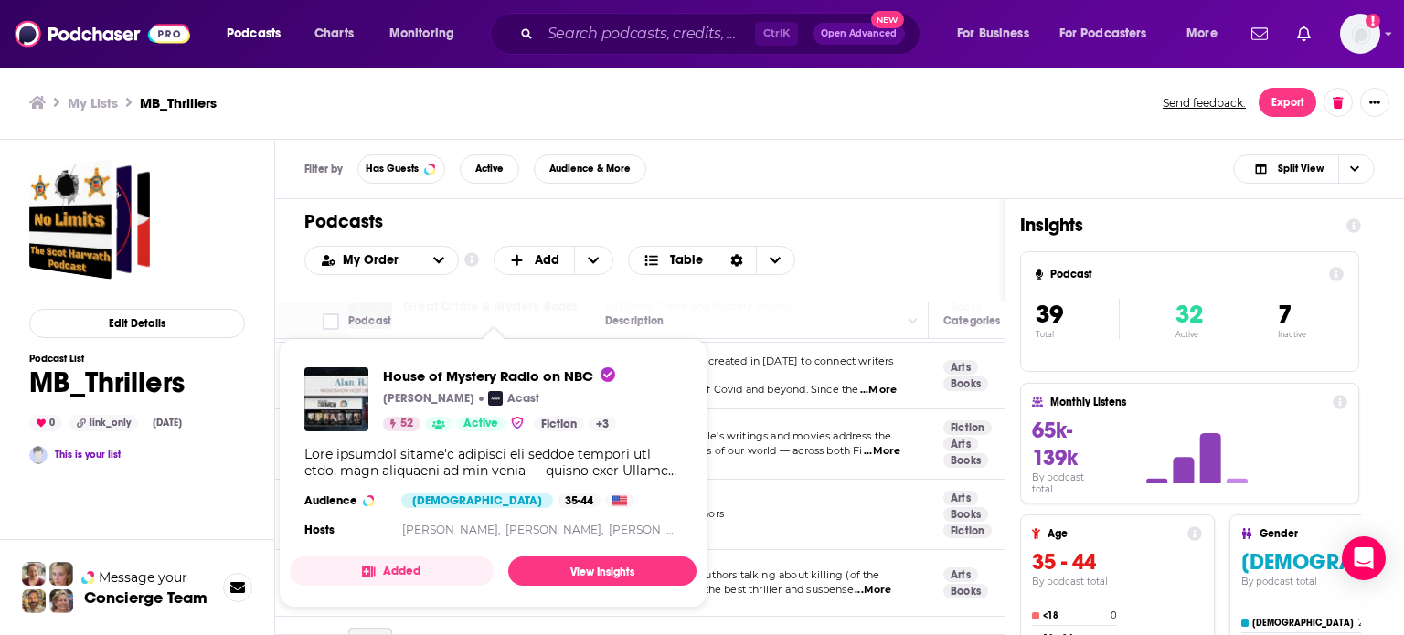
click at [848, 180] on div "Filter by Has Guests Active Audience & More Split View" at bounding box center [839, 169] width 1129 height 59
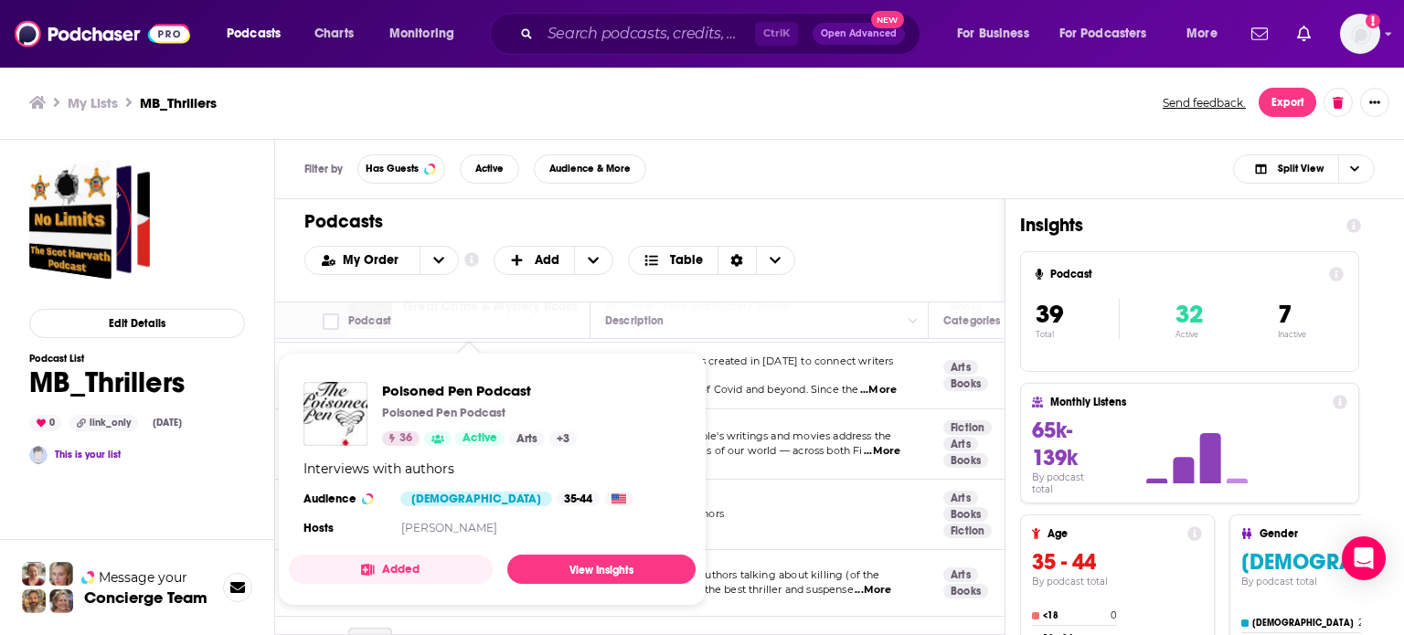
click at [829, 203] on div "Podcasts Add My Order Customize Your List Order Select the “My Order” sort and …" at bounding box center [639, 250] width 729 height 102
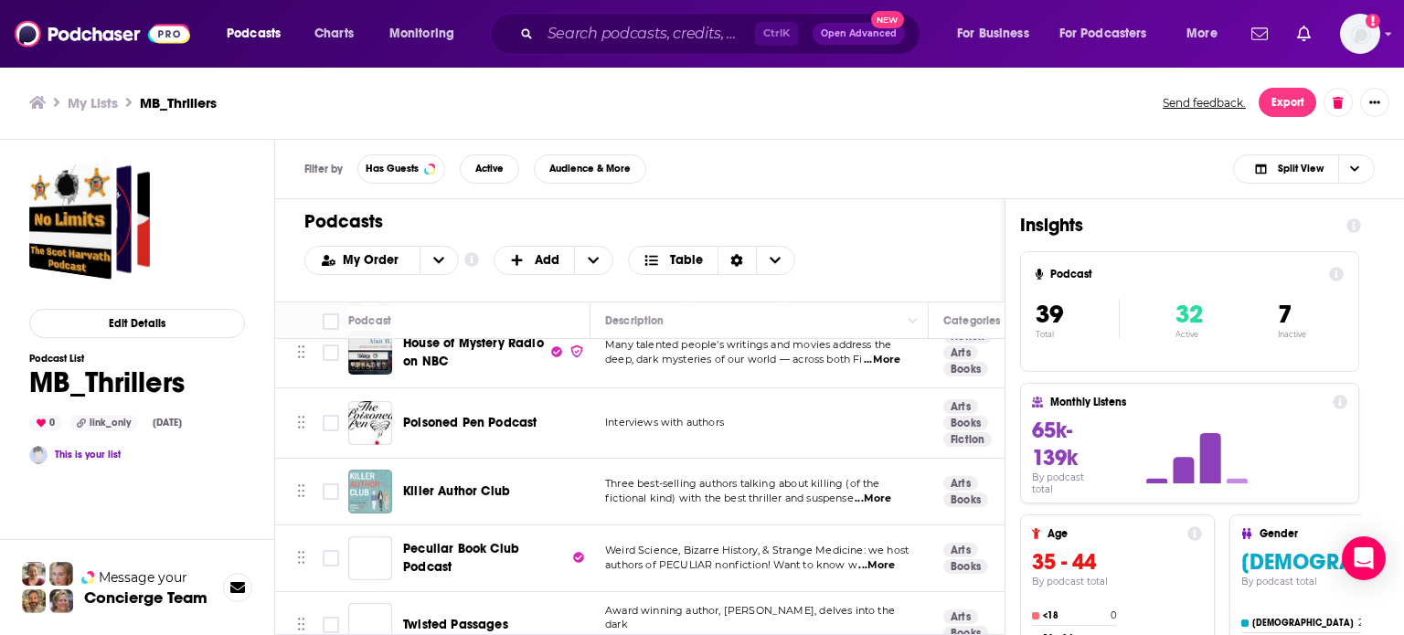
scroll to position [457, 0]
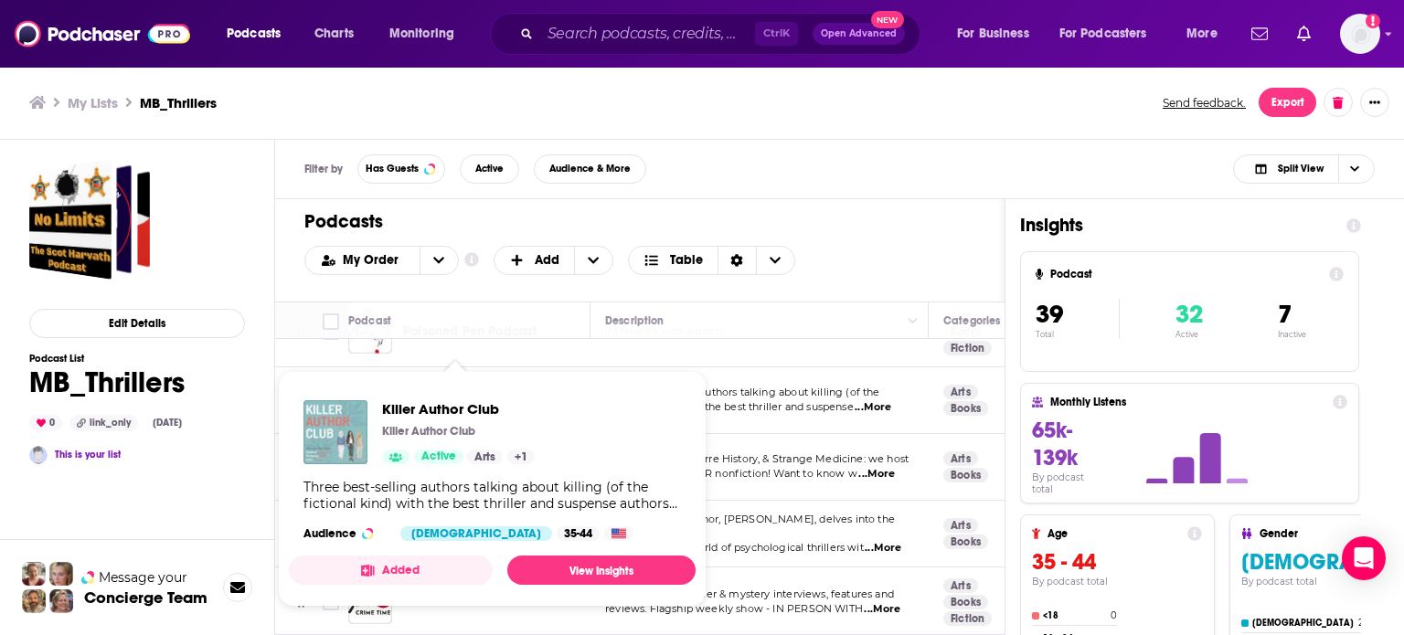
click at [819, 176] on div "Filter by Has Guests Active Audience & More Split View" at bounding box center [839, 169] width 1129 height 59
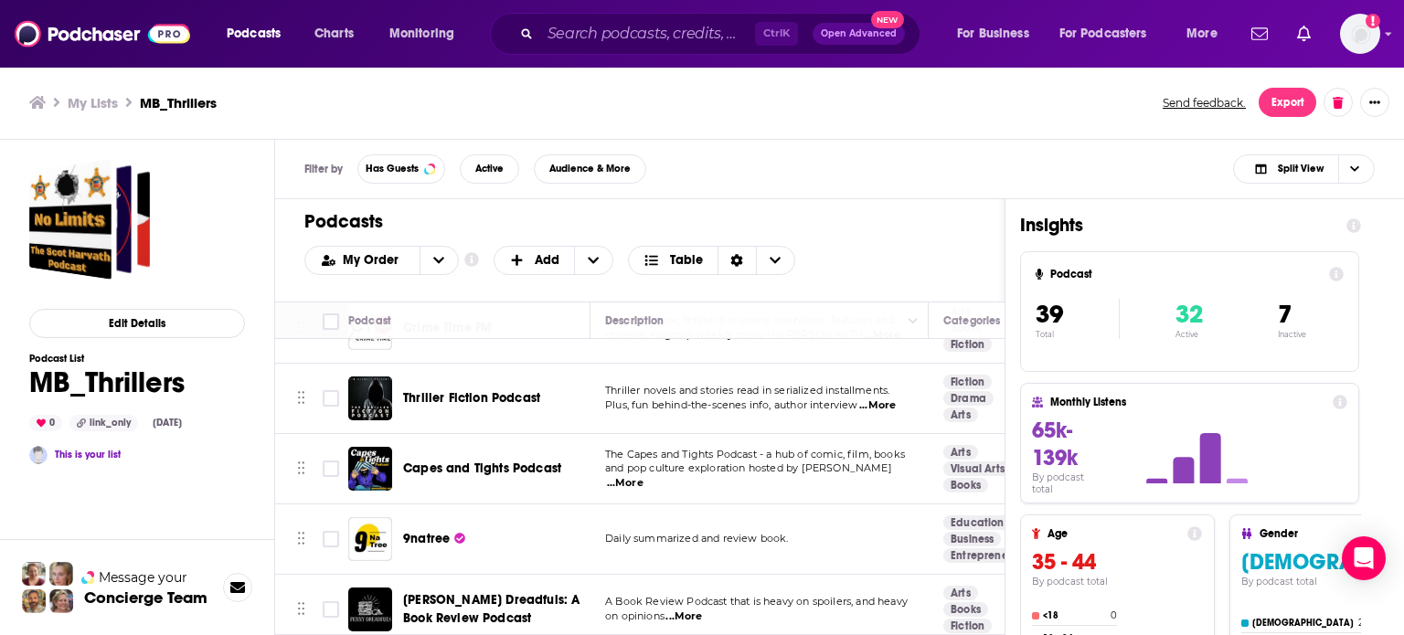
scroll to position [823, 0]
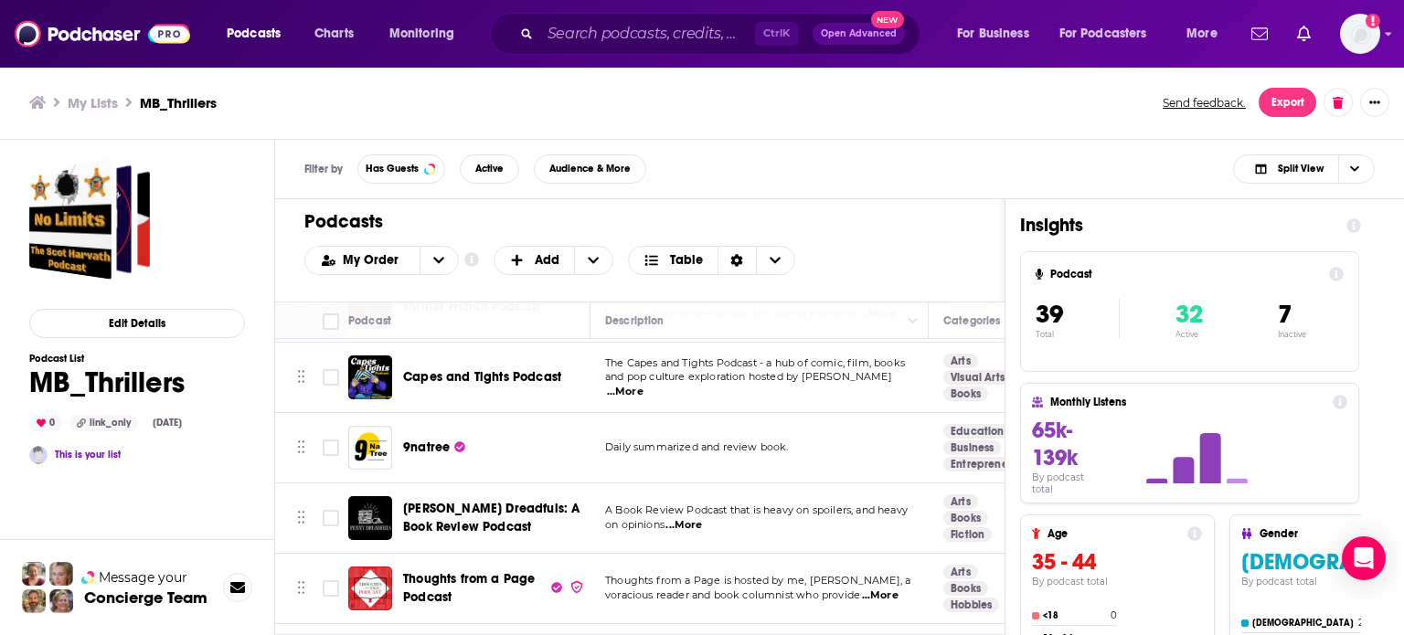
click at [644, 385] on span "...More" at bounding box center [625, 392] width 37 height 15
click at [885, 106] on ul "My Lists MB_Thrillers" at bounding box center [585, 102] width 1113 height 17
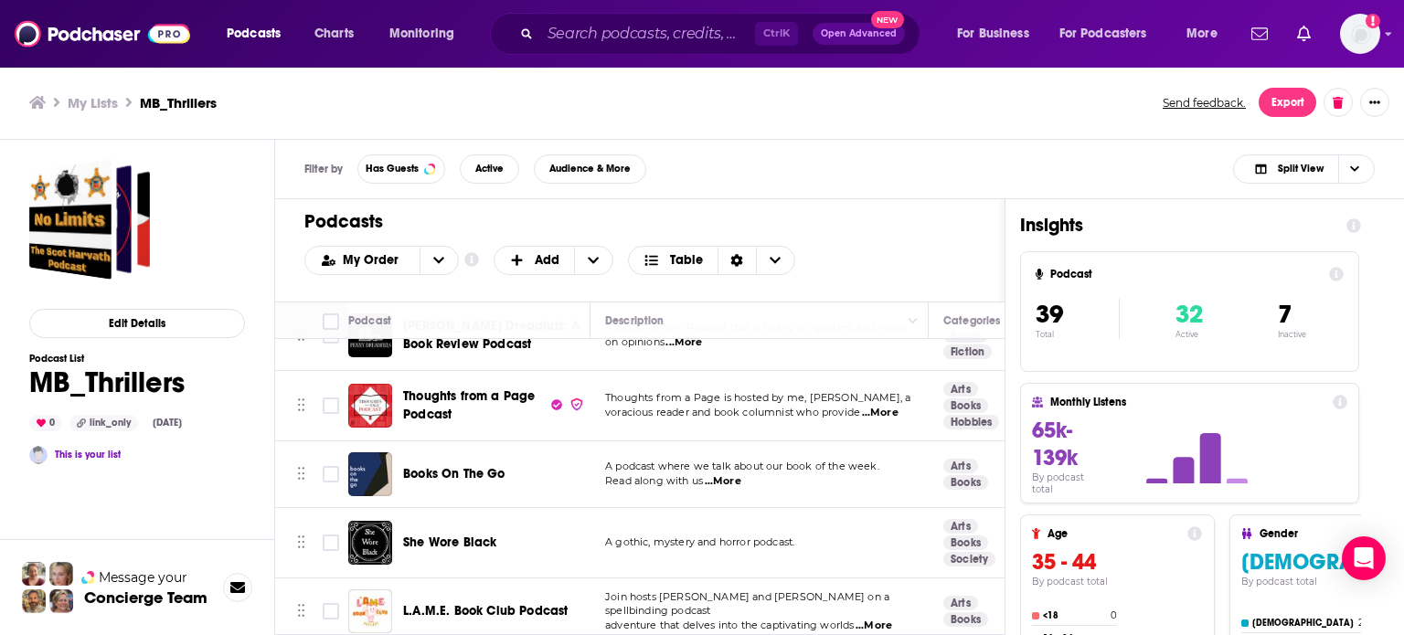
scroll to position [1097, 0]
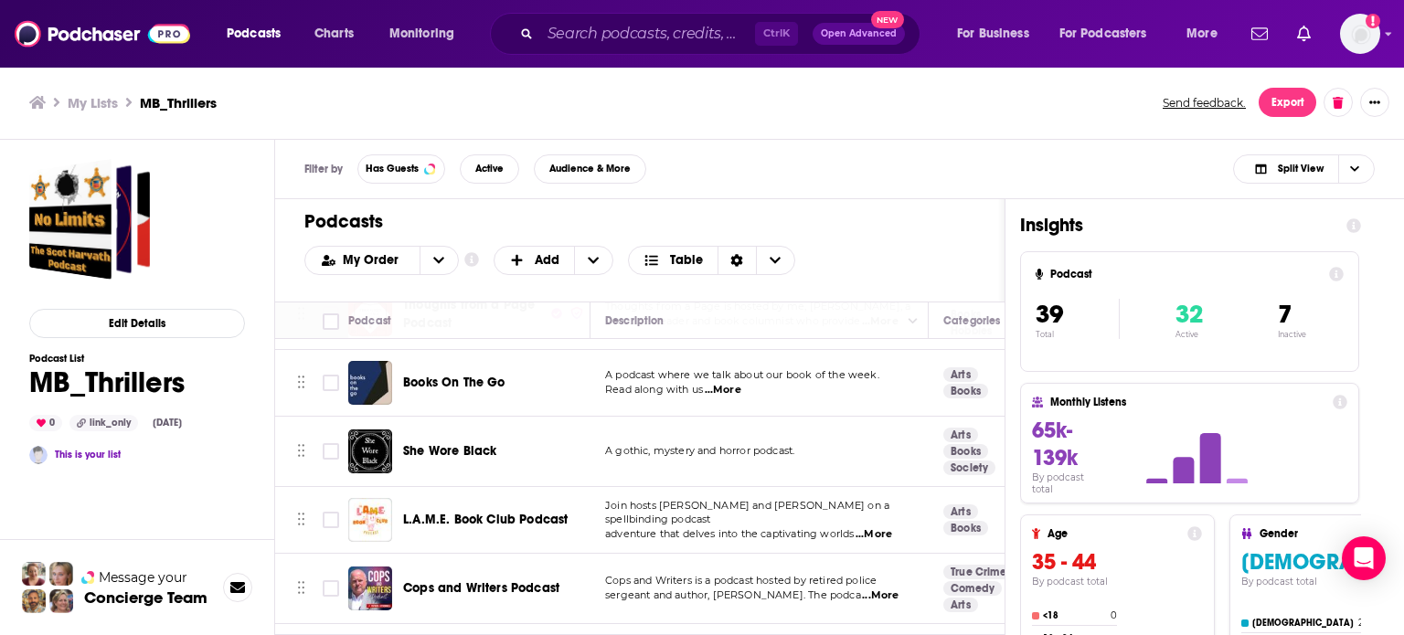
click at [740, 387] on span "...More" at bounding box center [723, 390] width 37 height 15
click at [818, 182] on div "Filter by Has Guests Active Audience & More Split View" at bounding box center [839, 169] width 1129 height 59
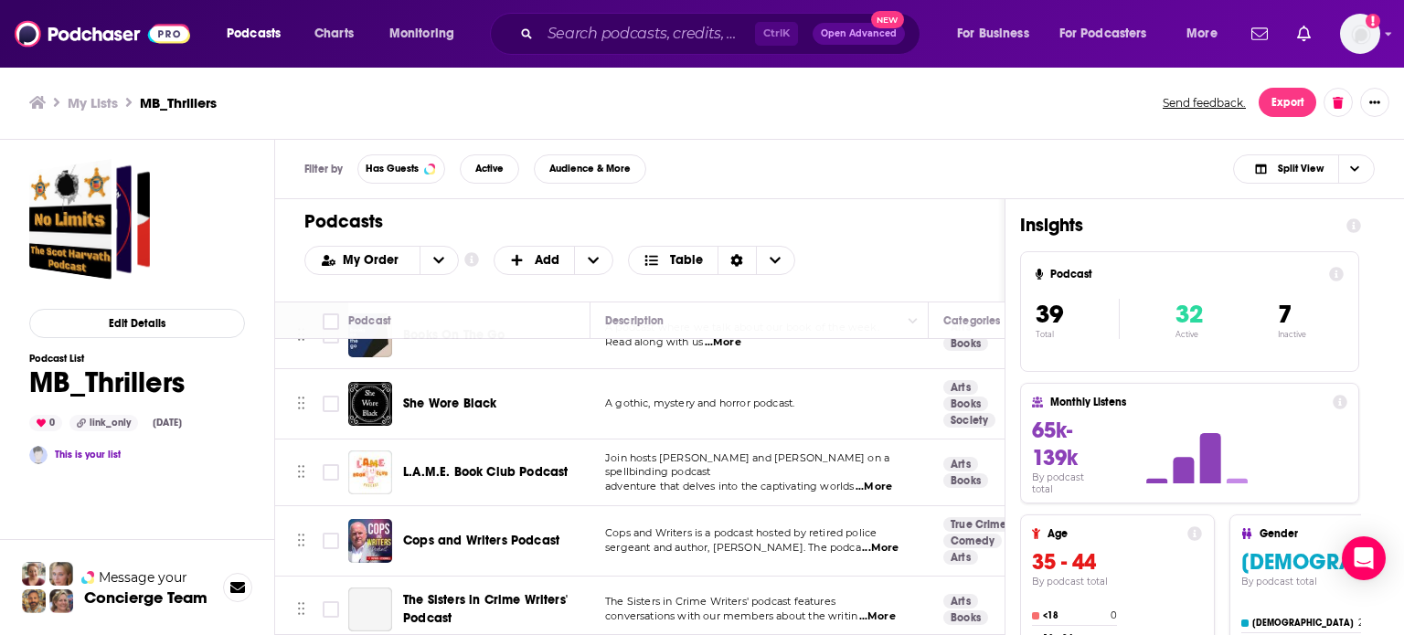
scroll to position [1188, 0]
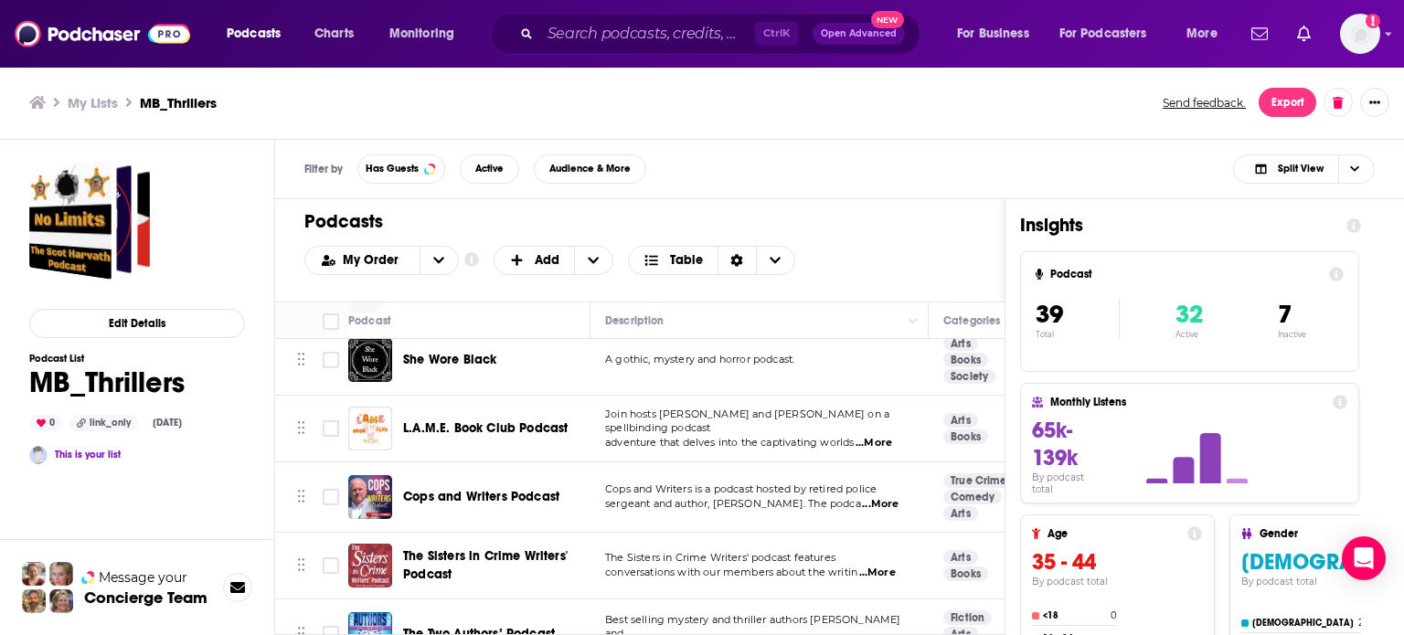
click at [892, 436] on span "...More" at bounding box center [874, 443] width 37 height 15
click at [892, 171] on div "Filter by Has Guests Active Audience & More Split View" at bounding box center [839, 169] width 1129 height 59
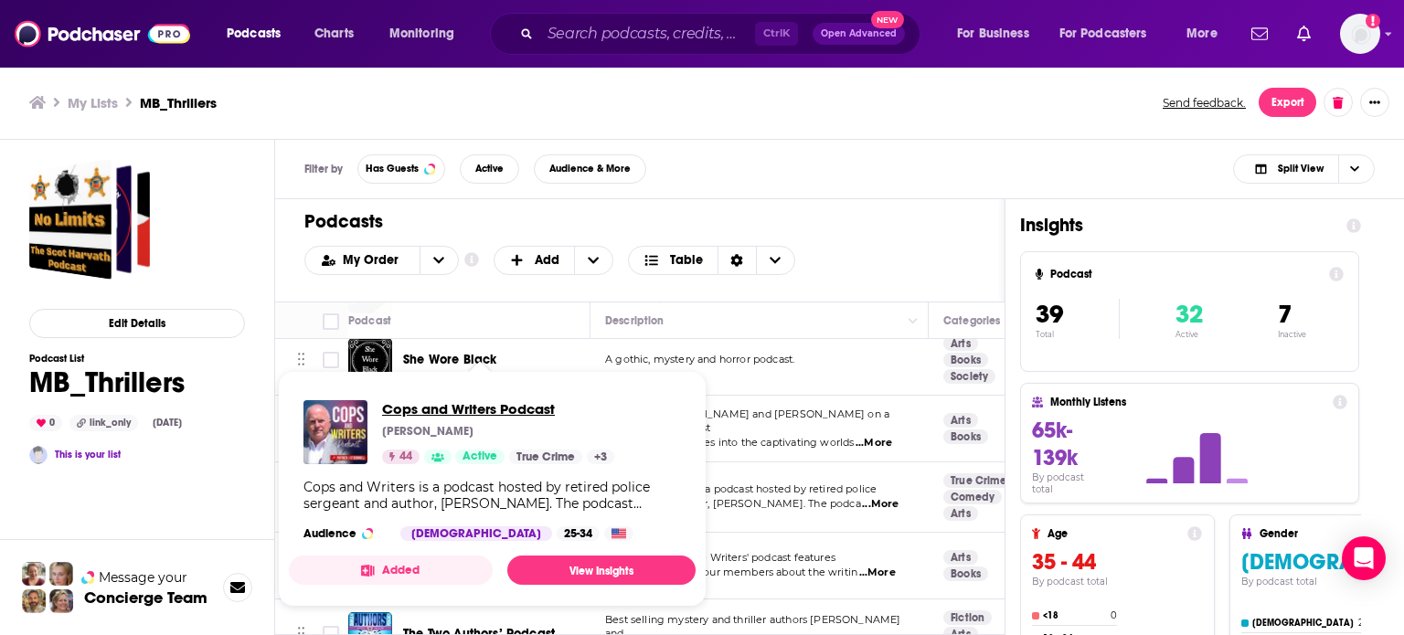
drag, startPoint x: 498, startPoint y: 487, endPoint x: 416, endPoint y: 411, distance: 111.9
click at [812, 182] on div "Filter by Has Guests Active Audience & More Split View" at bounding box center [839, 169] width 1129 height 59
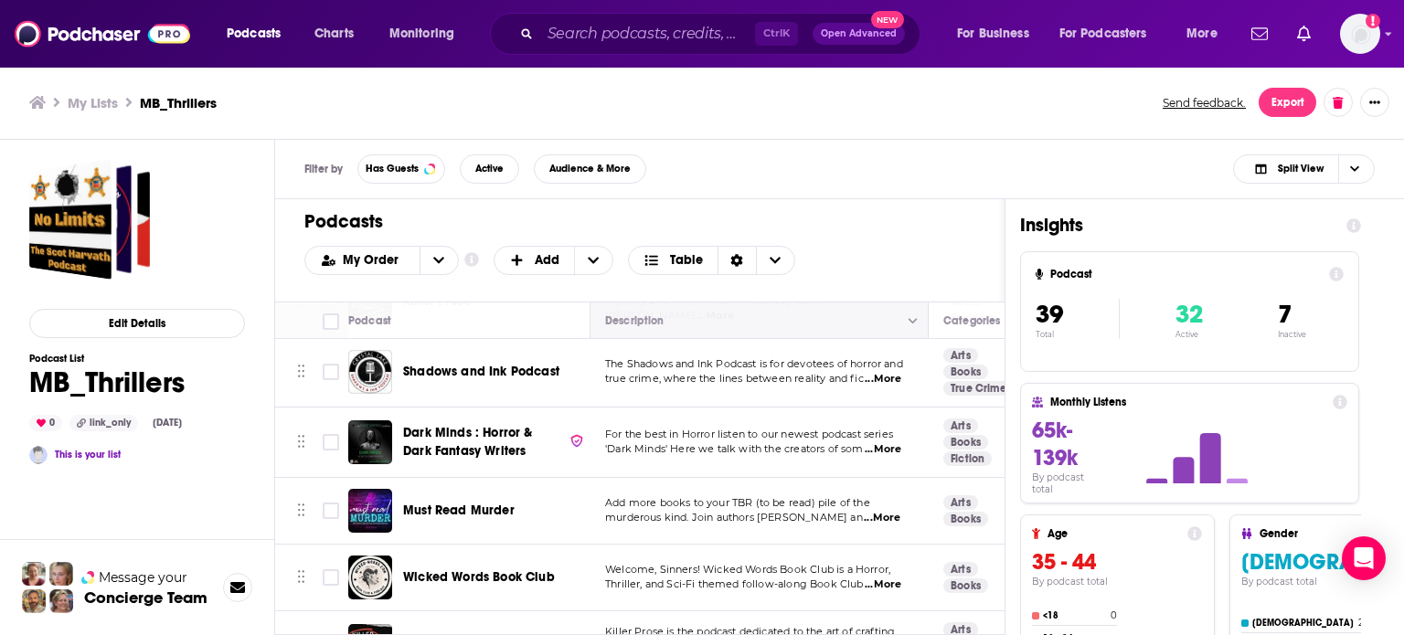
scroll to position [2377, 0]
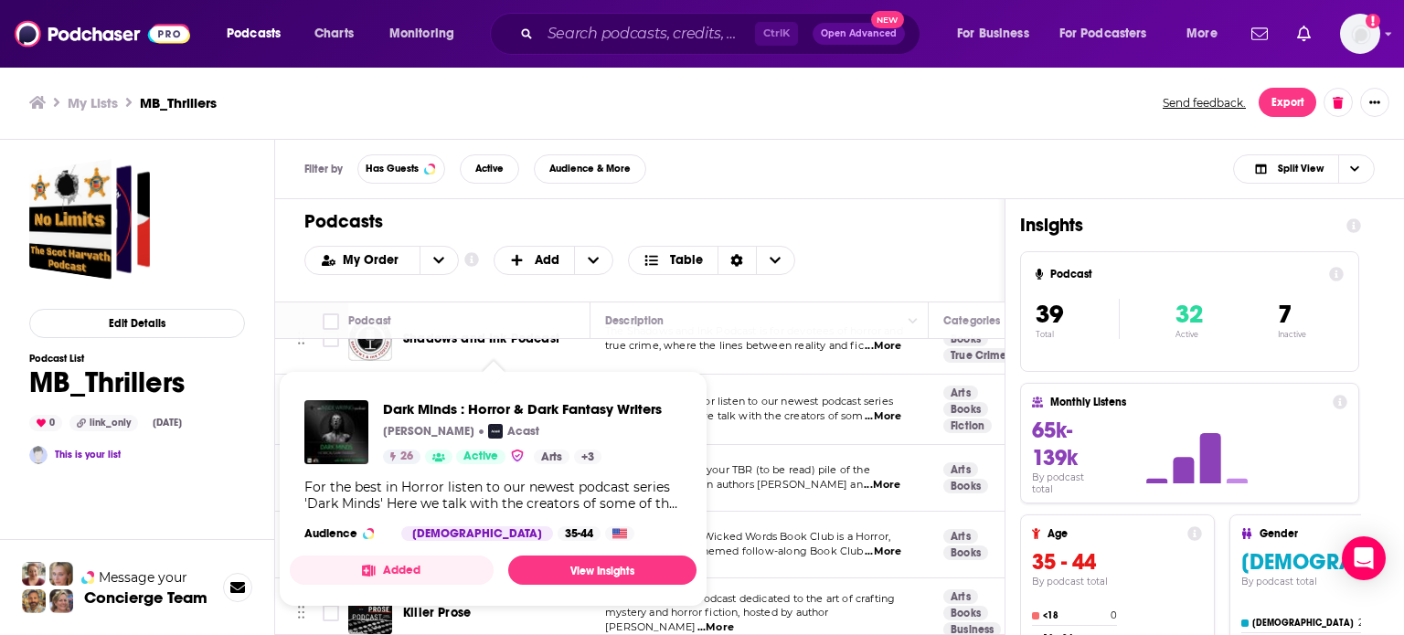
drag, startPoint x: 528, startPoint y: 406, endPoint x: 815, endPoint y: 138, distance: 392.6
click at [815, 138] on div "My Lists MB_Thrillers Send feedback. Export" at bounding box center [702, 103] width 1404 height 74
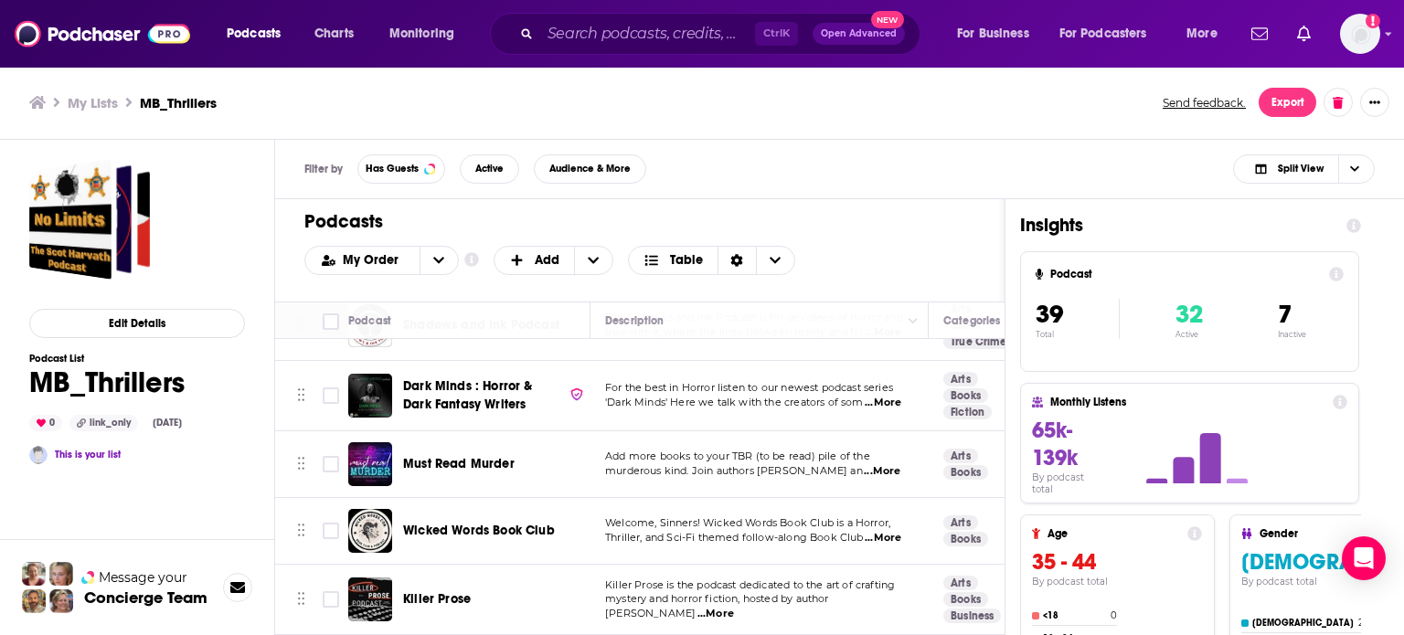
scroll to position [2396, 0]
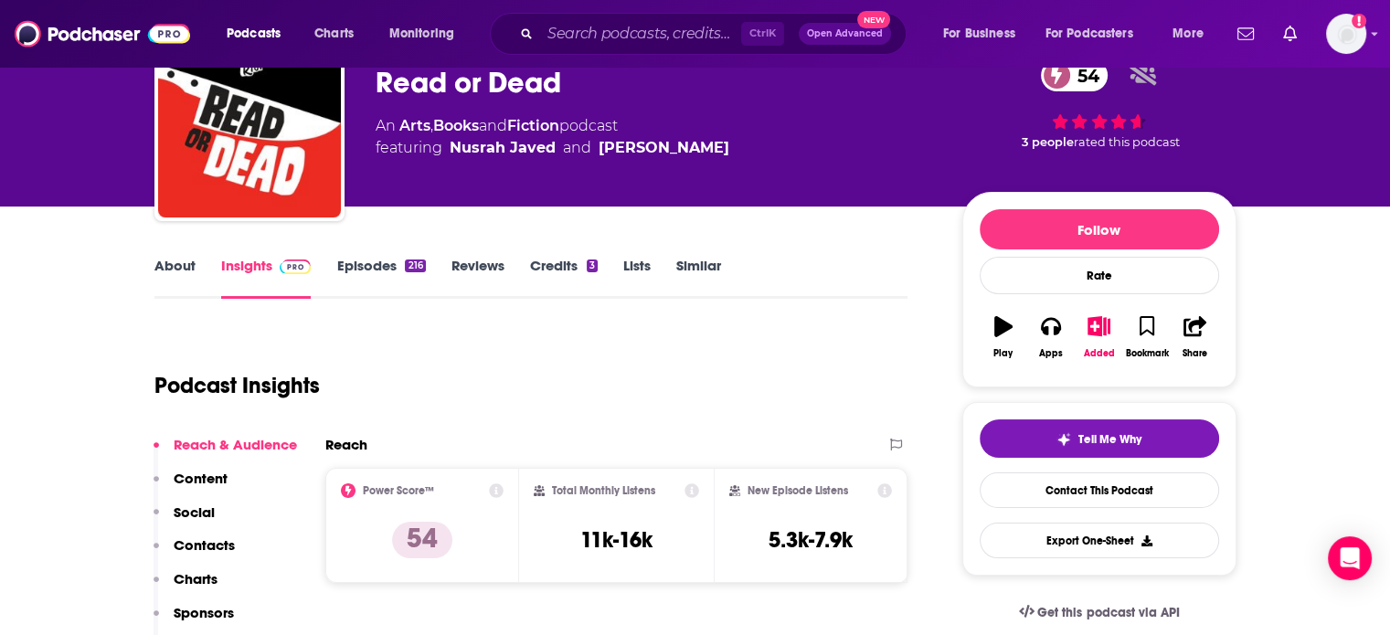
click at [226, 545] on p "Contacts" at bounding box center [204, 545] width 61 height 17
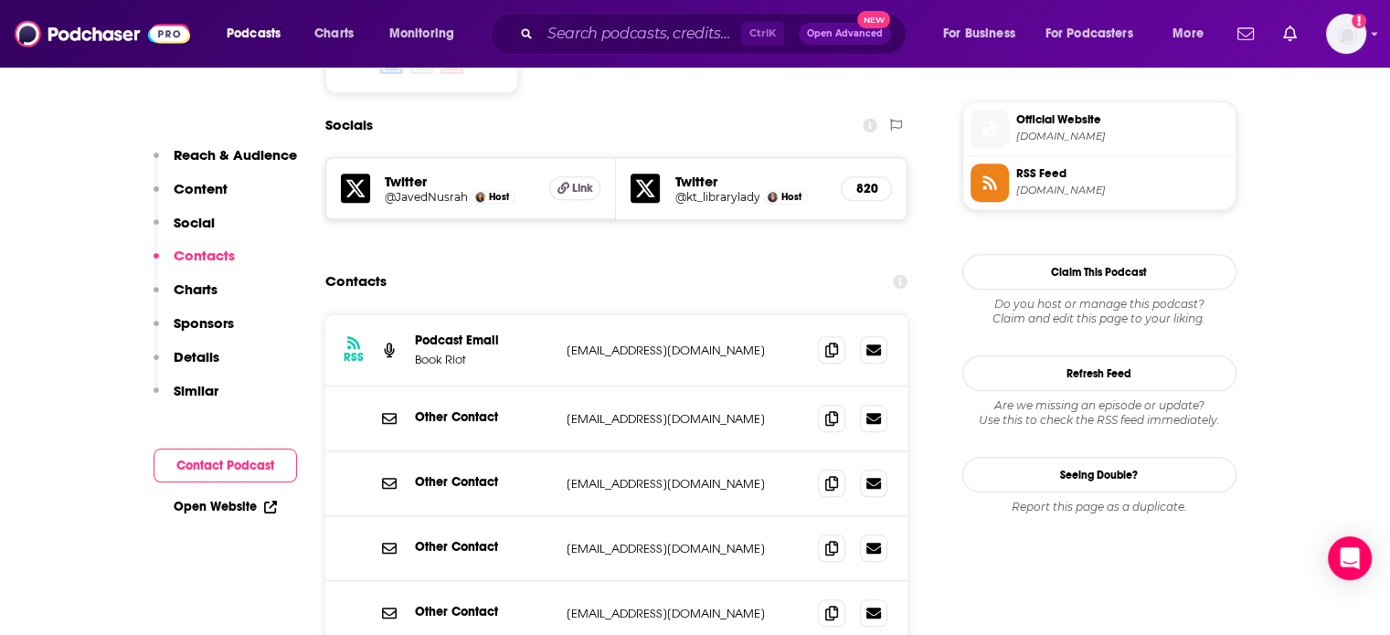
scroll to position [1598, 0]
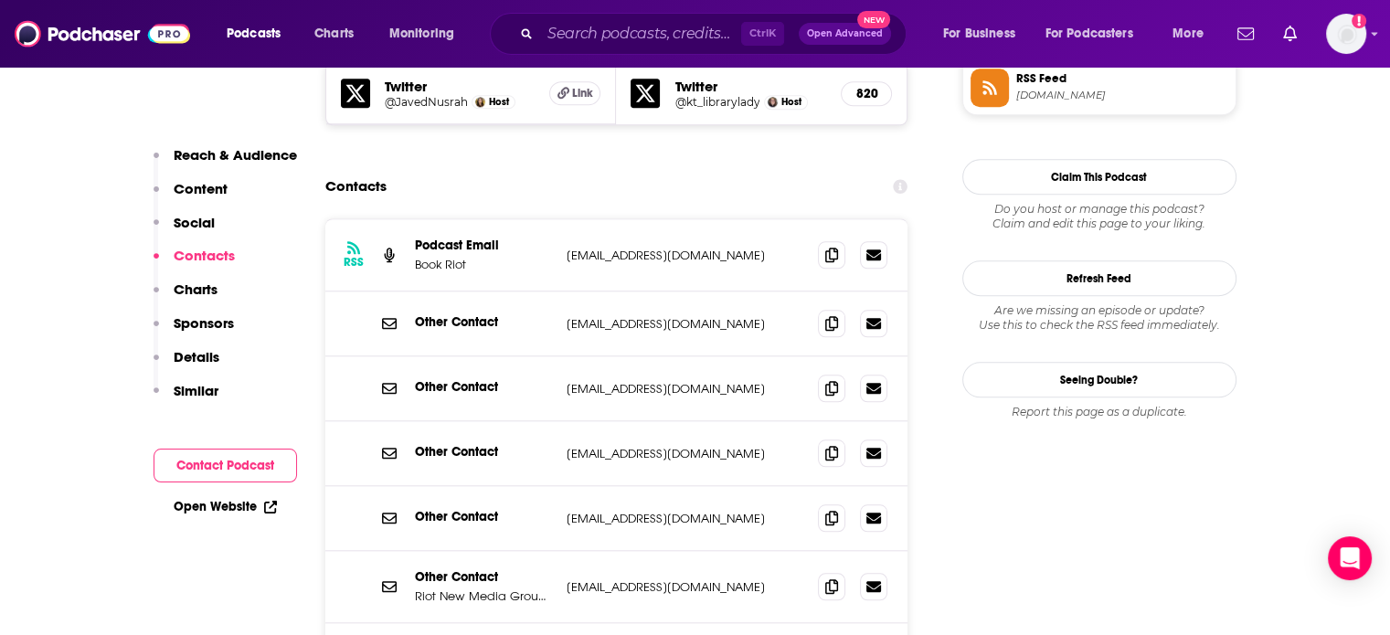
scroll to position [1649, 0]
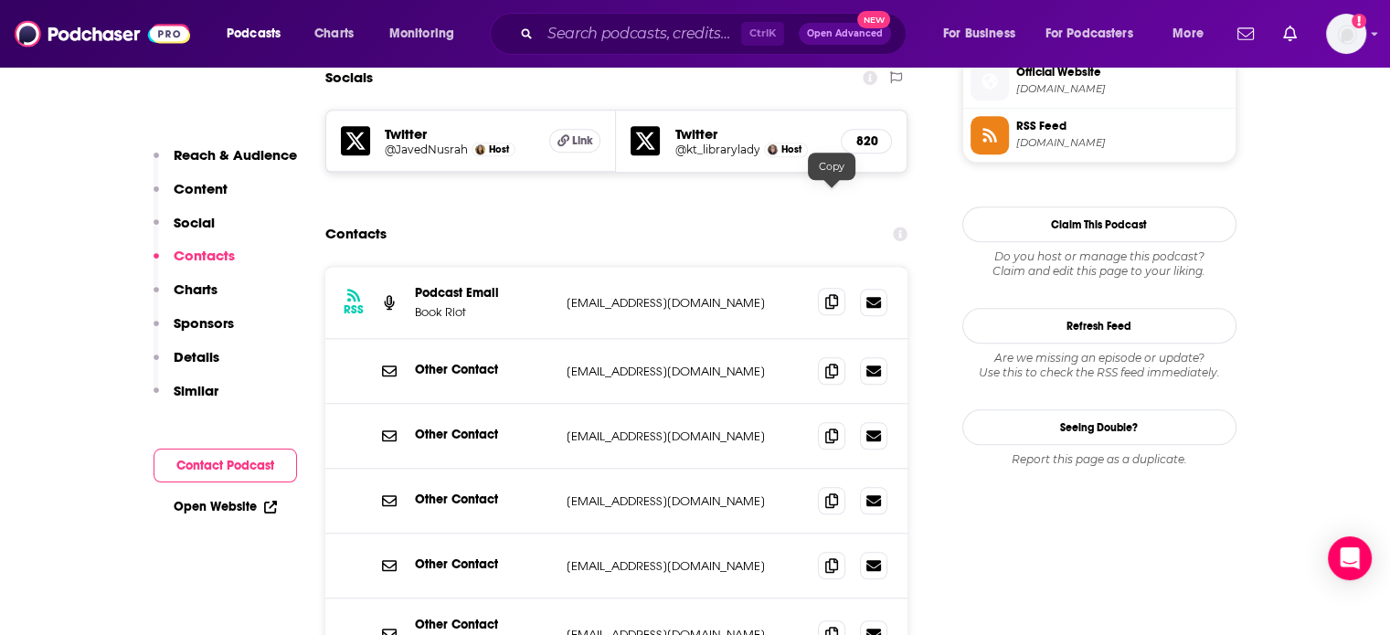
click at [834, 294] on icon at bounding box center [831, 301] width 13 height 15
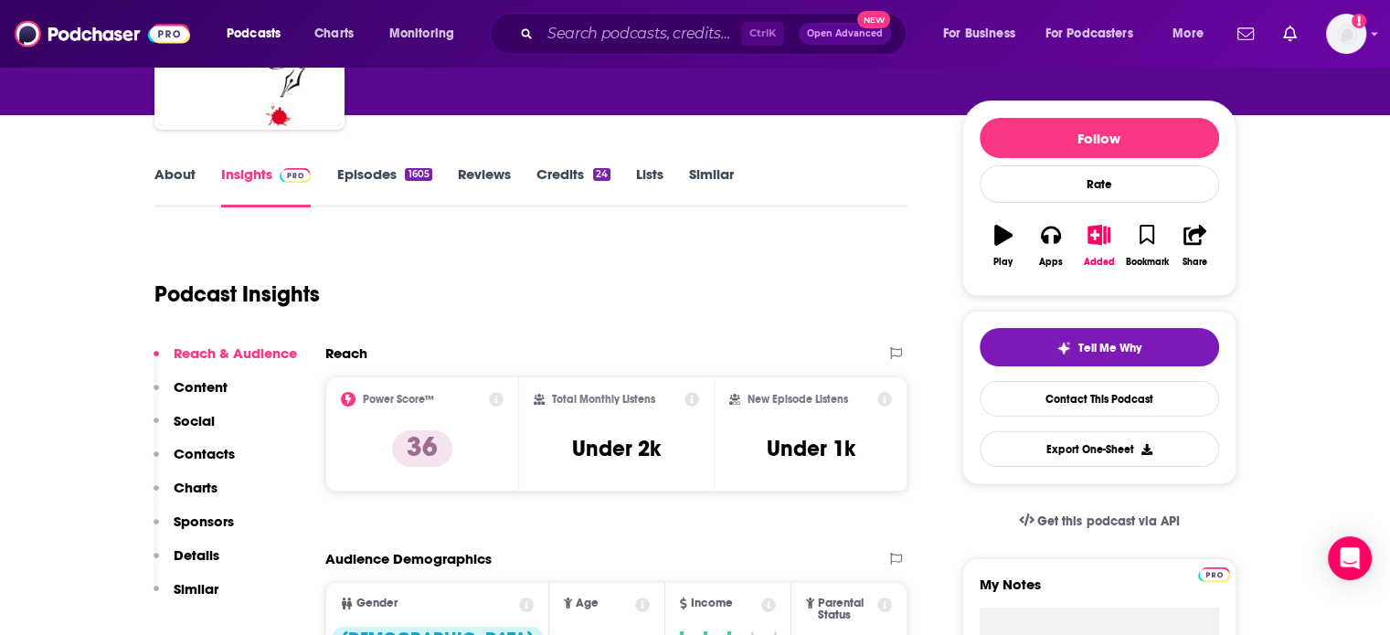
click at [217, 452] on p "Contacts" at bounding box center [204, 453] width 61 height 17
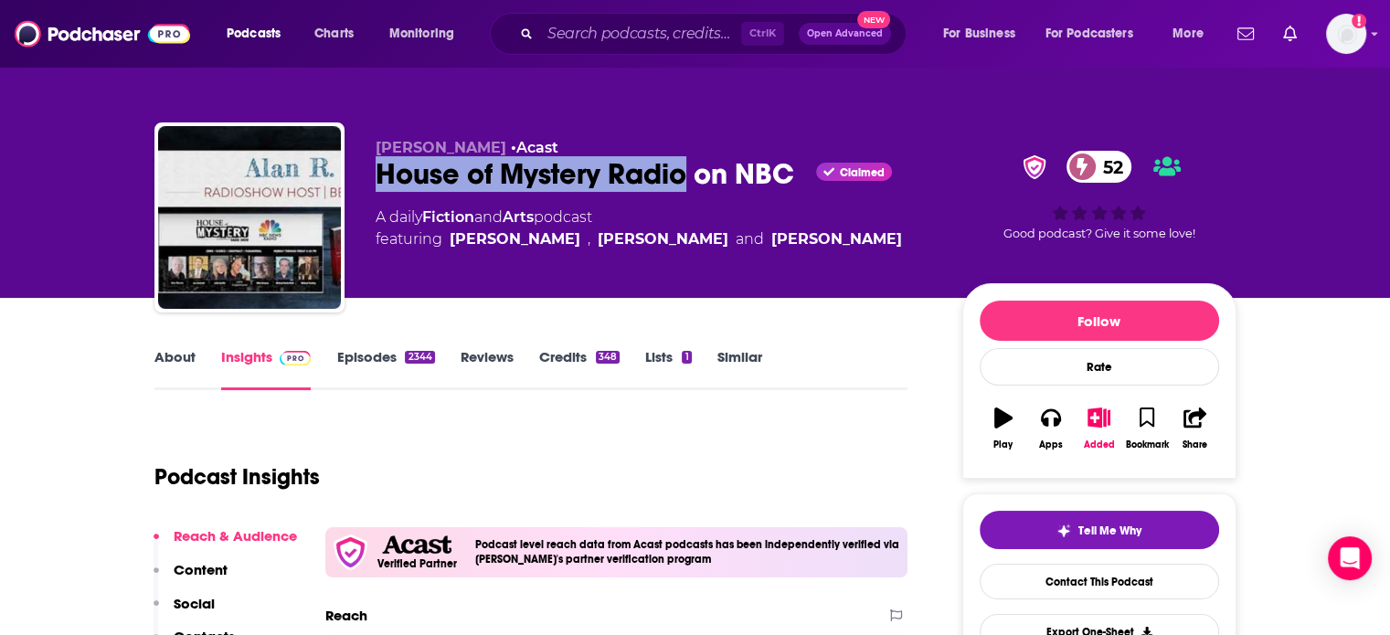
drag, startPoint x: 380, startPoint y: 175, endPoint x: 687, endPoint y: 176, distance: 307.2
click at [687, 176] on div "House of Mystery Radio on NBC Claimed 52" at bounding box center [655, 174] width 558 height 36
copy h2 "House of Mystery Radio"
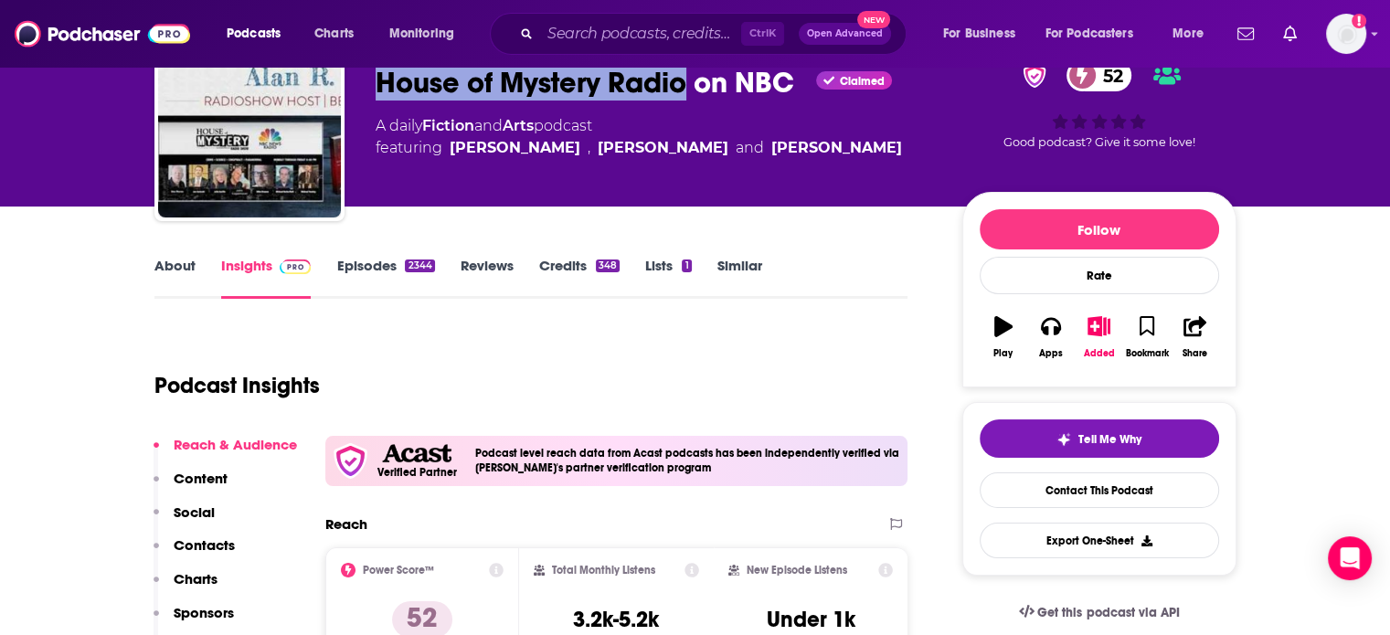
click at [213, 551] on p "Contacts" at bounding box center [204, 545] width 61 height 17
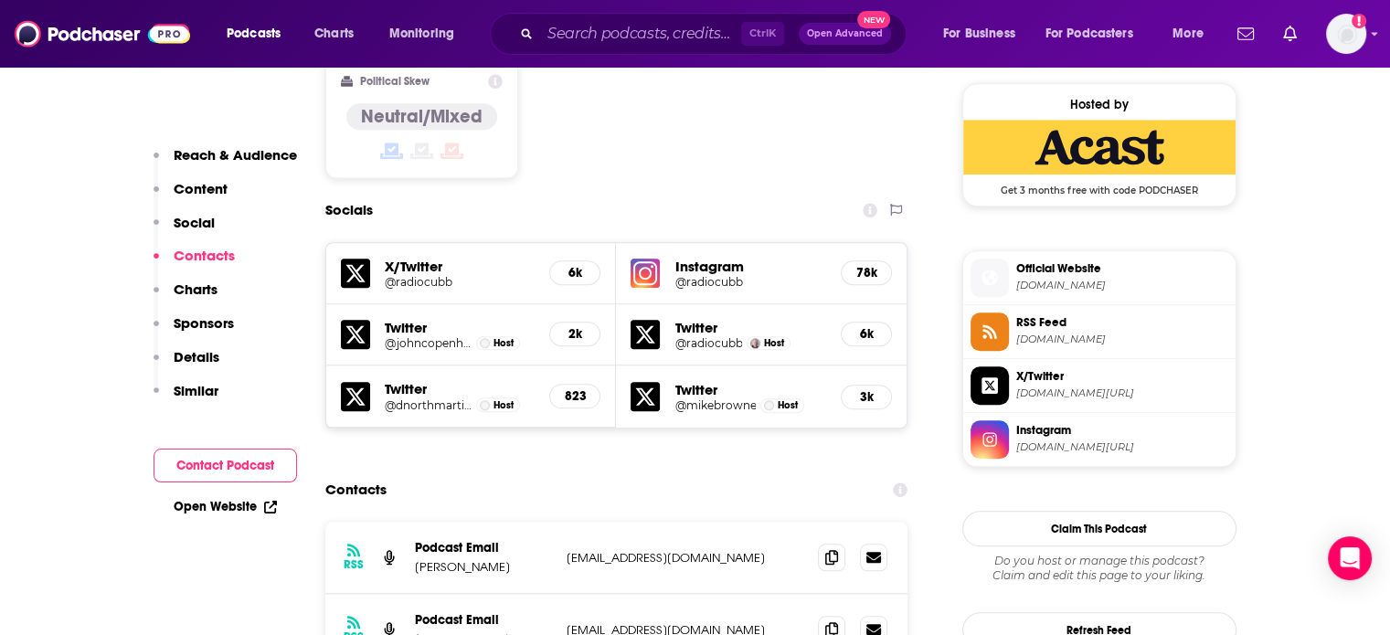
scroll to position [1711, 0]
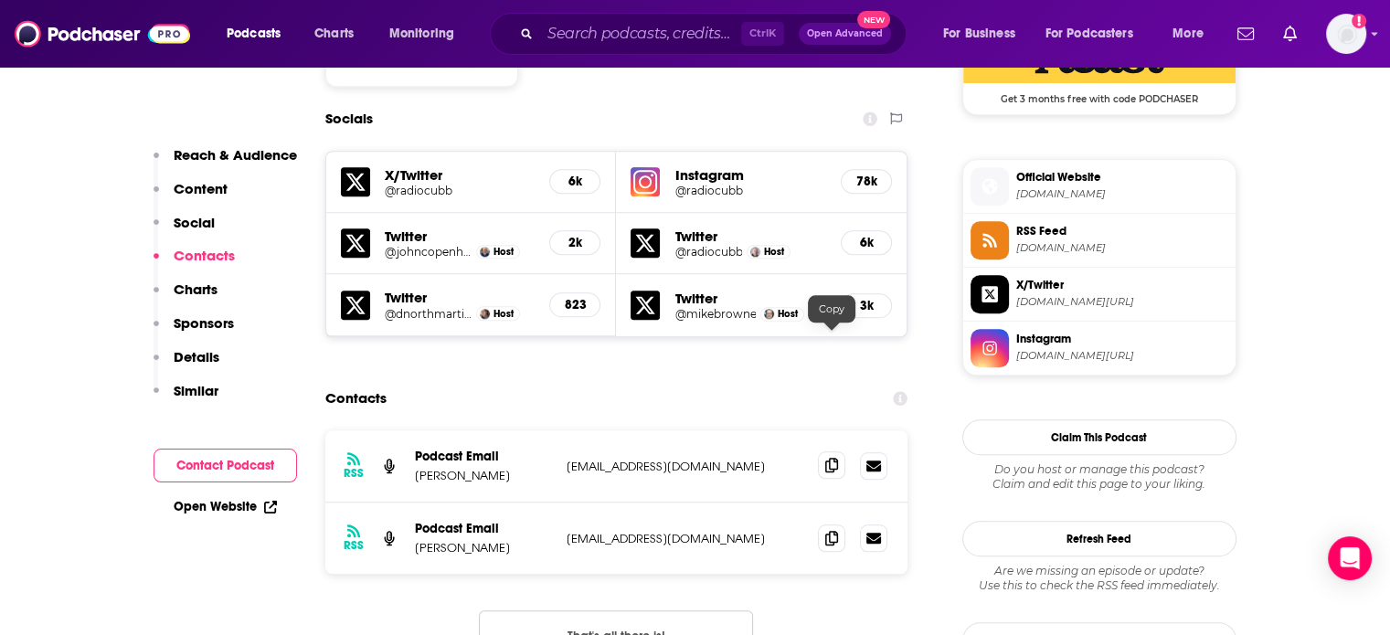
click at [830, 458] on icon at bounding box center [831, 465] width 13 height 15
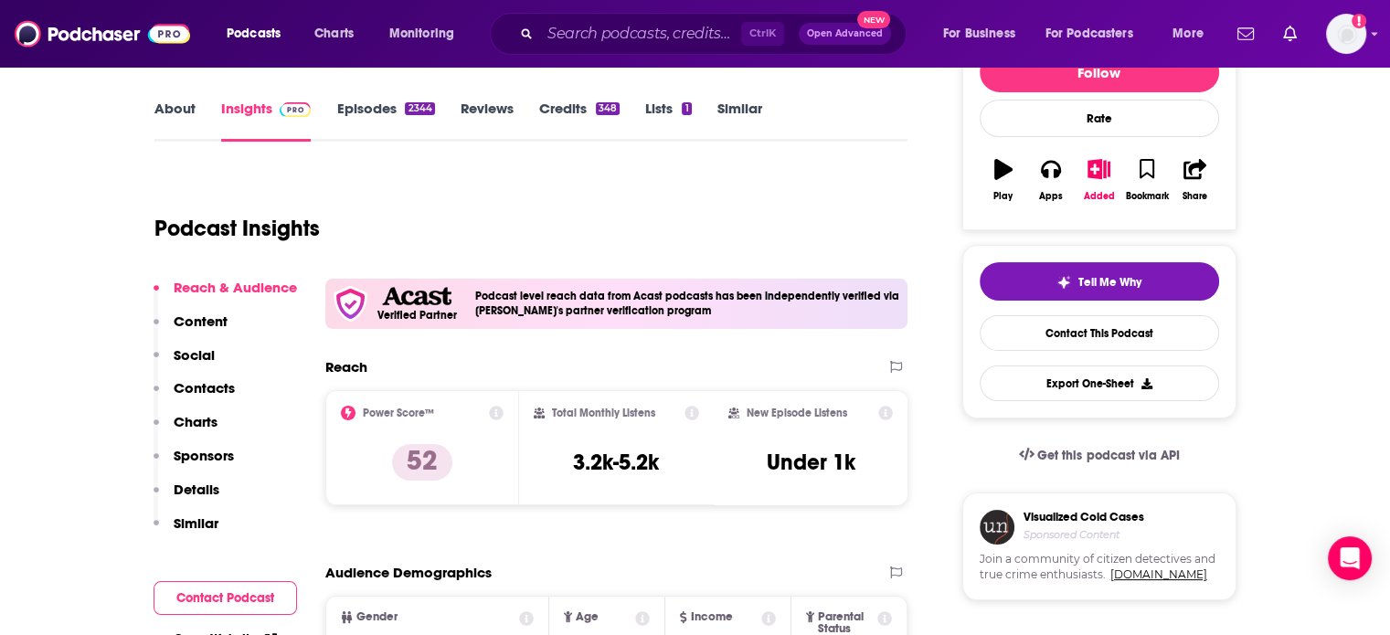
scroll to position [0, 0]
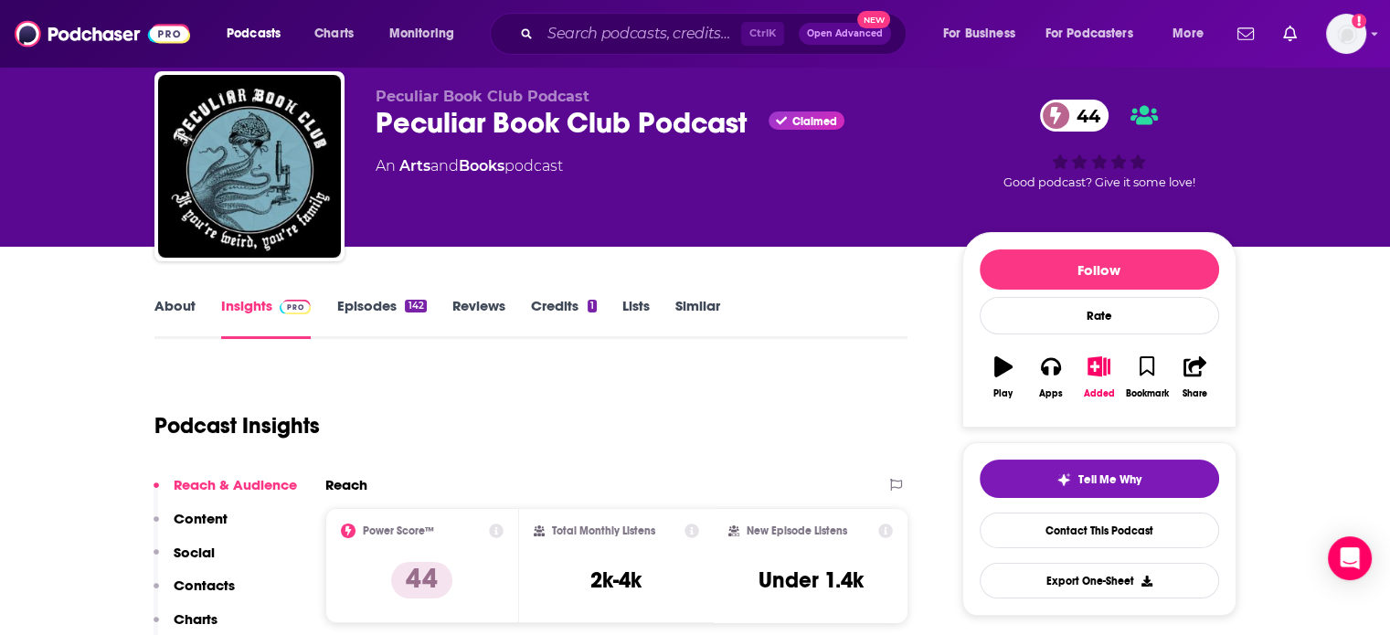
scroll to position [91, 0]
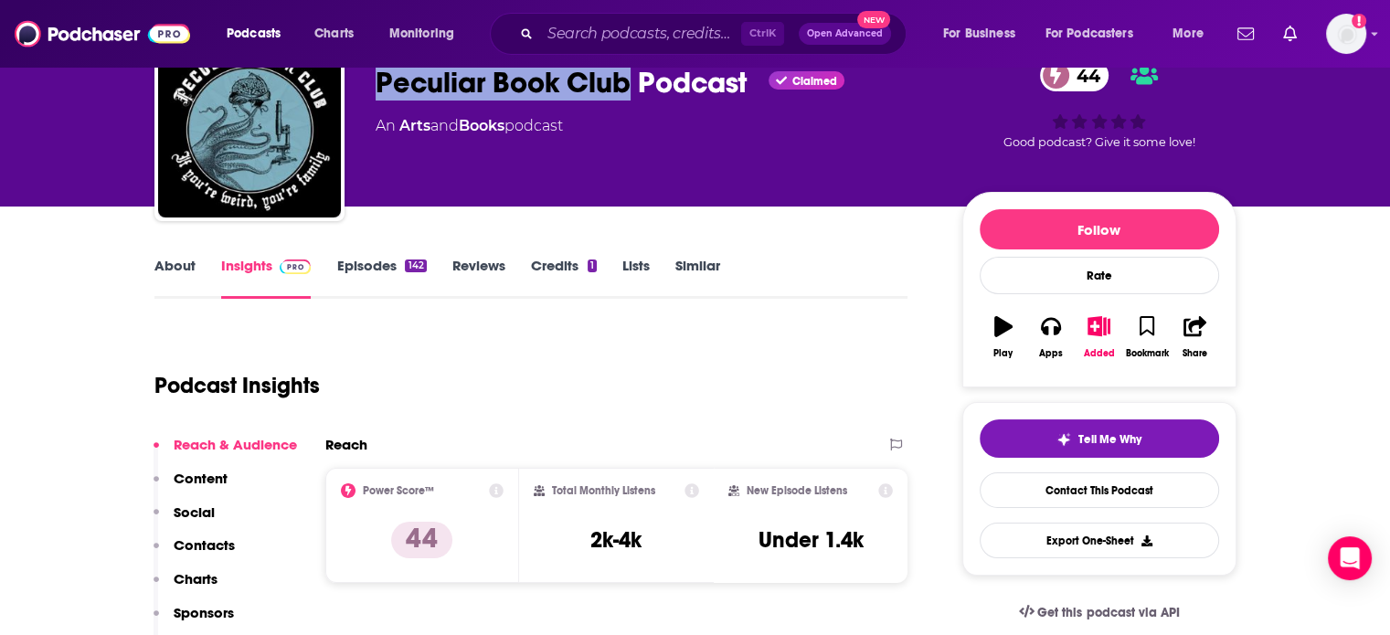
drag, startPoint x: 372, startPoint y: 82, endPoint x: 629, endPoint y: 85, distance: 256.9
click at [629, 85] on div "Peculiar Book Club Podcast Peculiar Book Club Podcast Claimed 44 An Arts and Bo…" at bounding box center [695, 129] width 1082 height 197
copy h2 "Peculiar Book Club"
click at [226, 542] on p "Contacts" at bounding box center [204, 545] width 61 height 17
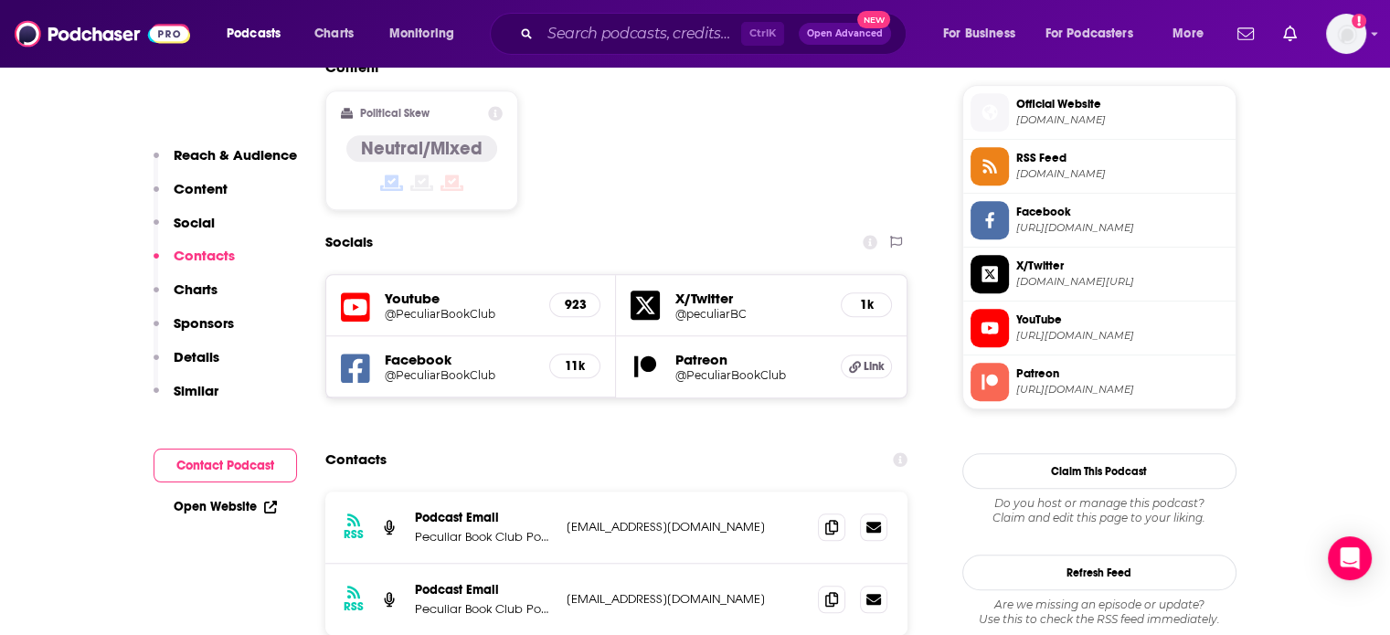
scroll to position [1549, 0]
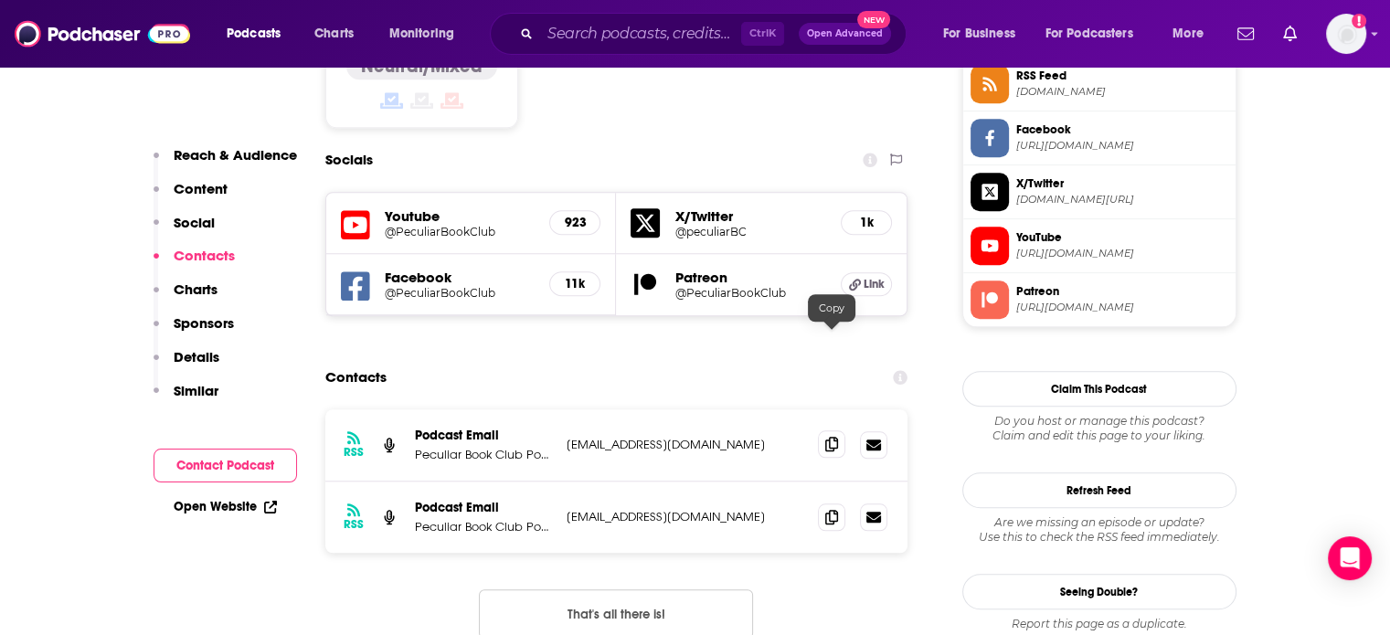
click at [836, 431] on span at bounding box center [831, 444] width 27 height 27
click at [837, 509] on icon at bounding box center [831, 516] width 13 height 15
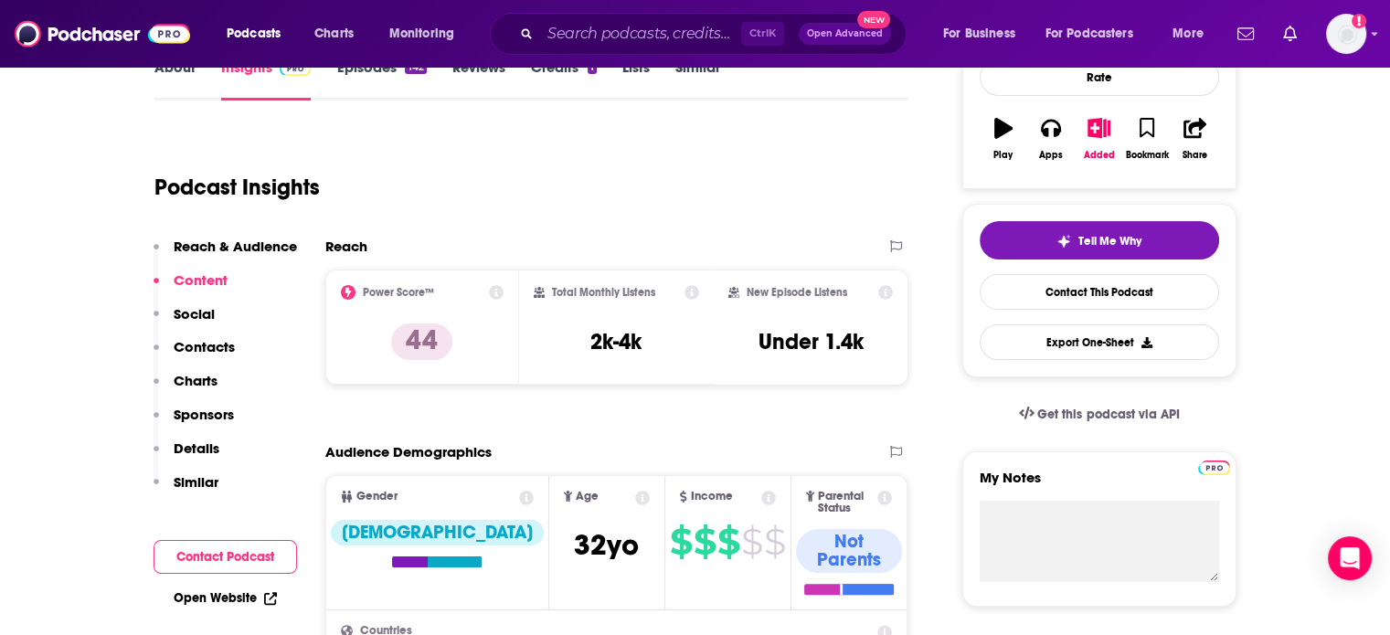
scroll to position [0, 0]
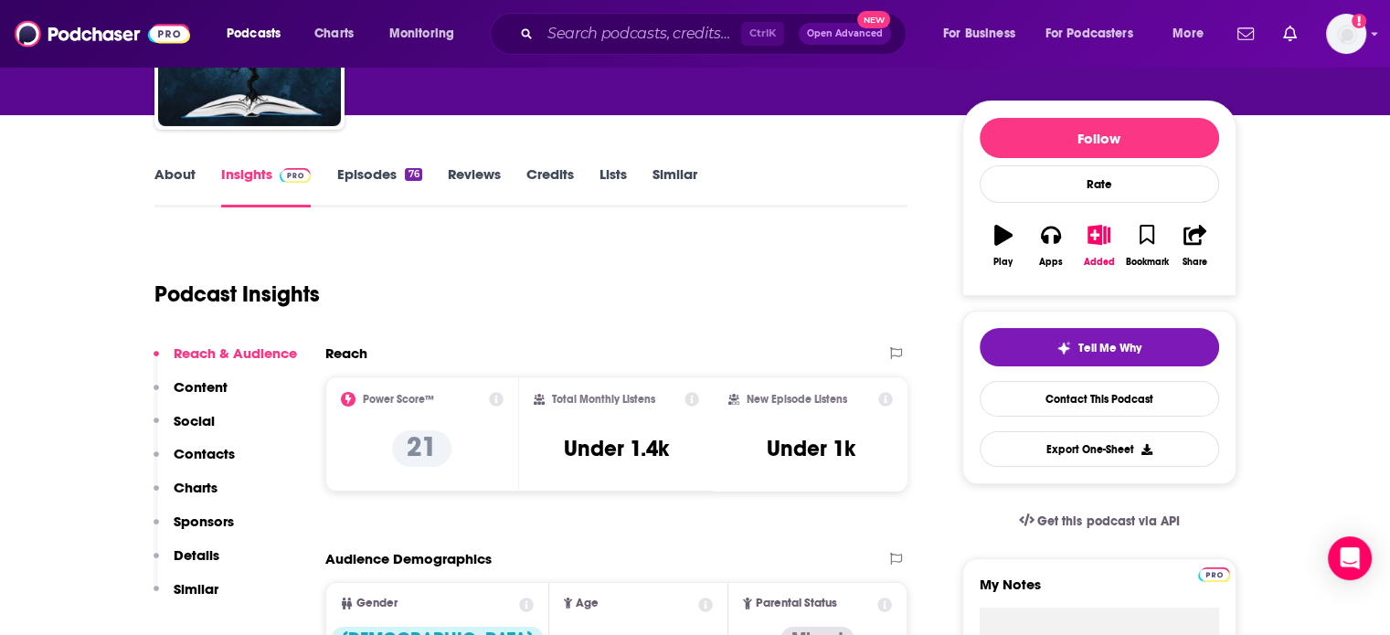
click at [201, 457] on p "Contacts" at bounding box center [204, 453] width 61 height 17
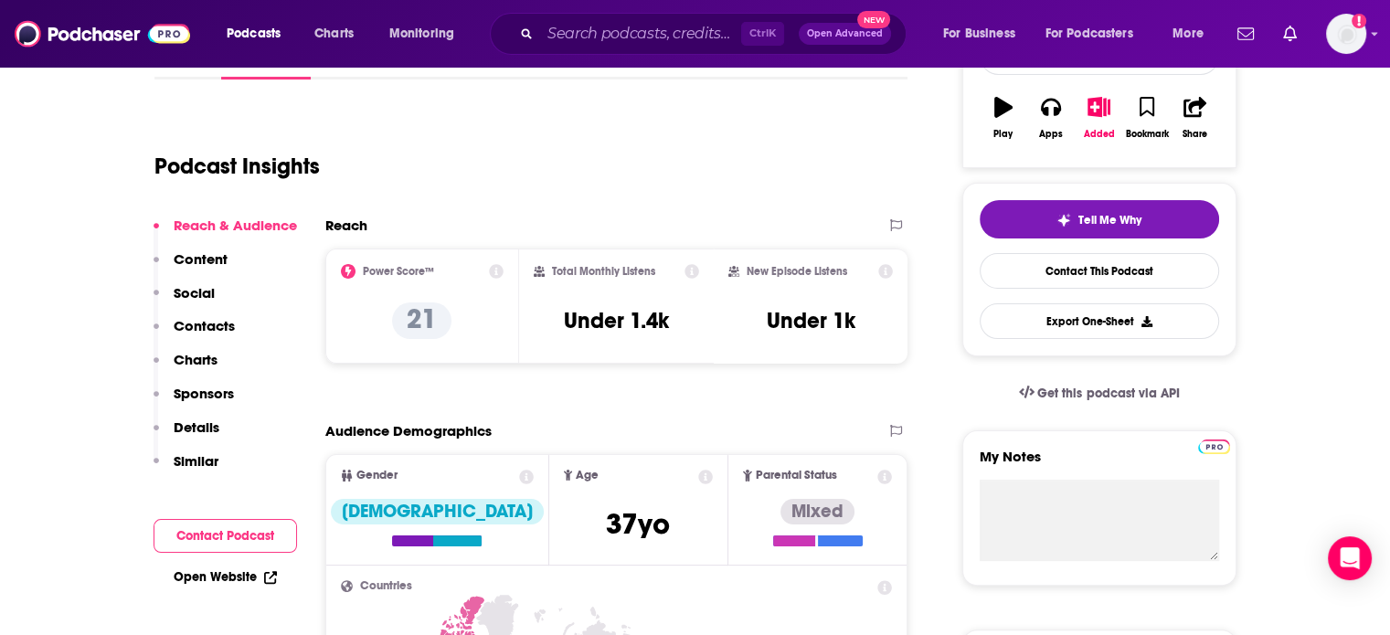
scroll to position [314, 0]
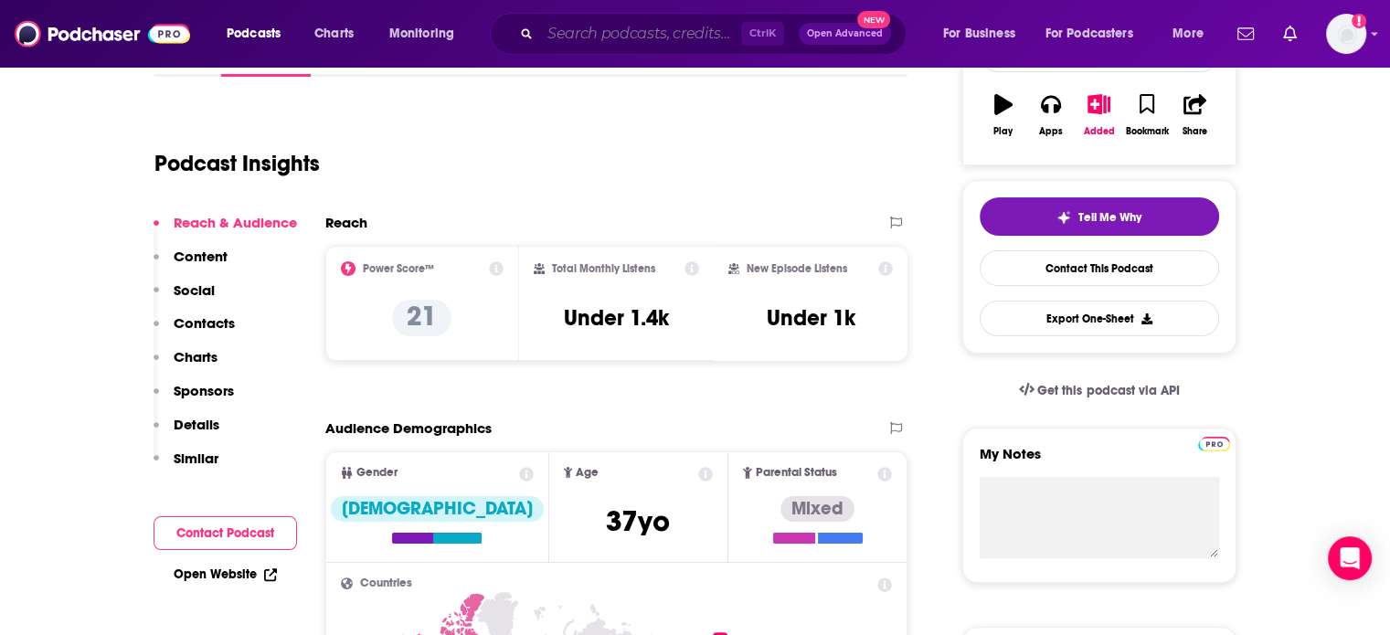
click at [633, 31] on input "Search podcasts, credits, & more..." at bounding box center [640, 33] width 201 height 29
paste input "Horror Humor Hunger"
type input "Horror Humor Hunger"
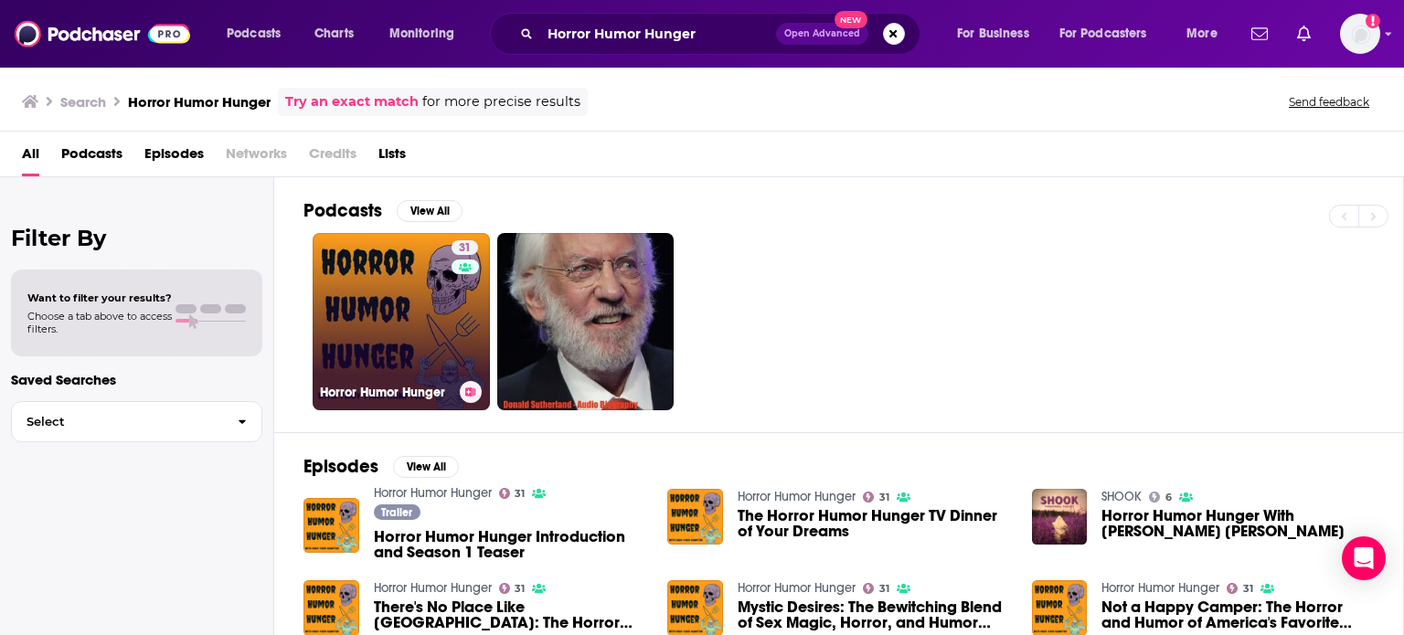
click at [420, 314] on link "31 Horror Humor Hunger" at bounding box center [401, 321] width 177 height 177
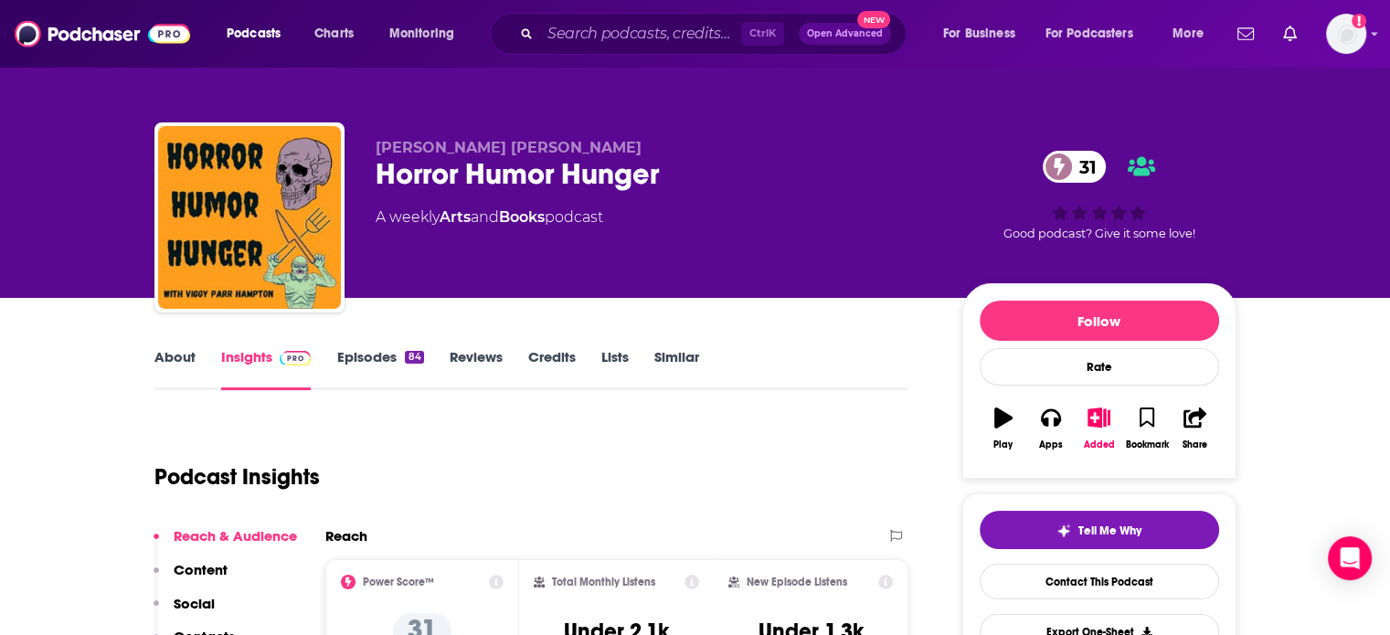
click at [154, 369] on link "About" at bounding box center [174, 369] width 41 height 42
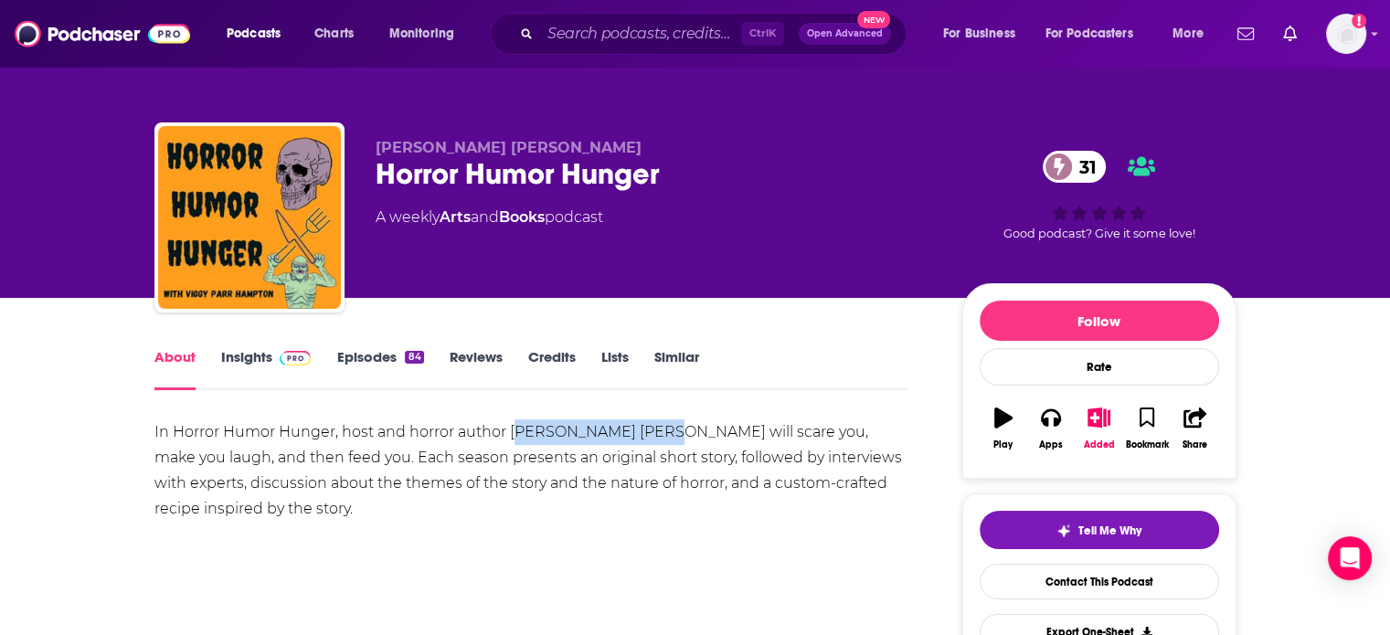
drag, startPoint x: 515, startPoint y: 429, endPoint x: 662, endPoint y: 429, distance: 147.2
click at [662, 429] on div "In Horror Humor Hunger, host and horror author Viggy Parr Hampton will scare yo…" at bounding box center [531, 471] width 754 height 102
drag, startPoint x: 573, startPoint y: 438, endPoint x: 547, endPoint y: 437, distance: 26.5
click at [572, 439] on div "In Horror Humor Hunger, host and horror author Viggy Parr Hampton will scare yo…" at bounding box center [531, 471] width 754 height 102
drag, startPoint x: 508, startPoint y: 433, endPoint x: 656, endPoint y: 437, distance: 148.1
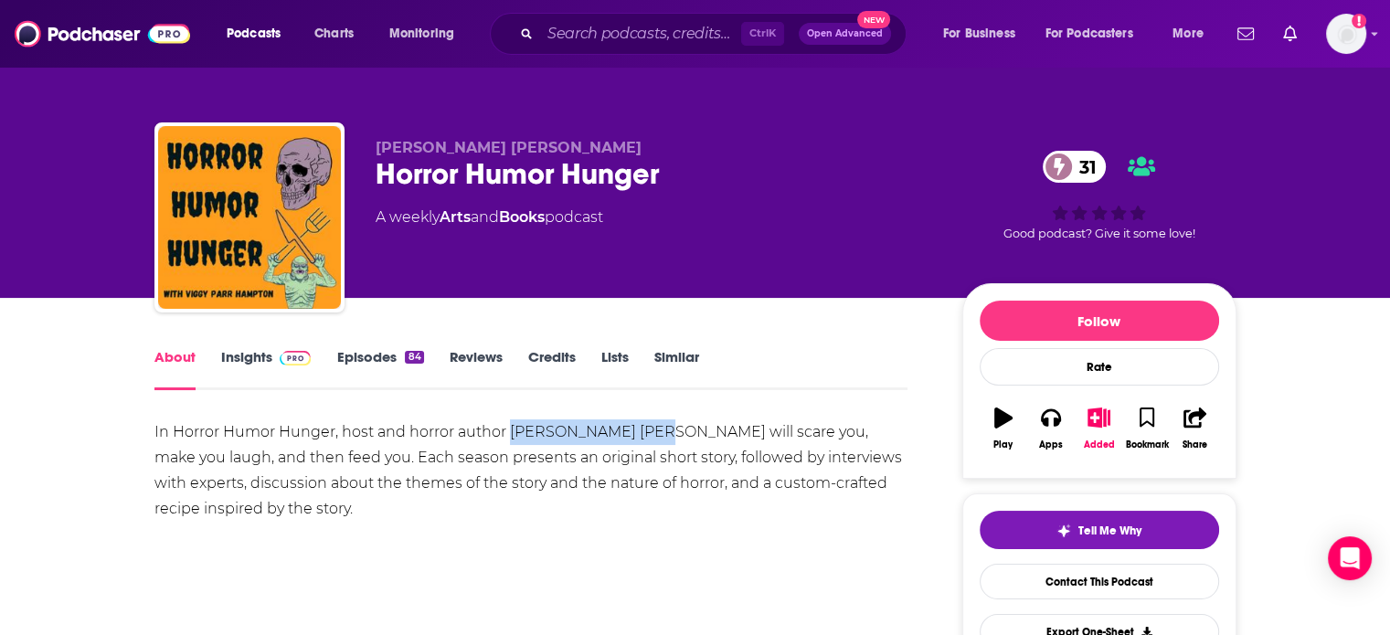
click at [656, 437] on div "In Horror Humor Hunger, host and horror author Viggy Parr Hampton will scare yo…" at bounding box center [531, 471] width 754 height 102
click at [644, 558] on div "Show More" at bounding box center [531, 572] width 754 height 31
click at [272, 367] on link "Insights" at bounding box center [266, 369] width 90 height 42
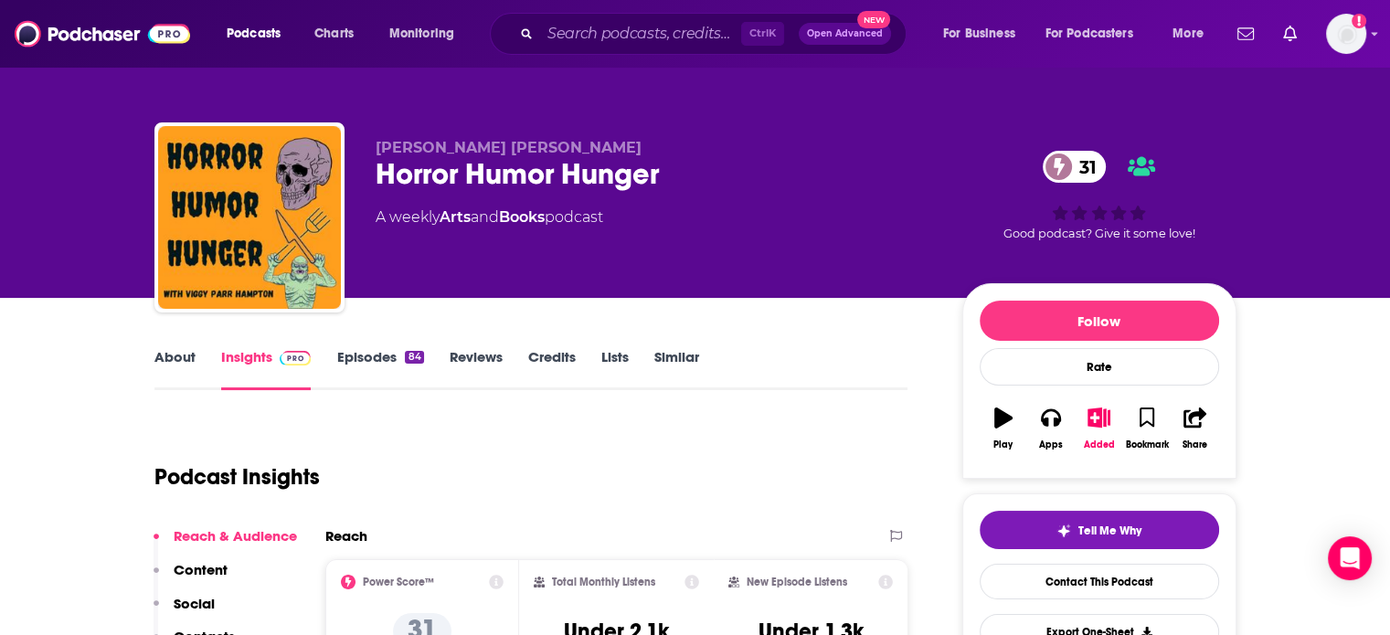
click at [396, 361] on link "Episodes 84" at bounding box center [379, 369] width 87 height 42
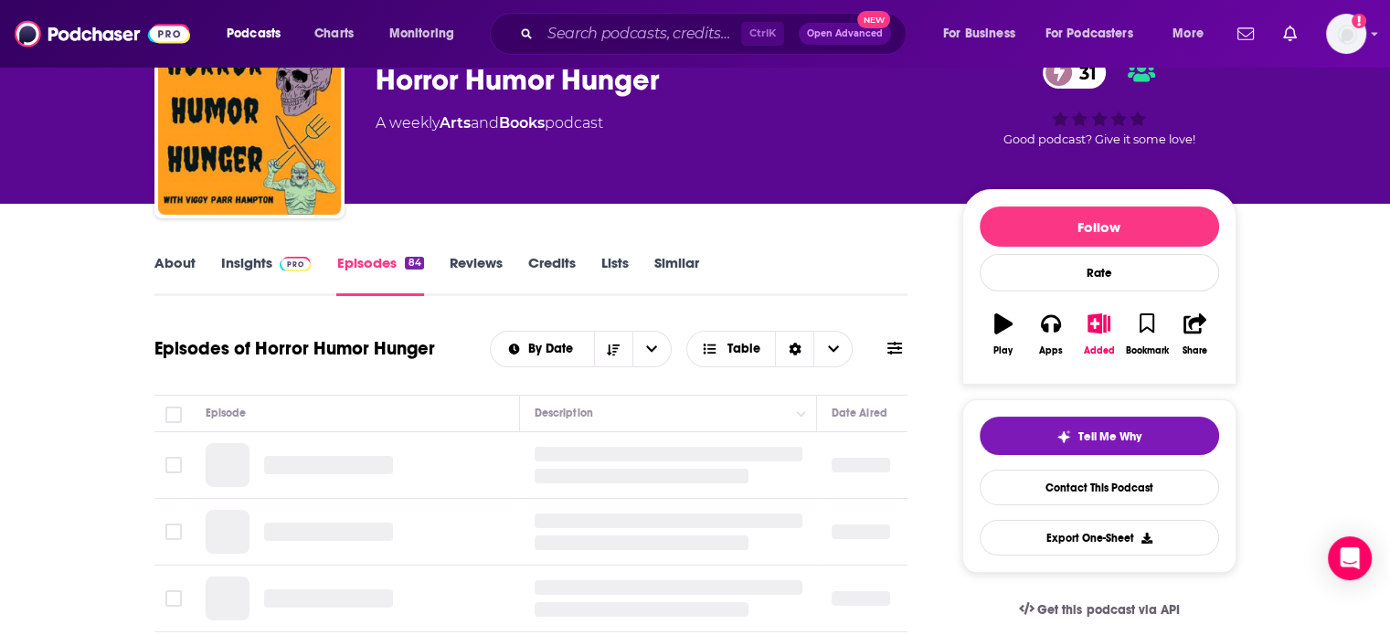
scroll to position [366, 0]
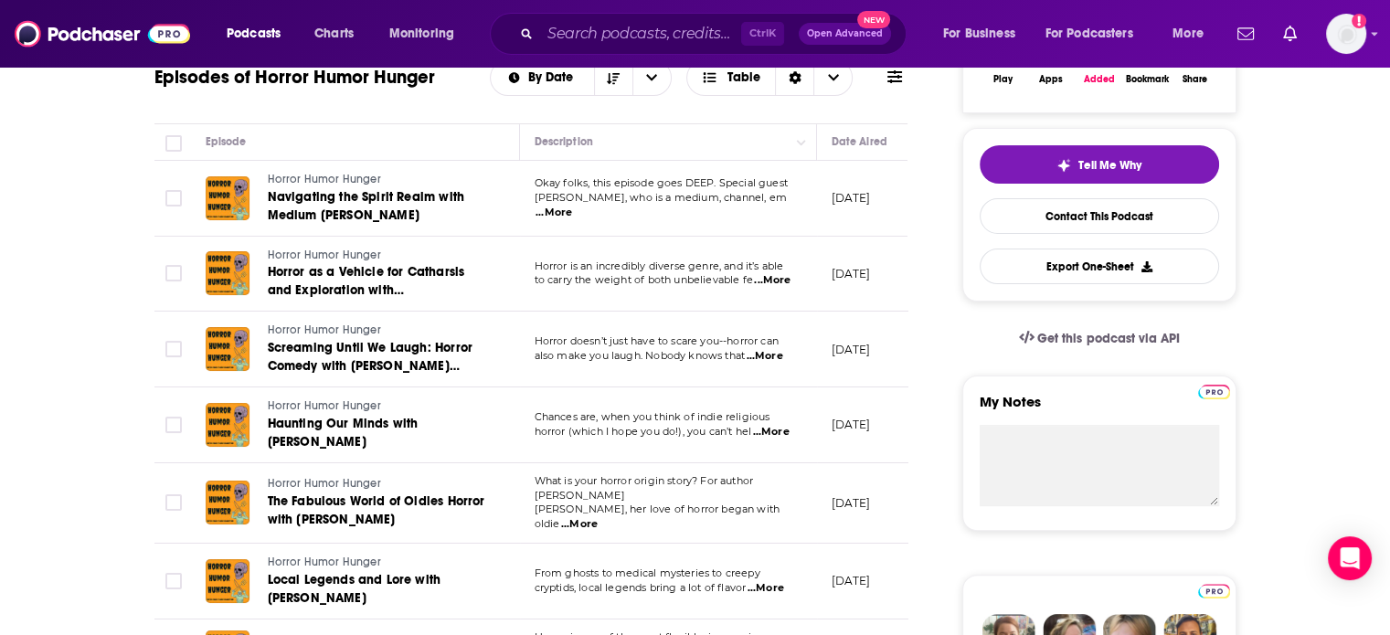
click at [765, 191] on p "Okay folks, this episode goes DEEP. Special guest" at bounding box center [668, 183] width 267 height 15
click at [572, 206] on span "...More" at bounding box center [554, 213] width 37 height 15
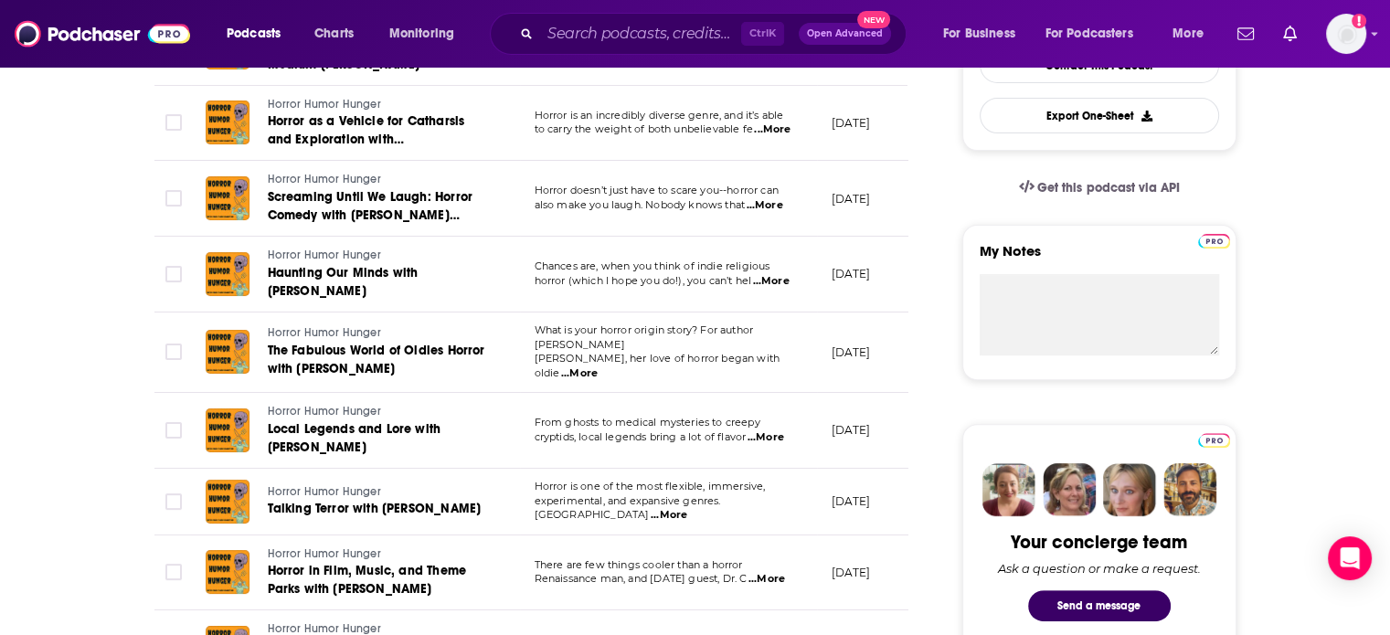
scroll to position [548, 0]
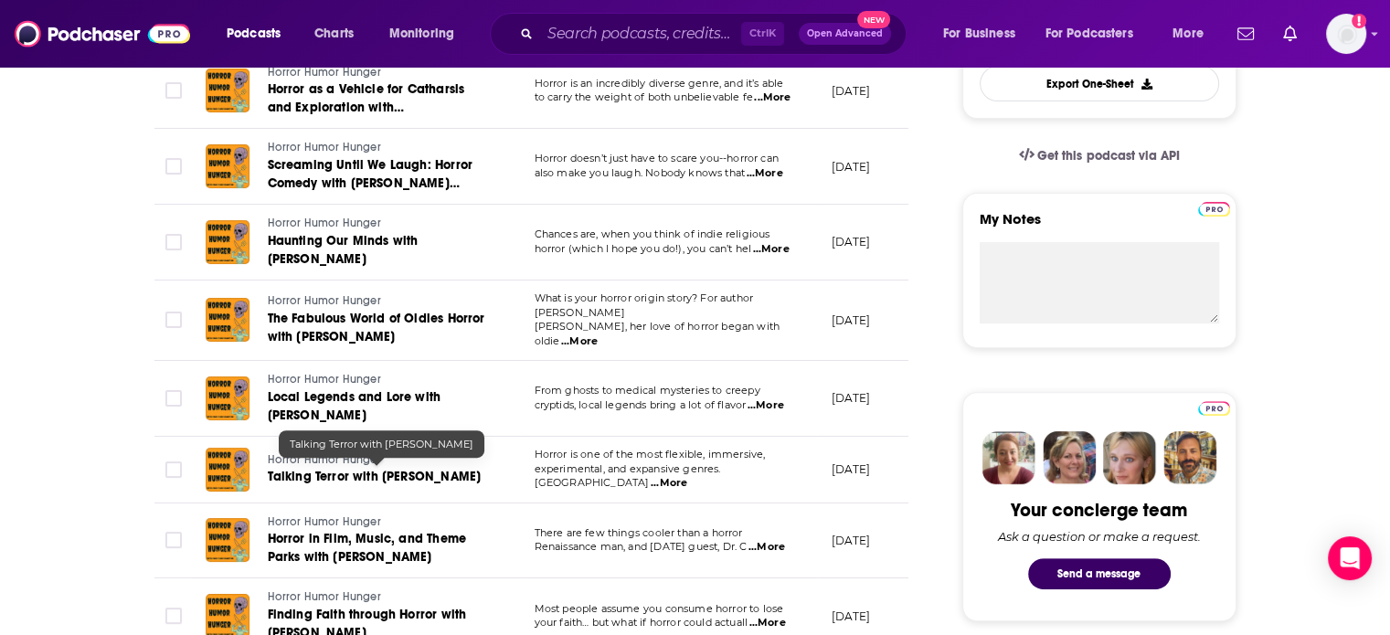
click at [385, 475] on span "Talking Terror with Gabino Iglesias" at bounding box center [375, 477] width 214 height 16
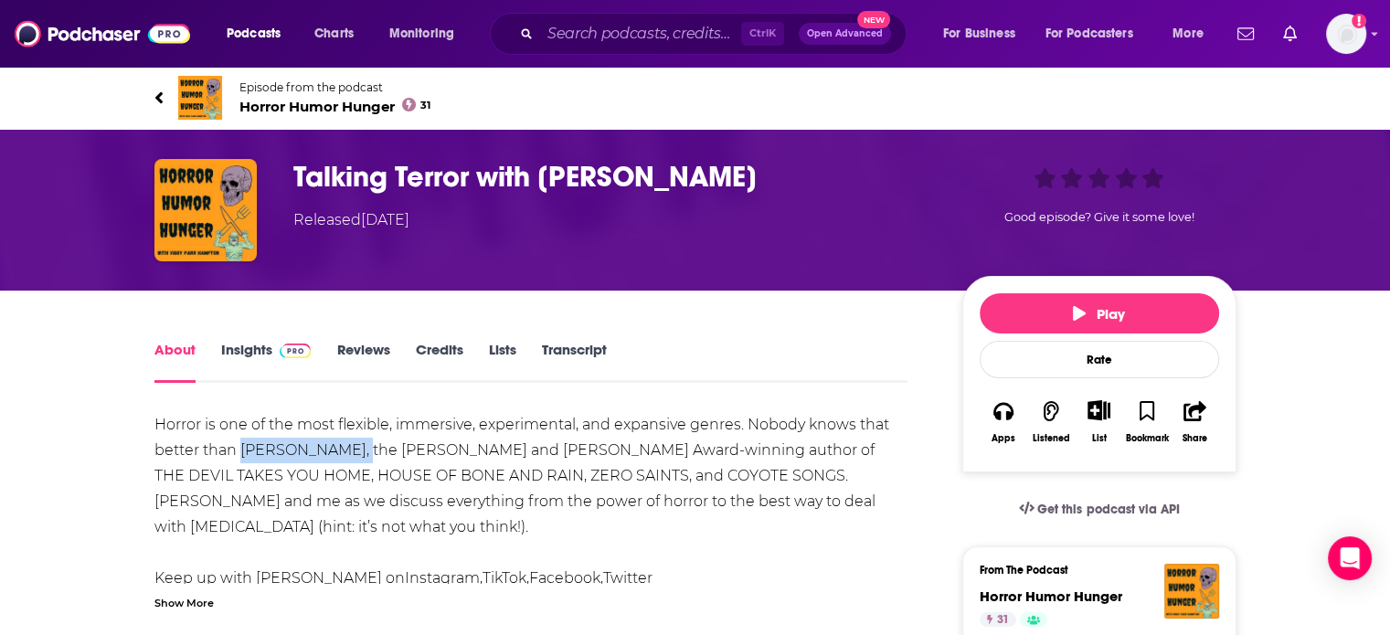
drag, startPoint x: 241, startPoint y: 449, endPoint x: 347, endPoint y: 453, distance: 106.1
copy div "Gabino Iglesias"
click at [600, 31] on input "Search podcasts, credits, & more..." at bounding box center [640, 33] width 201 height 29
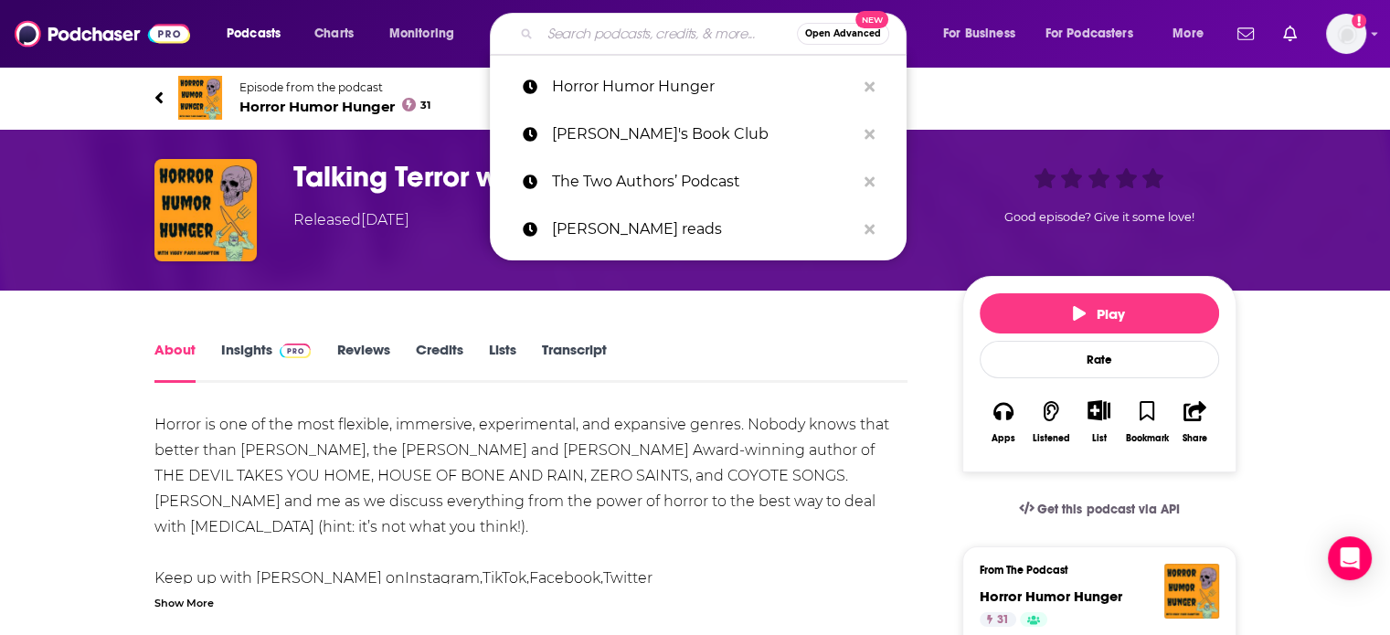
paste input "Gabino Iglesias"
type input "Gabino Iglesias"
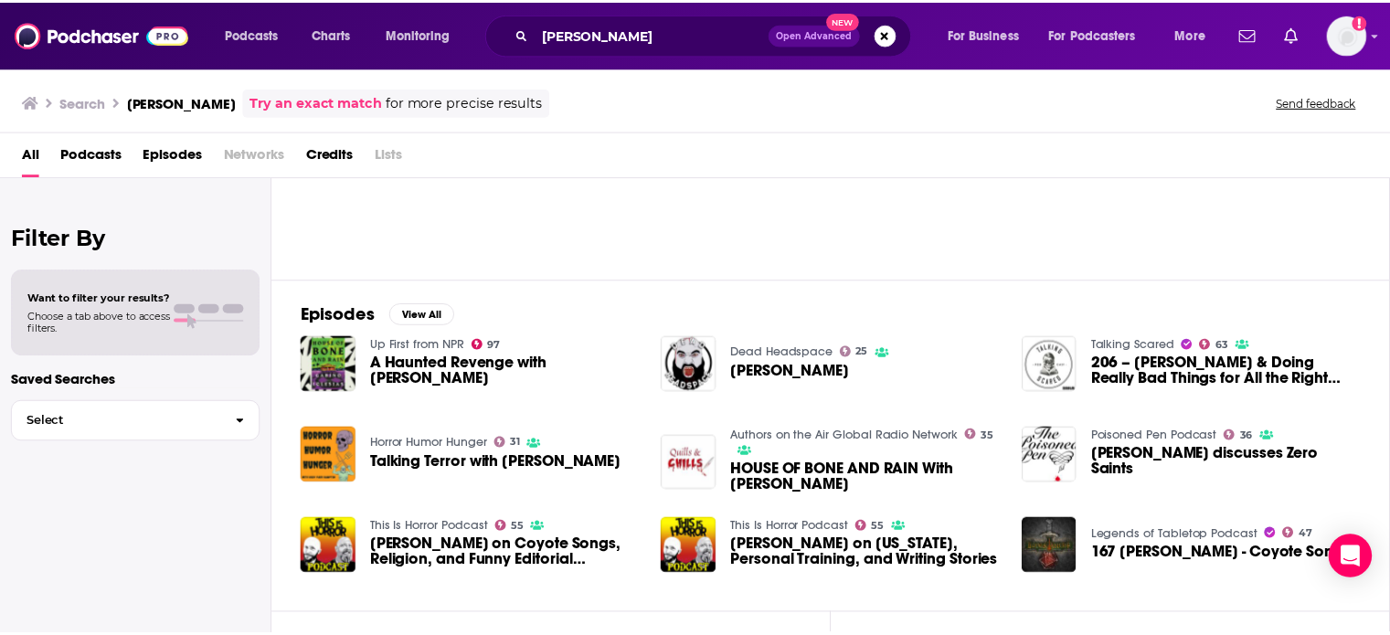
scroll to position [183, 0]
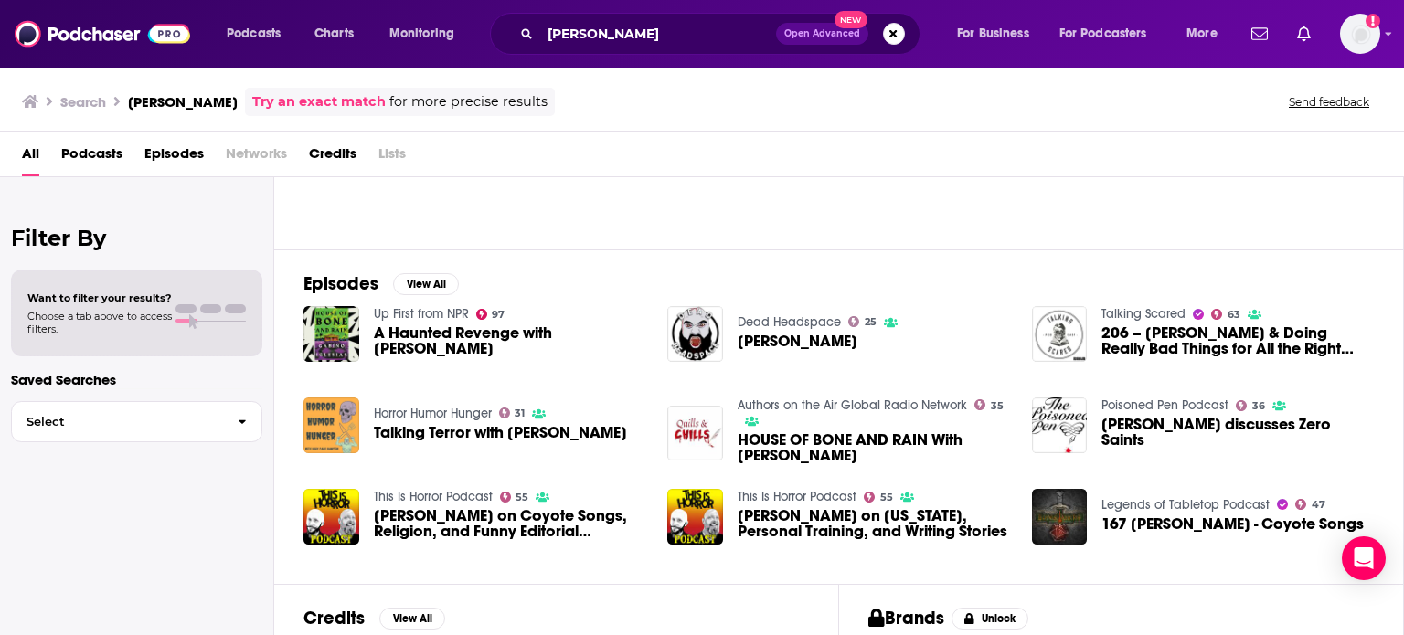
click at [336, 436] on img "Talking Terror with Gabino Iglesias" at bounding box center [331, 426] width 56 height 56
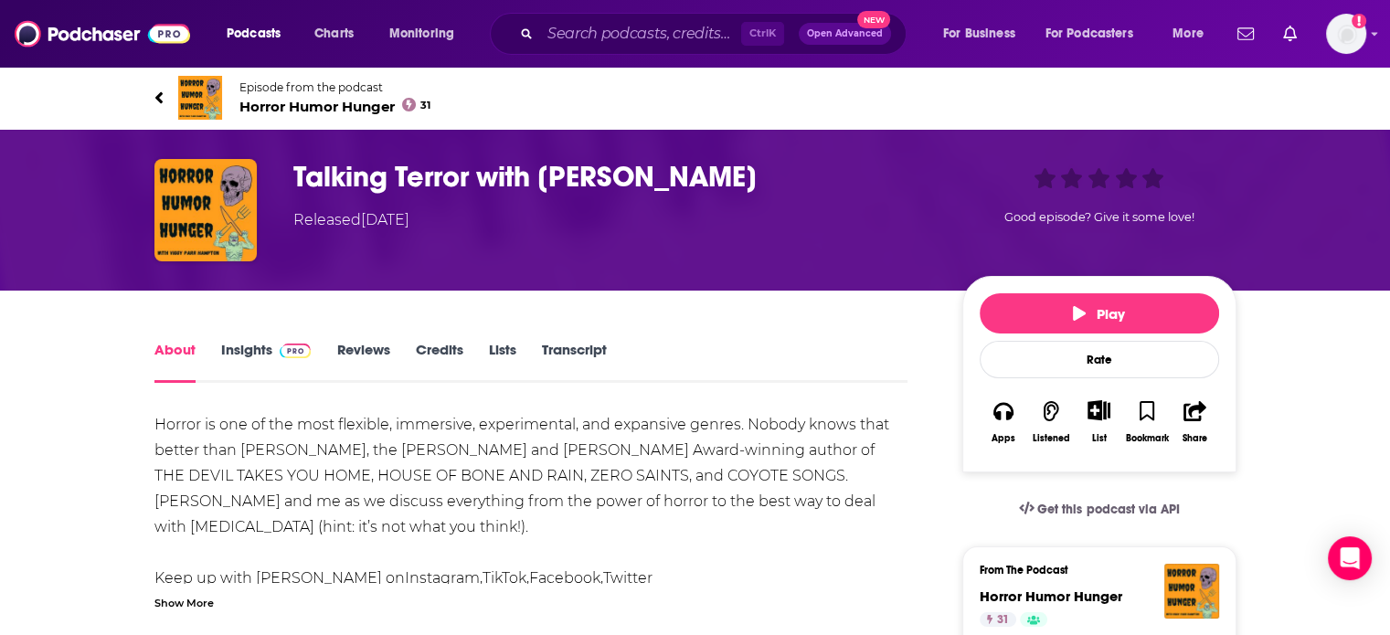
click at [282, 106] on span "Horror Humor Hunger 31" at bounding box center [336, 106] width 192 height 17
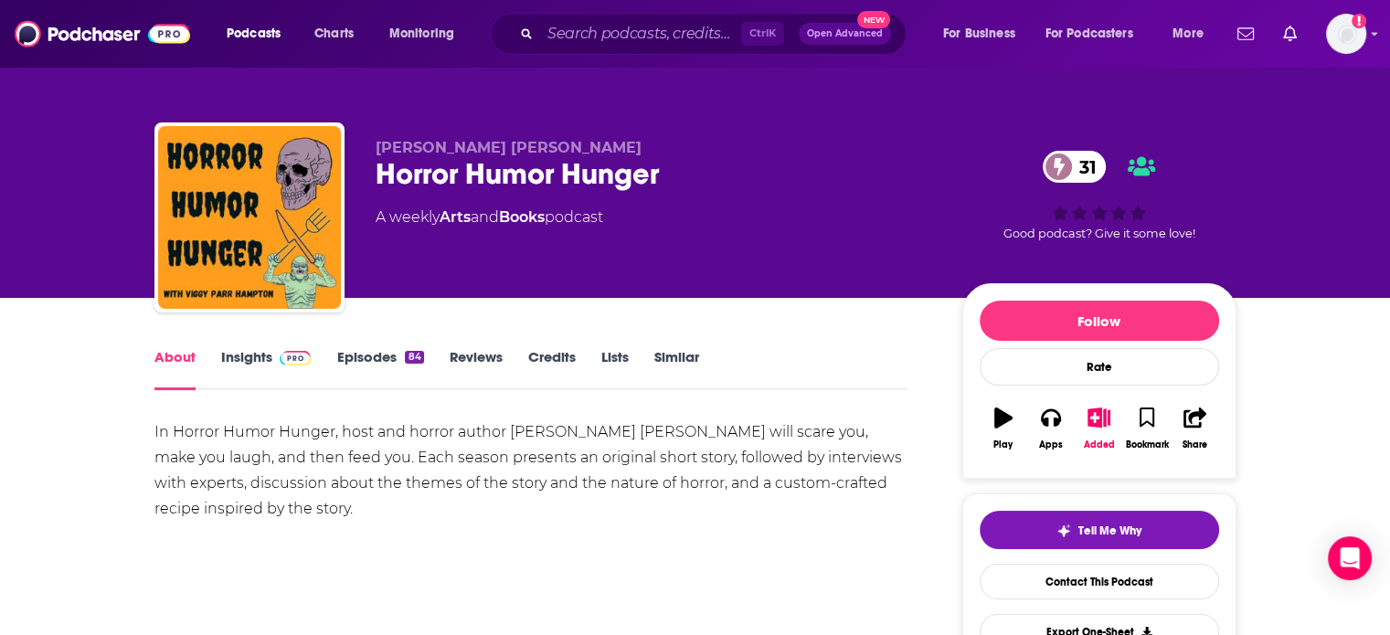
click at [267, 354] on link "Insights" at bounding box center [266, 369] width 90 height 42
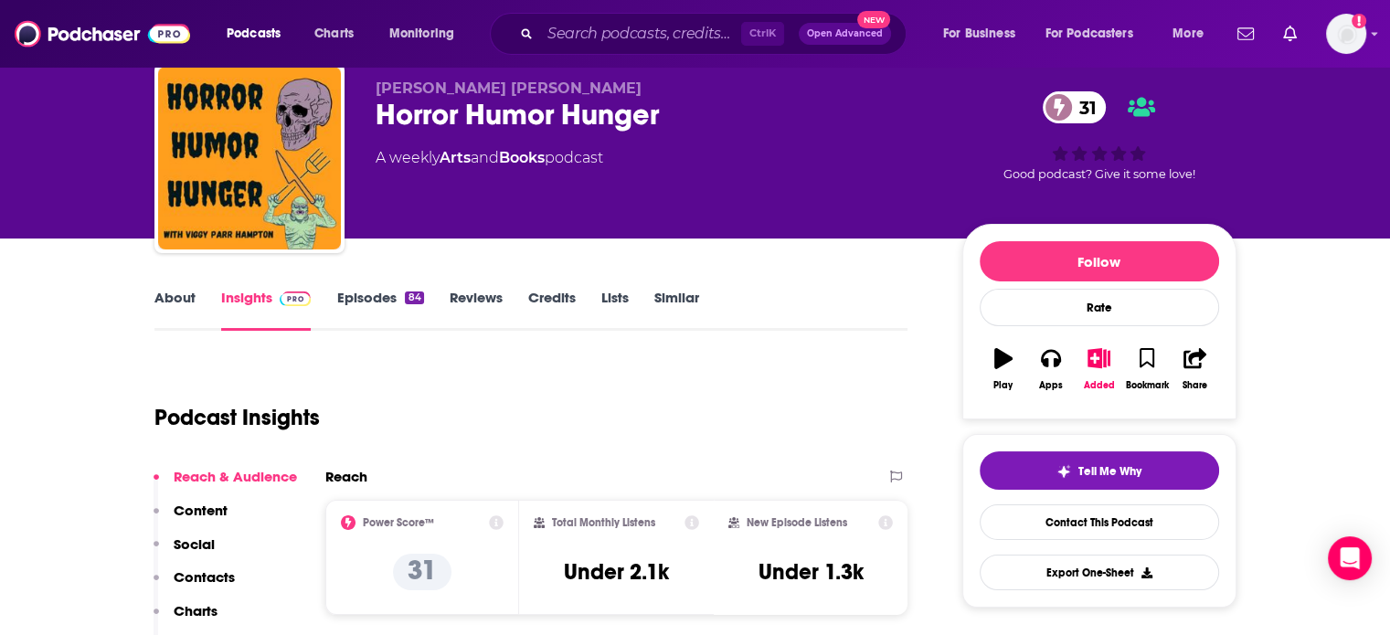
scroll to position [91, 0]
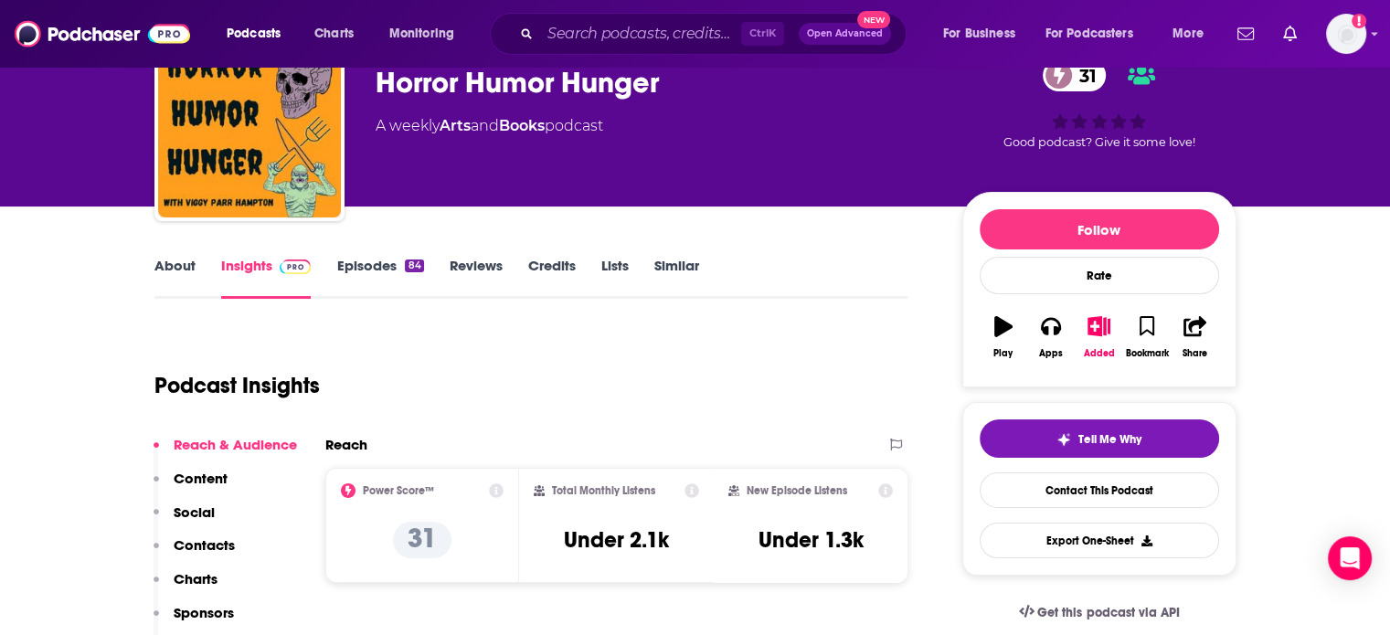
click at [164, 254] on div "About Insights Episodes 84 Reviews Credits Lists Similar" at bounding box center [531, 276] width 754 height 45
click at [174, 278] on link "About" at bounding box center [174, 278] width 41 height 42
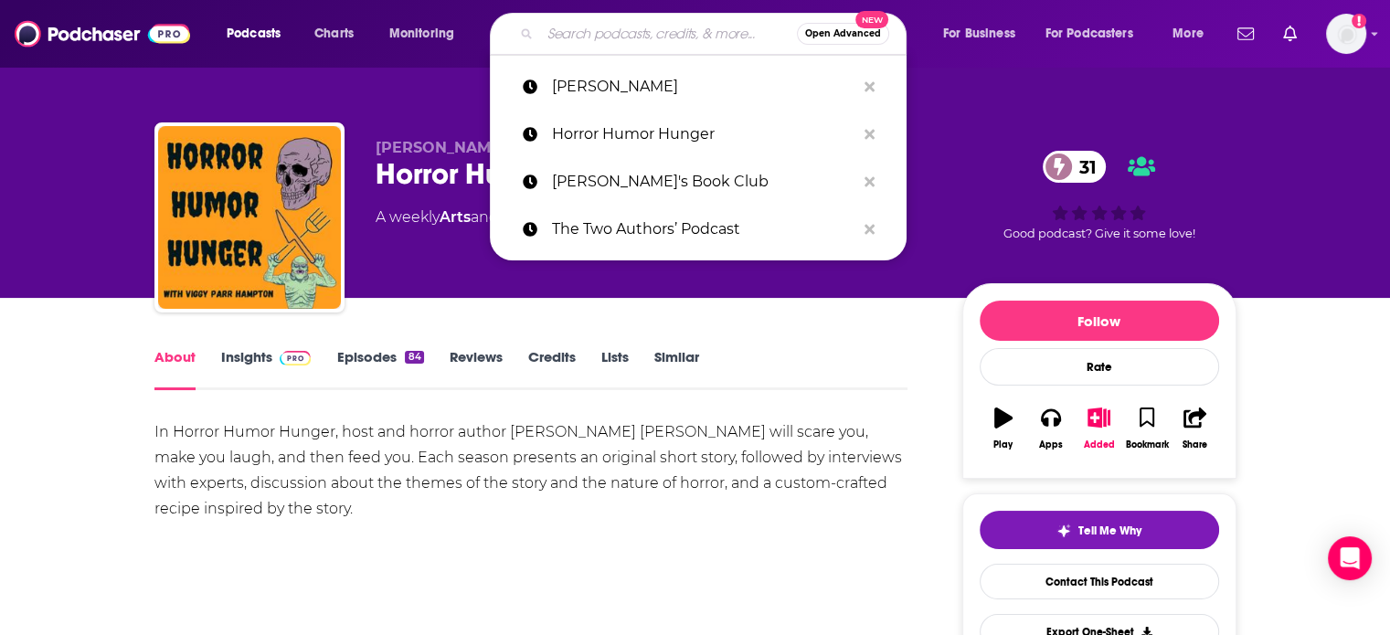
click at [600, 32] on input "Search podcasts, credits, & more..." at bounding box center [668, 33] width 257 height 29
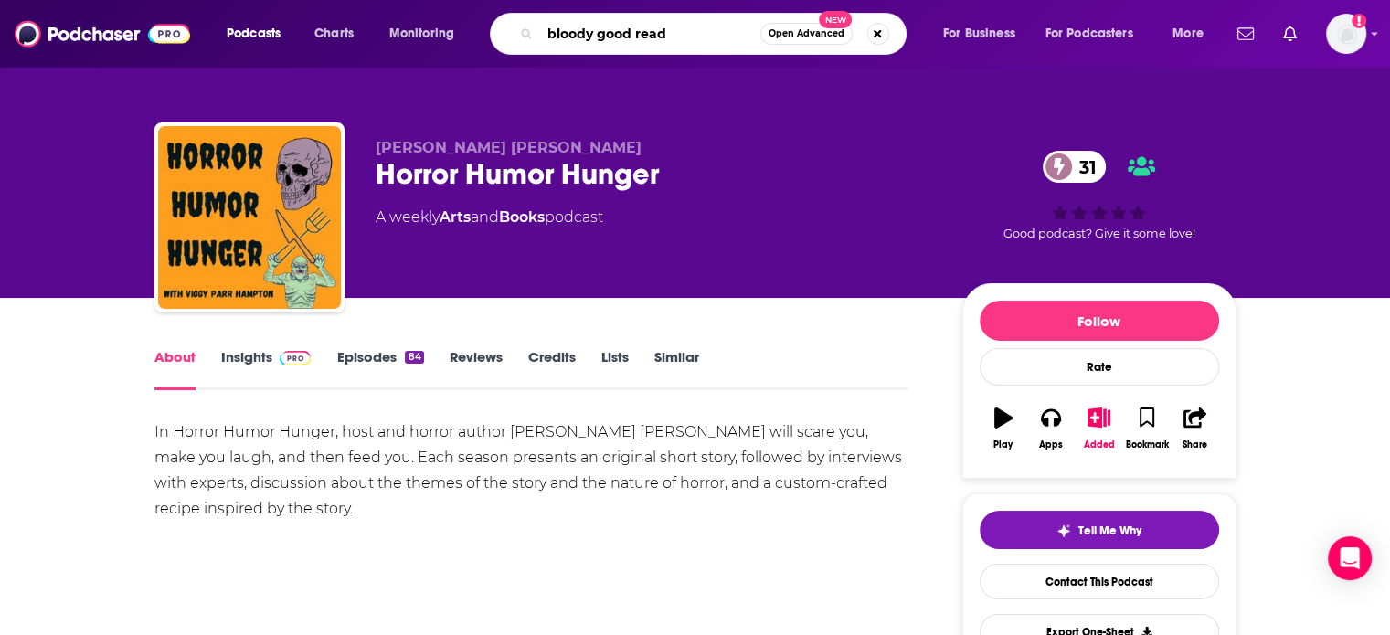
type input "bloody good reads"
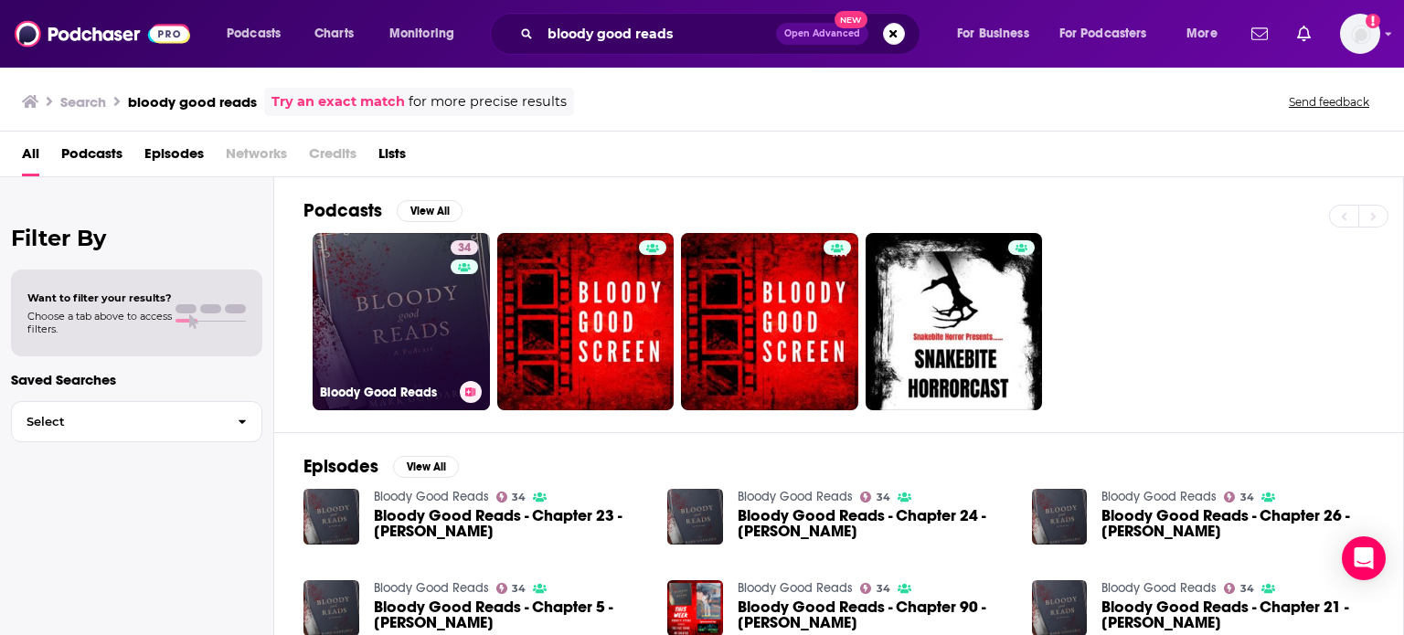
click at [453, 300] on div "34" at bounding box center [467, 310] width 32 height 141
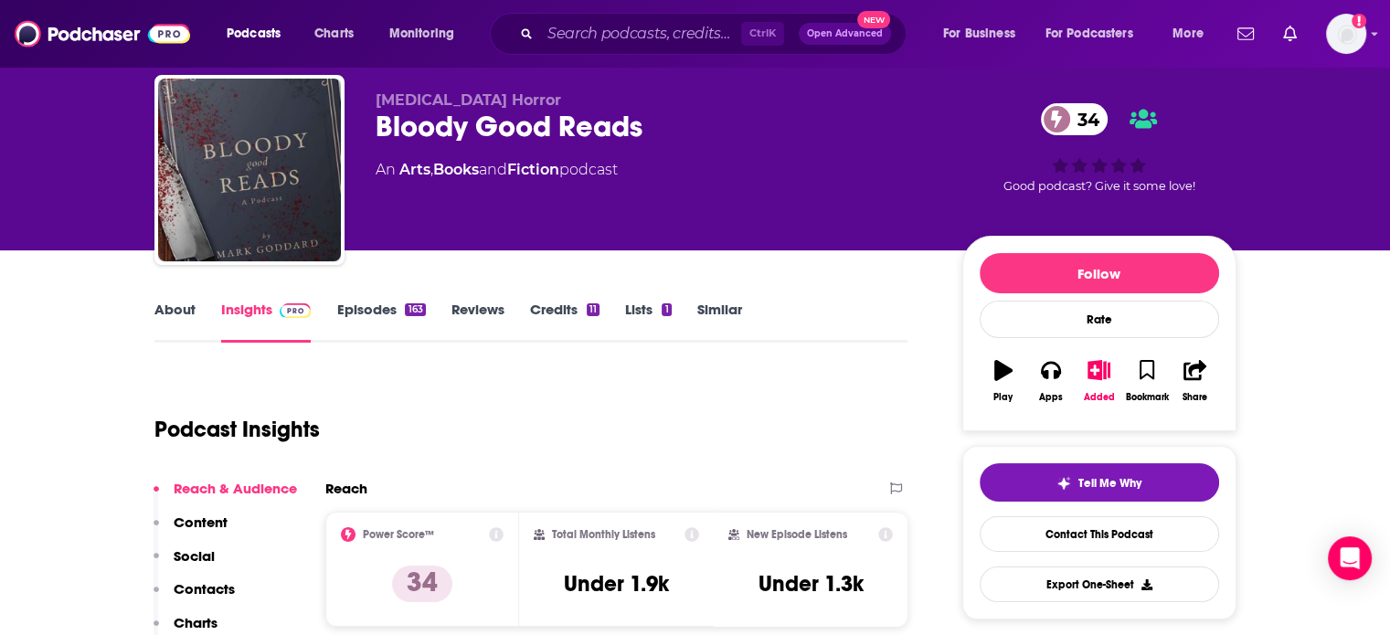
scroll to position [91, 0]
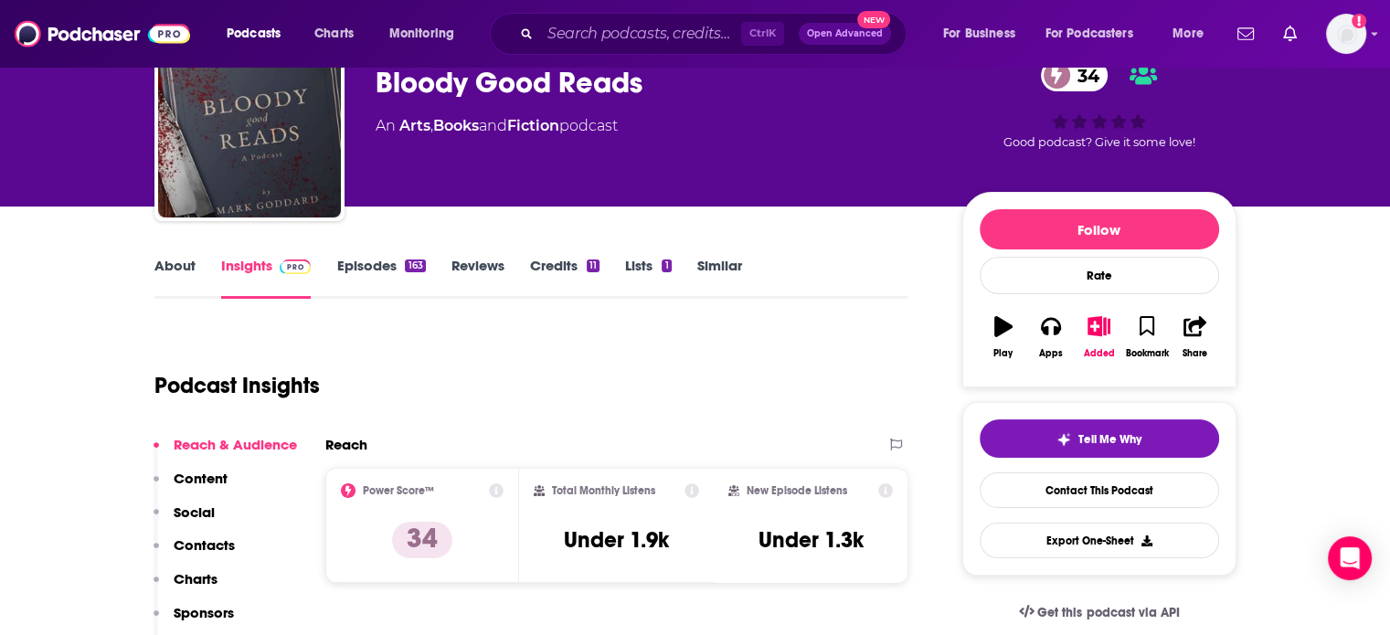
click at [181, 277] on link "About" at bounding box center [174, 278] width 41 height 42
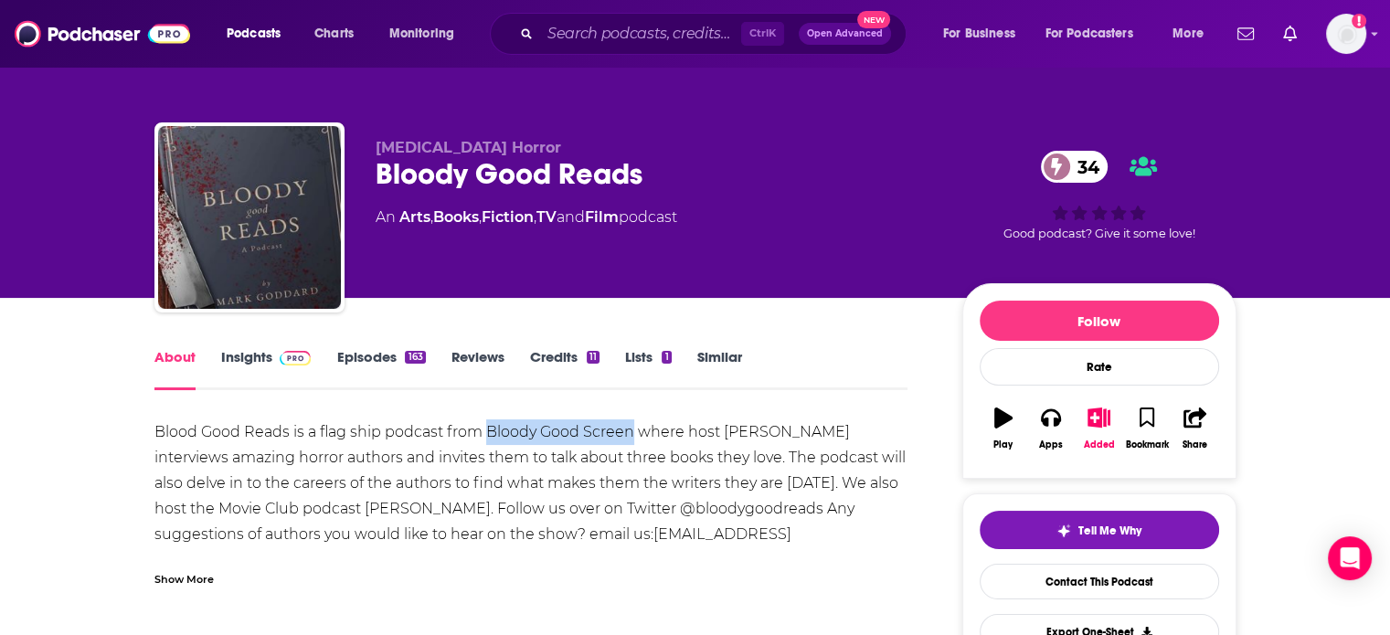
drag, startPoint x: 488, startPoint y: 430, endPoint x: 630, endPoint y: 437, distance: 141.9
click at [630, 437] on div "Blood Good Reads is a flag ship podcast from Bloody Good Screen where host Mark…" at bounding box center [531, 522] width 754 height 205
copy div "Bloody Good Screen"
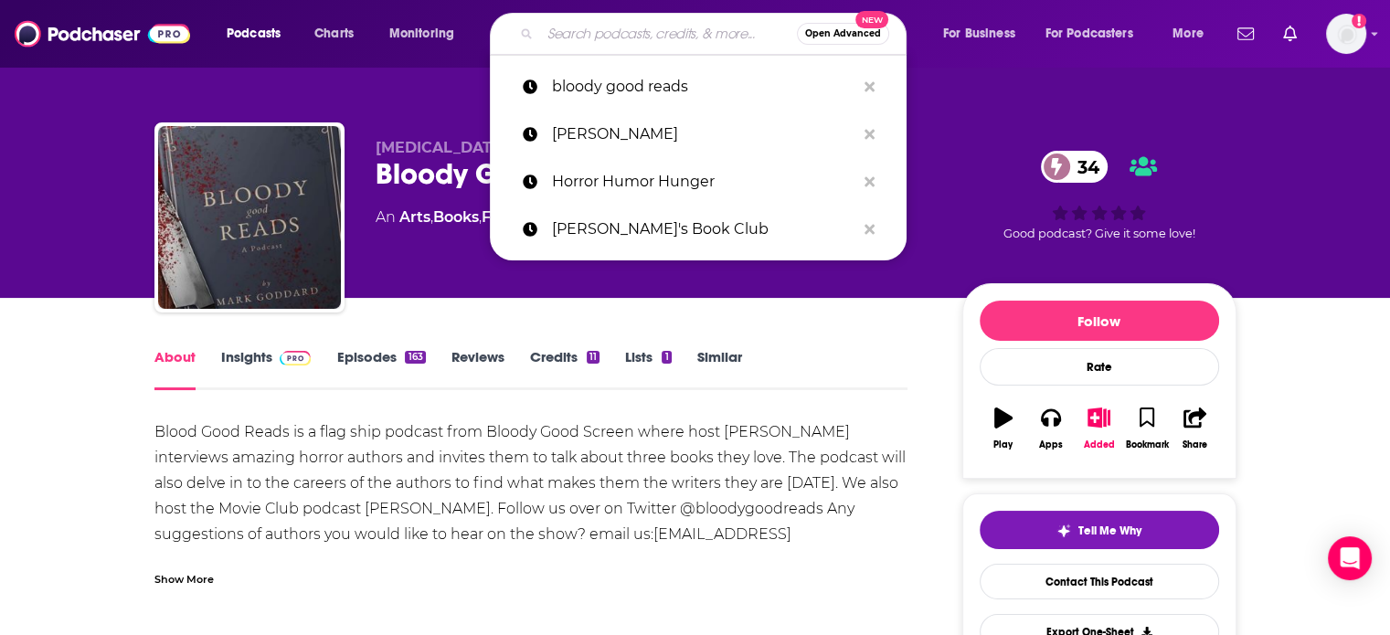
click at [590, 28] on input "Search podcasts, credits, & more..." at bounding box center [668, 33] width 257 height 29
paste input "Bloody Good Screen"
type input "Bloody Good Screen"
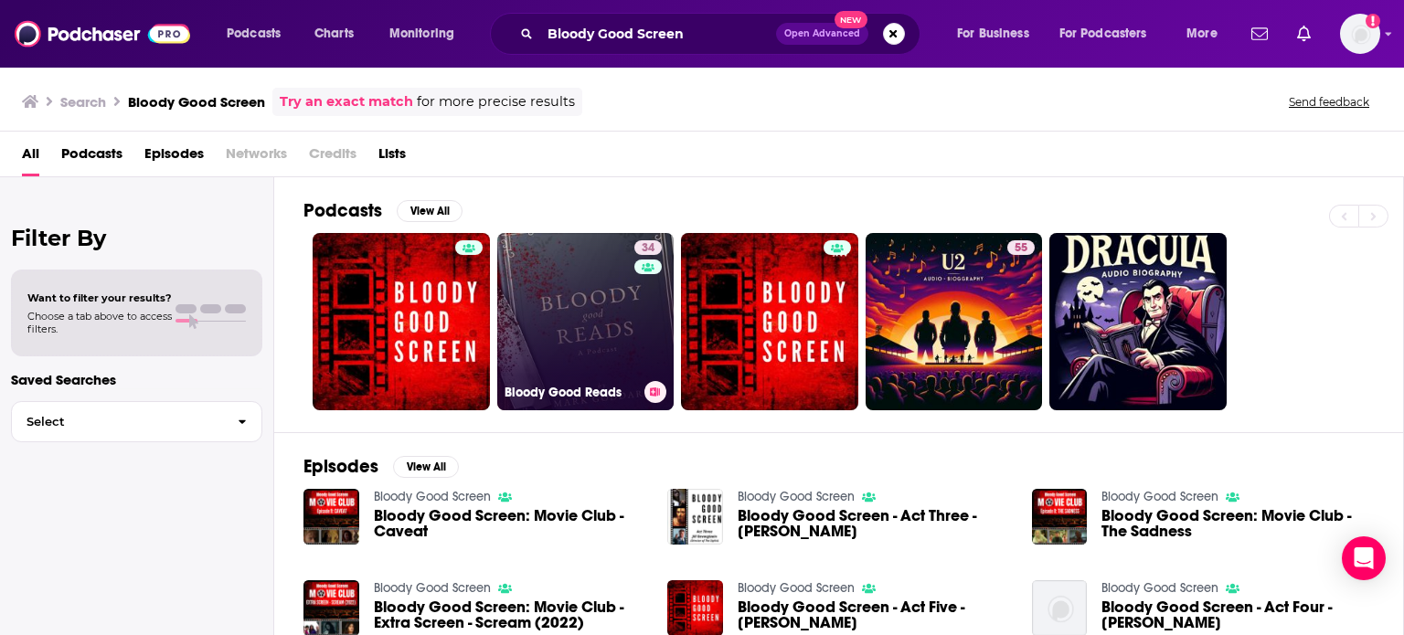
click at [617, 357] on link "34 Bloody Good Reads" at bounding box center [585, 321] width 177 height 177
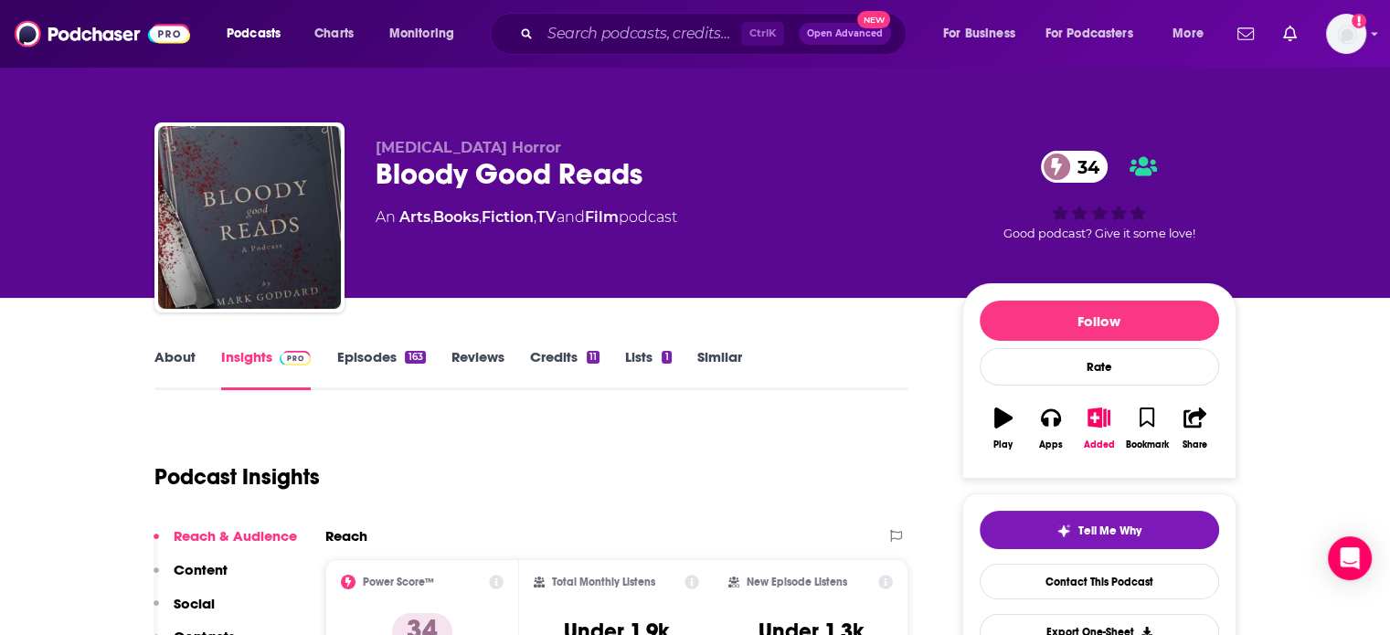
scroll to position [91, 0]
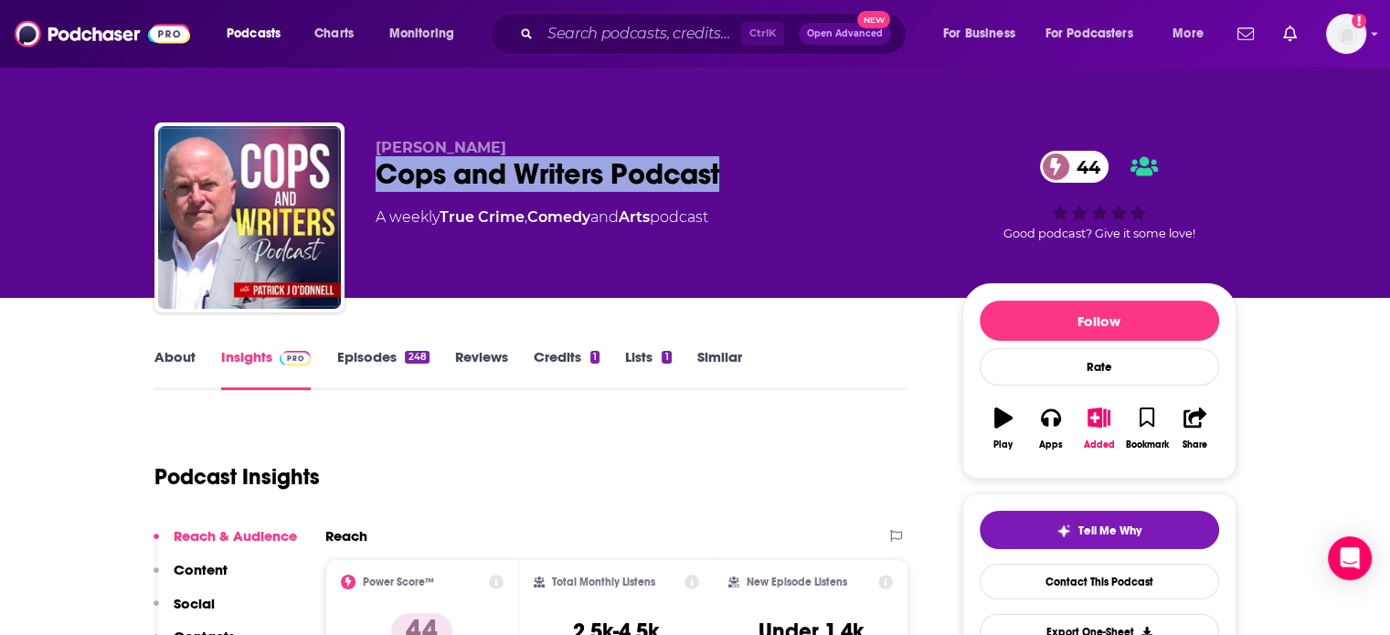
drag, startPoint x: 373, startPoint y: 179, endPoint x: 753, endPoint y: 178, distance: 380.3
click at [753, 178] on div "[PERSON_NAME] Cops and Writers Podcast 44 A weekly True Crime , Comedy and Arts…" at bounding box center [695, 220] width 1082 height 197
copy h2 "Cops and Writers Podcast"
click at [650, 215] on link "Arts" at bounding box center [634, 216] width 31 height 17
drag, startPoint x: 367, startPoint y: 178, endPoint x: 606, endPoint y: 171, distance: 238.7
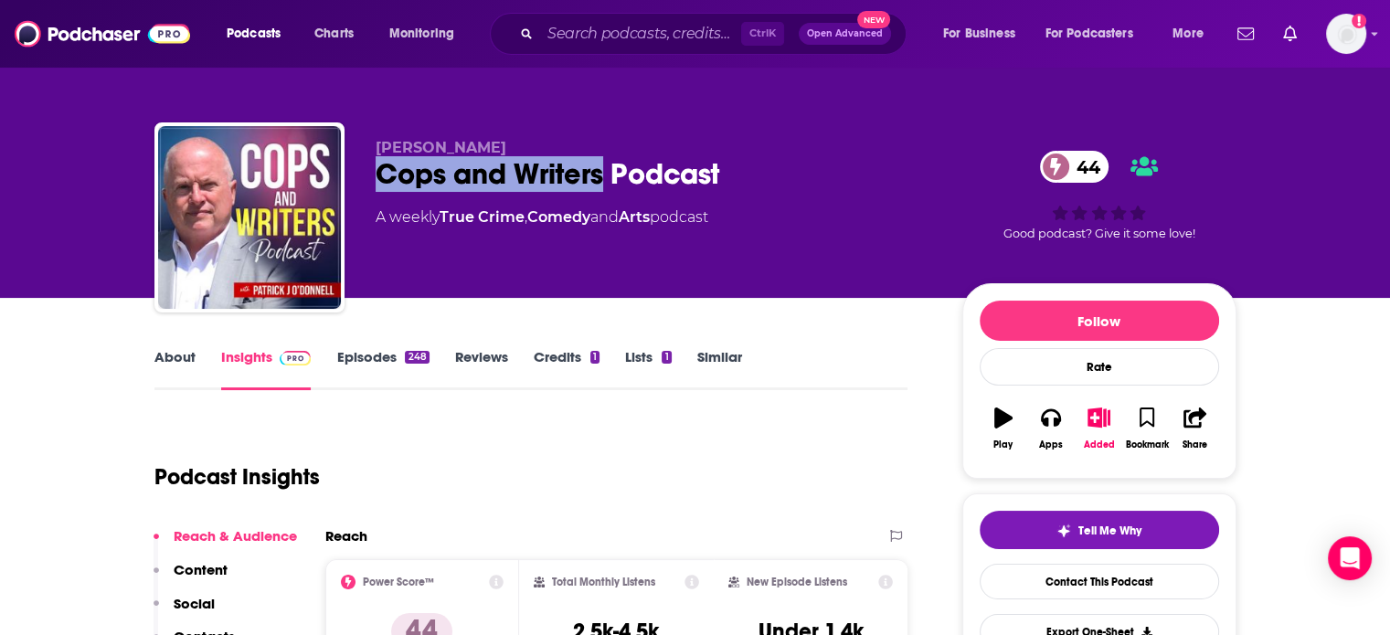
click at [606, 171] on div "[PERSON_NAME] Cops and Writers Podcast 44 A weekly True Crime , Comedy and Arts…" at bounding box center [695, 220] width 1082 height 197
copy h2 "Cops and Writers"
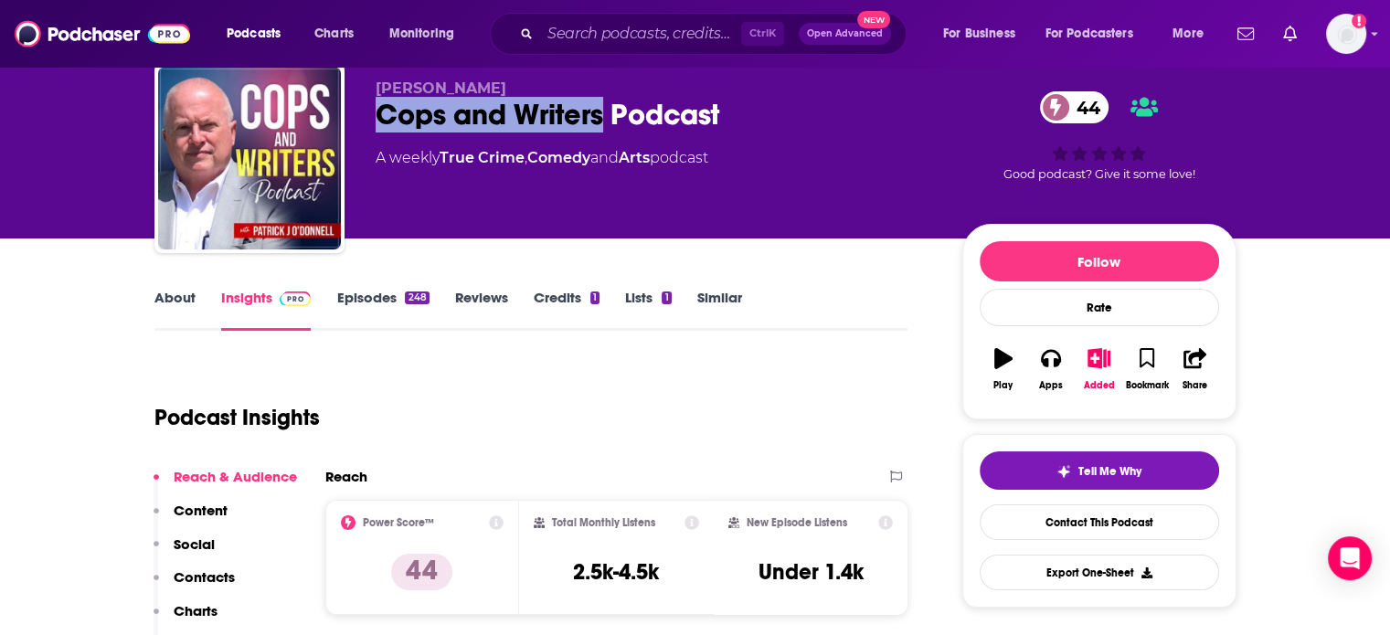
scroll to position [91, 0]
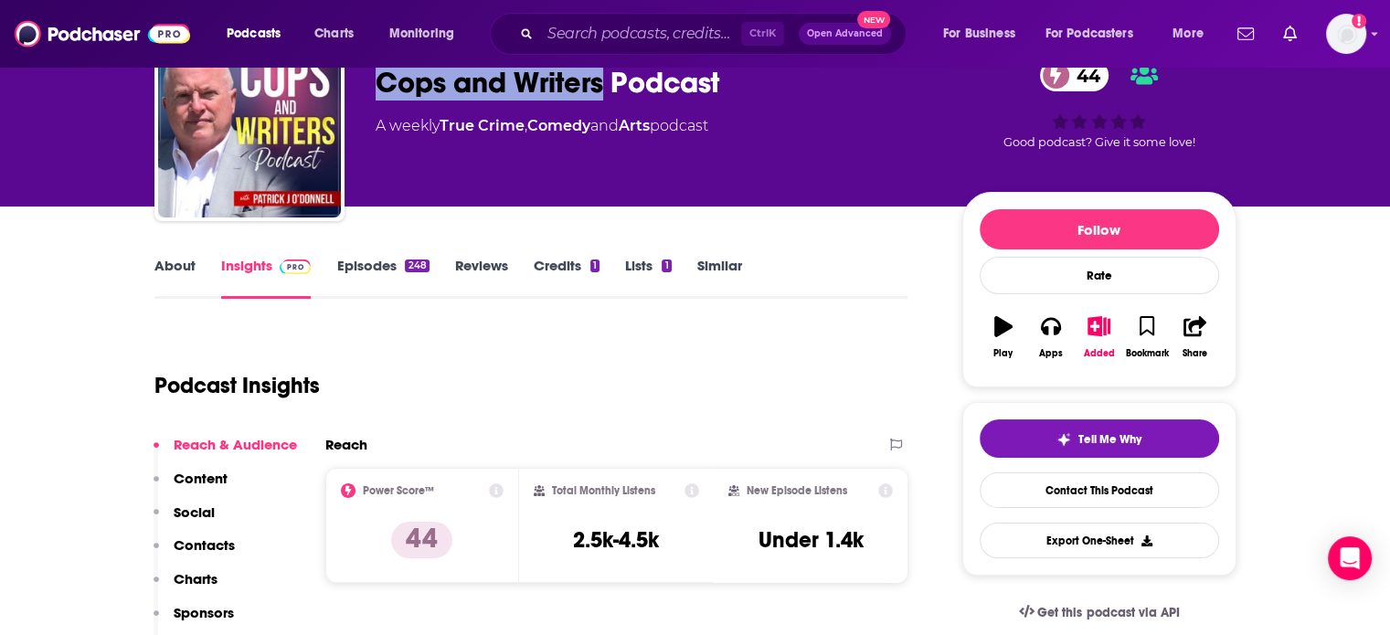
click at [218, 549] on p "Contacts" at bounding box center [204, 545] width 61 height 17
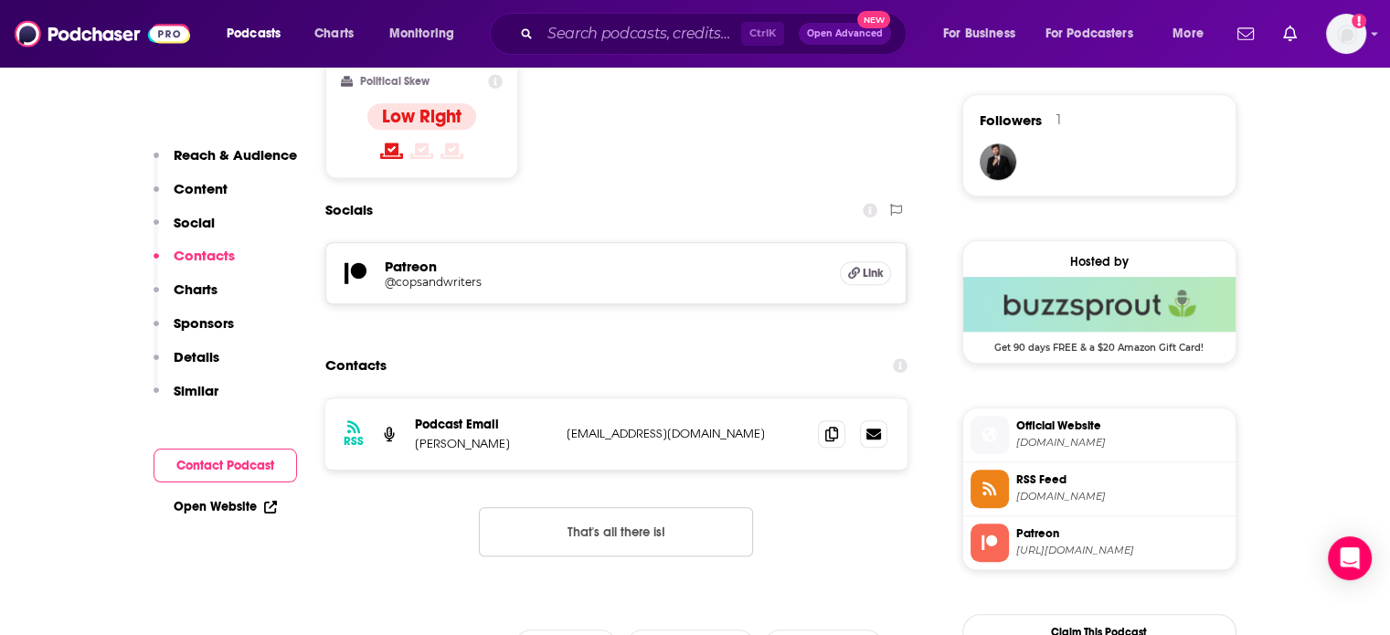
scroll to position [1464, 0]
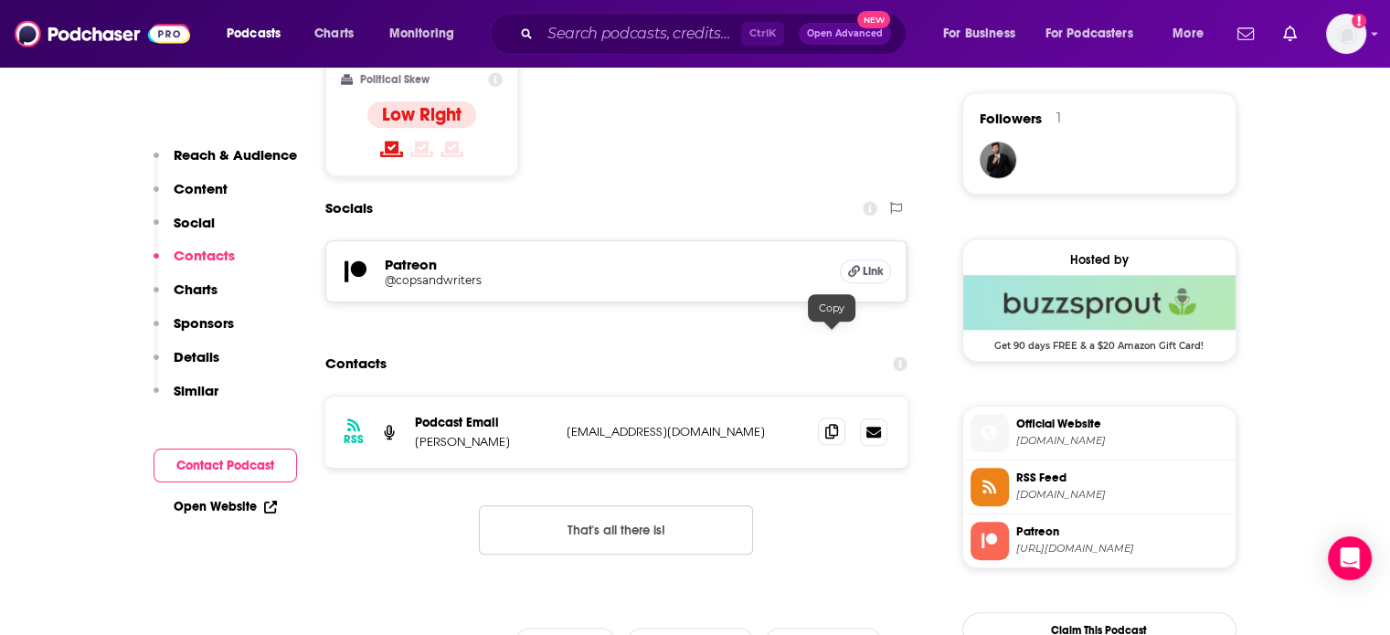
click at [825, 424] on icon at bounding box center [831, 431] width 13 height 15
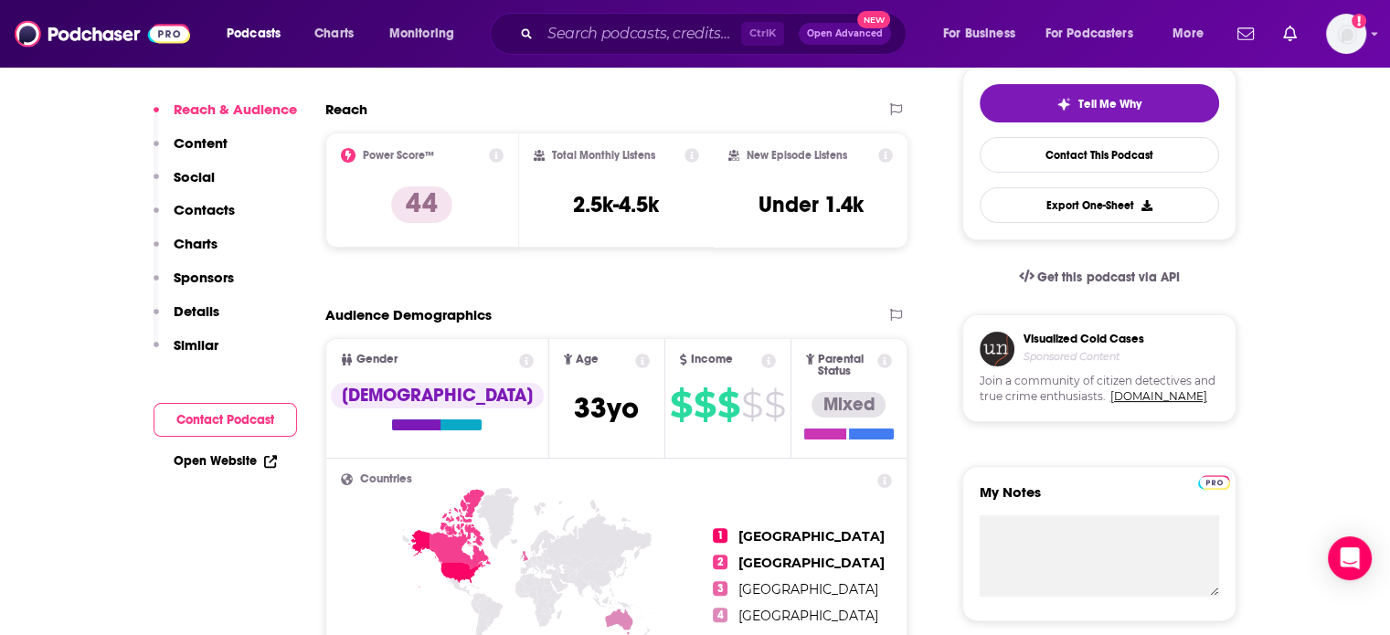
scroll to position [0, 0]
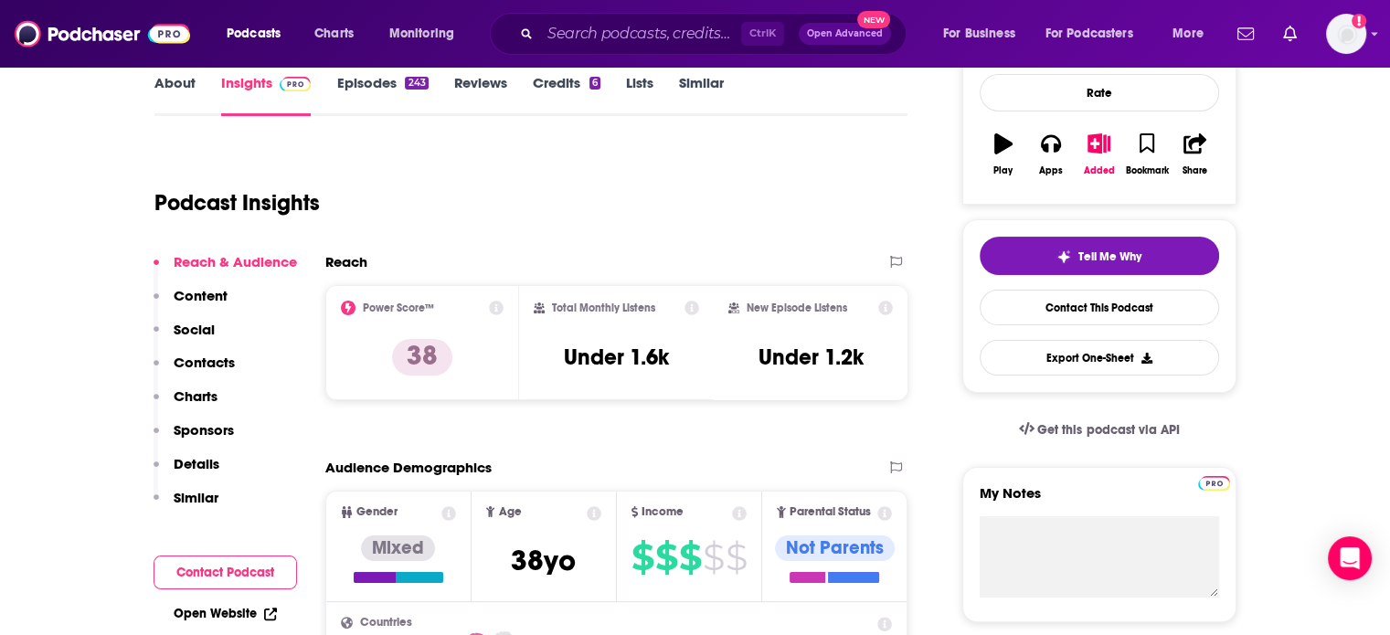
click at [216, 364] on p "Contacts" at bounding box center [204, 362] width 61 height 17
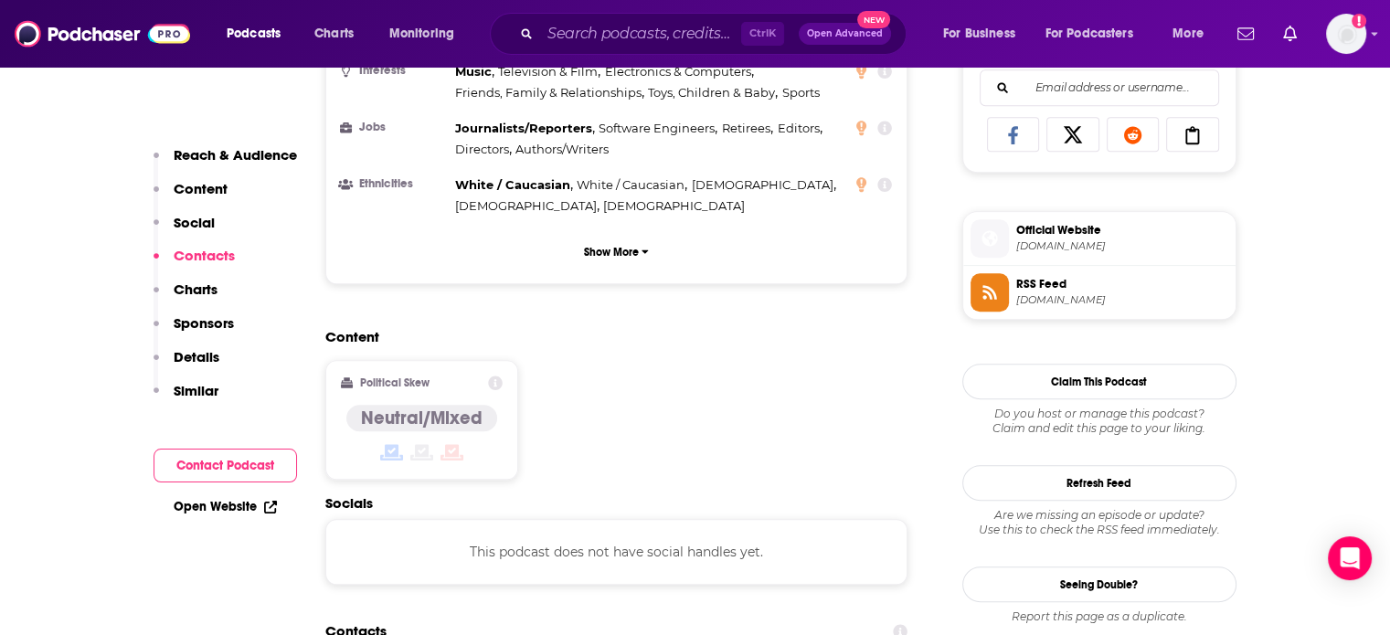
scroll to position [1470, 0]
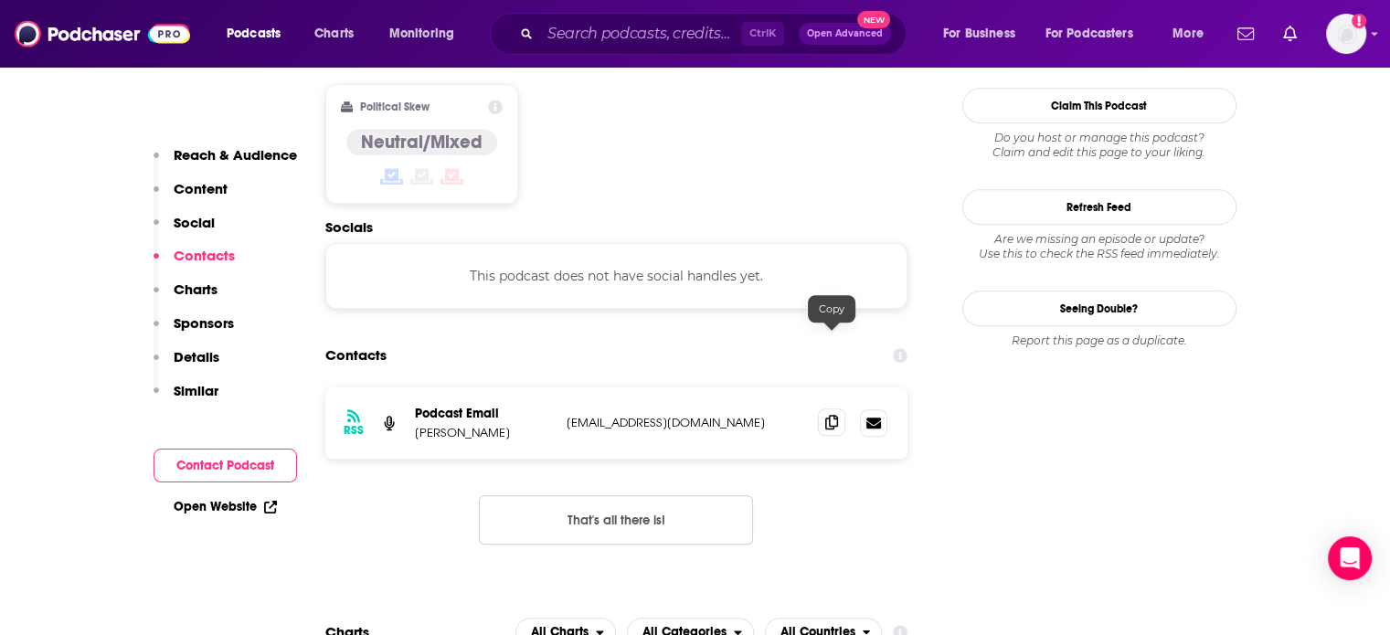
click at [841, 409] on span at bounding box center [831, 422] width 27 height 27
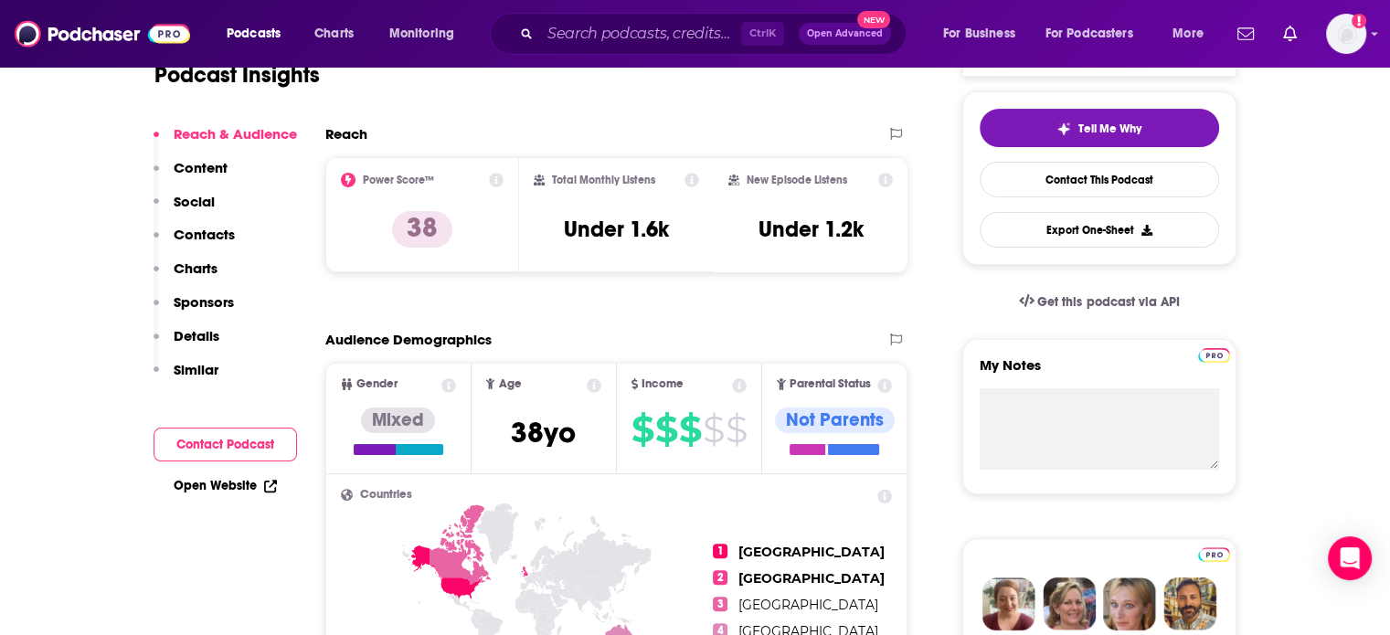
scroll to position [0, 0]
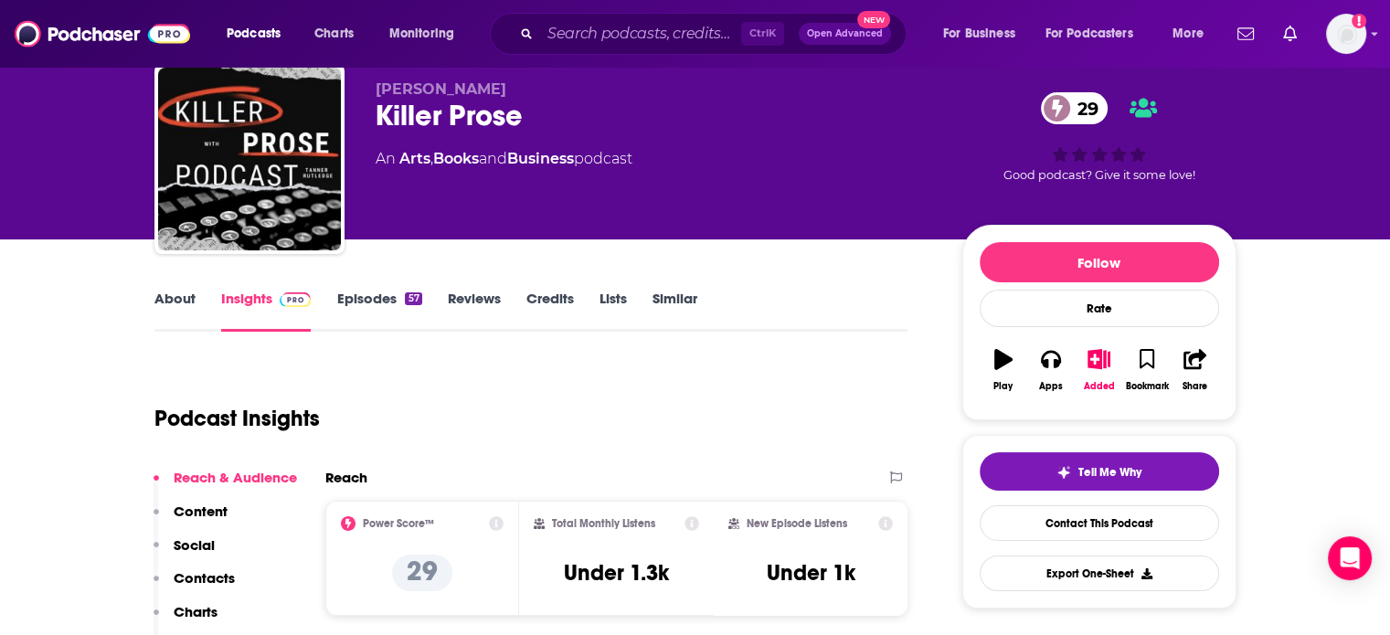
scroll to position [91, 0]
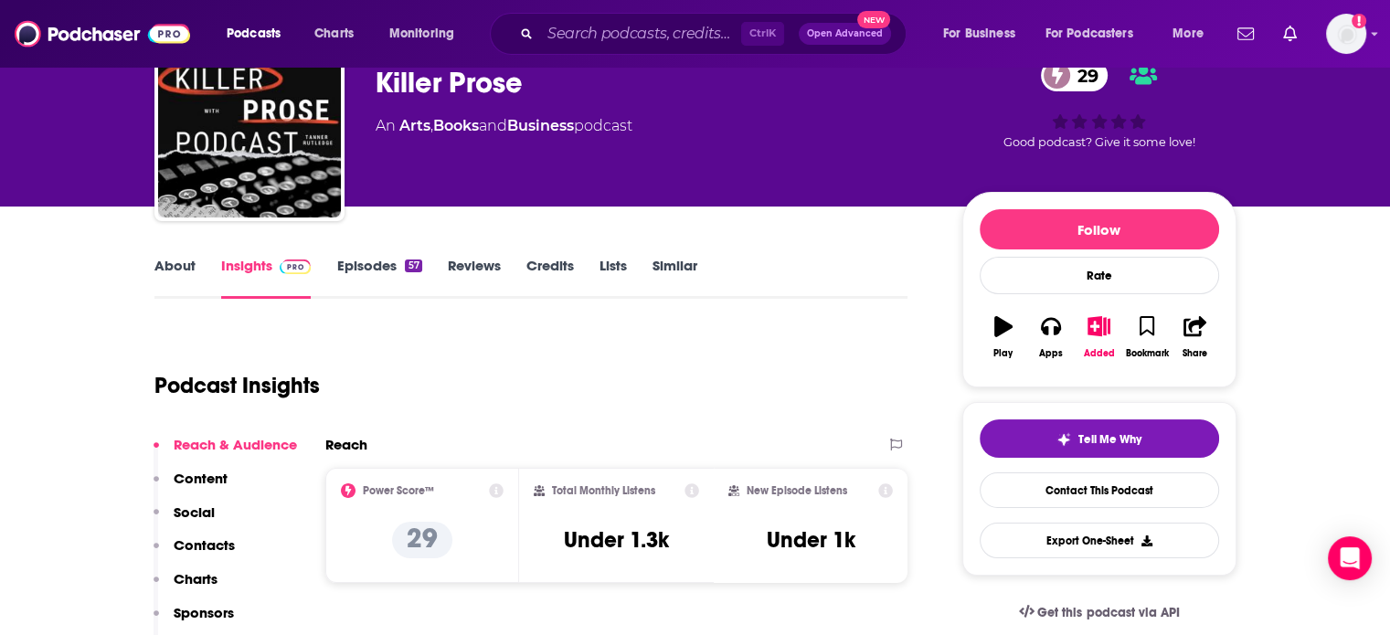
click at [212, 552] on p "Contacts" at bounding box center [204, 545] width 61 height 17
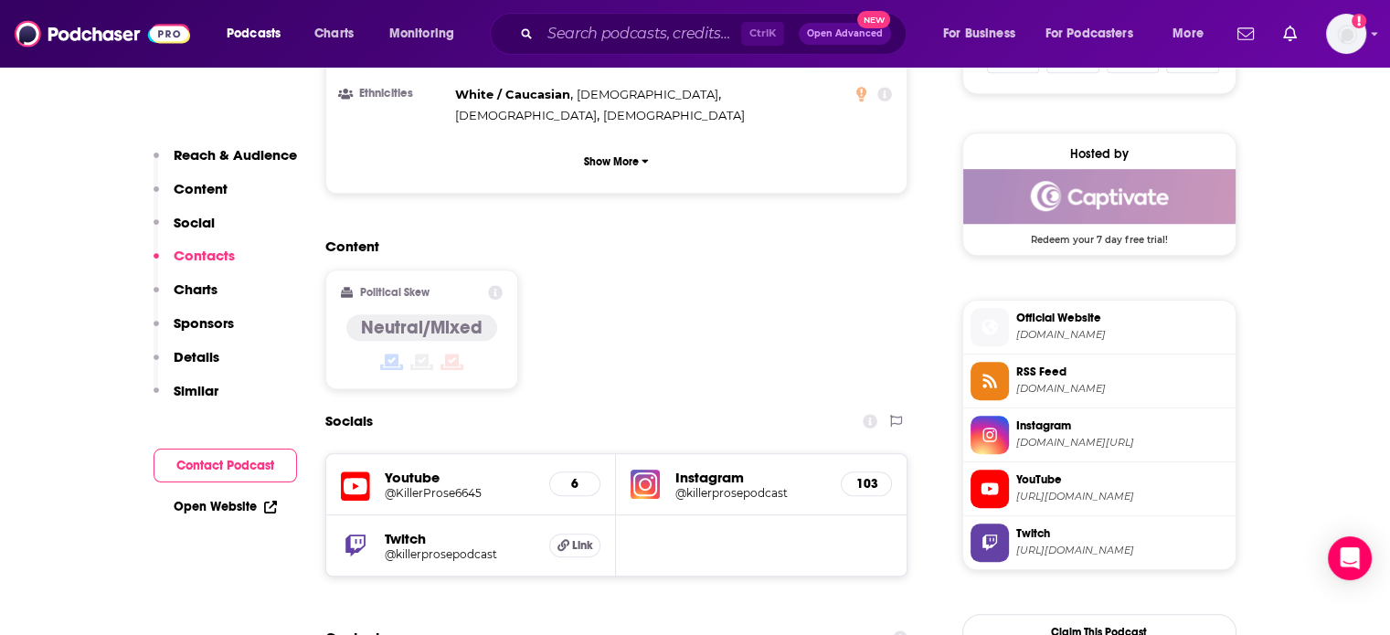
scroll to position [1569, 0]
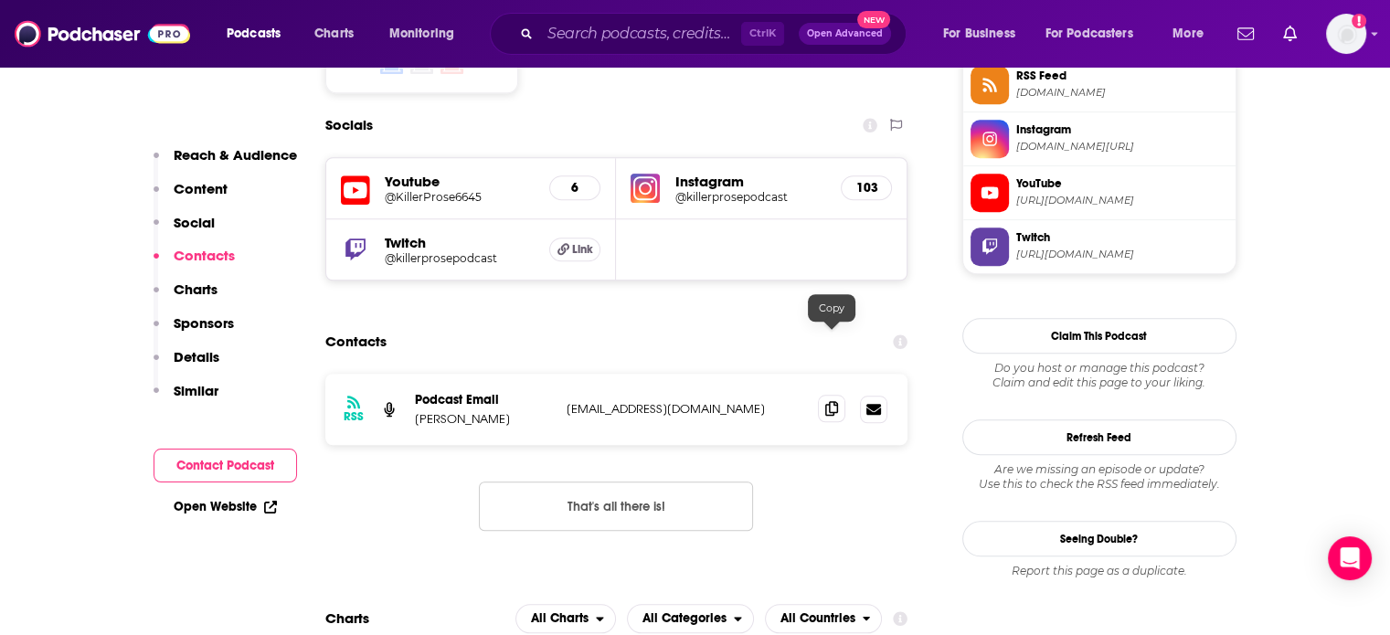
click at [837, 401] on icon at bounding box center [831, 408] width 13 height 15
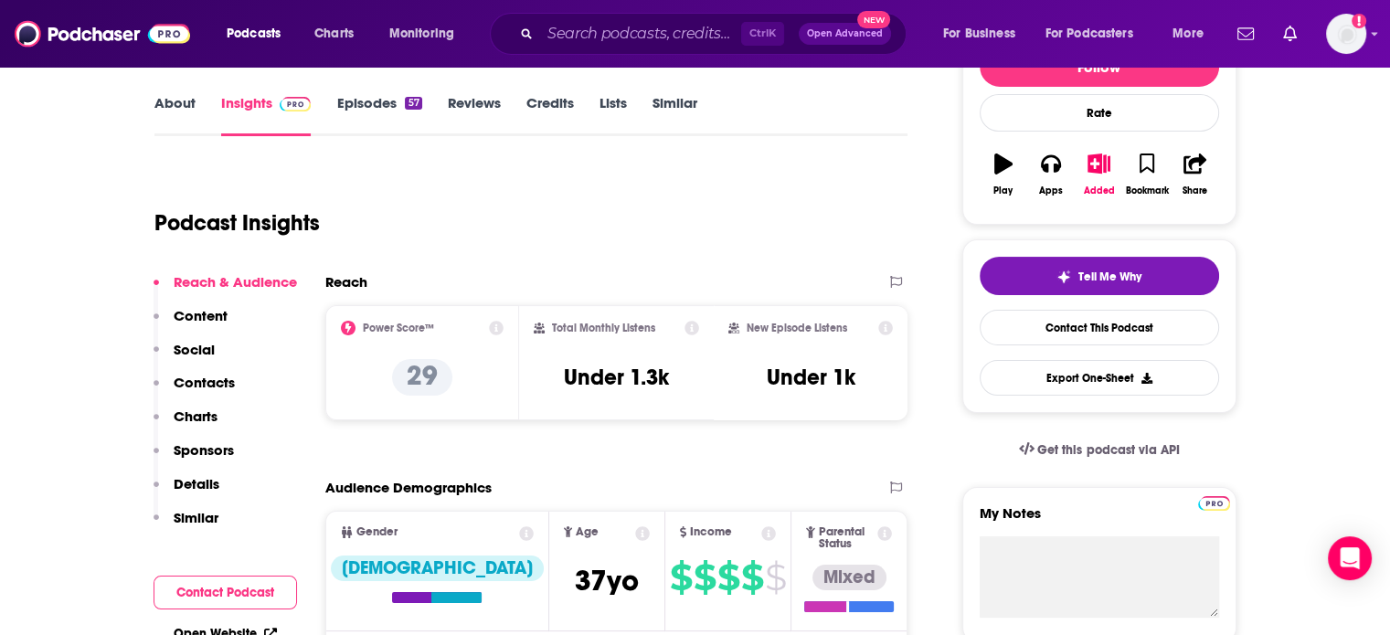
scroll to position [0, 0]
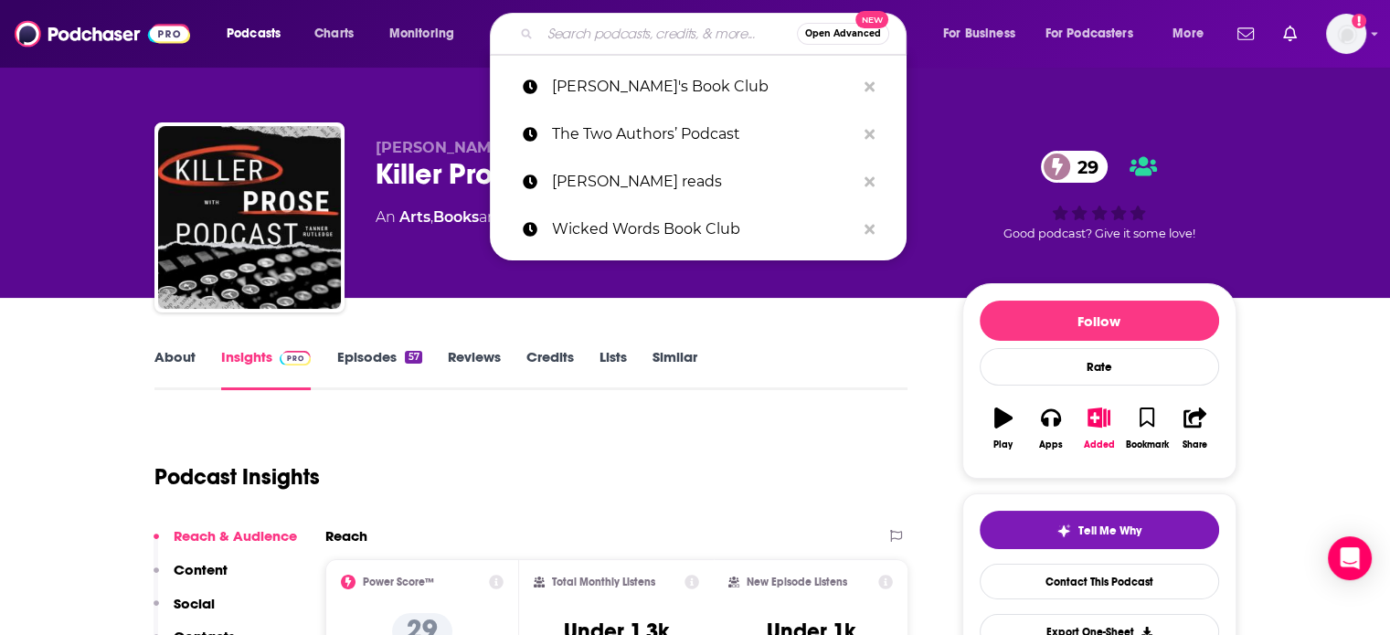
click at [614, 26] on input "Search podcasts, credits, & more..." at bounding box center [668, 33] width 257 height 29
paste input "Wicked Words Book Club"
type input "Wicked Words Book Club"
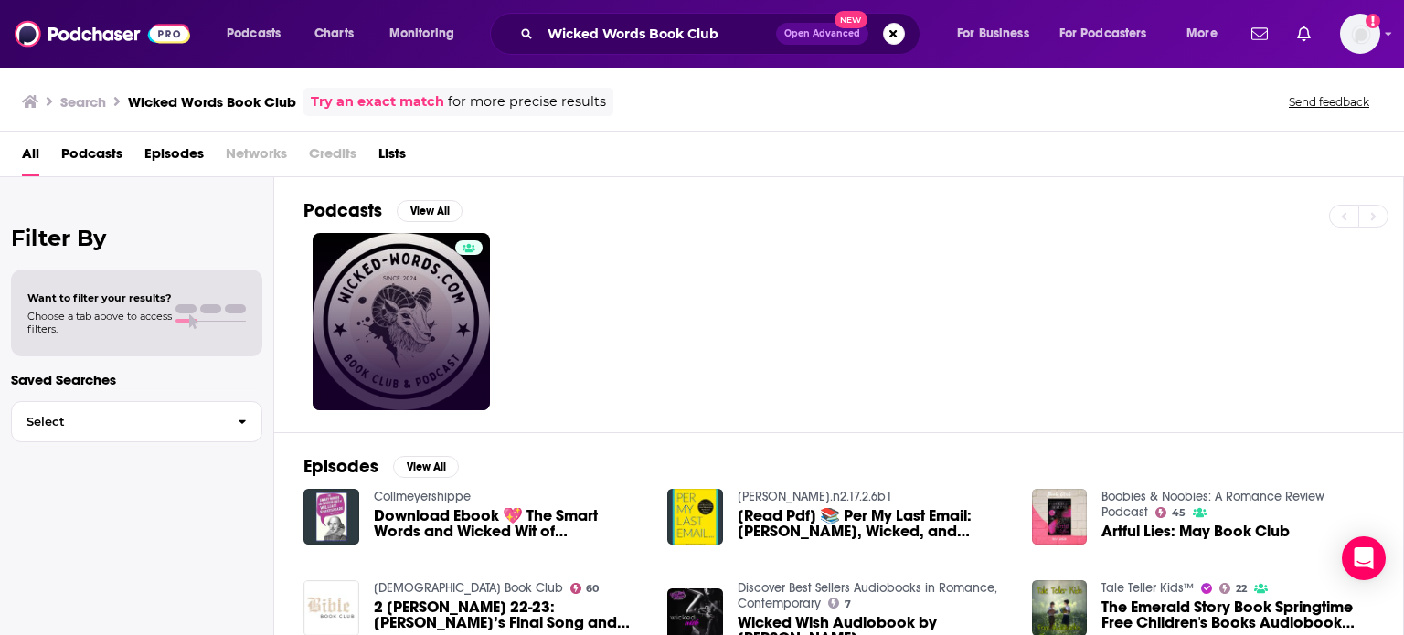
click at [455, 273] on div at bounding box center [468, 321] width 27 height 163
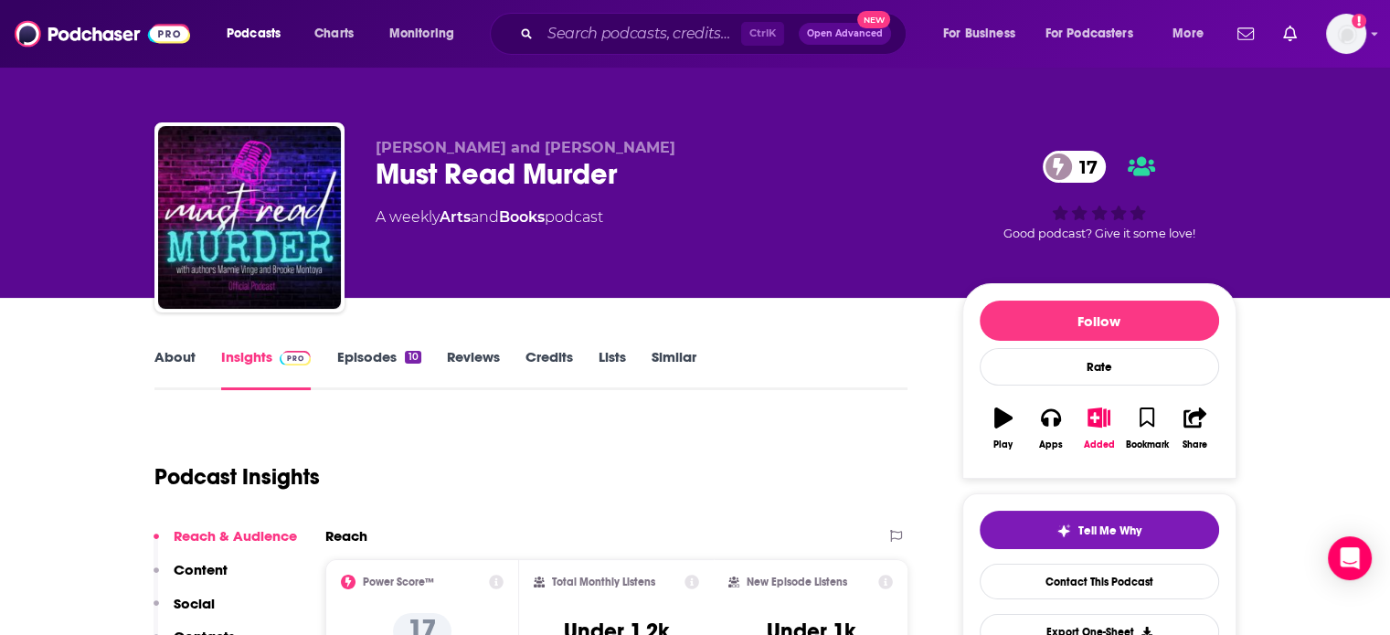
click at [516, 179] on div "Must Read Murder 17" at bounding box center [655, 174] width 558 height 36
click at [514, 183] on div "Must Read Murder 17" at bounding box center [655, 174] width 558 height 36
click at [513, 183] on div "Must Read Murder 17" at bounding box center [655, 174] width 558 height 36
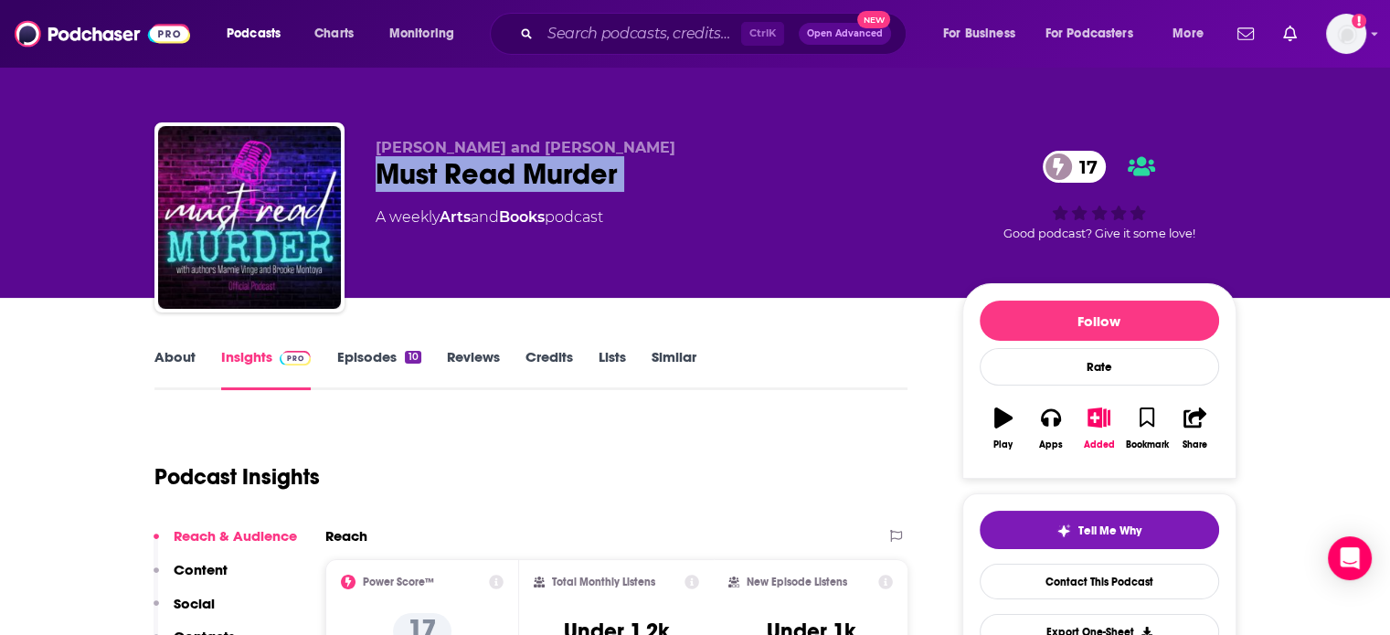
click at [513, 183] on div "Must Read Murder 17" at bounding box center [655, 174] width 558 height 36
click at [212, 630] on p "Contacts" at bounding box center [204, 636] width 61 height 17
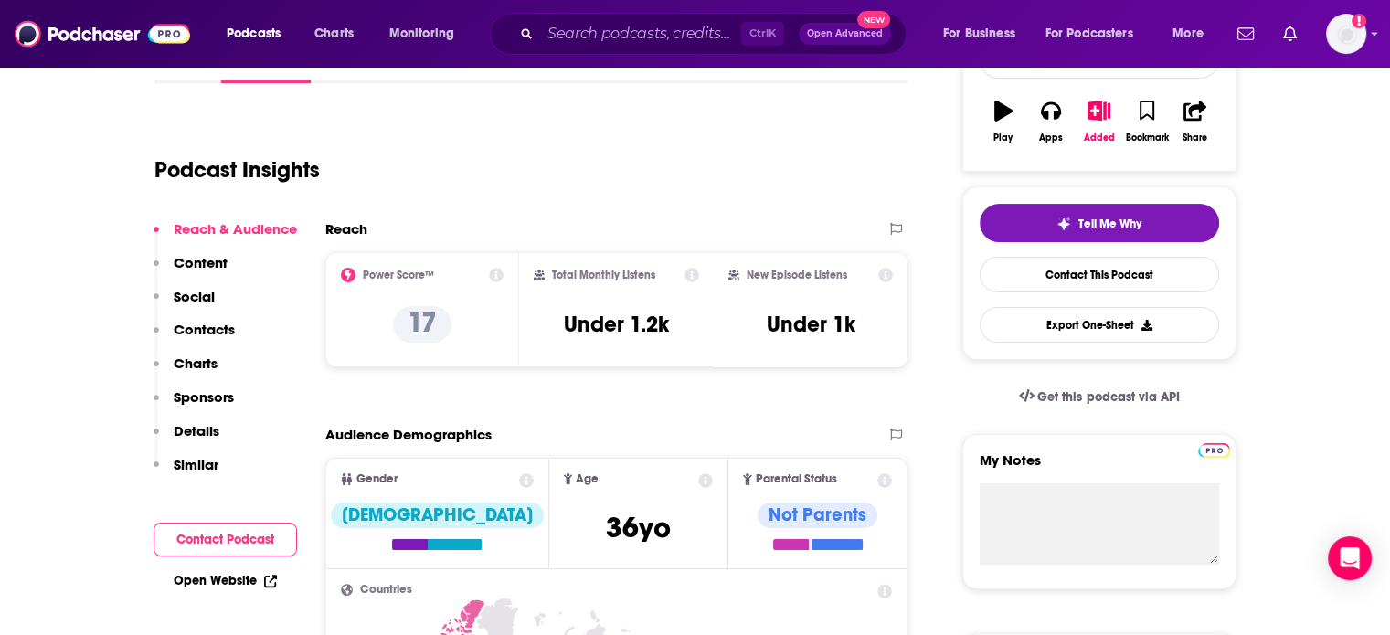
scroll to position [91, 0]
